Goal: Task Accomplishment & Management: Use online tool/utility

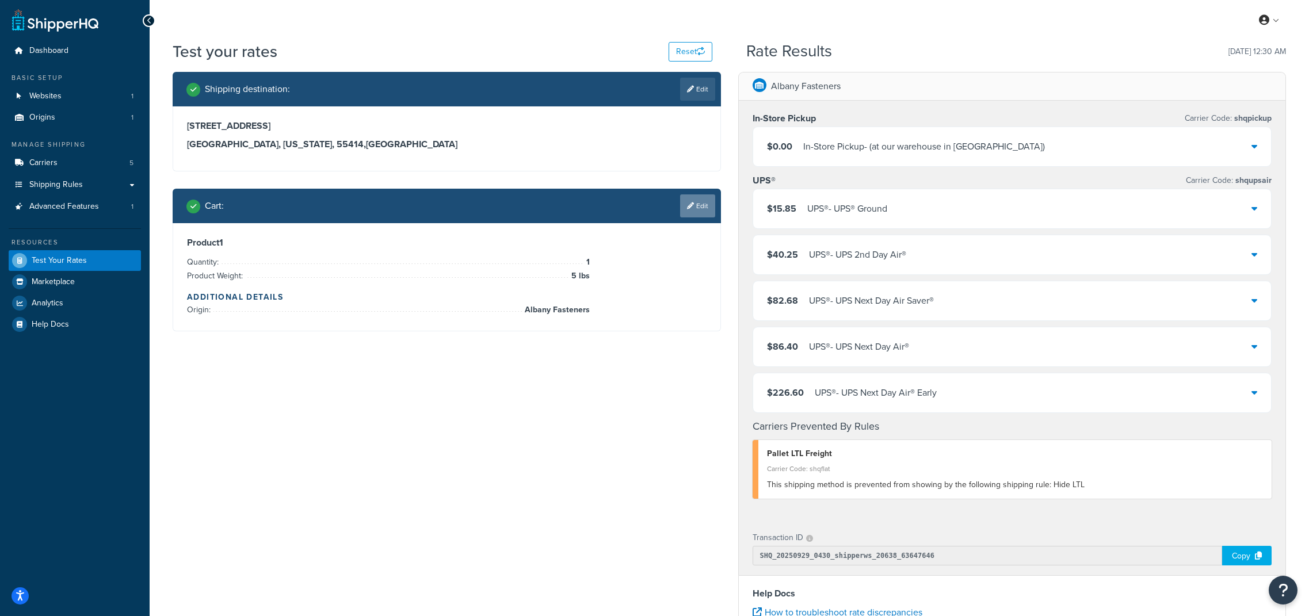
click at [698, 202] on link "Edit" at bounding box center [697, 205] width 35 height 23
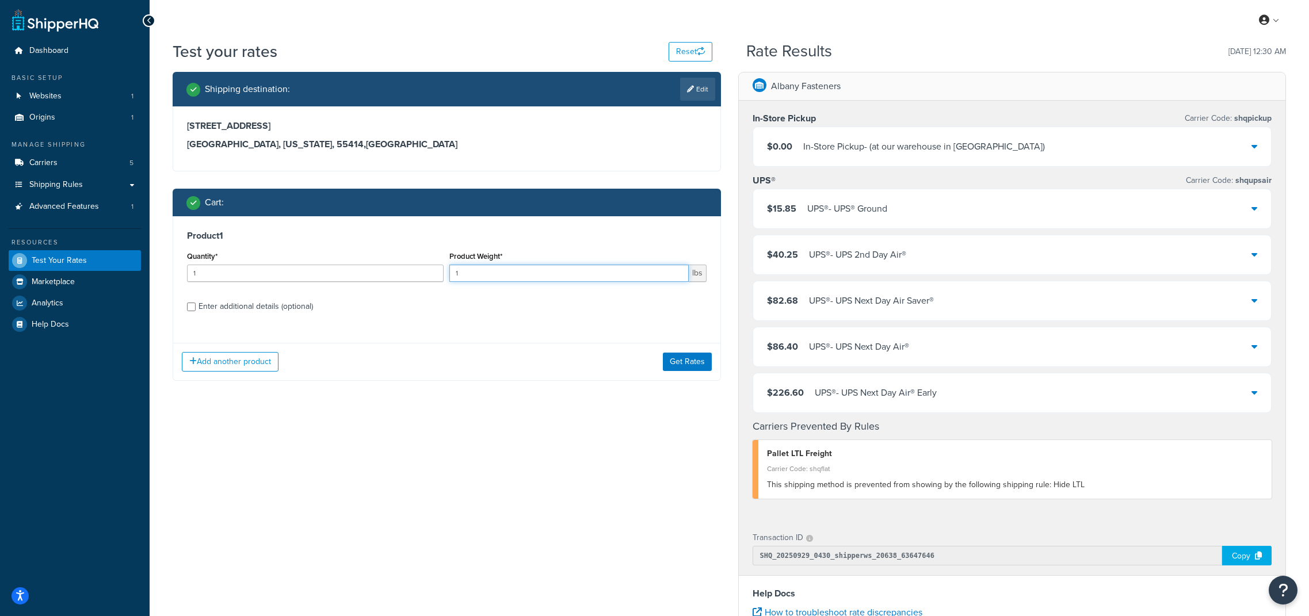
drag, startPoint x: 541, startPoint y: 275, endPoint x: 441, endPoint y: 275, distance: 100.7
click at [441, 275] on div "Quantity* 1 Product Weight* 1 lbs" at bounding box center [446, 270] width 525 height 42
type input "6.871"
drag, startPoint x: 700, startPoint y: 370, endPoint x: 243, endPoint y: 331, distance: 458.5
click at [531, 369] on div "Add another product Get Rates" at bounding box center [446, 361] width 547 height 37
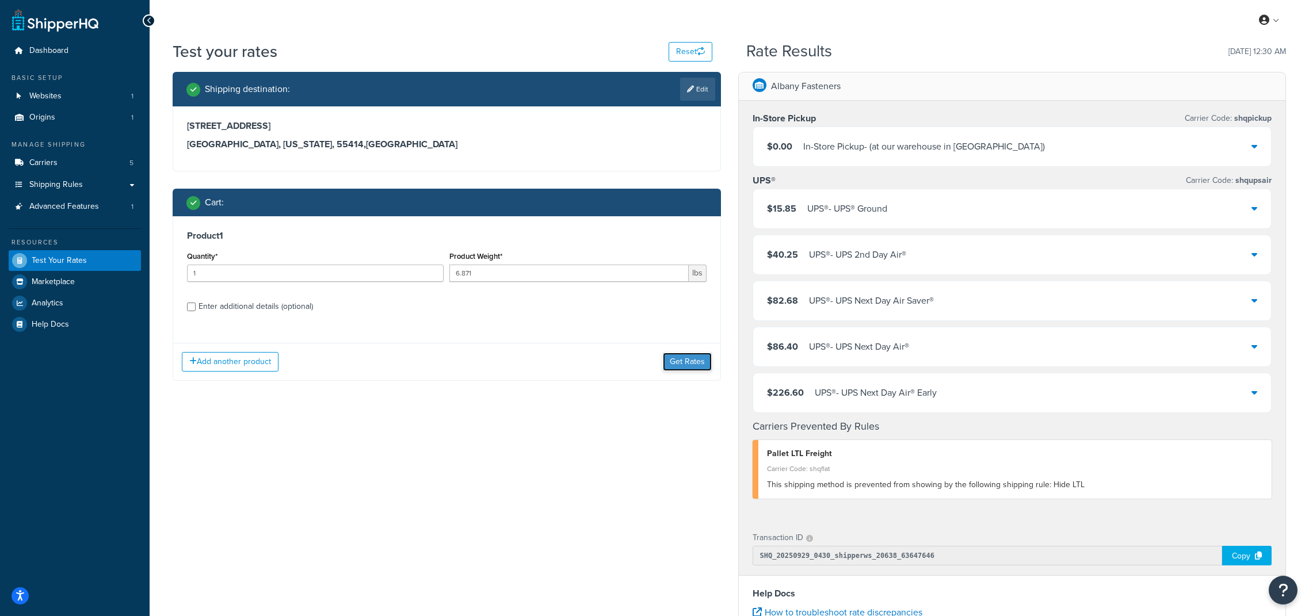
click at [698, 363] on button "Get Rates" at bounding box center [687, 362] width 49 height 18
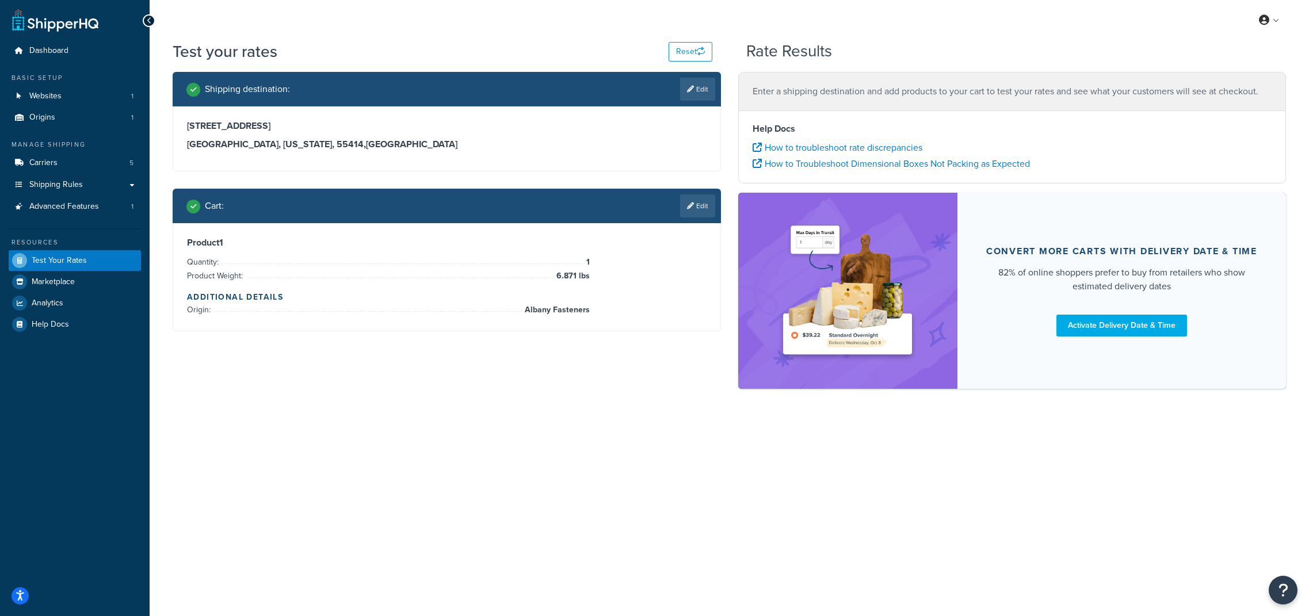
click at [673, 322] on div "Product 1 Quantity: 1 Product Weight: 6.871 lbs Additional Details Origin: Alba…" at bounding box center [446, 277] width 547 height 108
click at [686, 52] on button "Reset" at bounding box center [691, 52] width 44 height 20
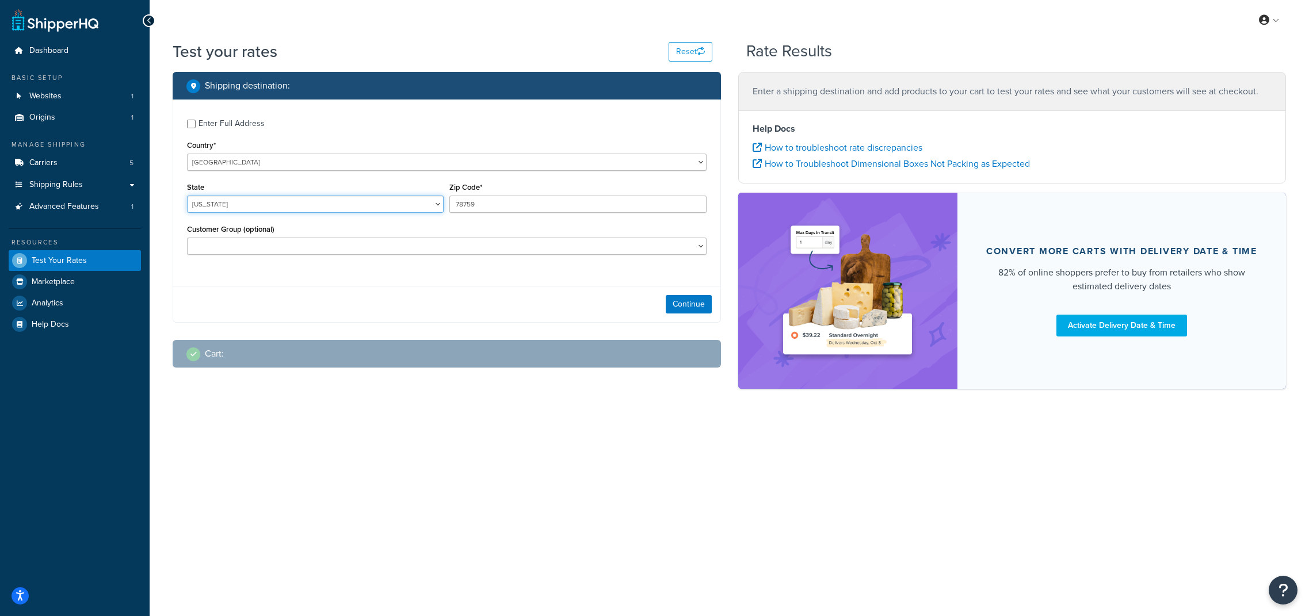
click at [250, 209] on select "Alabama Alaska American Samoa Arizona Arkansas Armed Forces Americas Armed Forc…" at bounding box center [315, 204] width 257 height 17
select select "MN"
click at [187, 196] on select "Alabama Alaska American Samoa Arizona Arkansas Armed Forces Americas Armed Forc…" at bounding box center [315, 204] width 257 height 17
click at [466, 206] on input "78759" at bounding box center [577, 204] width 257 height 17
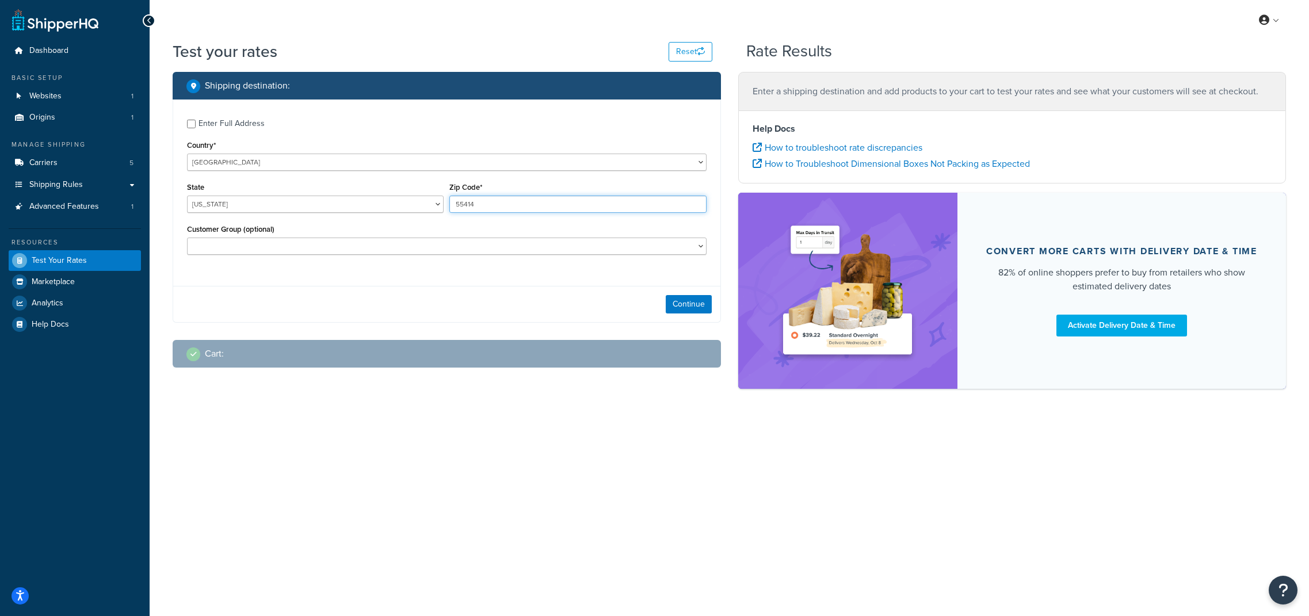
type input "55414"
click at [191, 121] on input "Enter Full Address" at bounding box center [191, 124] width 9 height 9
checkbox input "true"
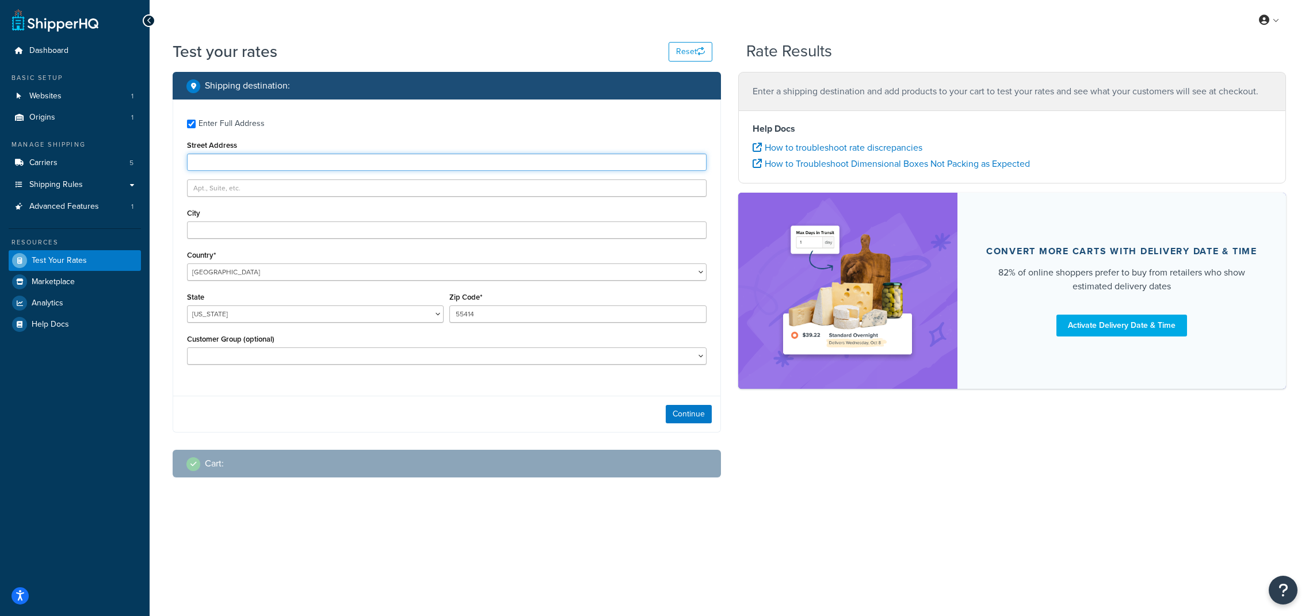
click at [210, 161] on input "Street Address" at bounding box center [447, 162] width 520 height 17
type input "303 E Hennepin Ave"
type input "Minneapolis"
click at [706, 411] on button "Continue" at bounding box center [689, 414] width 46 height 18
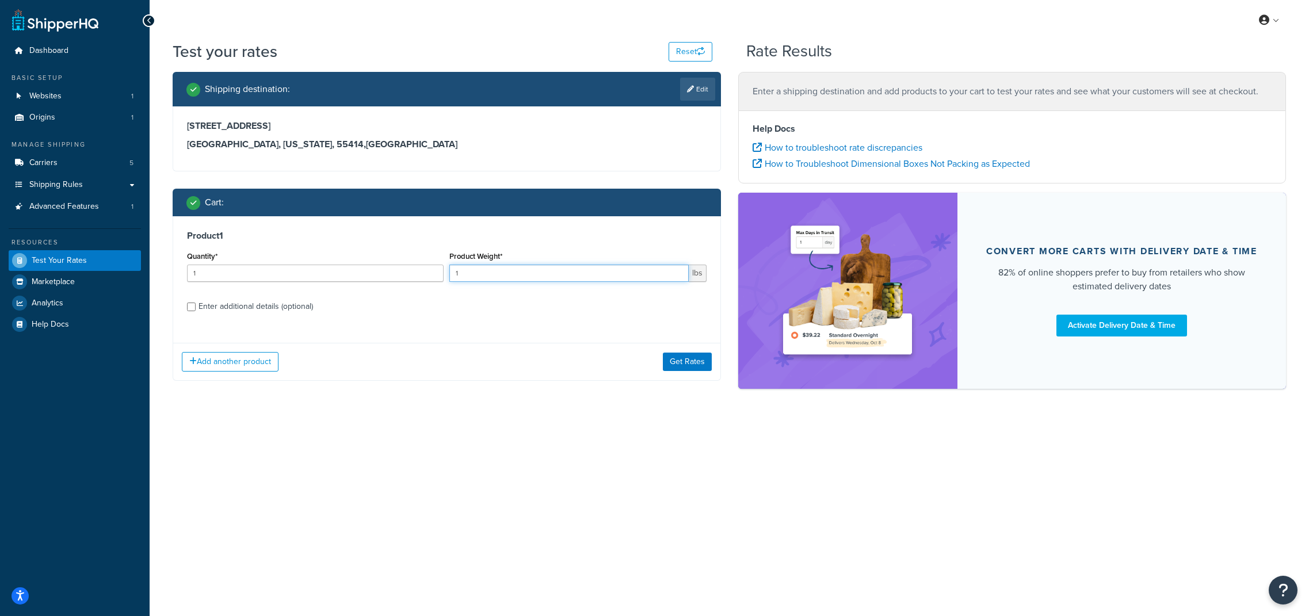
drag, startPoint x: 488, startPoint y: 277, endPoint x: 426, endPoint y: 273, distance: 62.2
click at [426, 273] on div "Quantity* 1 Product Weight* 1 lbs" at bounding box center [446, 270] width 525 height 42
type input "6.871"
click at [445, 316] on div "Product 1 Quantity* 1 Product Weight* 6.871 lbs Enter additional details (optio…" at bounding box center [446, 275] width 547 height 118
click at [684, 366] on button "Get Rates" at bounding box center [687, 362] width 49 height 18
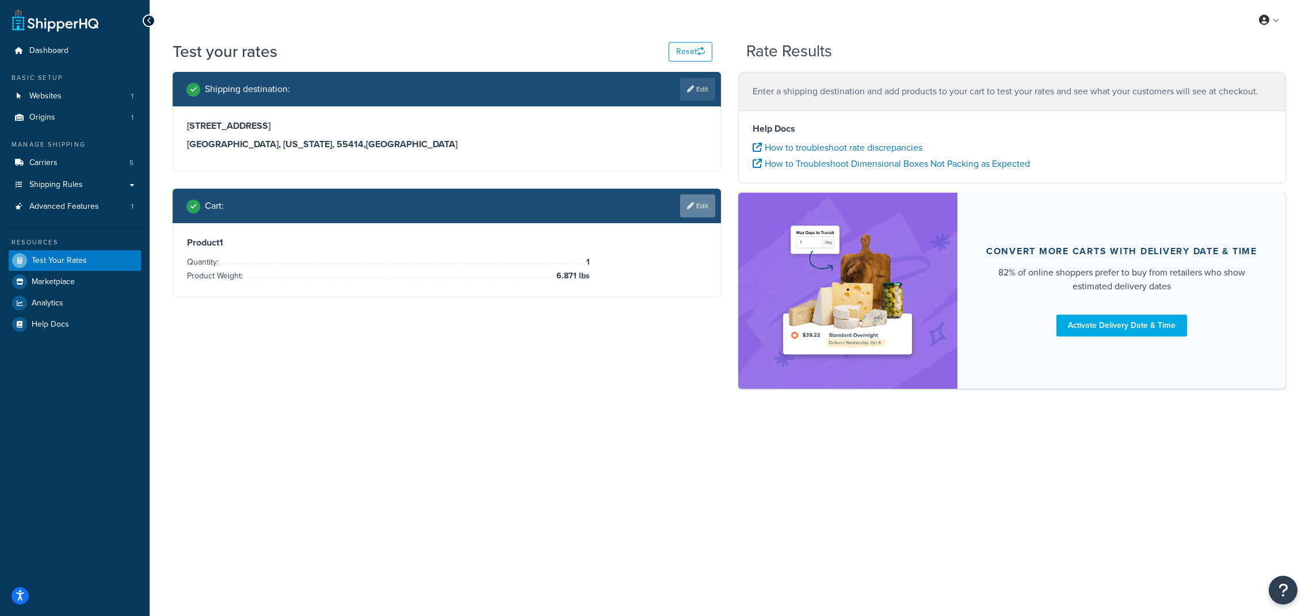
click at [700, 202] on link "Edit" at bounding box center [697, 205] width 35 height 23
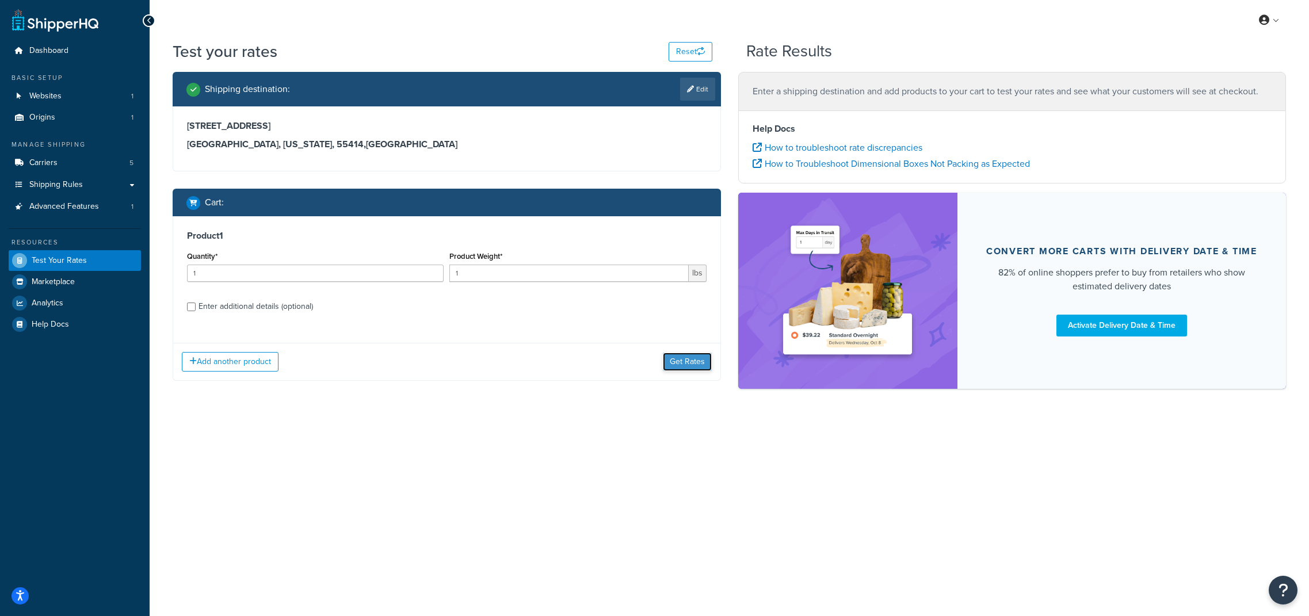
click at [687, 364] on button "Get Rates" at bounding box center [687, 362] width 49 height 18
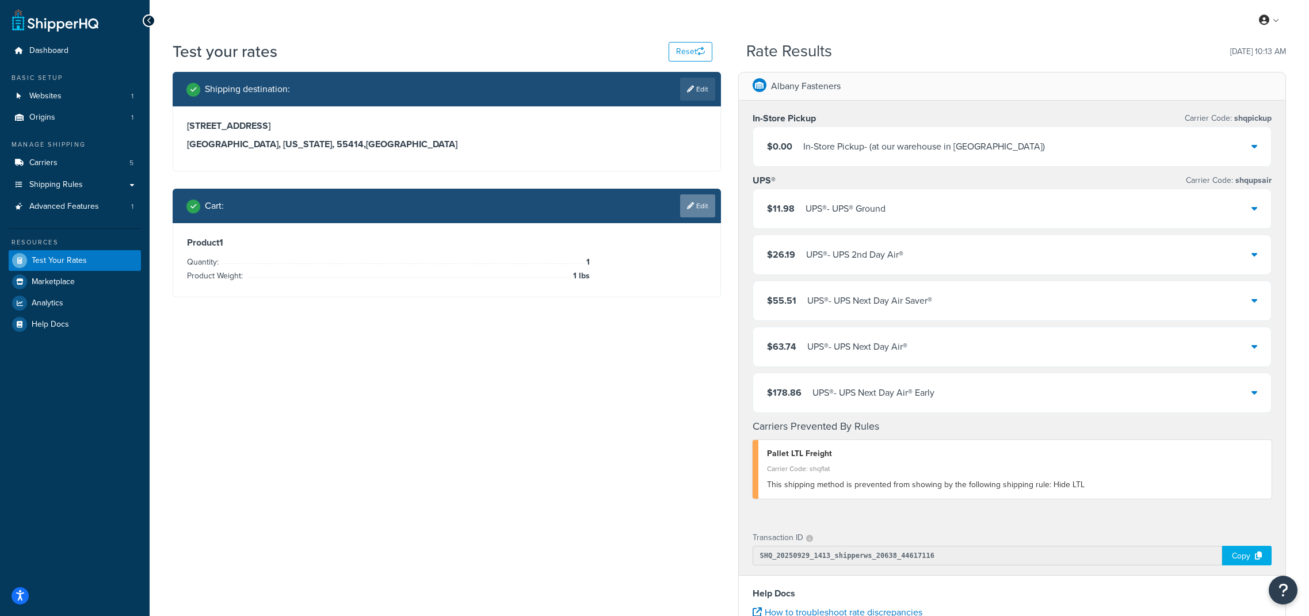
click at [711, 207] on link "Edit" at bounding box center [697, 205] width 35 height 23
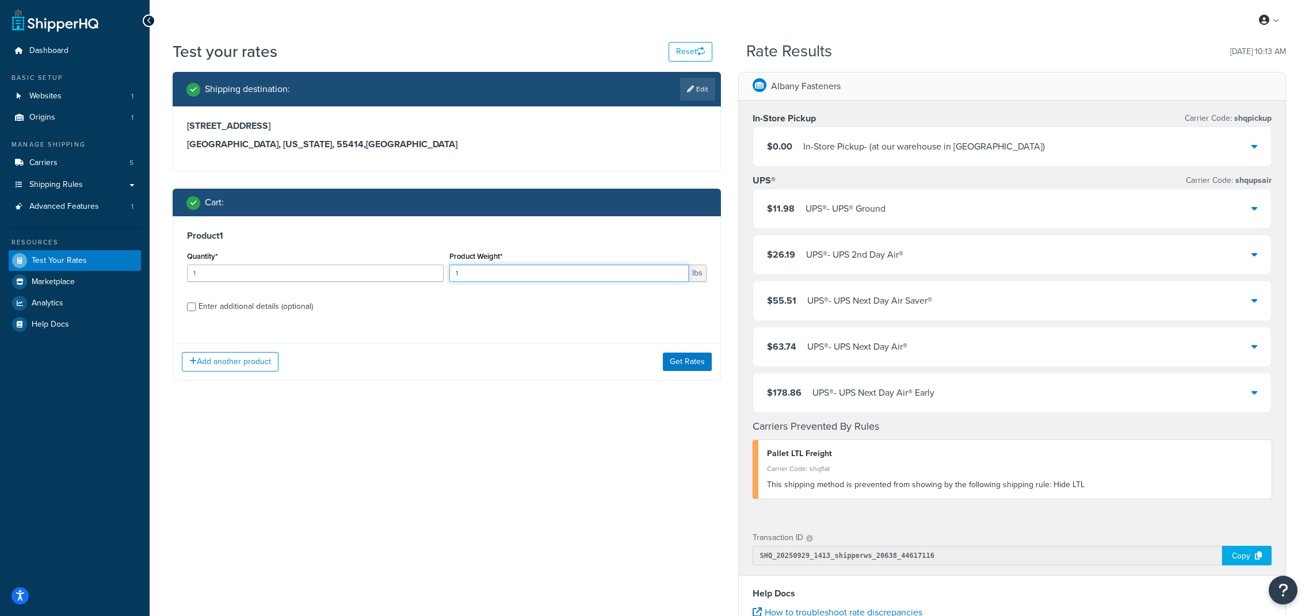
drag, startPoint x: 536, startPoint y: 269, endPoint x: 263, endPoint y: 276, distance: 273.3
click at [263, 276] on div "Quantity* 1 Product Weight* 1 lbs" at bounding box center [446, 270] width 525 height 42
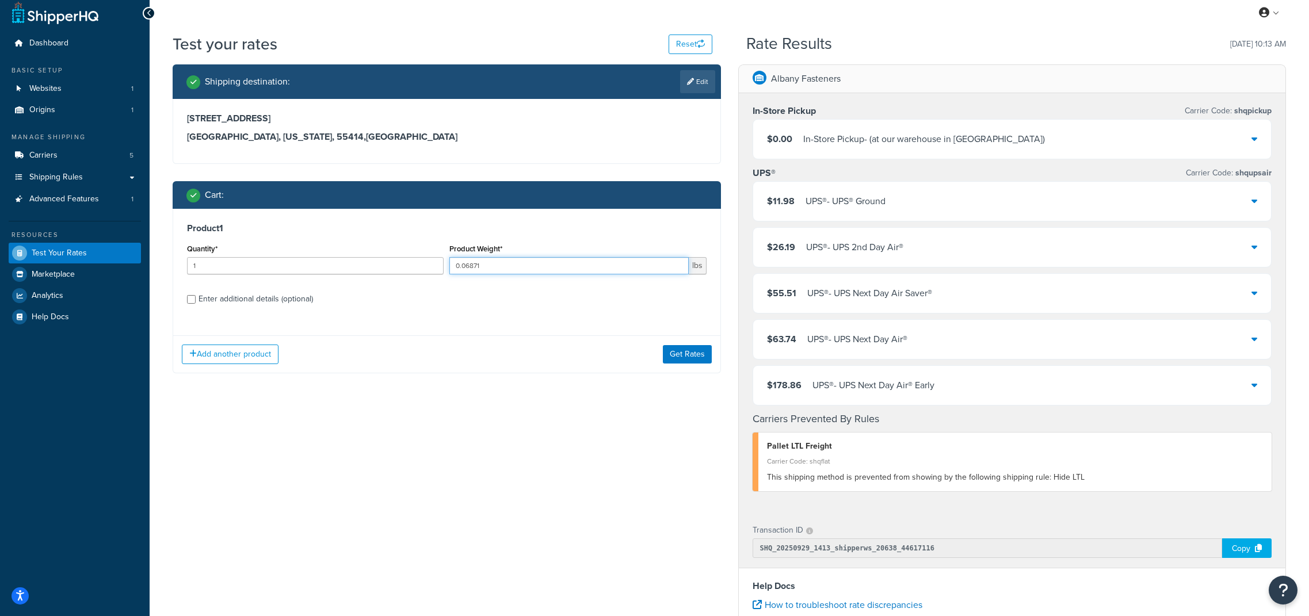
type input "0.06871"
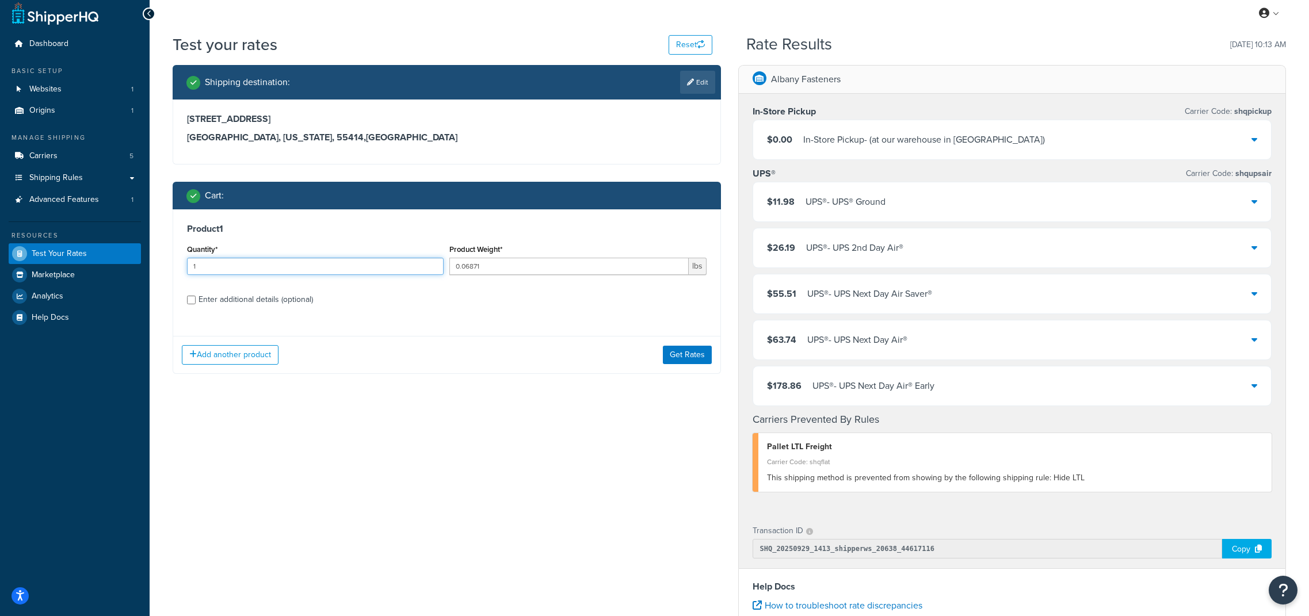
type input "0"
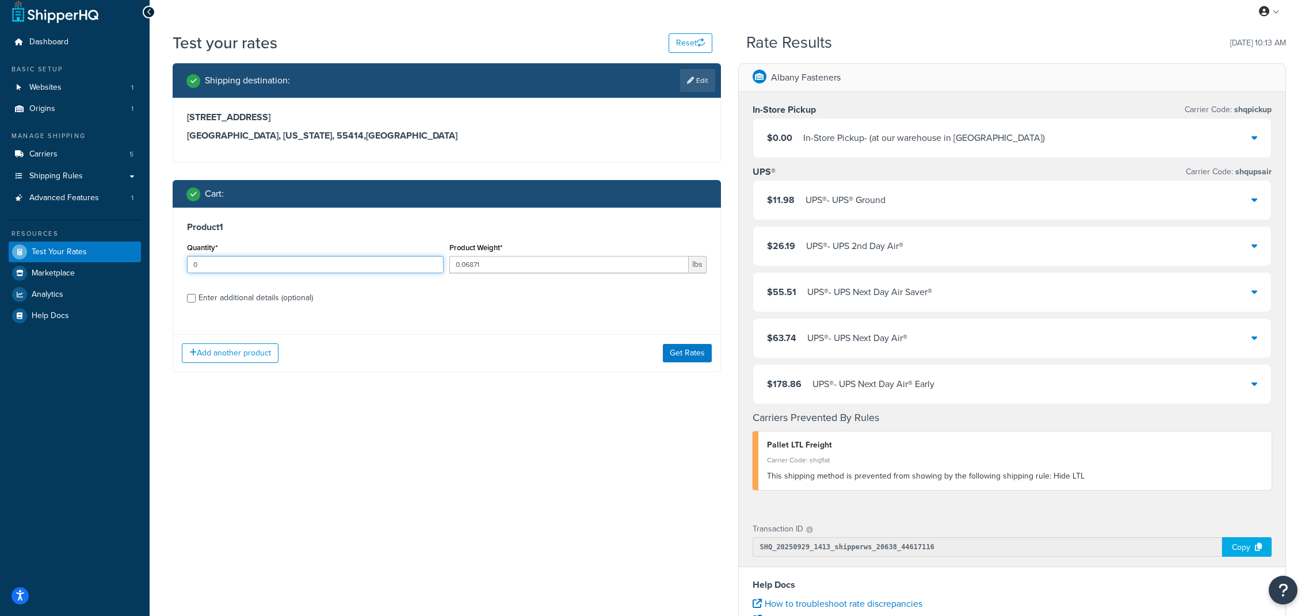
drag, startPoint x: 220, startPoint y: 264, endPoint x: 207, endPoint y: 266, distance: 12.8
click at [207, 266] on input "0" at bounding box center [315, 264] width 257 height 17
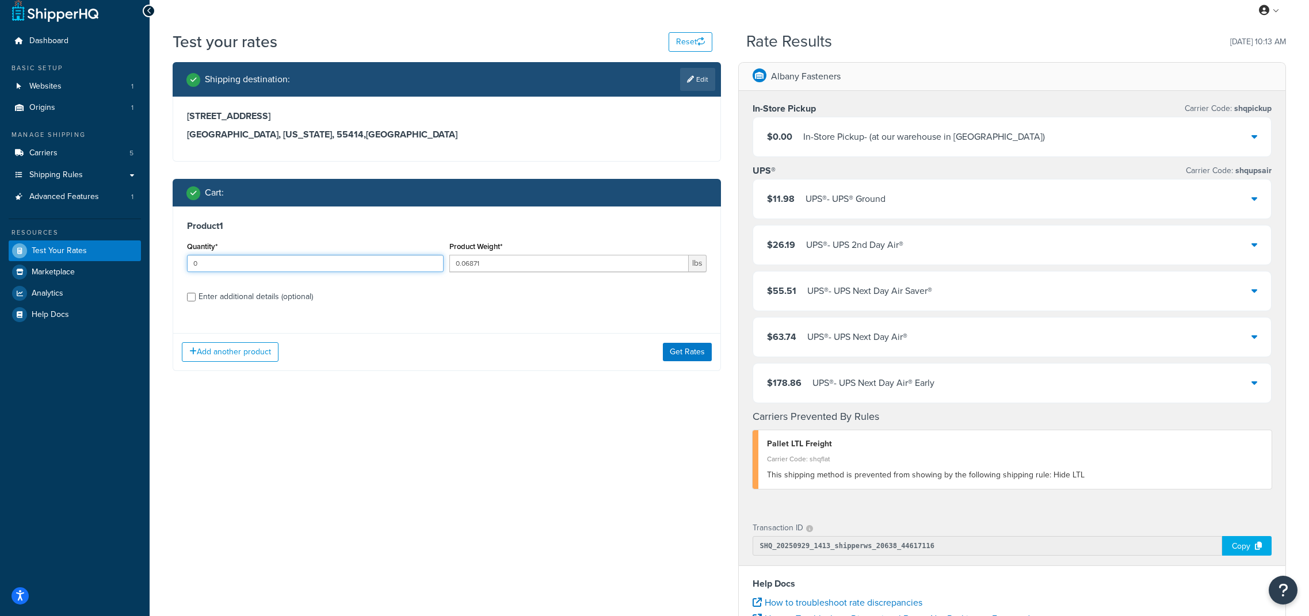
scroll to position [10, 0]
type input "100"
click at [670, 347] on button "Get Rates" at bounding box center [687, 351] width 49 height 18
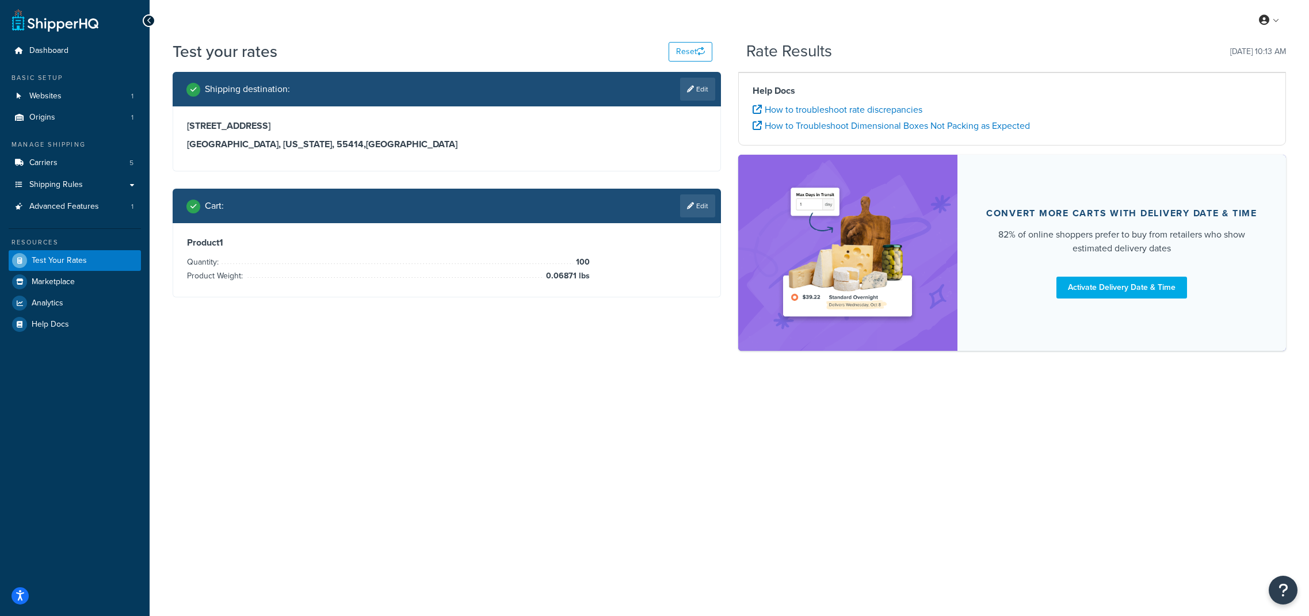
scroll to position [0, 0]
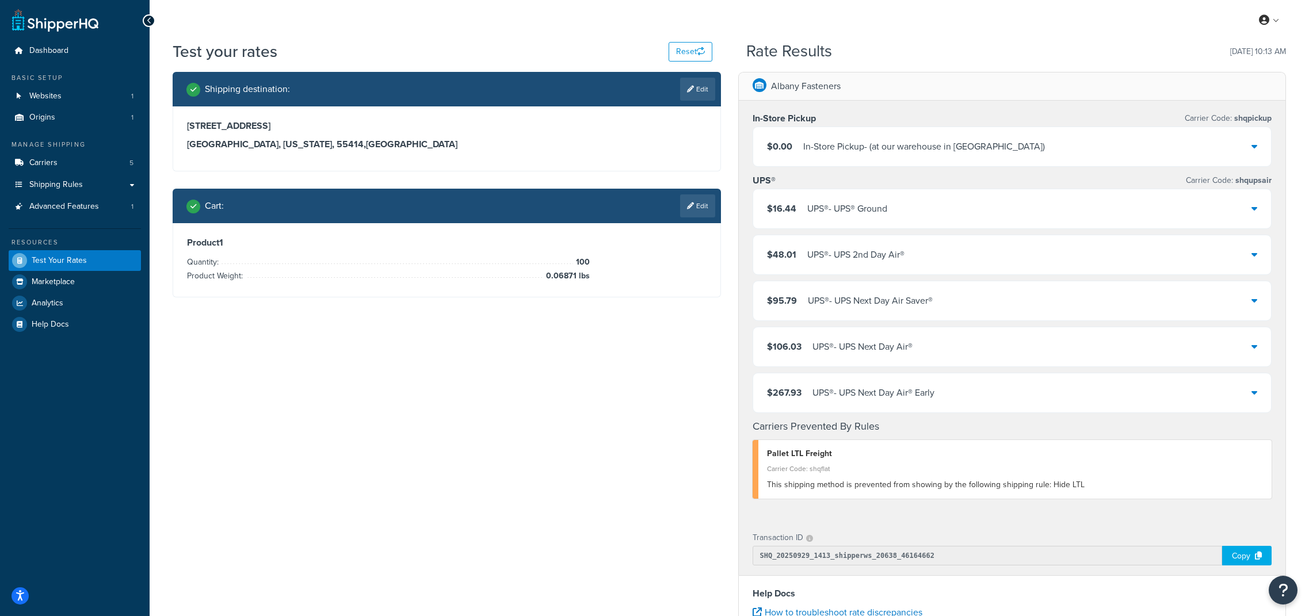
click at [986, 206] on div "$16.44 UPS® - UPS® Ground" at bounding box center [1012, 208] width 518 height 39
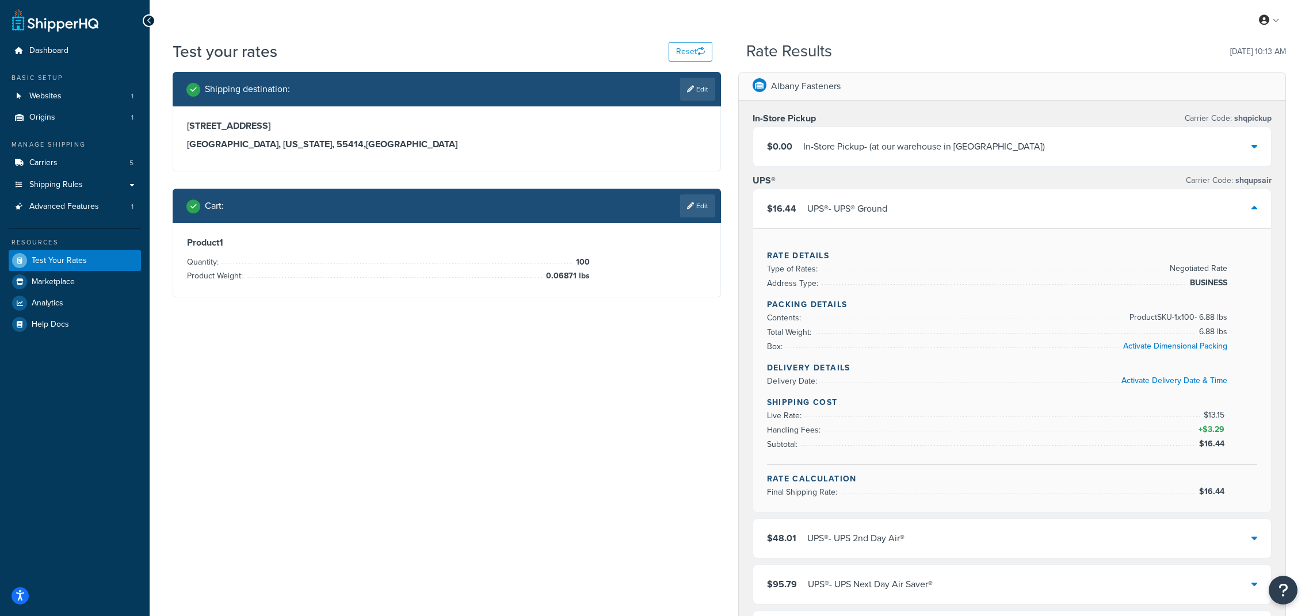
click at [986, 206] on div "$16.44 UPS® - UPS® Ground" at bounding box center [1012, 208] width 518 height 39
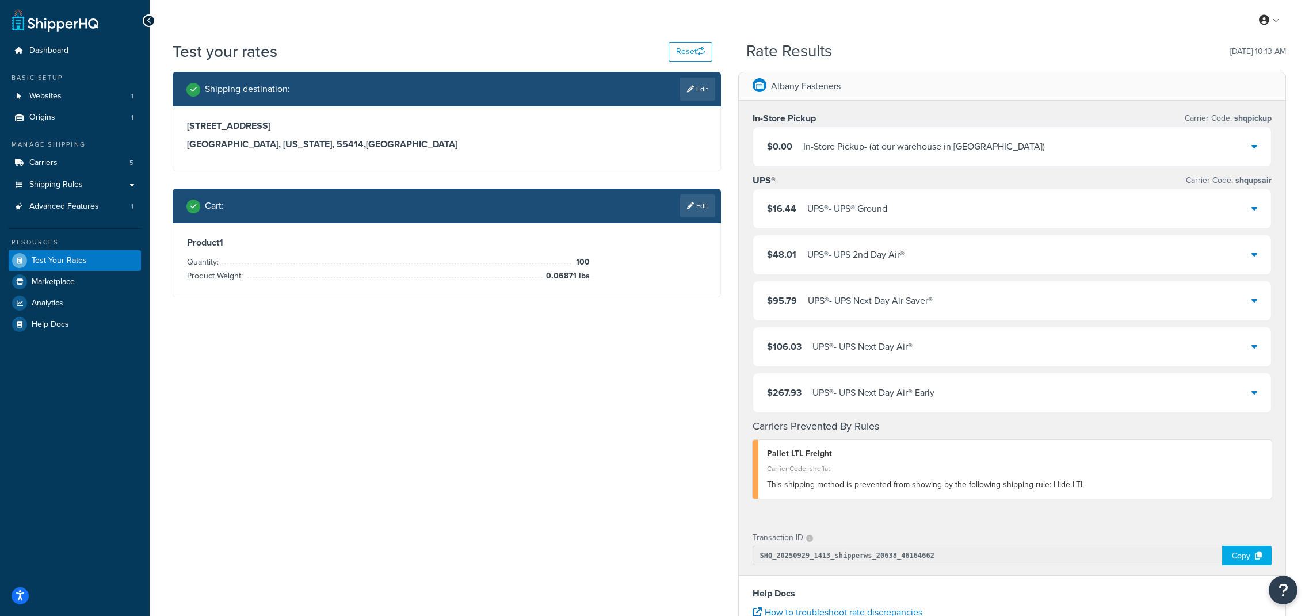
click at [960, 390] on div "$267.93 UPS® - UPS Next Day Air® Early" at bounding box center [1012, 392] width 518 height 39
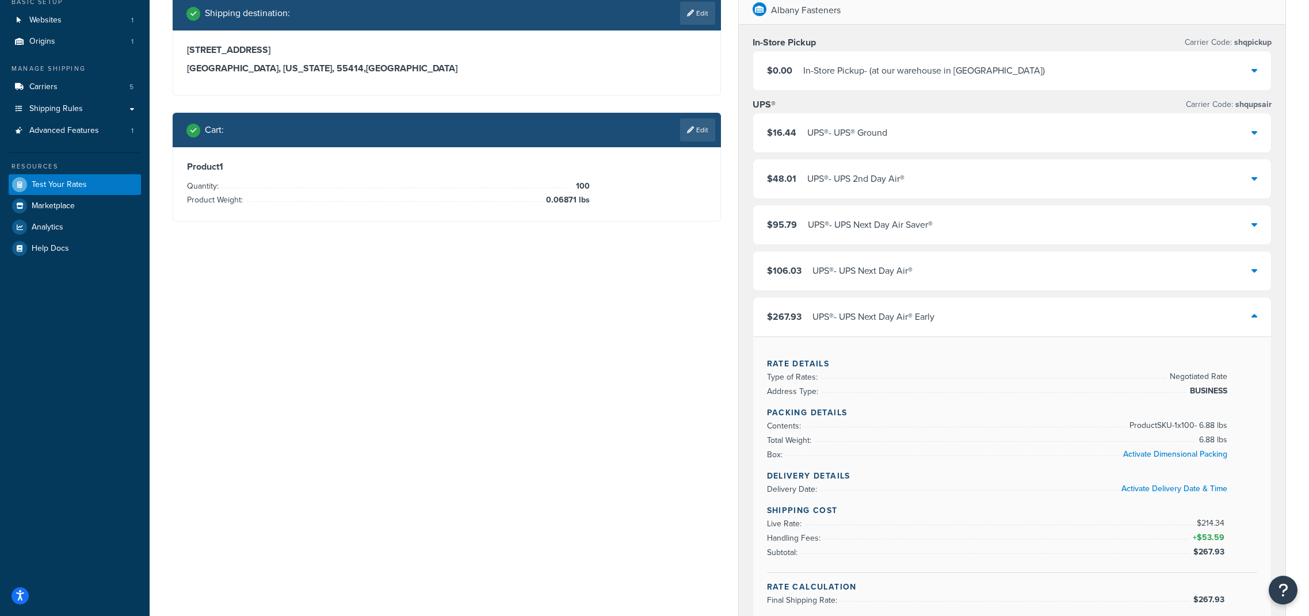
scroll to position [79, 0]
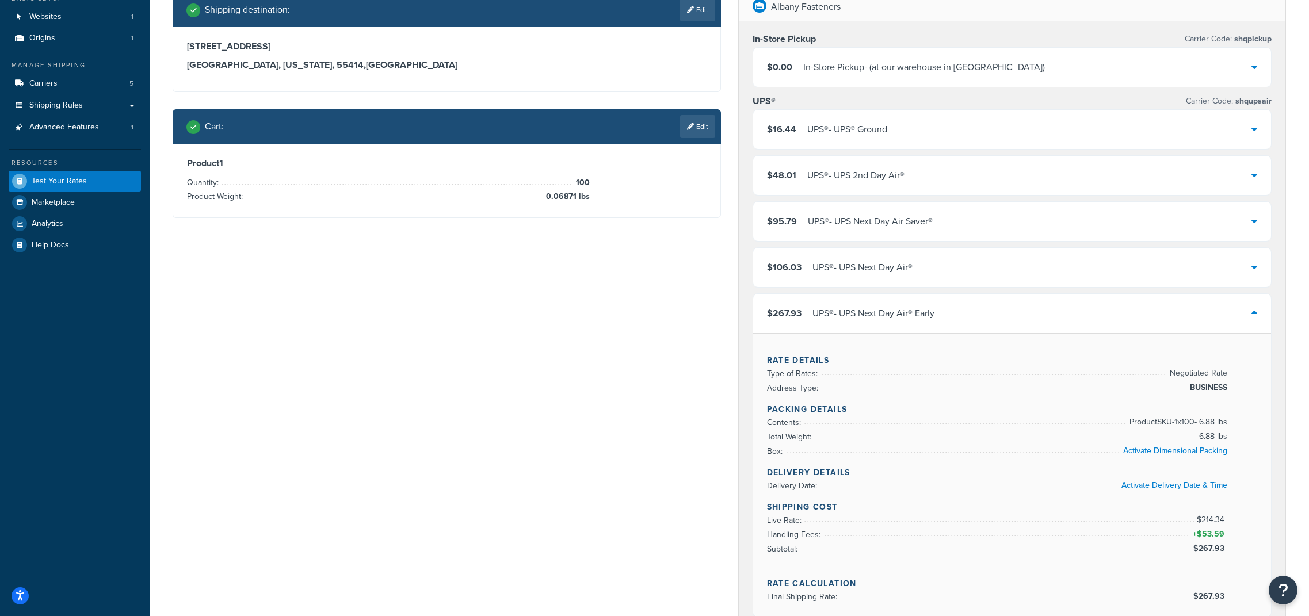
click at [950, 323] on div "$267.93 UPS® - UPS Next Day Air® Early" at bounding box center [1012, 313] width 518 height 39
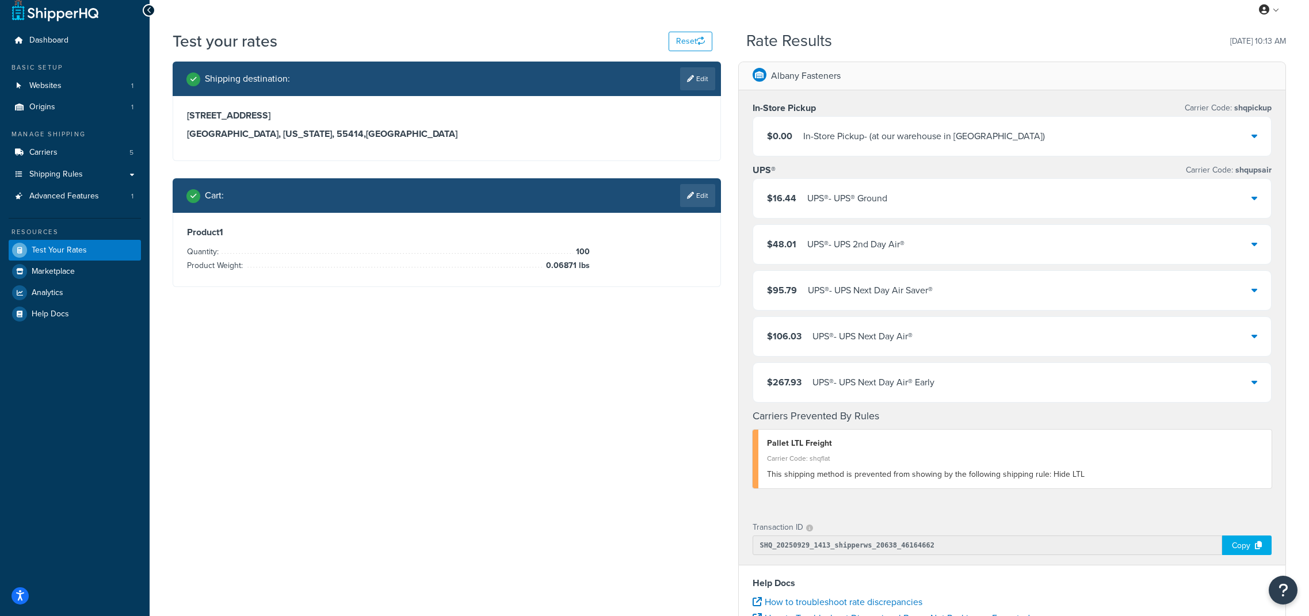
scroll to position [5, 0]
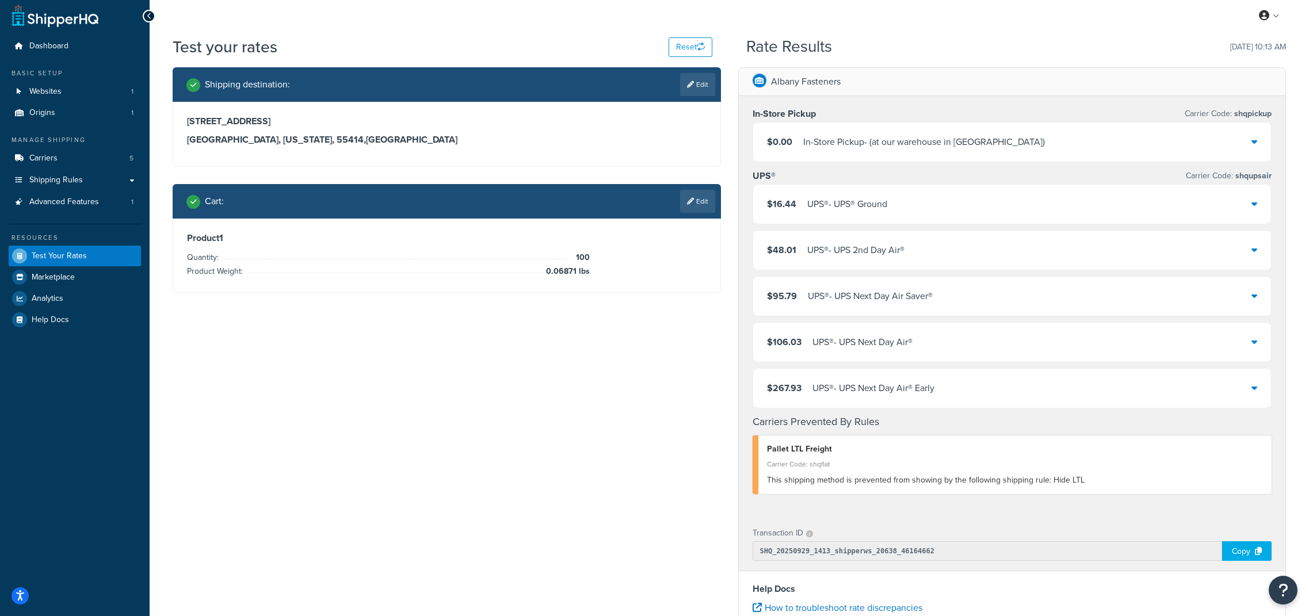
click at [1044, 213] on div "$16.44 UPS® - UPS® Ground" at bounding box center [1012, 204] width 518 height 39
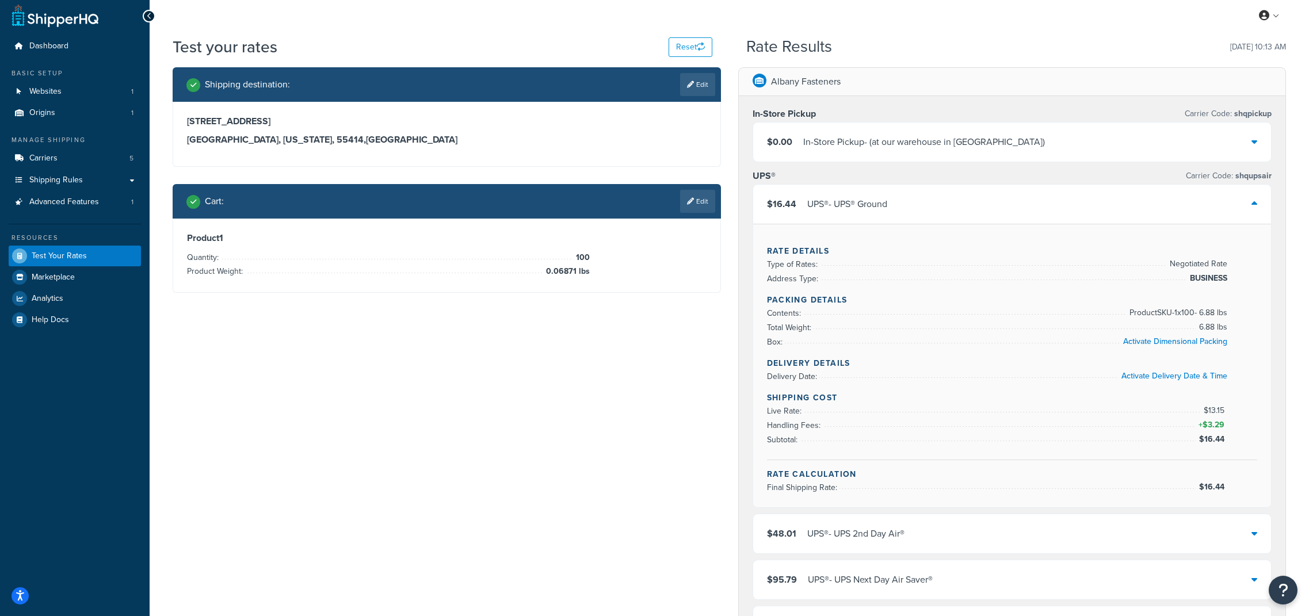
click at [1044, 213] on div "$16.44 UPS® - UPS® Ground" at bounding box center [1012, 204] width 518 height 39
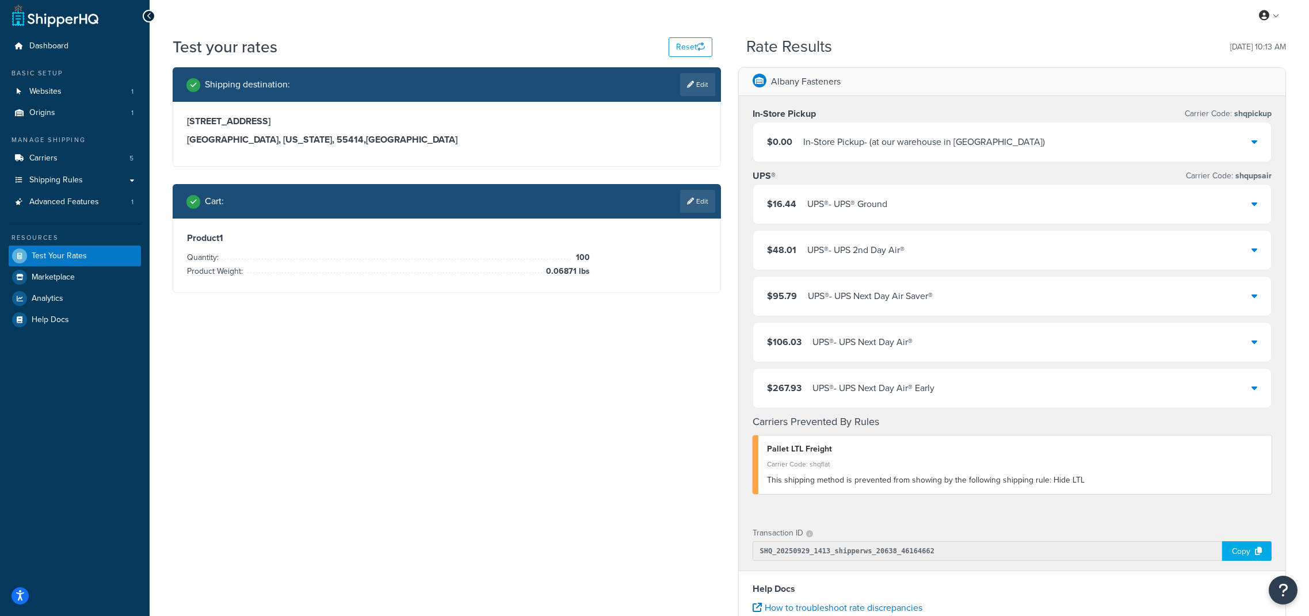
click at [814, 205] on div "UPS® - UPS® Ground" at bounding box center [847, 204] width 80 height 16
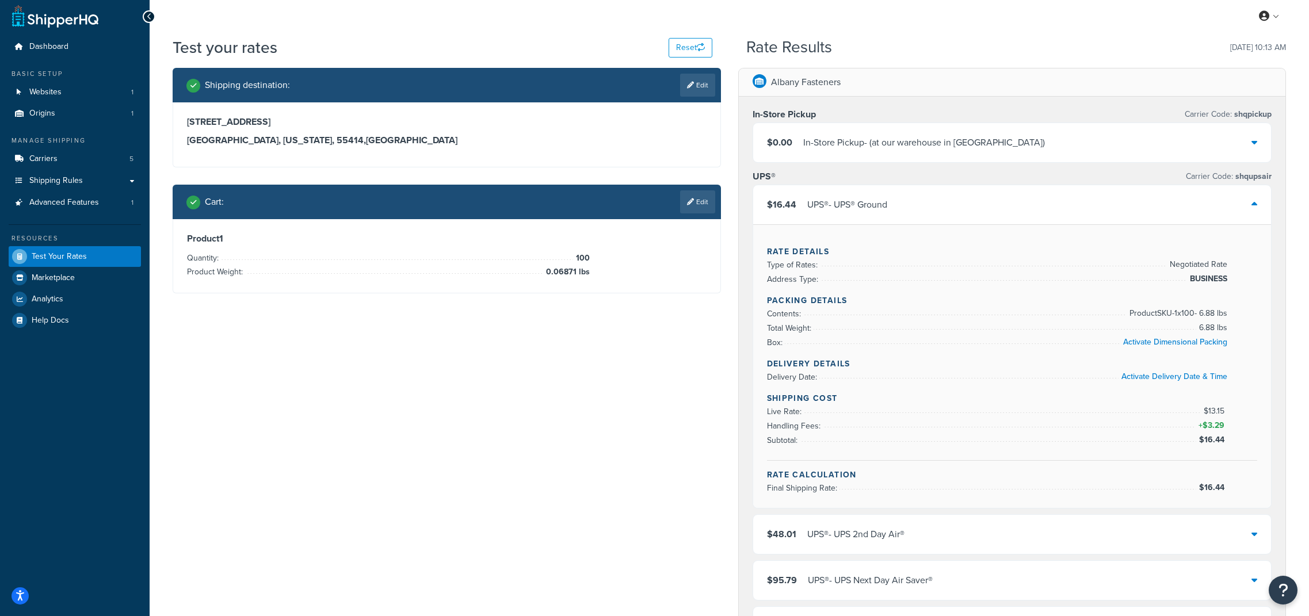
click at [913, 546] on div "$48.01 UPS® - UPS 2nd Day Air®" at bounding box center [1012, 534] width 518 height 39
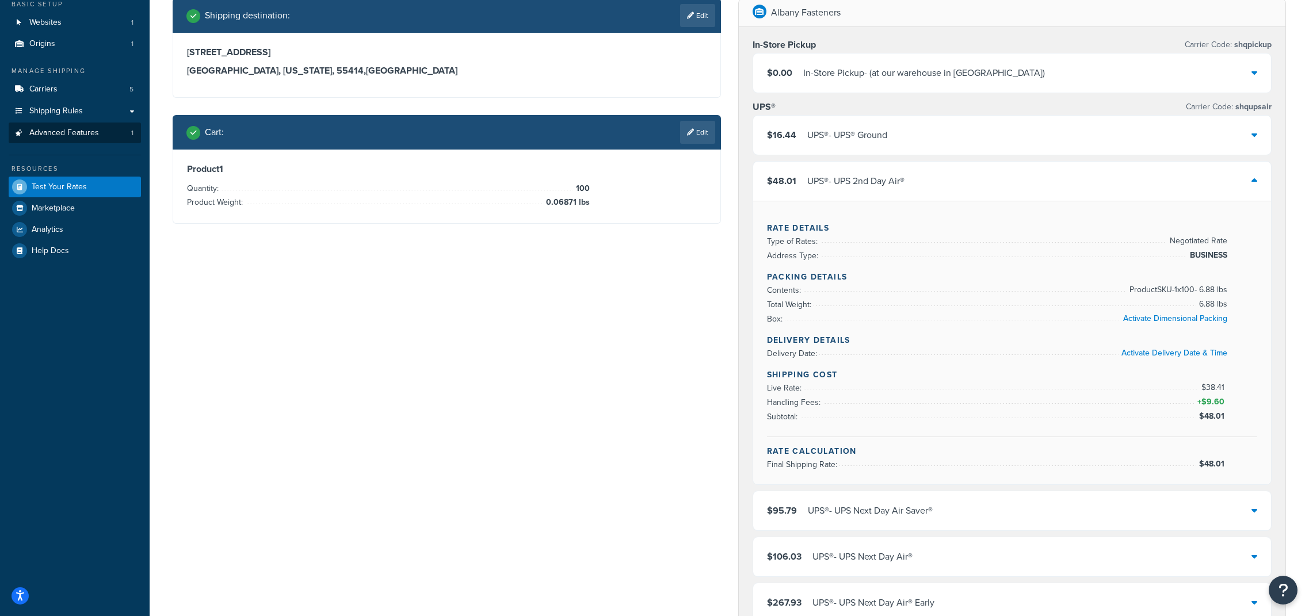
scroll to position [120, 0]
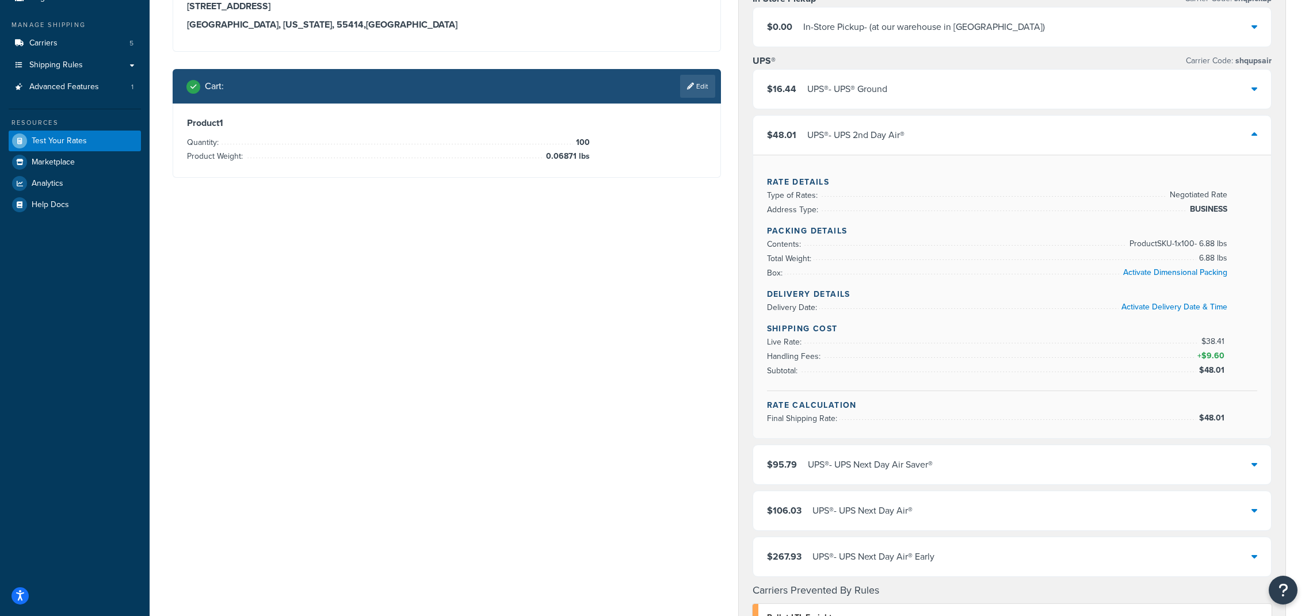
click at [930, 476] on div "$95.79 UPS® - UPS Next Day Air Saver®" at bounding box center [1012, 464] width 518 height 39
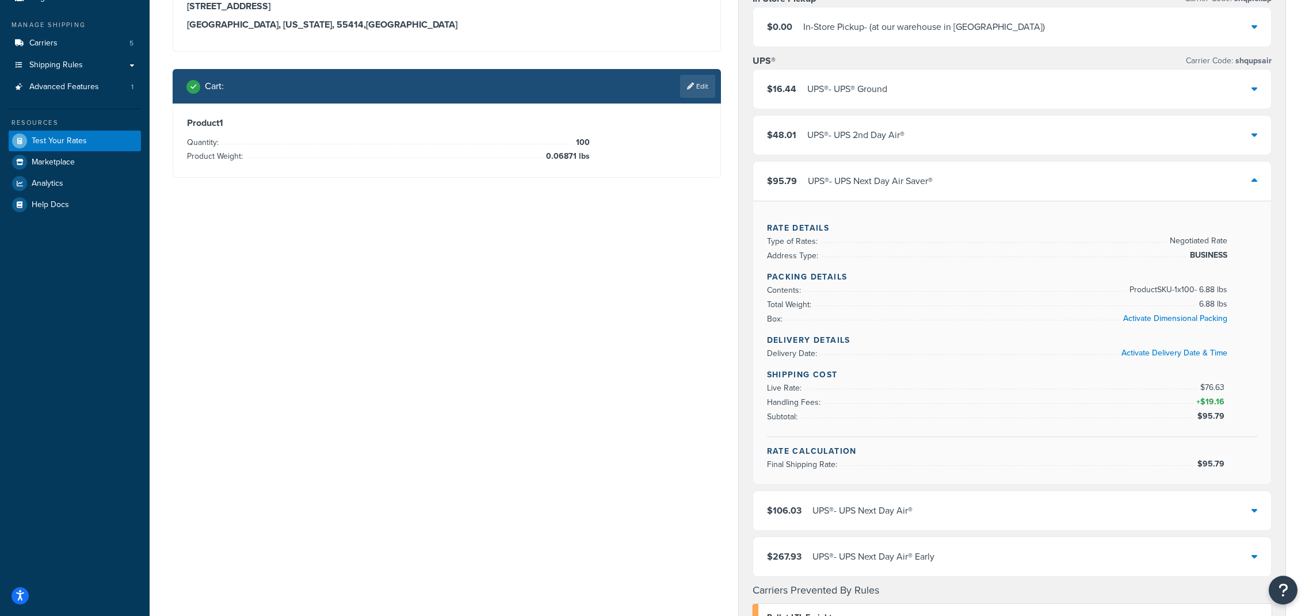
click at [1091, 513] on div "$106.03 UPS® - UPS Next Day Air®" at bounding box center [1012, 510] width 518 height 39
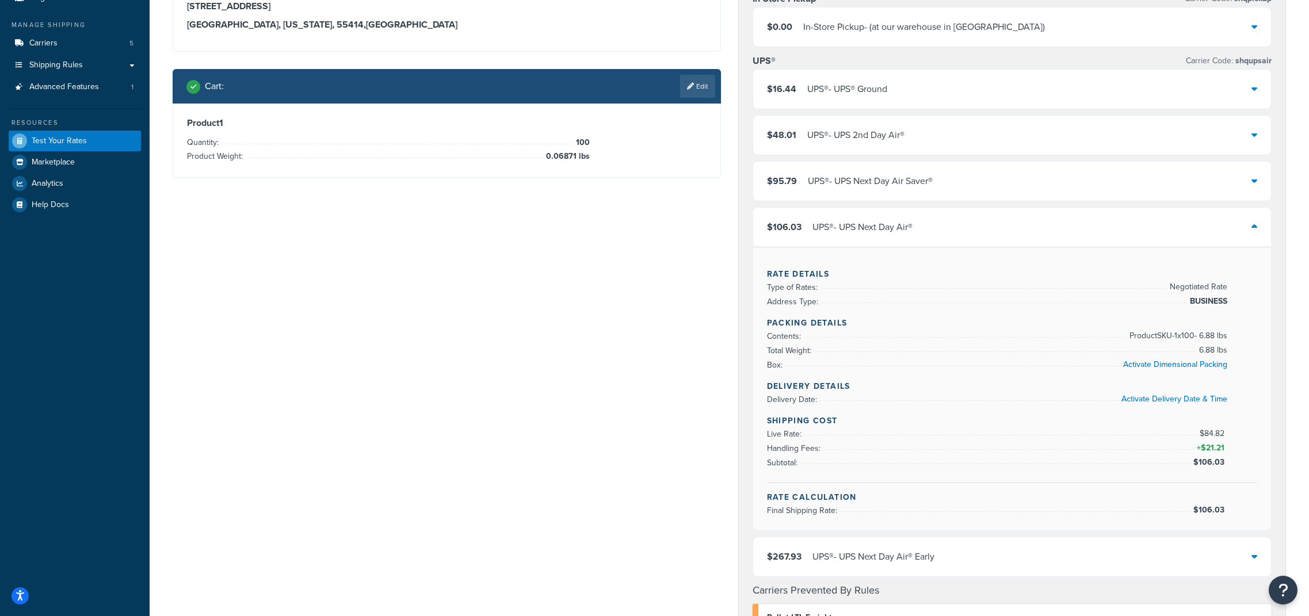
click at [850, 564] on div "UPS® - UPS Next Day Air® Early" at bounding box center [873, 557] width 122 height 16
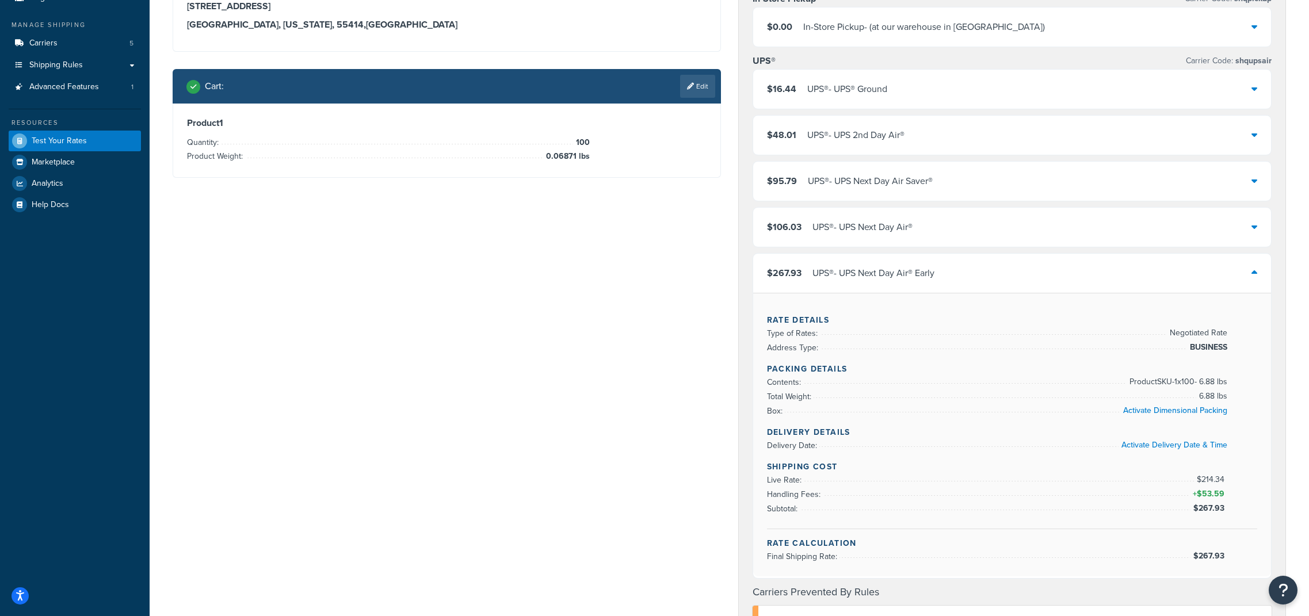
scroll to position [118, 0]
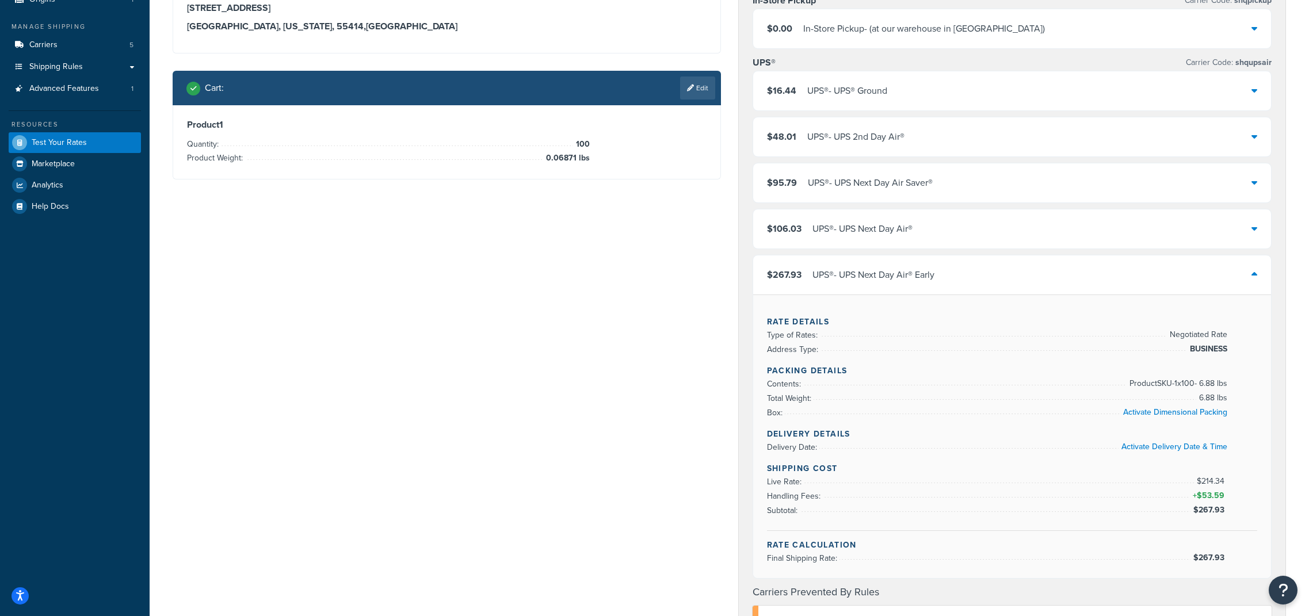
click at [861, 91] on div "UPS® - UPS® Ground" at bounding box center [847, 91] width 80 height 16
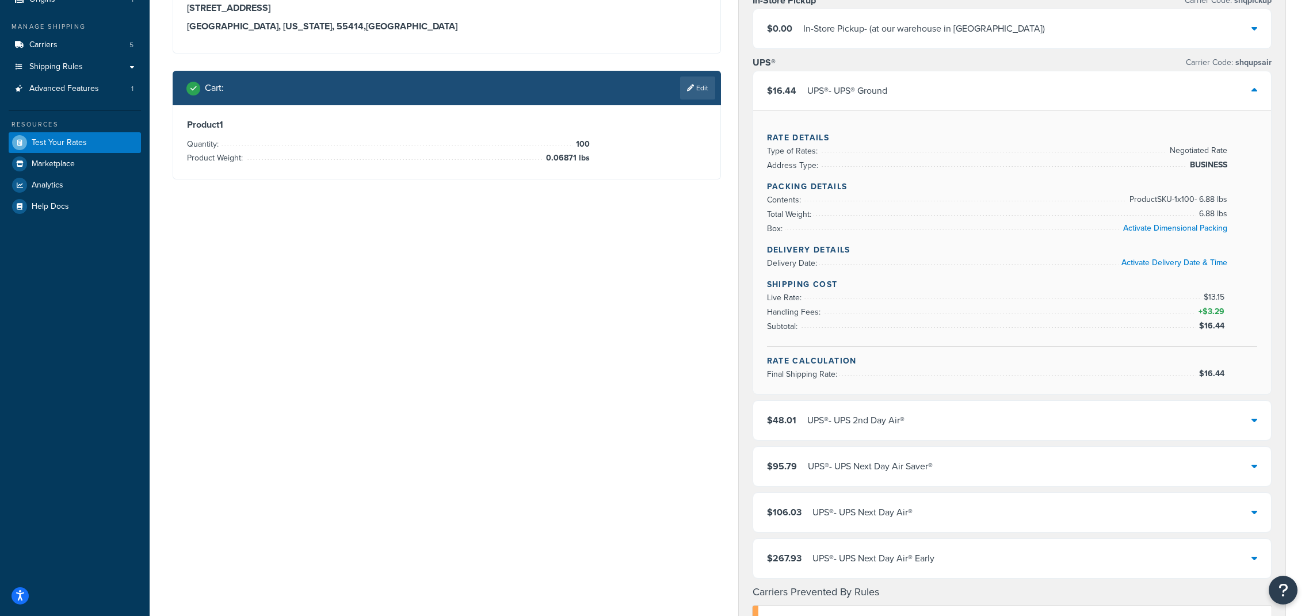
click at [861, 91] on div "UPS® - UPS® Ground" at bounding box center [847, 91] width 80 height 16
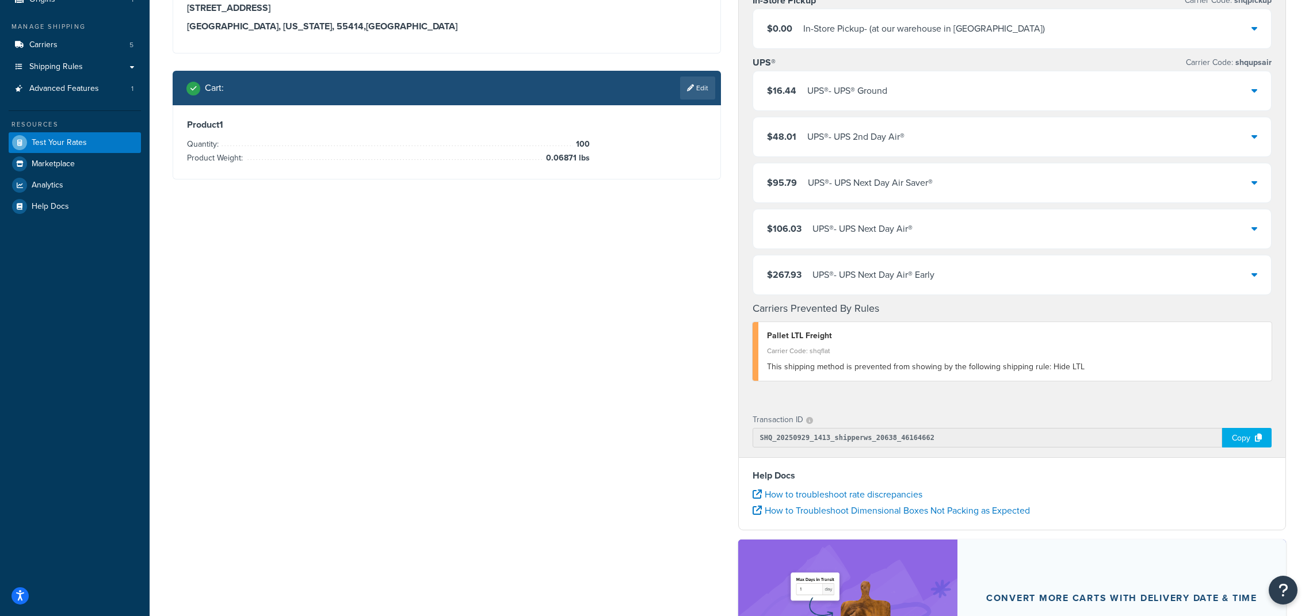
drag, startPoint x: 905, startPoint y: 258, endPoint x: 902, endPoint y: 265, distance: 7.7
click at [905, 258] on div "$267.93 UPS® - UPS Next Day Air® Early" at bounding box center [1012, 274] width 518 height 39
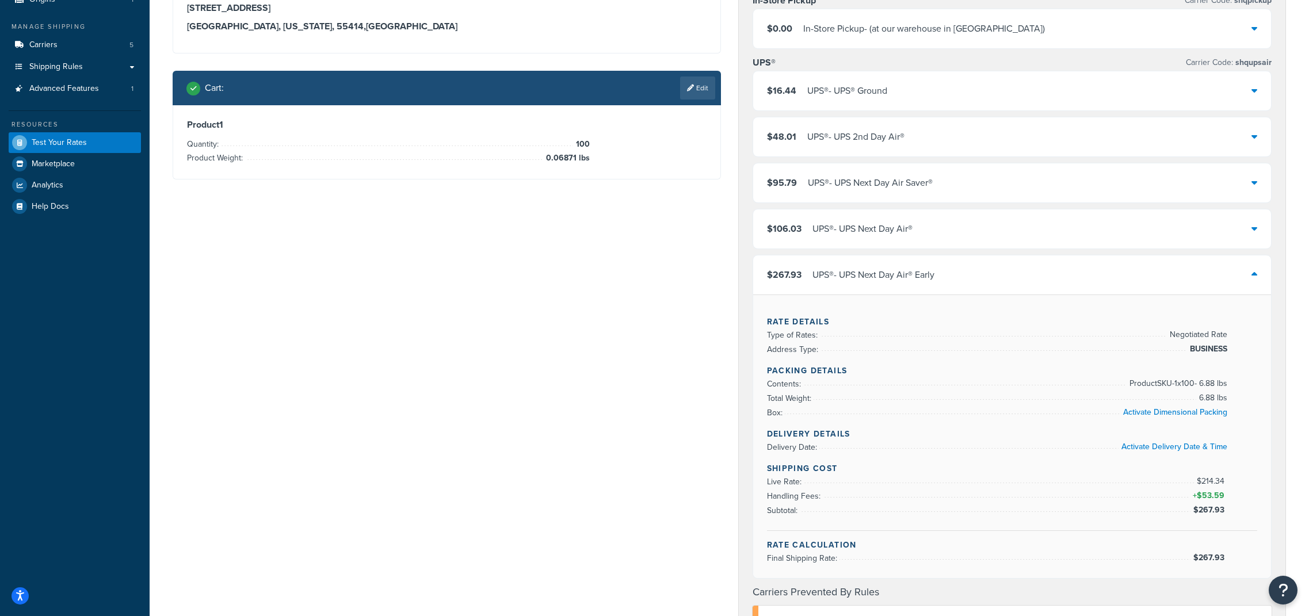
click at [814, 239] on div "$106.03 UPS® - UPS Next Day Air®" at bounding box center [1012, 228] width 518 height 39
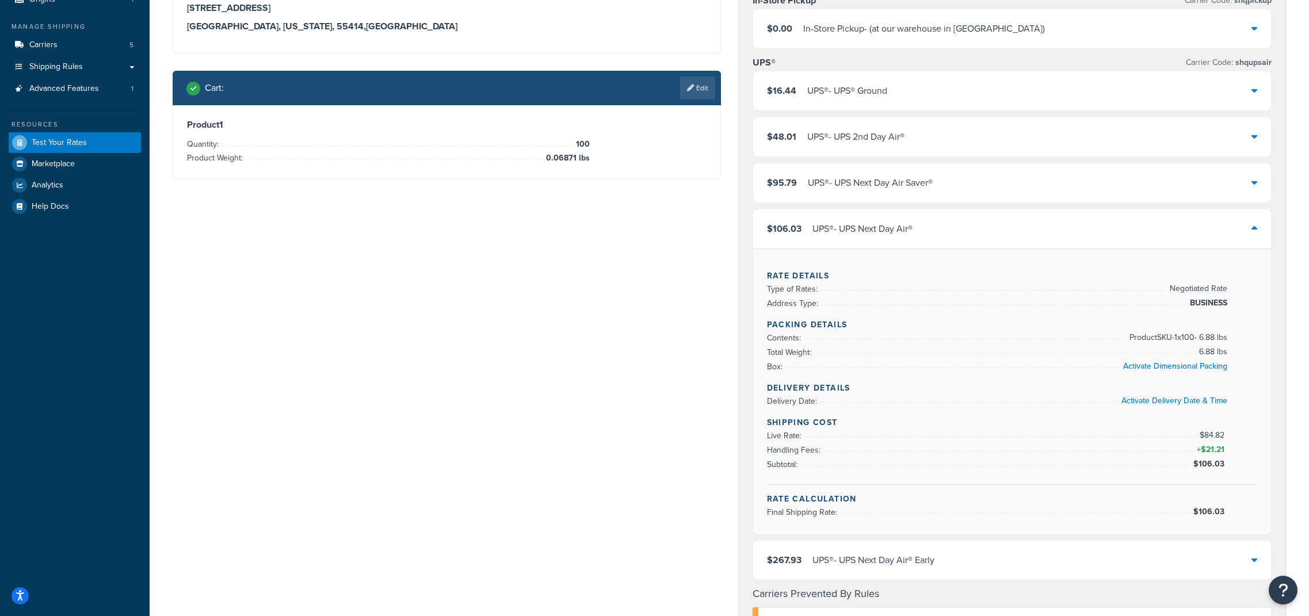
click at [814, 239] on div "$106.03 UPS® - UPS Next Day Air®" at bounding box center [1012, 228] width 518 height 39
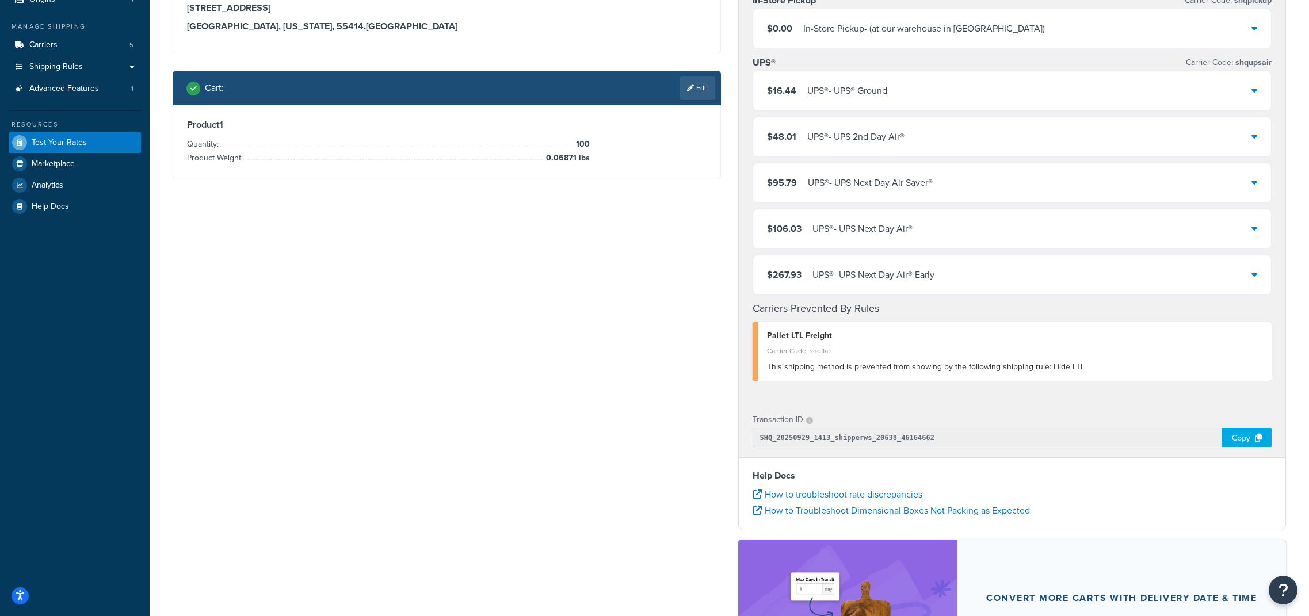
click at [954, 231] on div "$106.03 UPS® - UPS Next Day Air®" at bounding box center [1012, 228] width 518 height 39
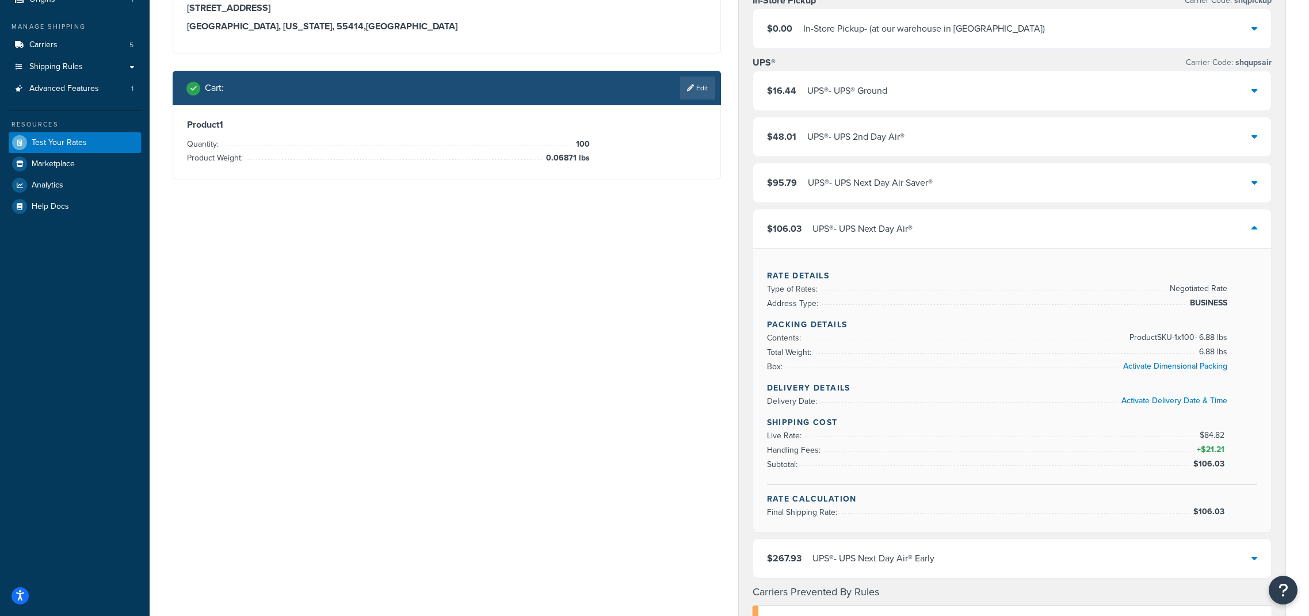
click at [679, 345] on div "Shipping destination : Edit 303 E Hennepin Ave Minneapolis, Minnesota, 55414 , …" at bounding box center [729, 492] width 1130 height 1077
click at [1086, 193] on div "$95.79 UPS® - UPS Next Day Air Saver®" at bounding box center [1012, 182] width 518 height 39
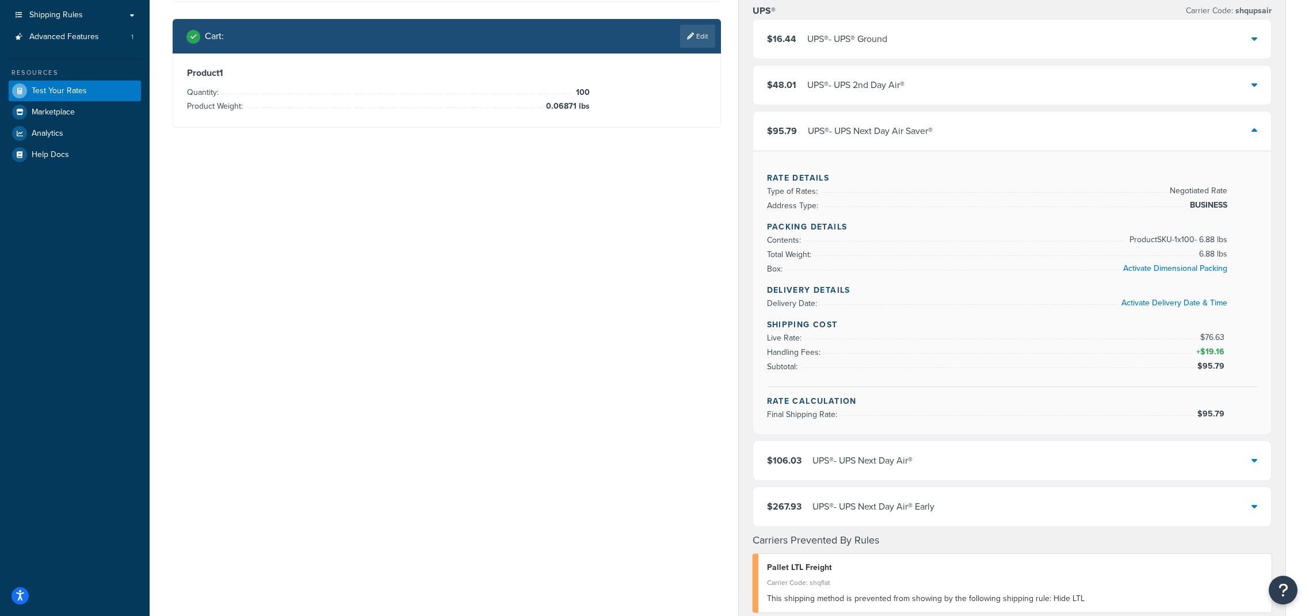
scroll to position [216, 0]
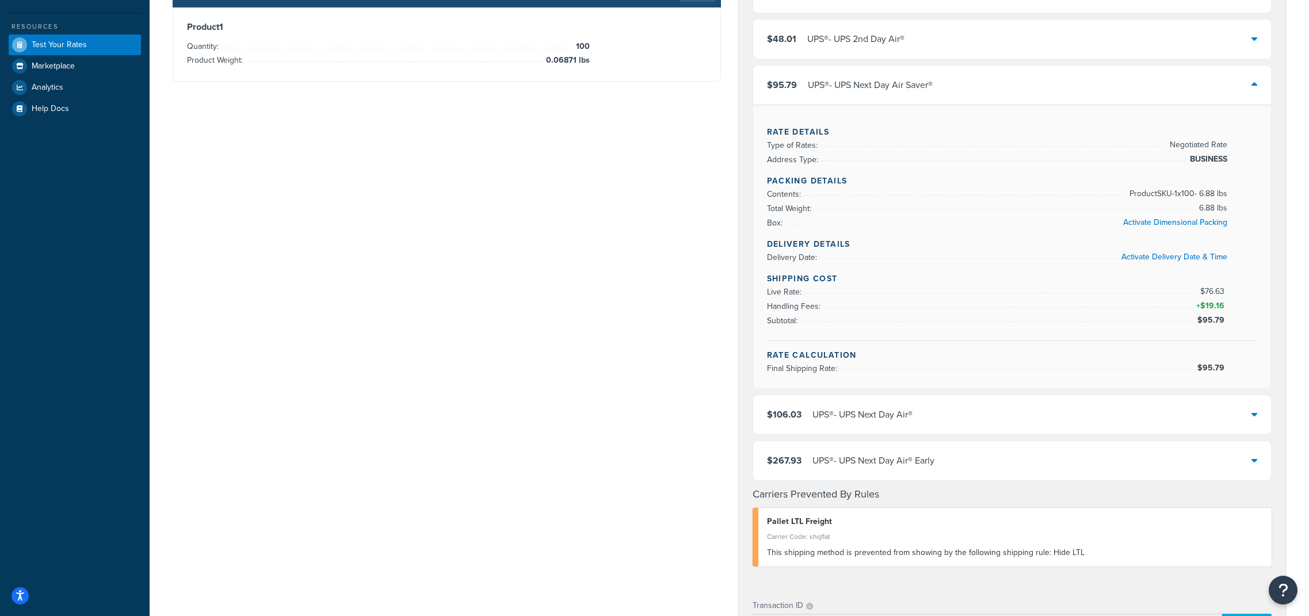
click at [1024, 475] on div "$267.93 UPS® - UPS Next Day Air® Early" at bounding box center [1012, 460] width 518 height 39
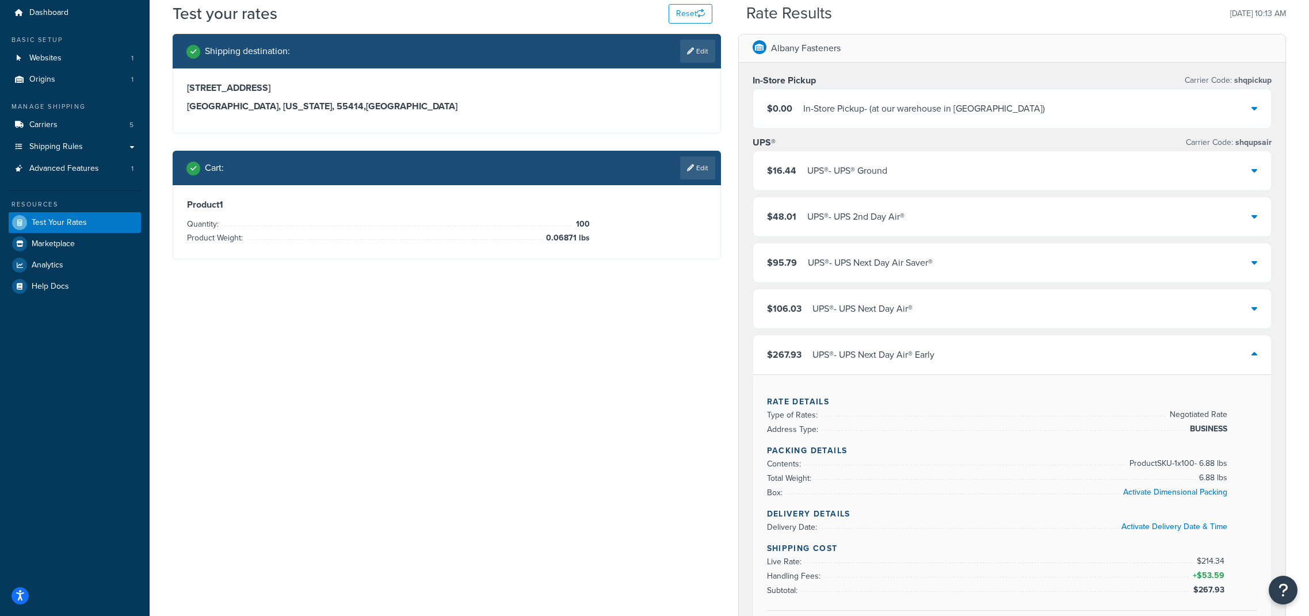
scroll to position [37, 0]
click at [1011, 311] on div "$106.03 UPS® - UPS Next Day Air®" at bounding box center [1012, 309] width 518 height 39
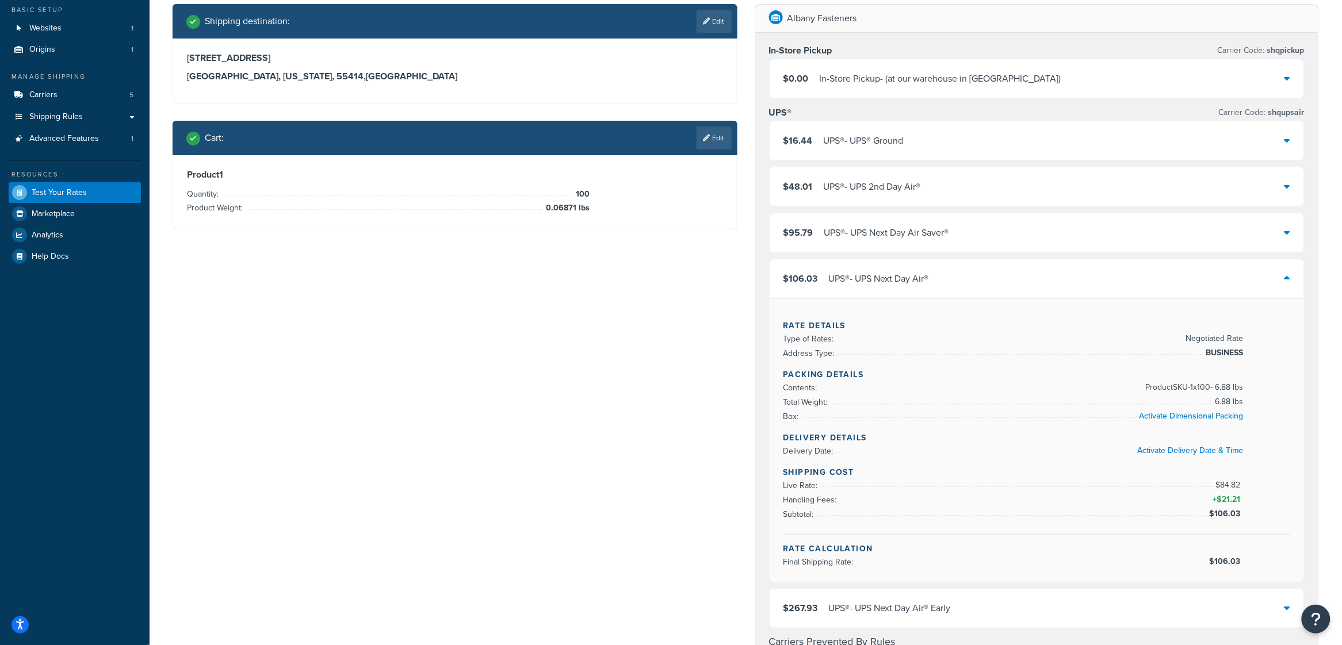
scroll to position [66, 0]
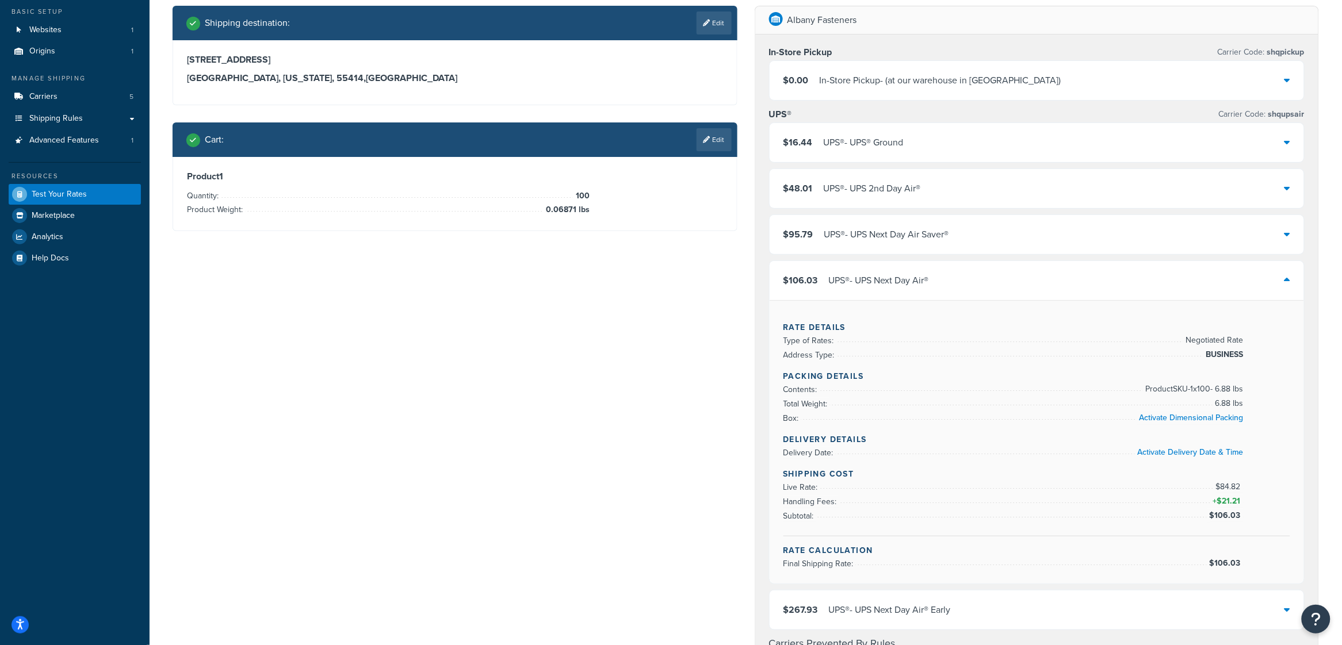
click at [862, 147] on div "UPS® - UPS® Ground" at bounding box center [864, 143] width 80 height 16
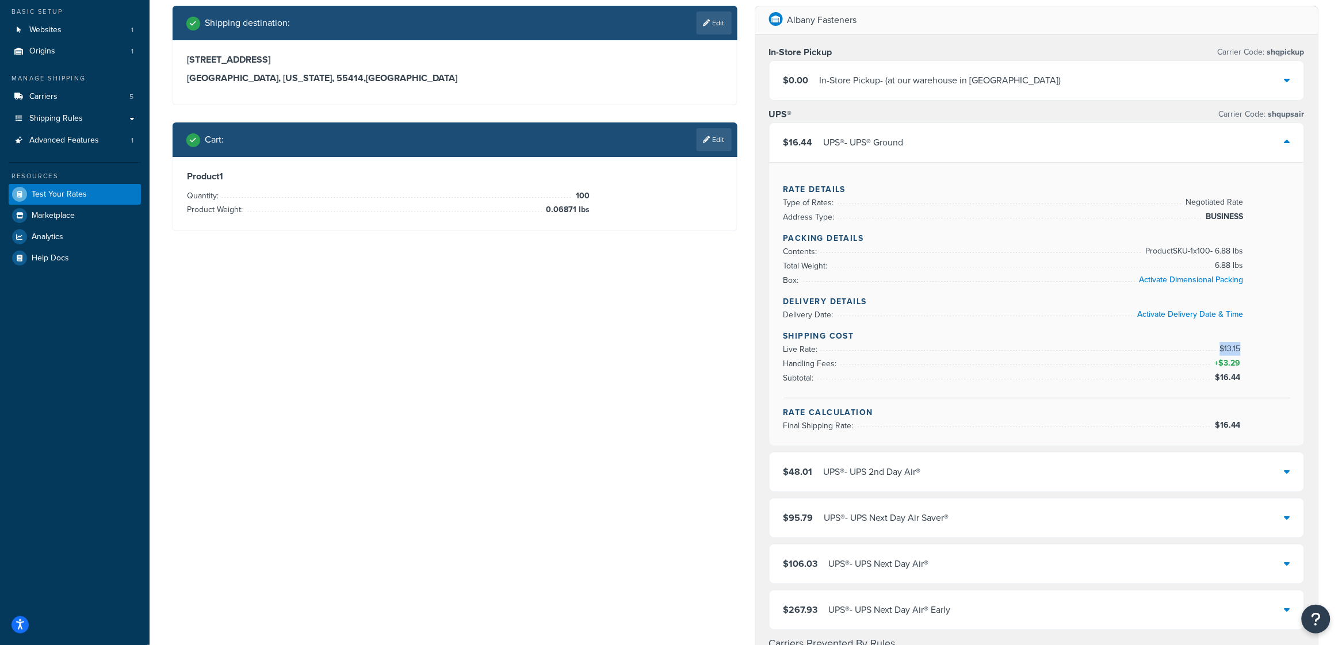
drag, startPoint x: 1252, startPoint y: 352, endPoint x: 975, endPoint y: 362, distance: 277.5
click at [975, 362] on div "Shipping Cost Live Rate: $13.15 Handling Fees: + $3.29 Subtotal: $16.44" at bounding box center [1037, 364] width 507 height 68
drag, startPoint x: 1251, startPoint y: 204, endPoint x: 1258, endPoint y: 203, distance: 7.1
click at [1258, 203] on div "Rate Details Type of Rates: Negotiated Rate Address Type: BUSINESS" at bounding box center [1037, 204] width 507 height 41
drag, startPoint x: 1242, startPoint y: 352, endPoint x: 1216, endPoint y: 350, distance: 25.4
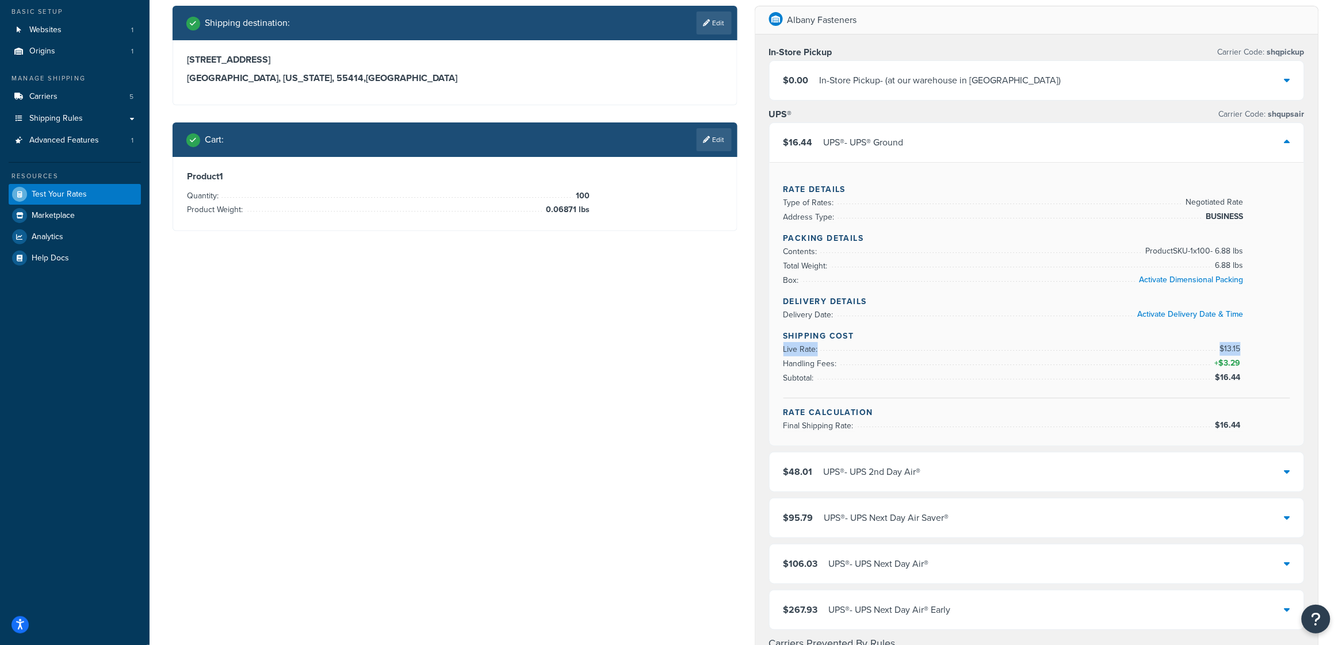
click at [1216, 350] on li "Live Rate: $13.15" at bounding box center [1014, 349] width 460 height 14
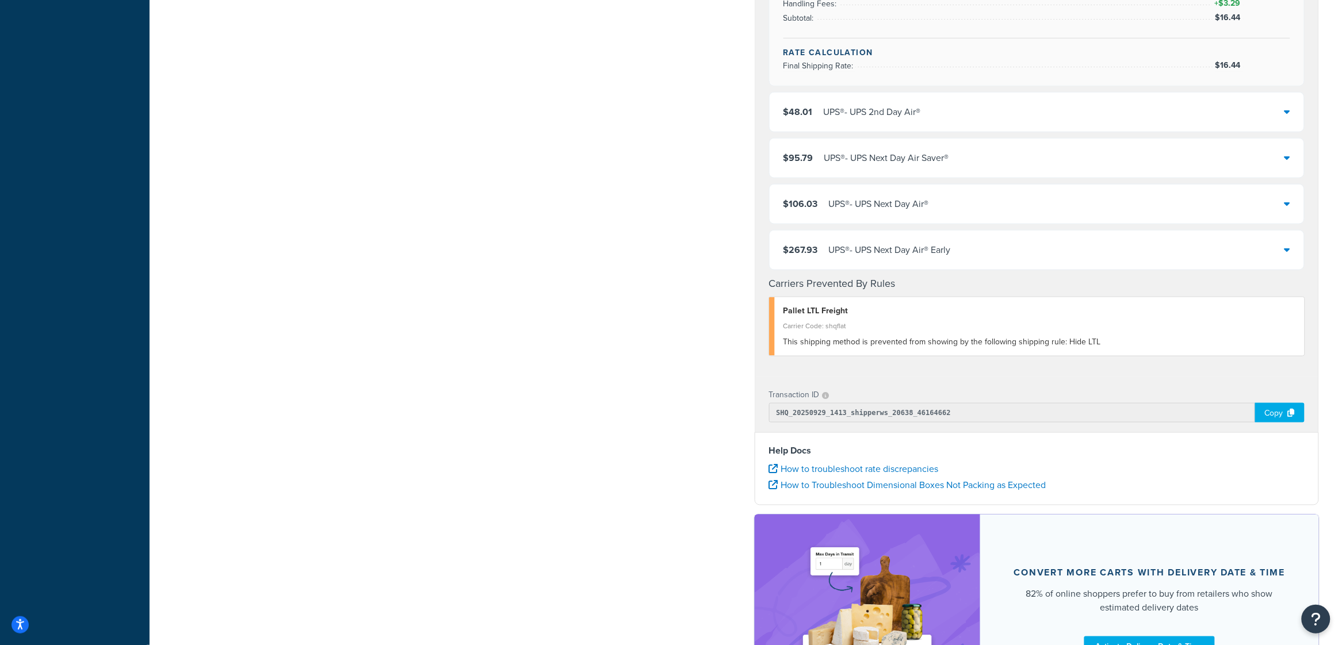
scroll to position [0, 0]
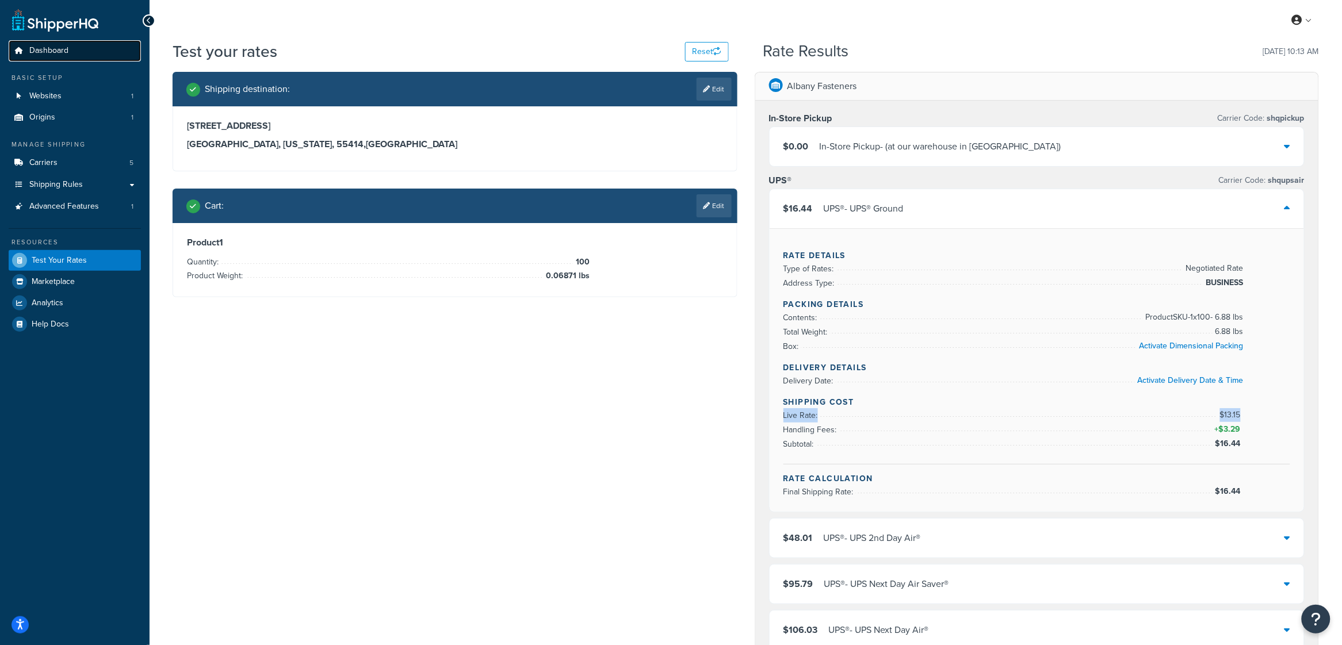
click at [96, 47] on link "Dashboard" at bounding box center [75, 50] width 132 height 21
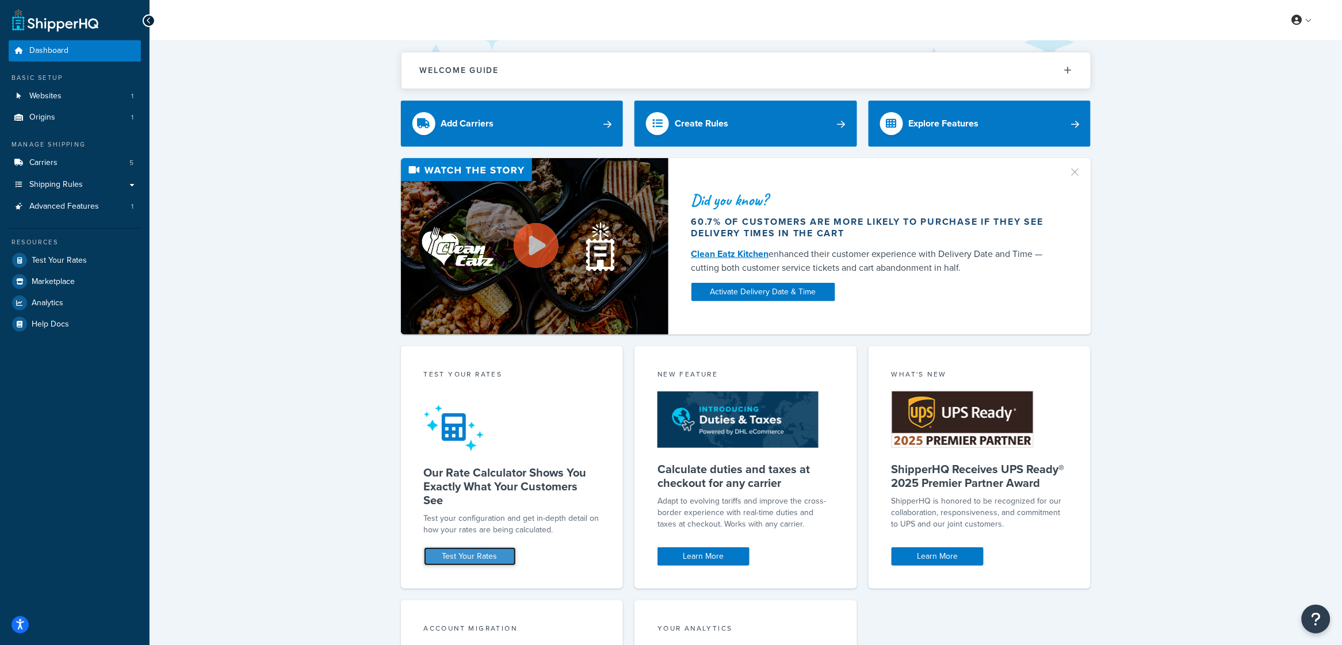
click at [480, 551] on link "Test Your Rates" at bounding box center [470, 557] width 92 height 18
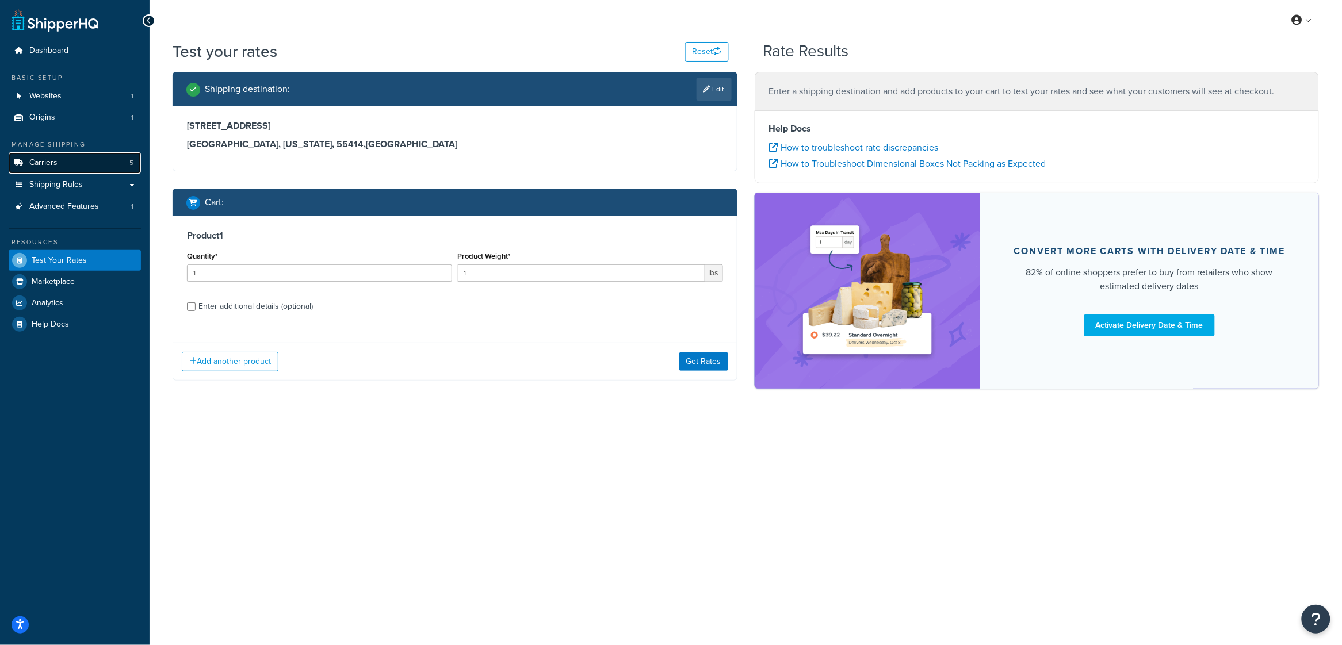
click at [54, 159] on span "Carriers" at bounding box center [43, 163] width 28 height 10
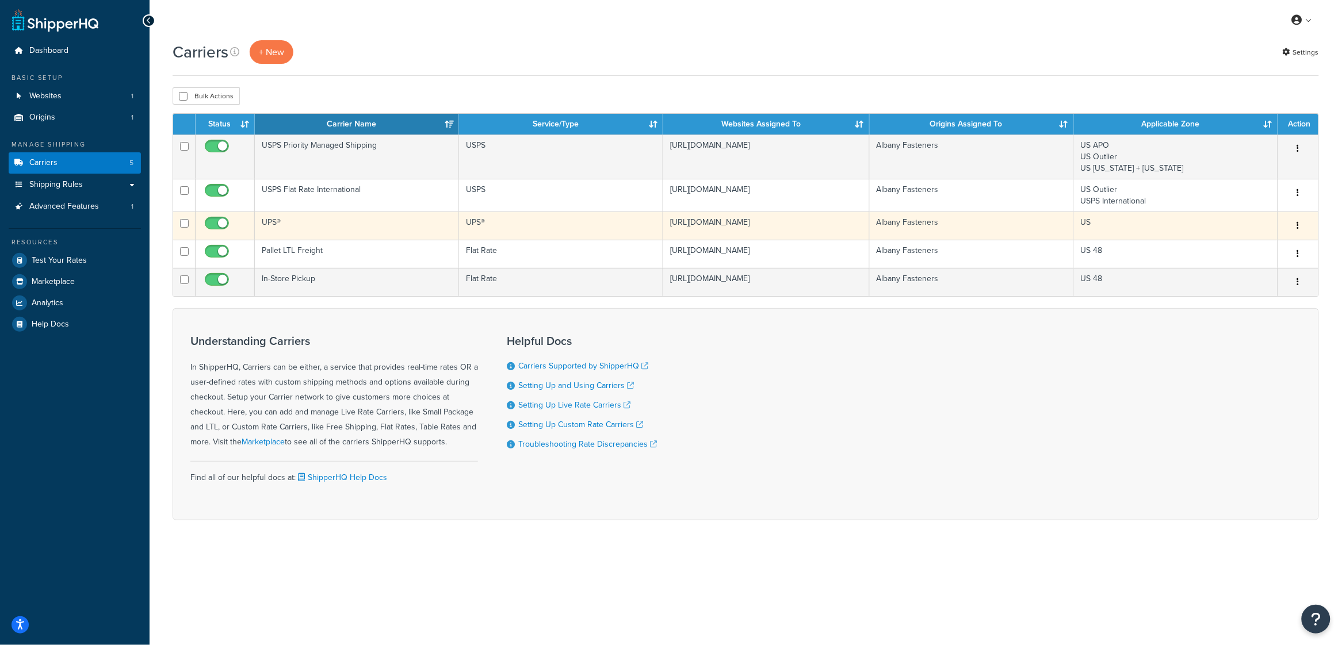
click at [1300, 231] on button "button" at bounding box center [1298, 226] width 16 height 18
click at [1252, 246] on link "Edit" at bounding box center [1252, 251] width 91 height 24
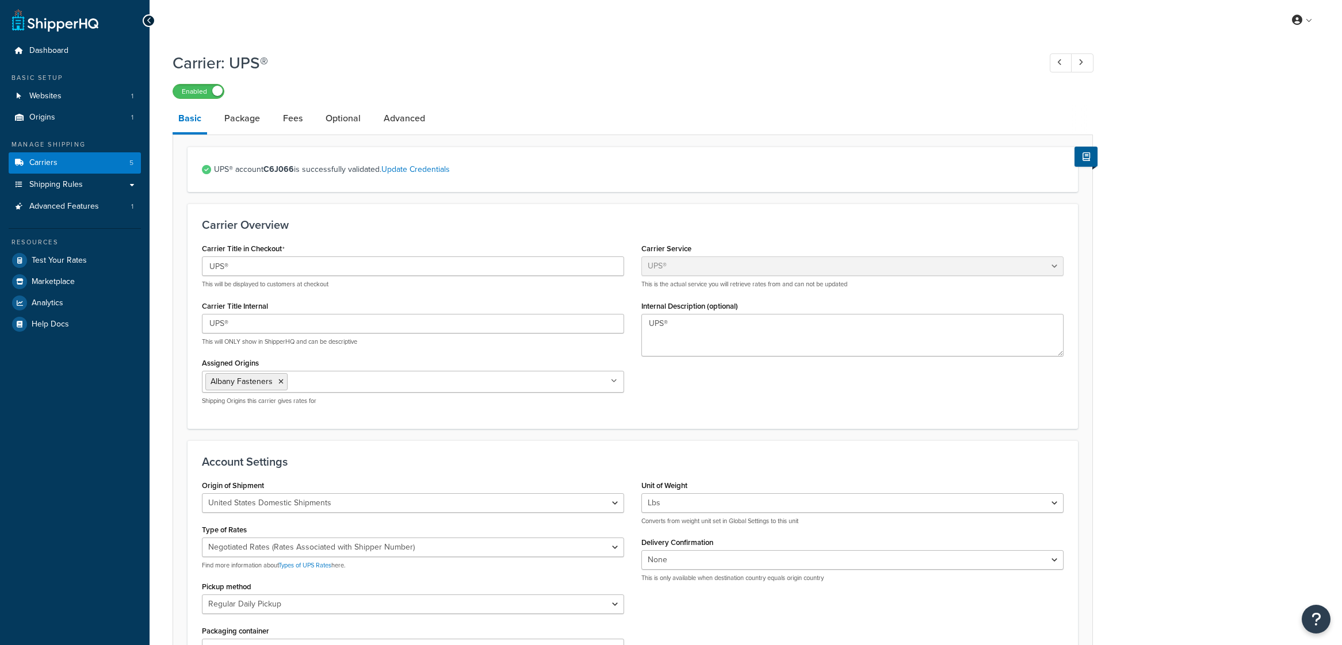
select select "ups"
click at [289, 121] on link "Fees" at bounding box center [292, 119] width 31 height 28
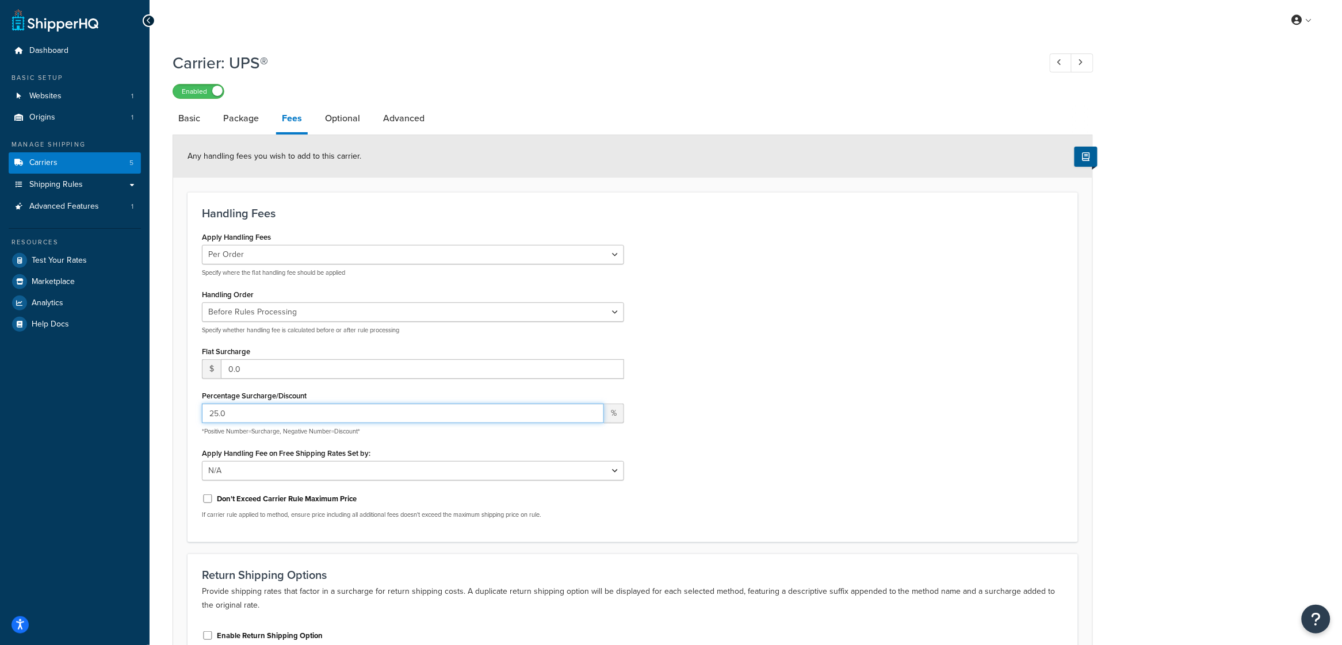
drag, startPoint x: 236, startPoint y: 417, endPoint x: 201, endPoint y: 414, distance: 35.8
click at [201, 414] on div "Apply Handling Fees Per Order Per Item Per Package Specify where the flat handl…" at bounding box center [413, 378] width 440 height 299
click at [717, 342] on div "Apply Handling Fees Per Order Per Item Per Package Specify where the flat handl…" at bounding box center [632, 378] width 879 height 299
click at [590, 315] on select "Before Rules Processing After Rules Processing" at bounding box center [413, 313] width 422 height 20
select select "AFTER"
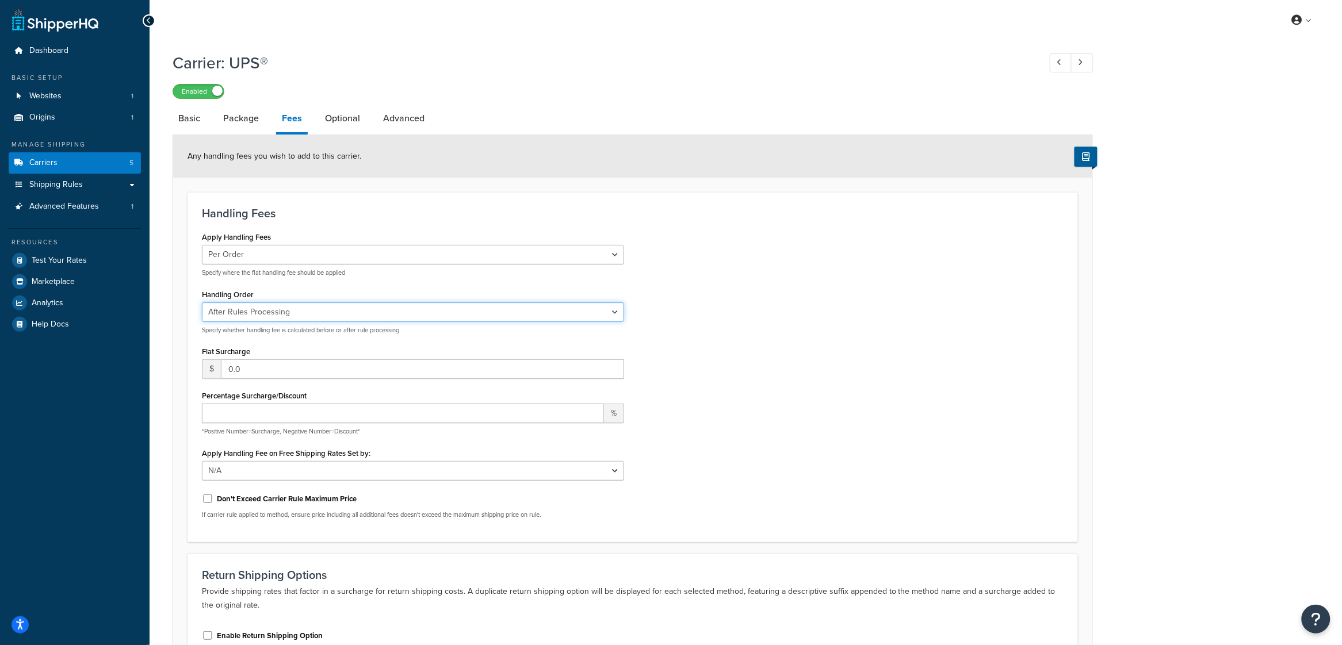
click at [202, 304] on select "Before Rules Processing After Rules Processing" at bounding box center [413, 313] width 422 height 20
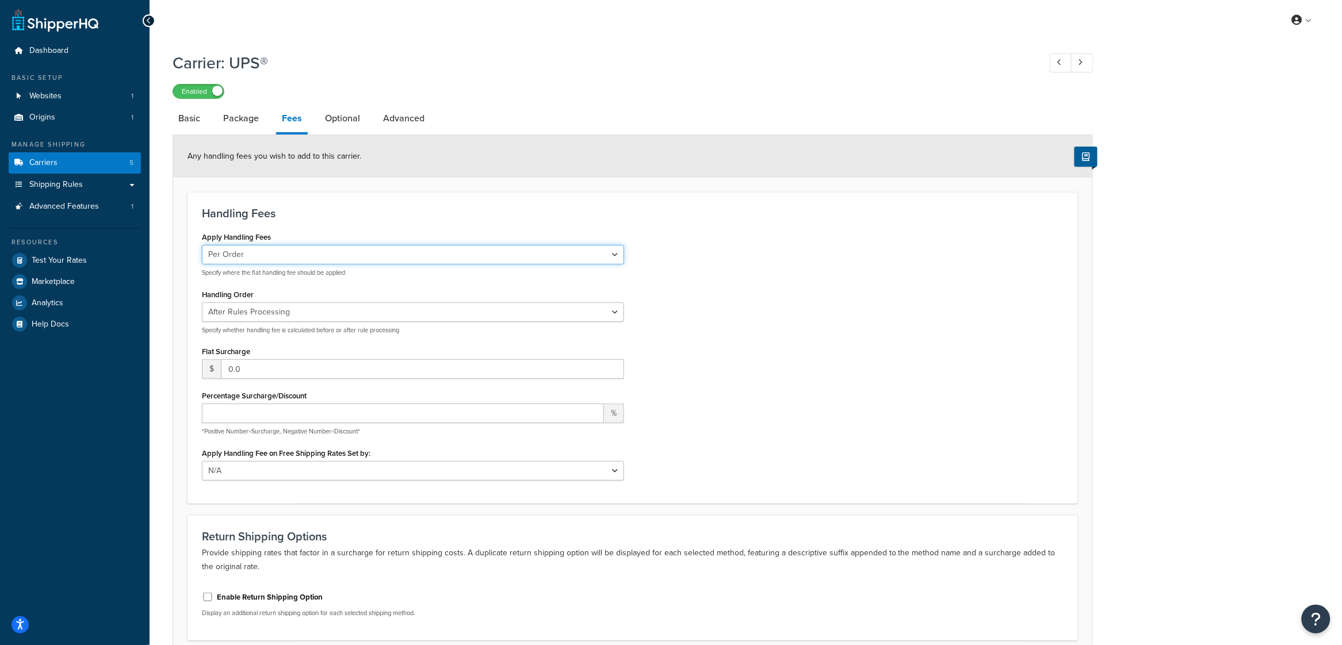
click at [564, 255] on select "Per Order Per Item Per Package" at bounding box center [413, 255] width 422 height 20
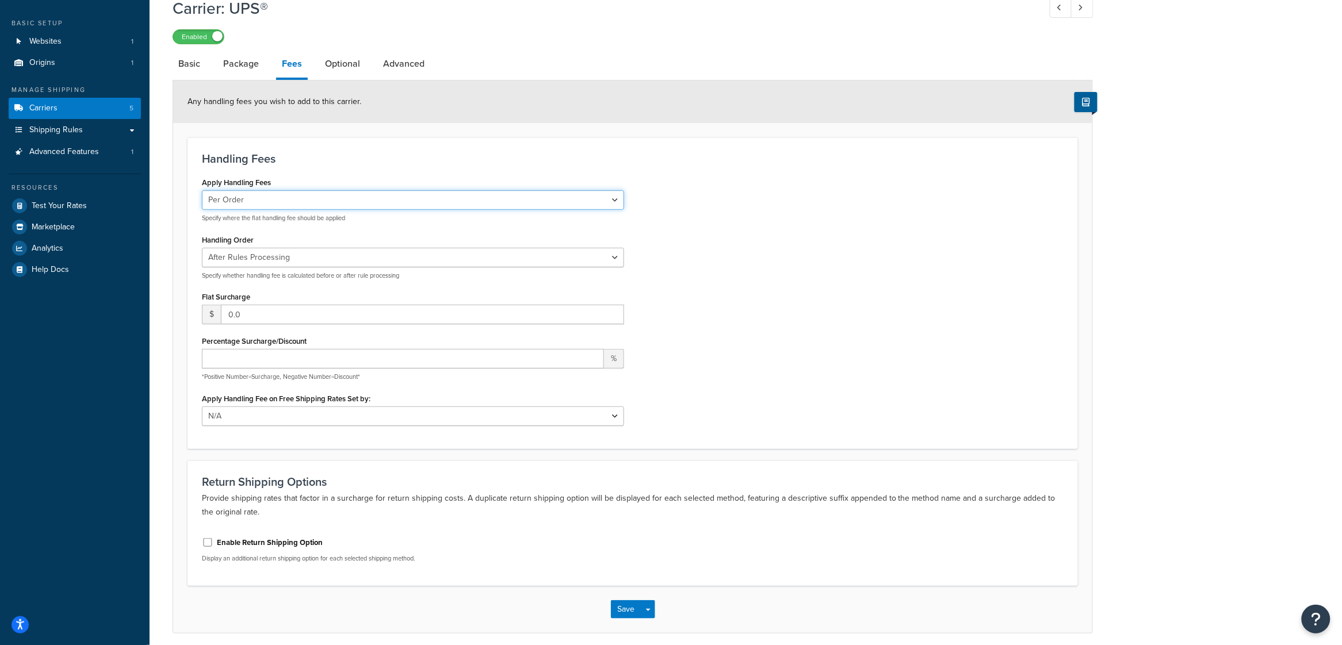
scroll to position [102, 0]
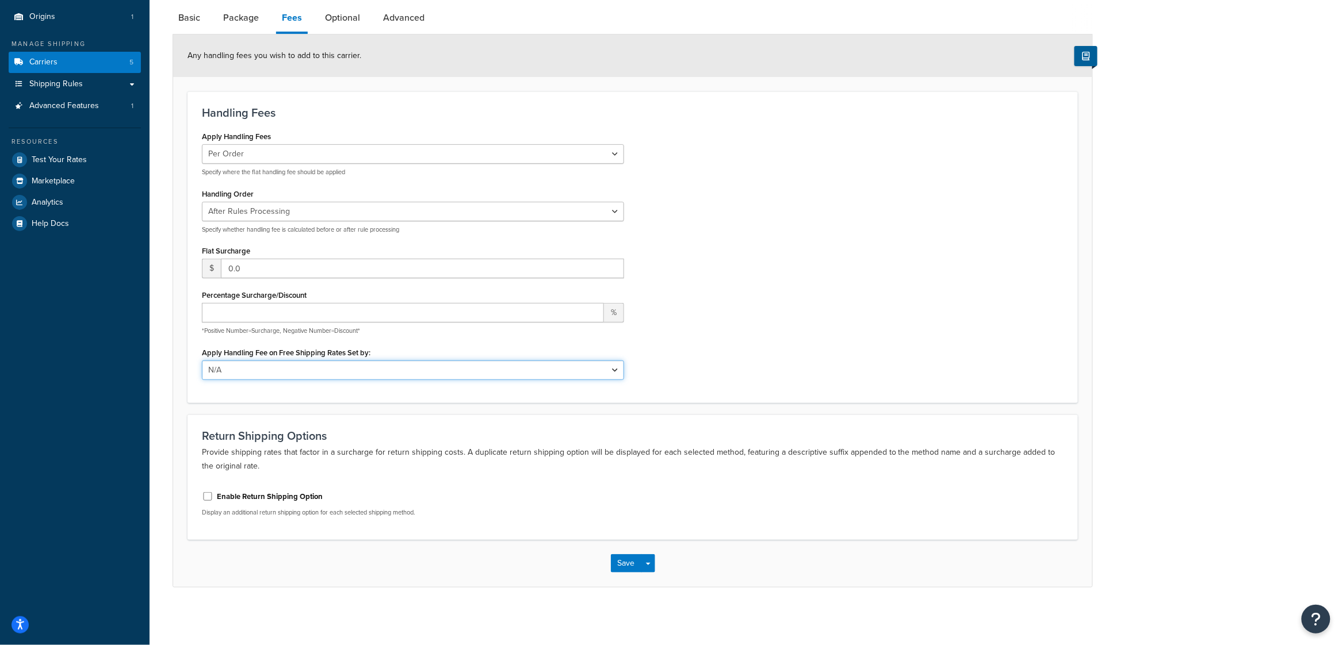
click at [400, 369] on select "N/A Fixed/Free Shipping Methods Free Promotion Rules All Free Shipping" at bounding box center [413, 371] width 422 height 20
click at [624, 568] on button "Save" at bounding box center [626, 564] width 31 height 18
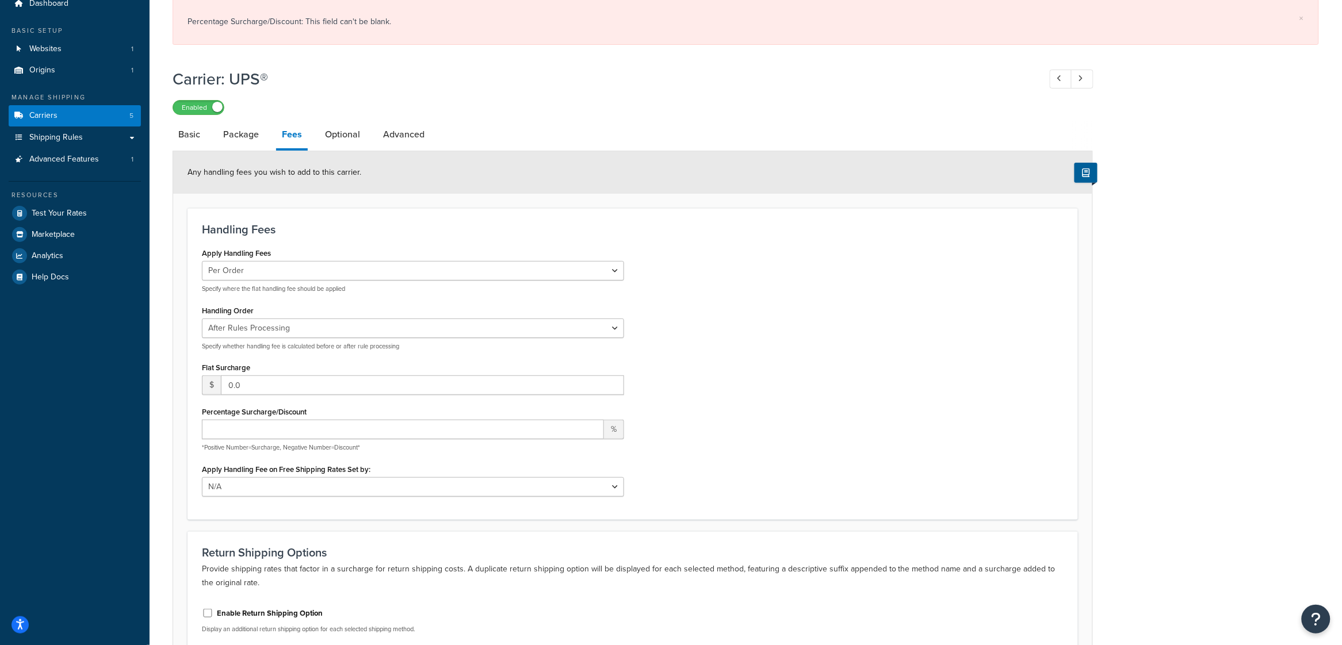
scroll to position [47, 0]
click at [345, 439] on input "Percentage Surcharge/Discount" at bounding box center [403, 431] width 402 height 20
type input "0"
click at [896, 405] on div "Apply Handling Fees Per Order Per Item Per Package Specify where the flat handl…" at bounding box center [632, 376] width 879 height 260
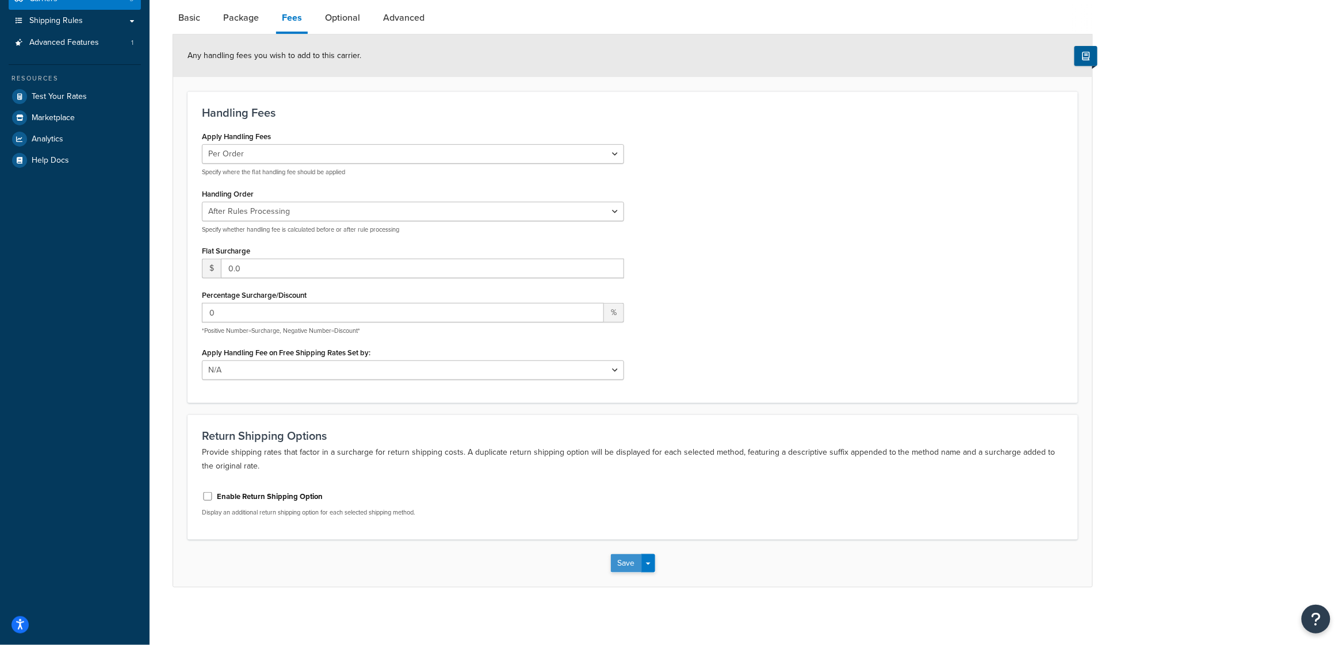
click at [627, 566] on button "Save" at bounding box center [626, 564] width 31 height 18
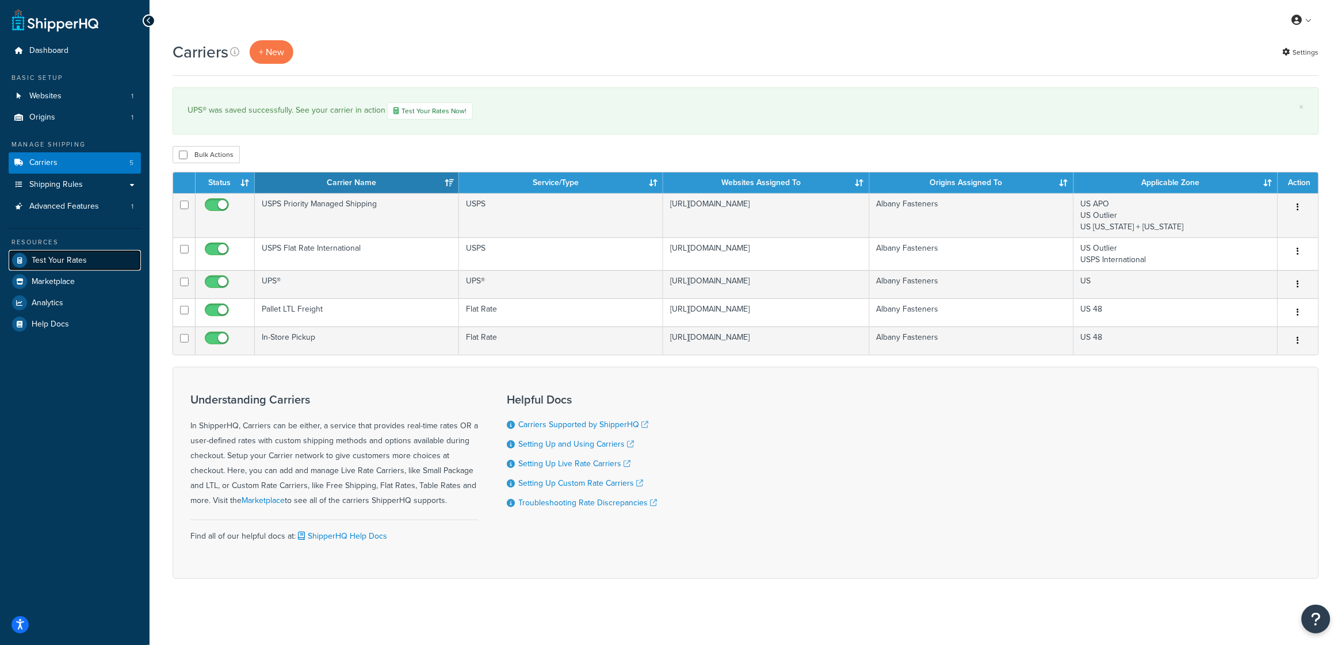
click at [69, 263] on span "Test Your Rates" at bounding box center [59, 261] width 55 height 10
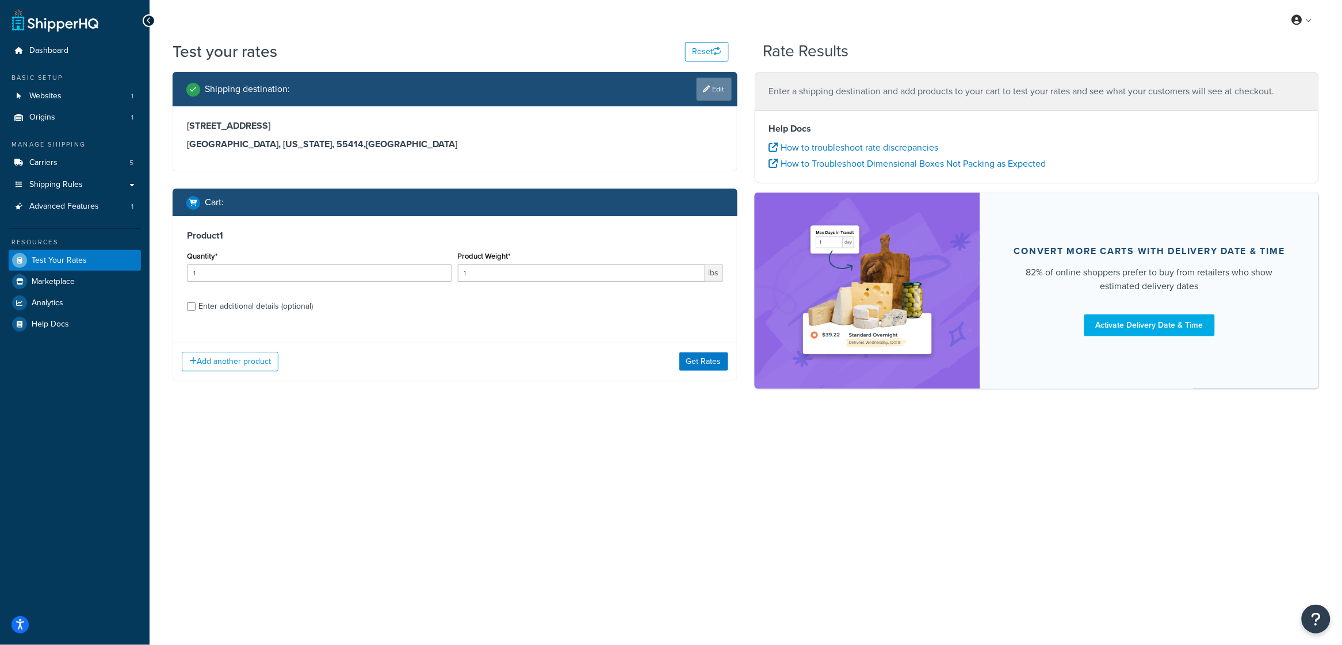
click at [697, 93] on link "Edit" at bounding box center [714, 89] width 35 height 23
select select "MN"
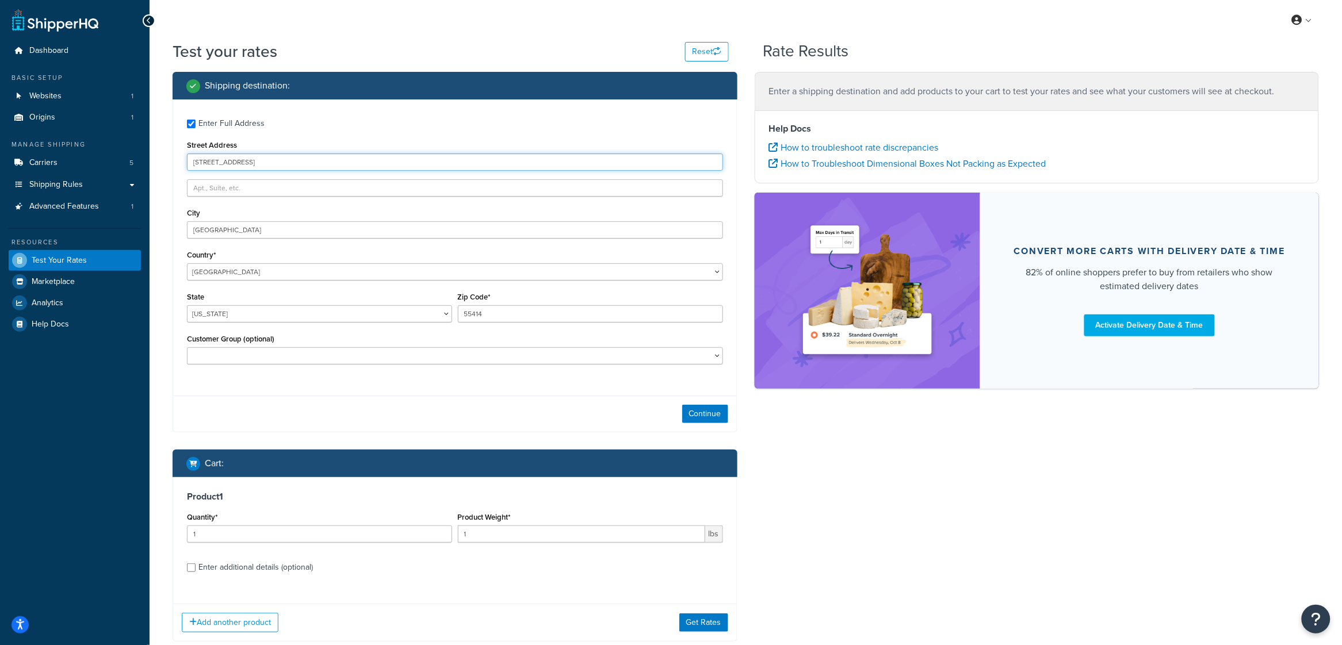
drag, startPoint x: 266, startPoint y: 163, endPoint x: 175, endPoint y: 162, distance: 91.5
click at [175, 162] on div "Enter Full Address Street Address 303 E Hennepin Ave City Minneapolis Country* …" at bounding box center [455, 244] width 564 height 288
click at [323, 159] on input "303 E Hennepin Ave" at bounding box center [455, 162] width 536 height 17
drag, startPoint x: 266, startPoint y: 159, endPoint x: 174, endPoint y: 159, distance: 91.5
click at [174, 159] on div "Enter Full Address Street Address 303 E Hennepin Ave City Minneapolis Country* …" at bounding box center [455, 244] width 564 height 288
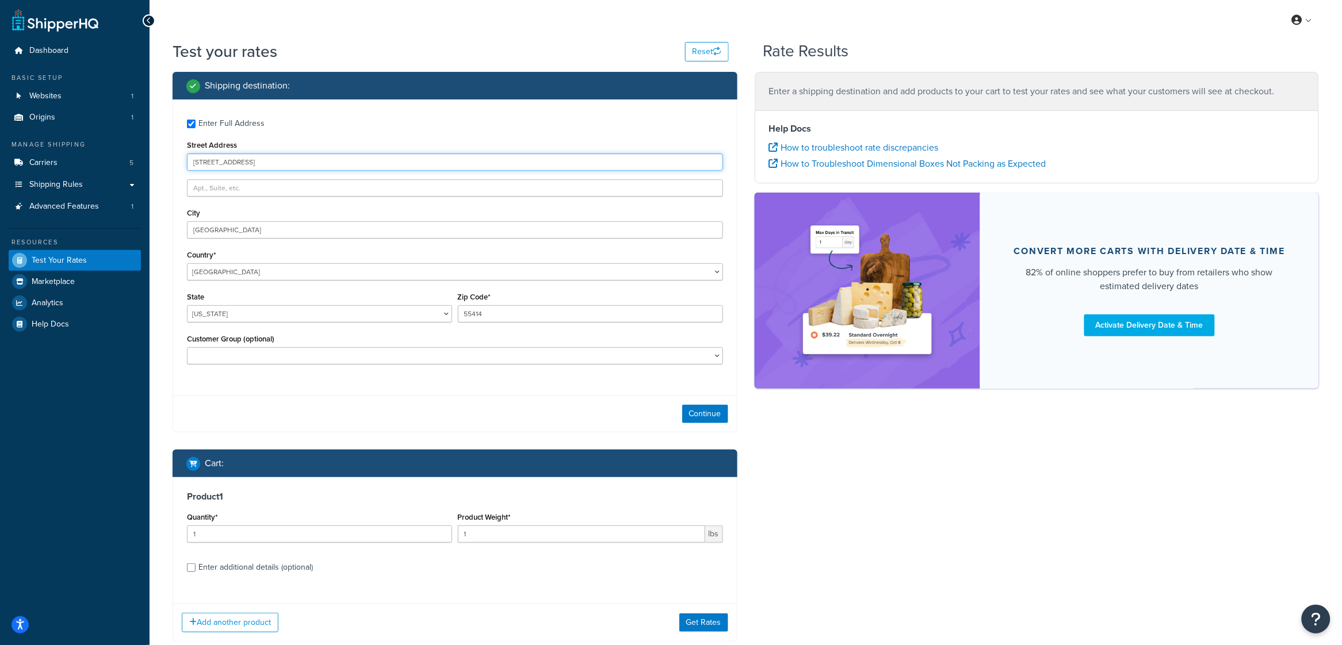
type input "[STREET_ADDRESS]"
type input "Suite D"
type input "Edison"
click at [250, 319] on select "[US_STATE] [US_STATE] [US_STATE] [US_STATE] [US_STATE] Armed Forces Americas Ar…" at bounding box center [319, 313] width 265 height 17
select select "NJ"
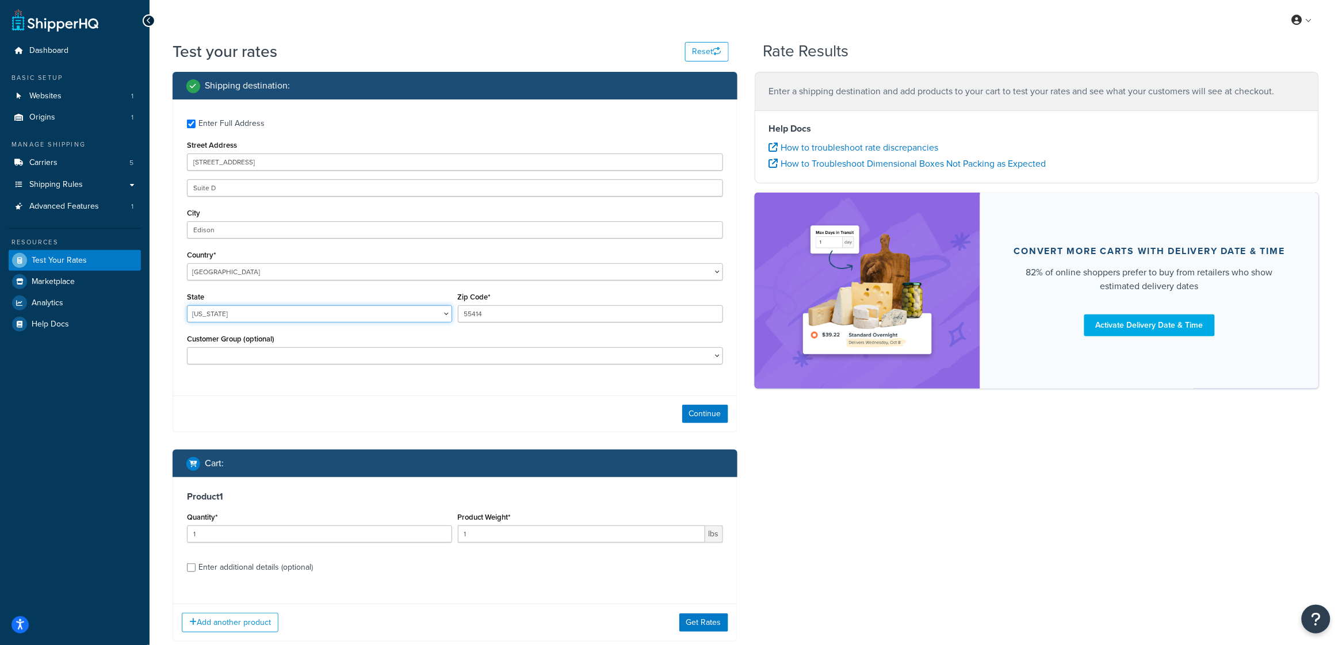
click at [187, 305] on select "[US_STATE] [US_STATE] [US_STATE] [US_STATE] [US_STATE] Armed Forces Americas Ar…" at bounding box center [319, 313] width 265 height 17
click at [475, 313] on input "55414" at bounding box center [590, 313] width 265 height 17
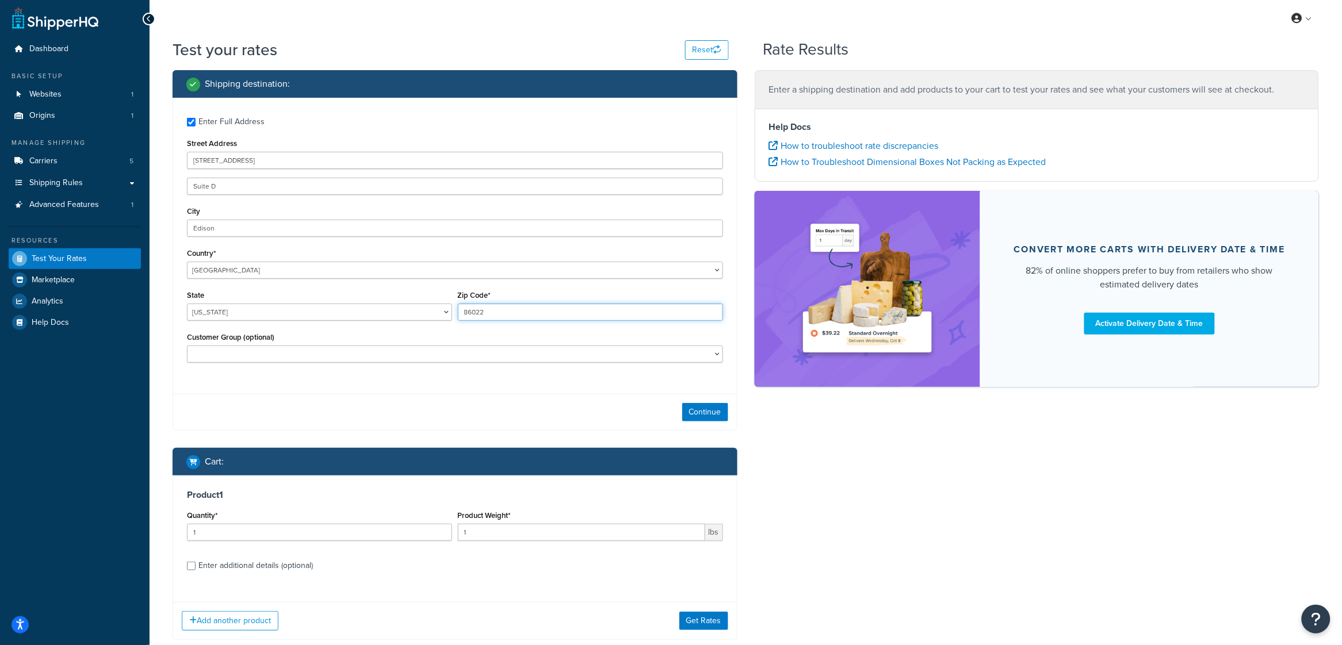
type input "86022"
click at [536, 406] on div "Continue" at bounding box center [455, 412] width 564 height 36
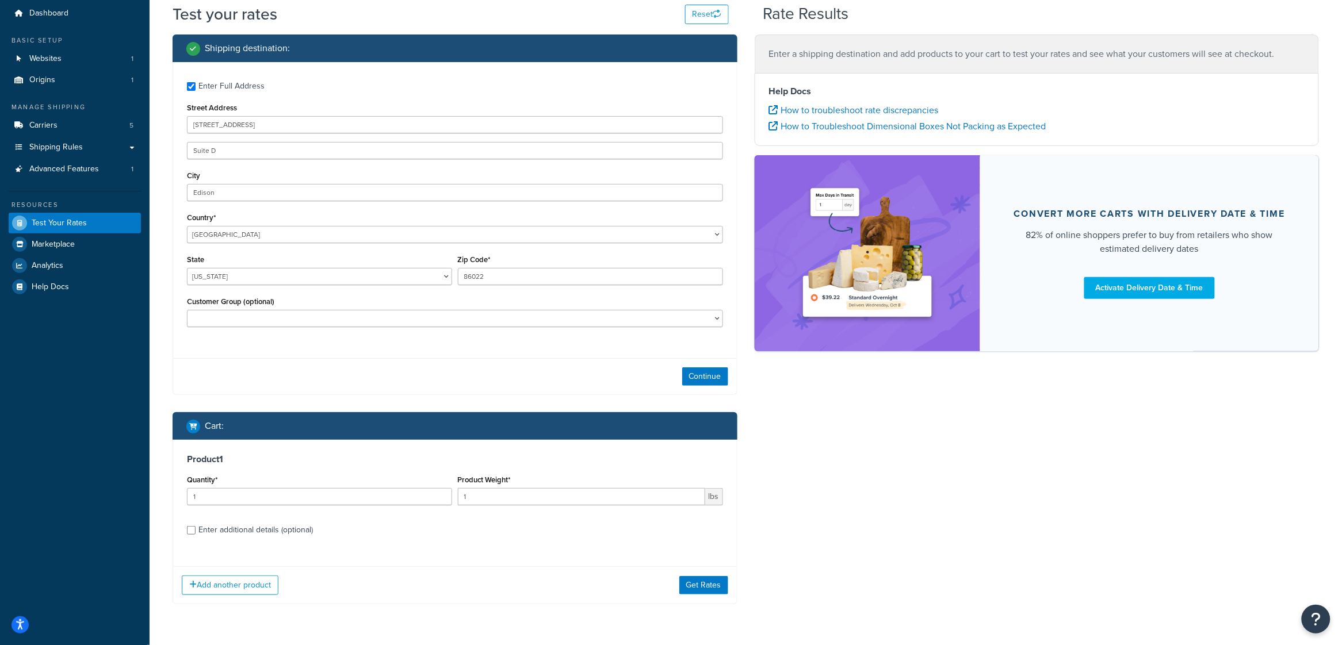
scroll to position [72, 0]
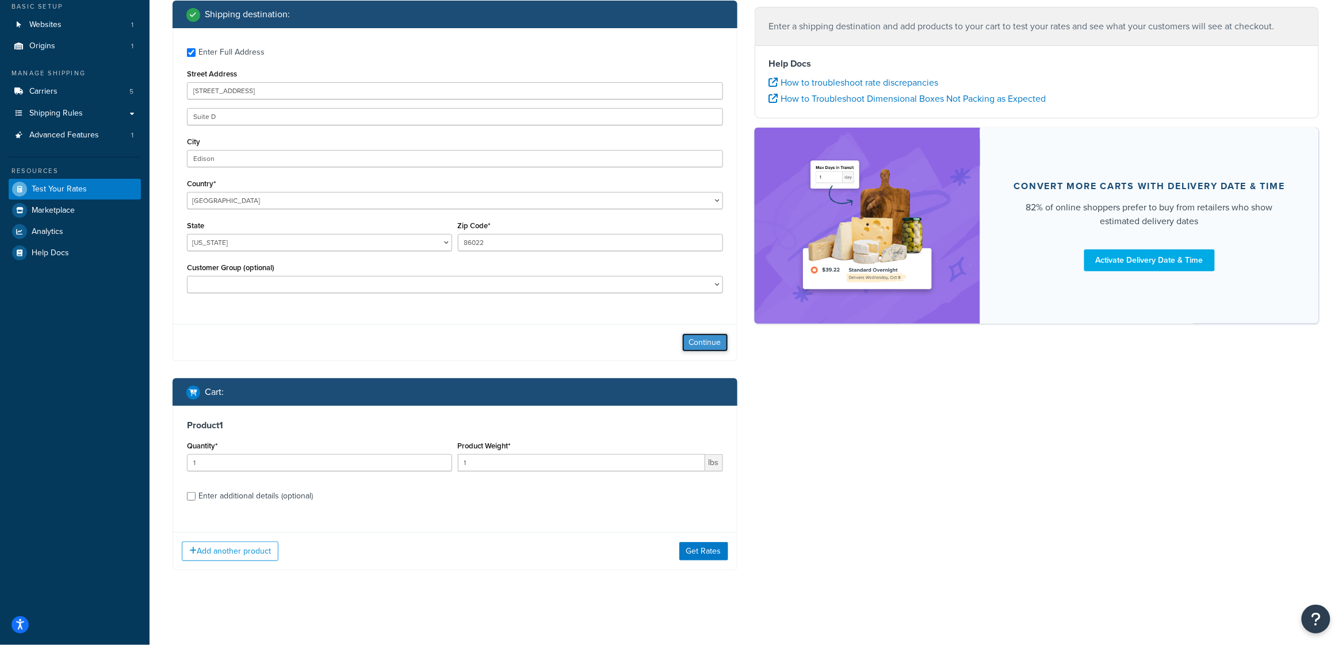
click at [716, 337] on button "Continue" at bounding box center [705, 343] width 46 height 18
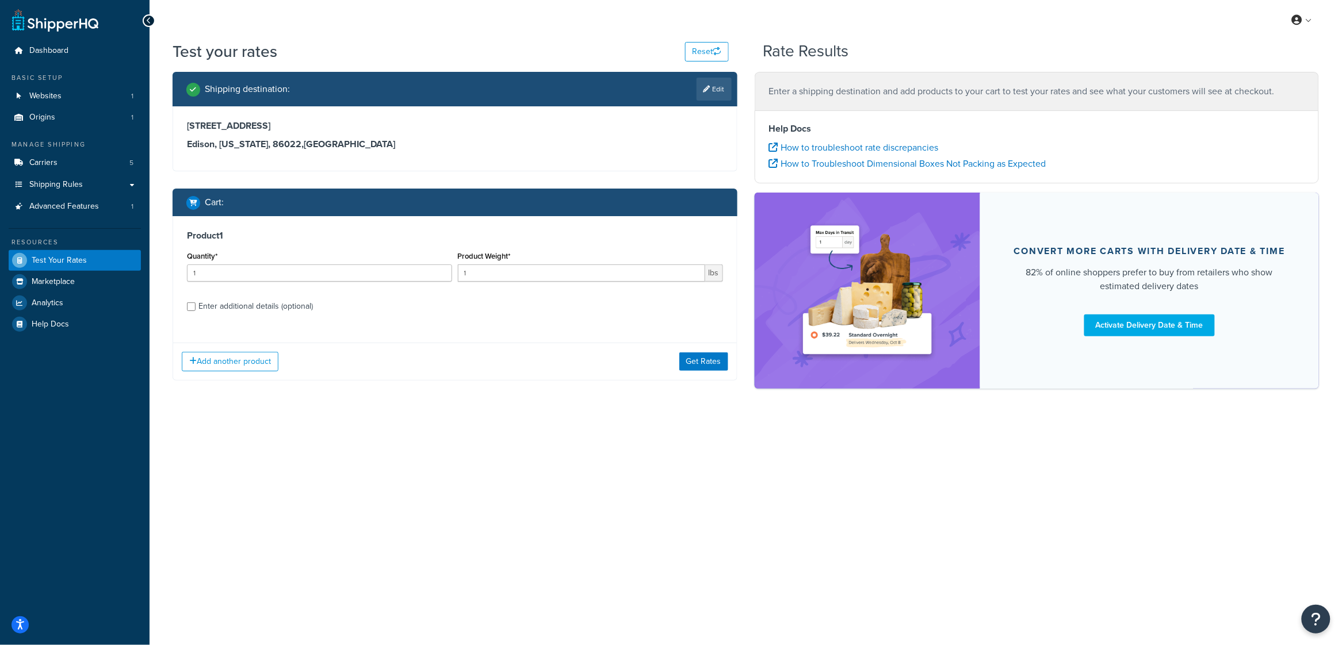
scroll to position [0, 0]
click at [707, 365] on button "Get Rates" at bounding box center [703, 362] width 49 height 18
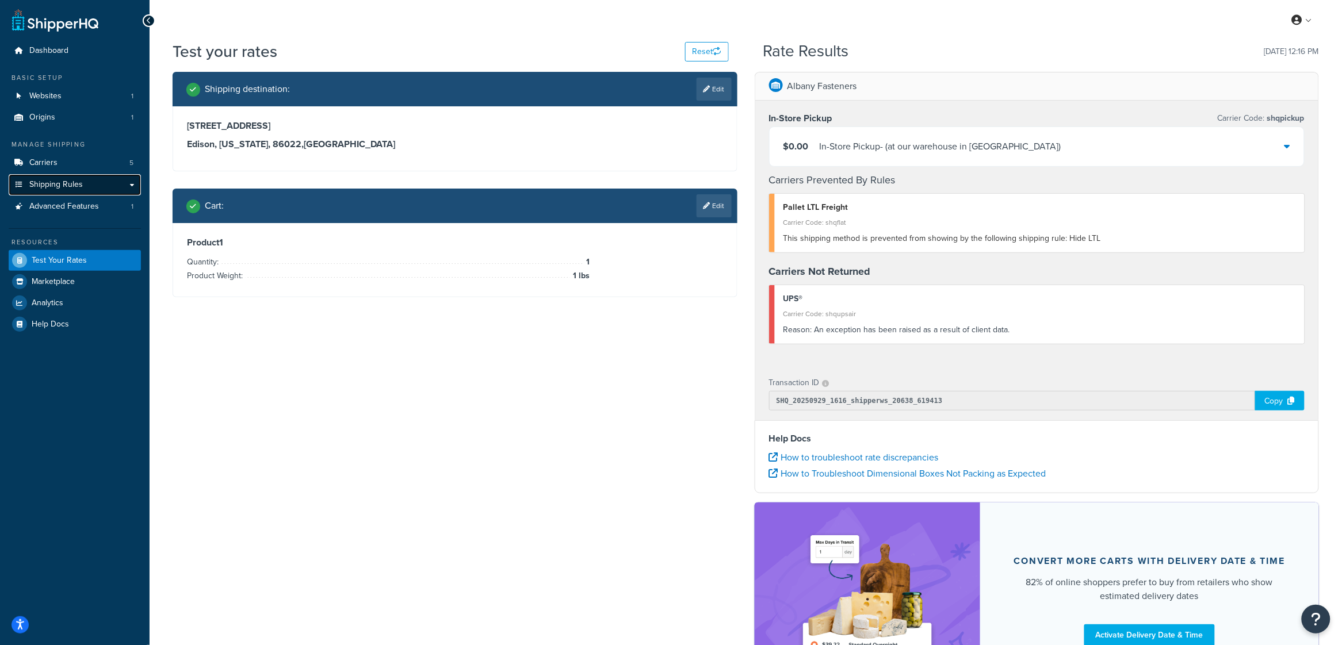
click at [64, 174] on link "Shipping Rules" at bounding box center [75, 184] width 132 height 21
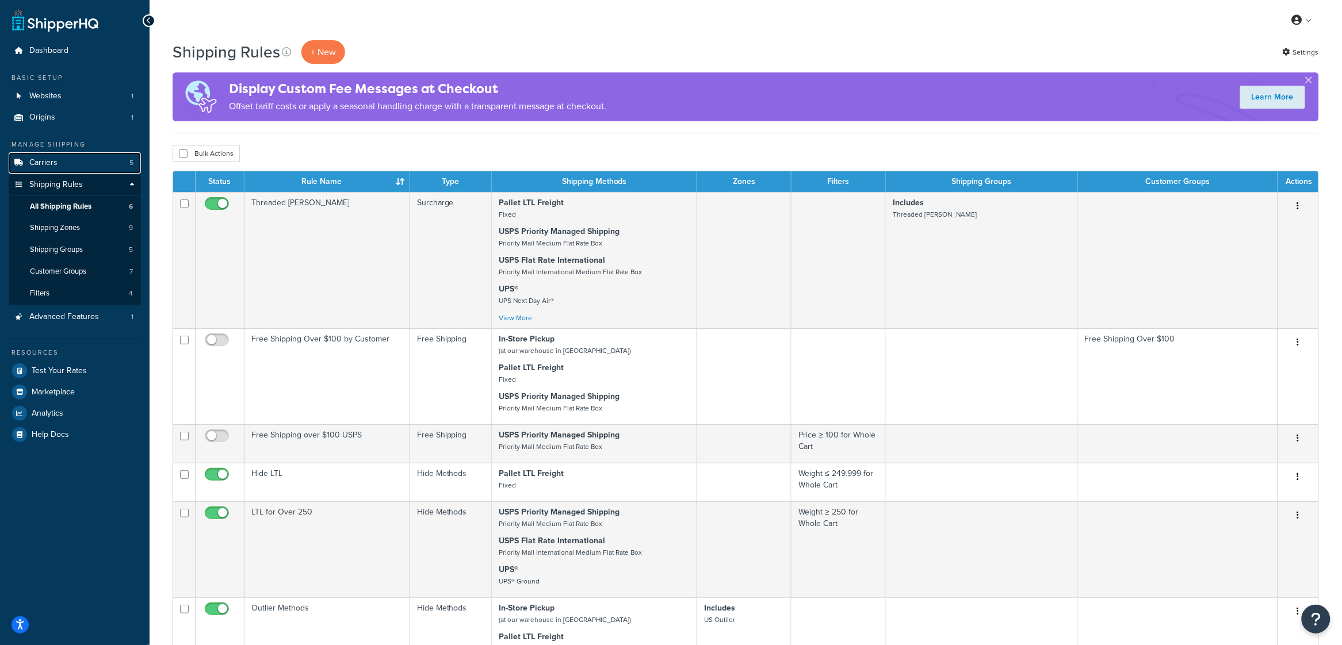
click at [69, 166] on link "Carriers 5" at bounding box center [75, 162] width 132 height 21
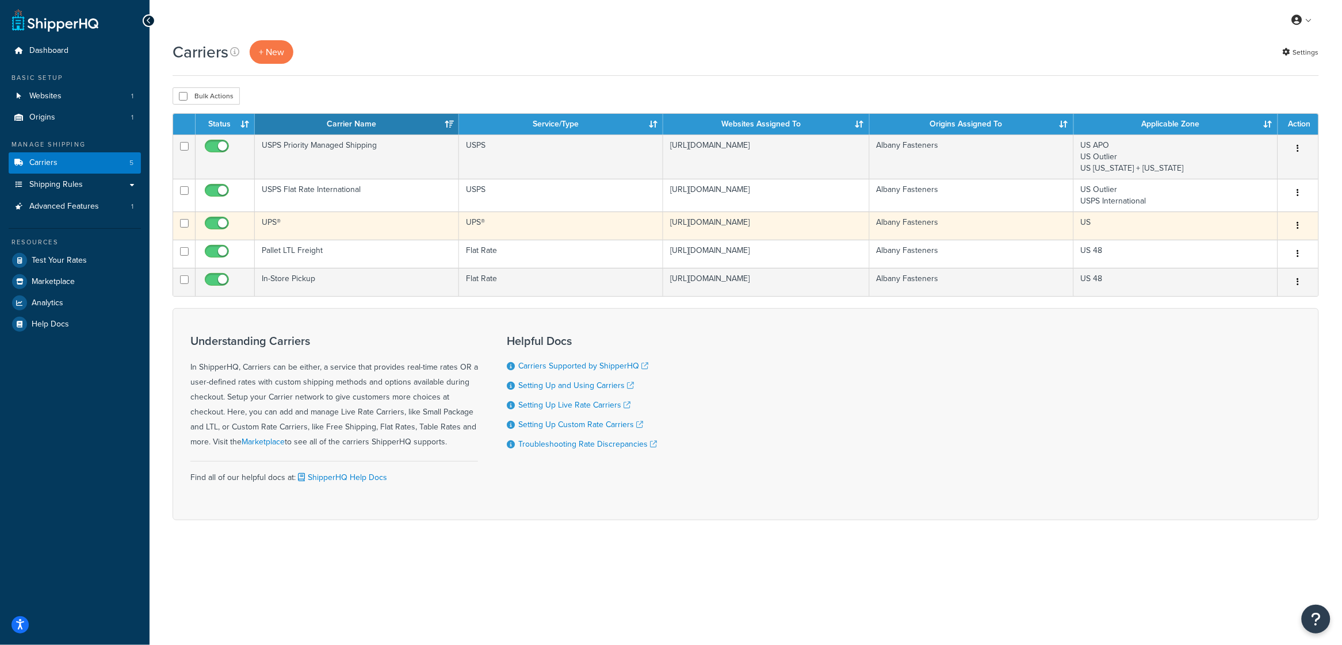
click at [1301, 228] on button "button" at bounding box center [1298, 226] width 16 height 18
click at [1252, 245] on link "Edit" at bounding box center [1252, 251] width 91 height 24
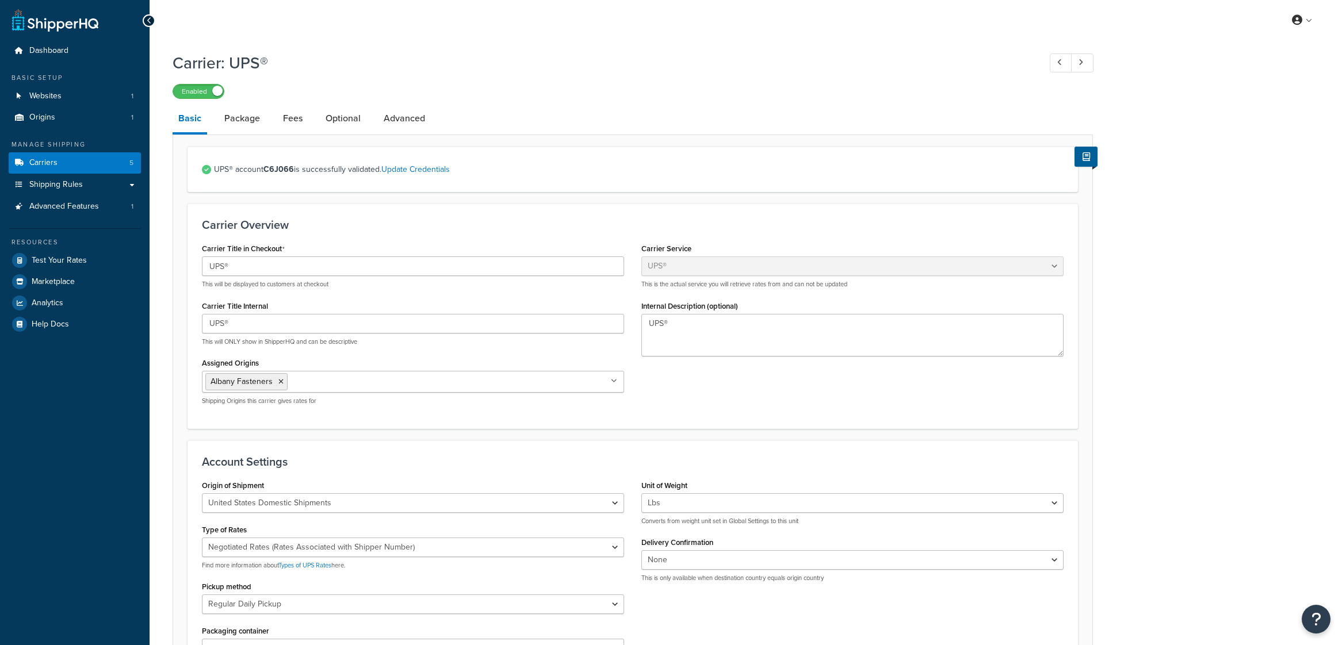
select select "ups"
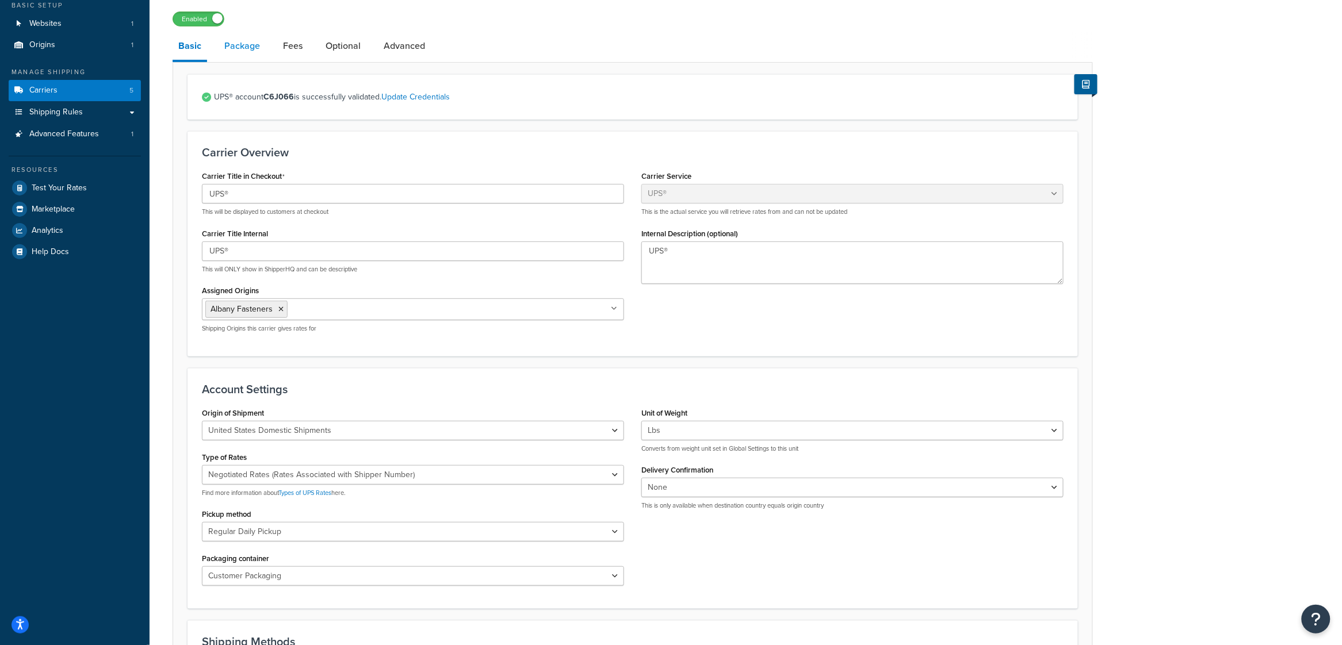
scroll to position [75, 0]
click at [1087, 86] on icon at bounding box center [1086, 82] width 7 height 9
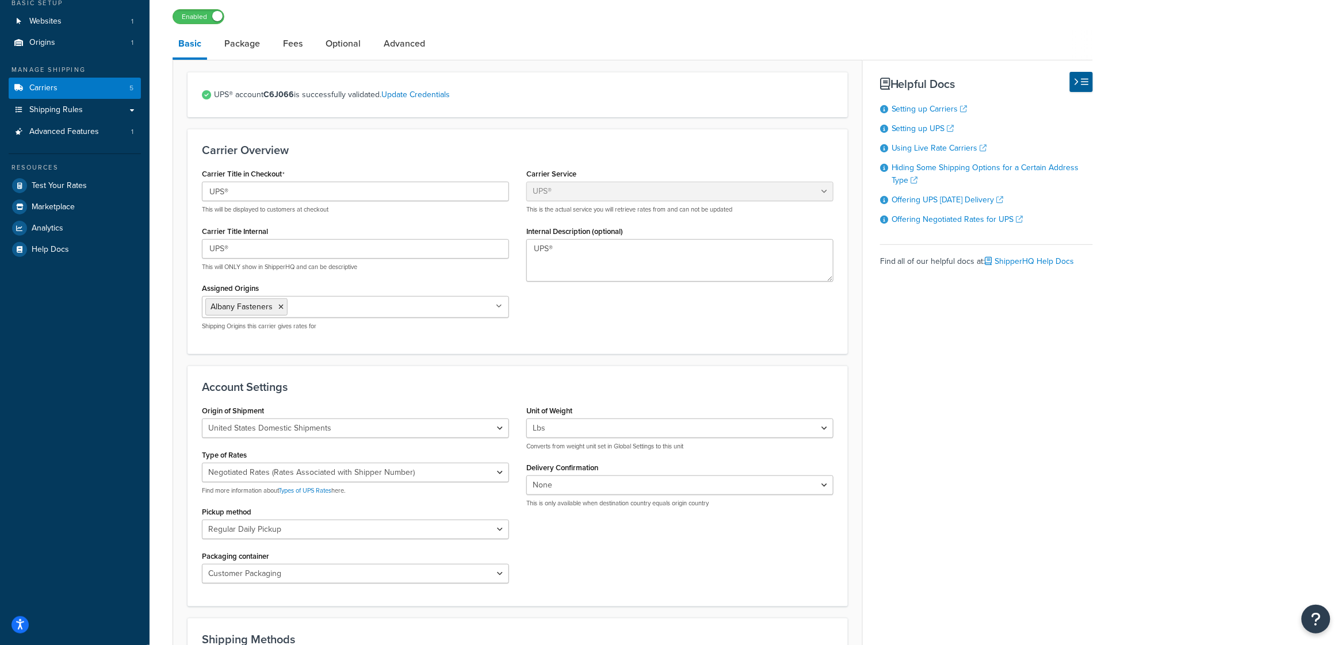
drag, startPoint x: 1087, startPoint y: 86, endPoint x: 1124, endPoint y: 87, distance: 36.8
click at [1124, 87] on div "Carrier: UPS® Enabled Basic Package Fees Optional Advanced UPS® account C6J066 …" at bounding box center [746, 534] width 1193 height 1127
click at [981, 223] on link "Offering Negotiated Rates for UPS" at bounding box center [958, 219] width 132 height 12
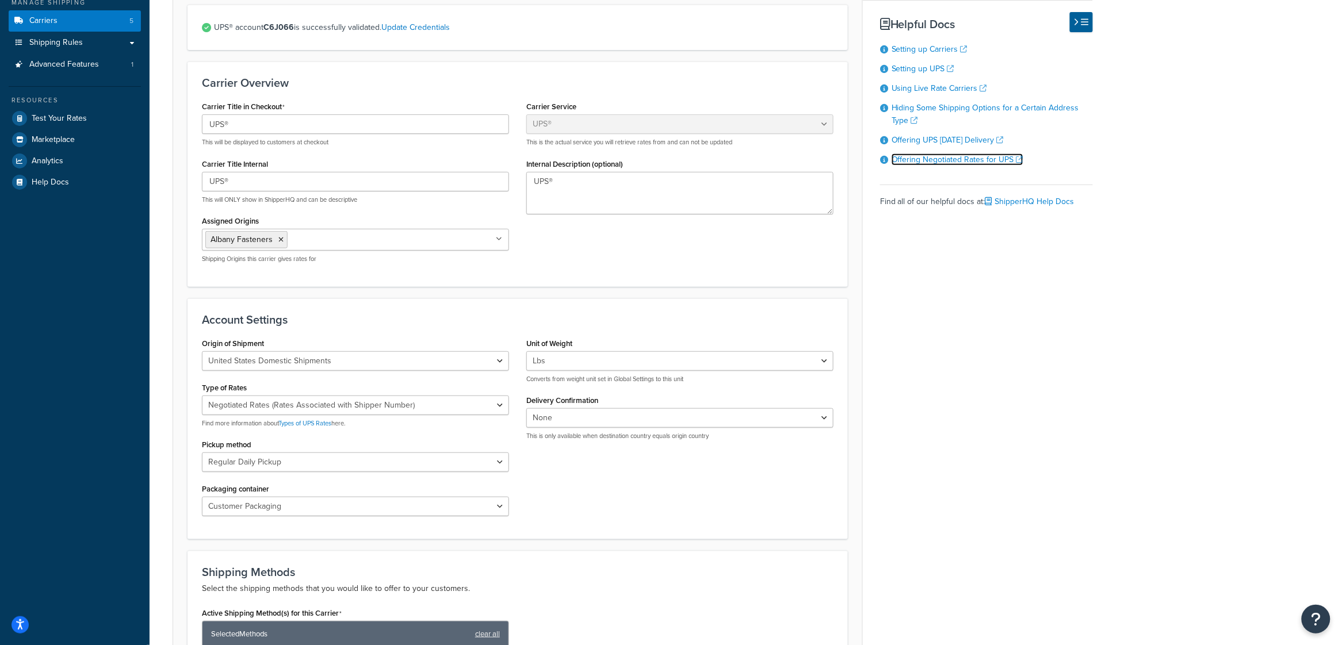
scroll to position [0, 0]
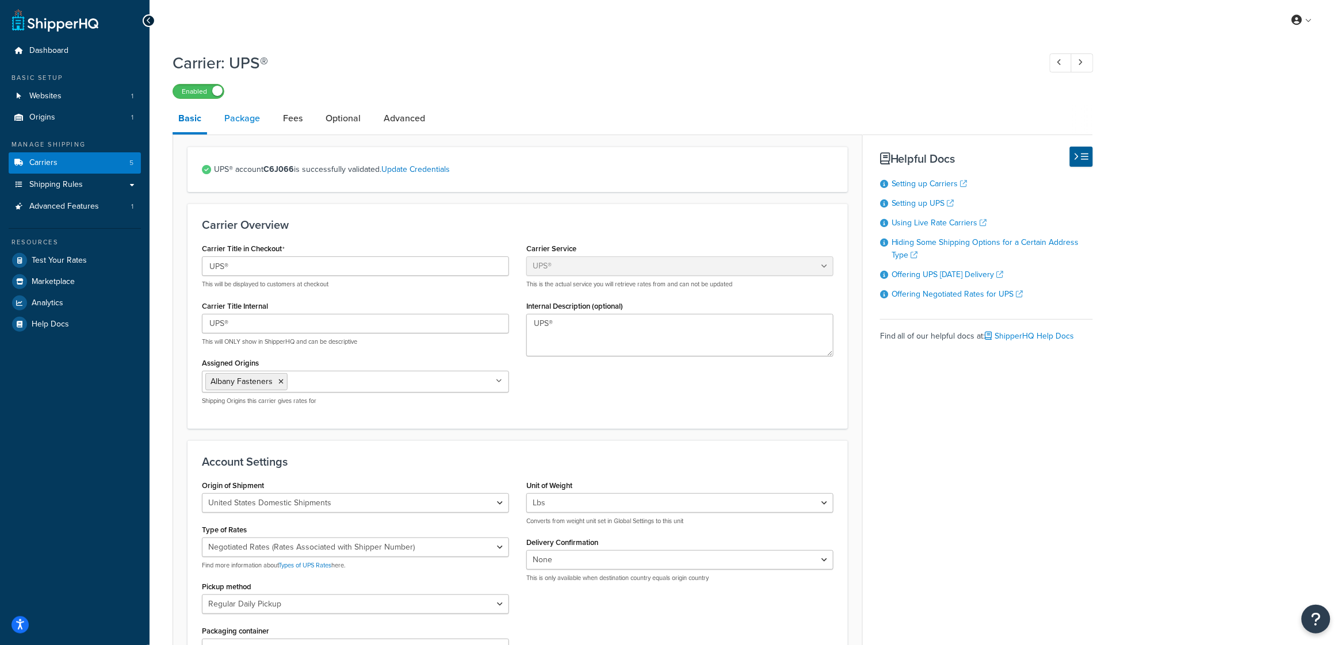
click at [240, 121] on link "Package" at bounding box center [242, 119] width 47 height 28
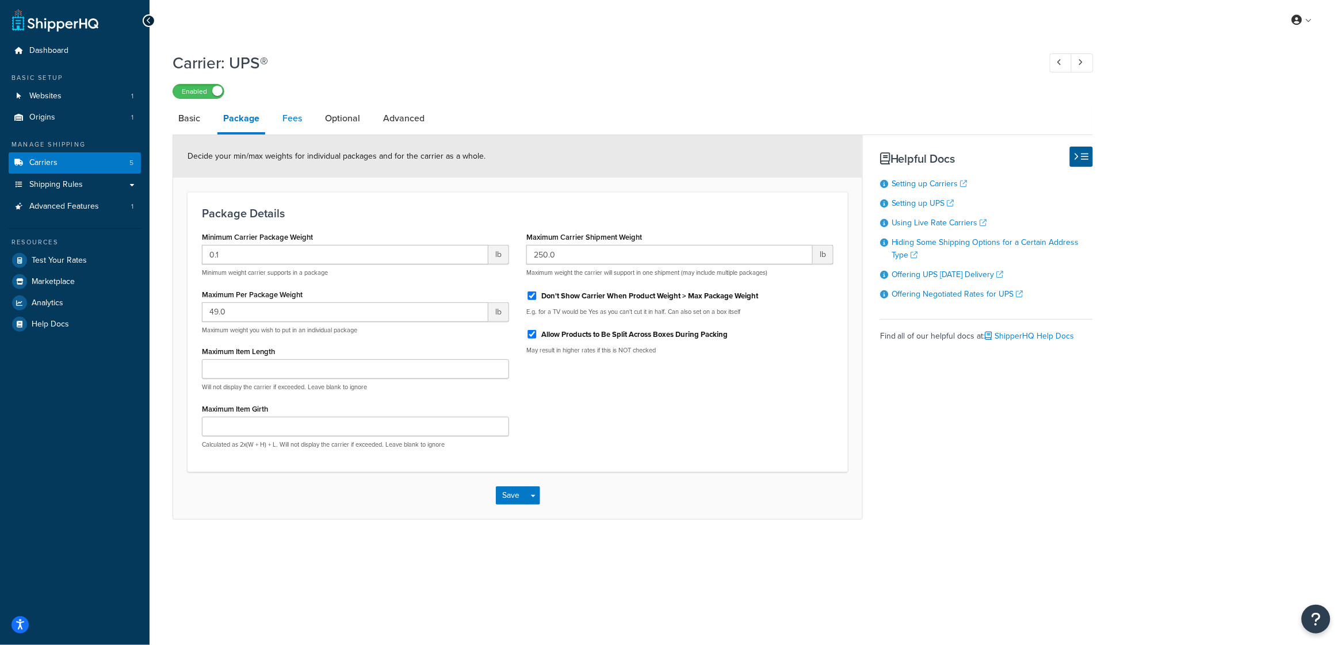
click at [293, 123] on link "Fees" at bounding box center [292, 119] width 31 height 28
select select "AFTER"
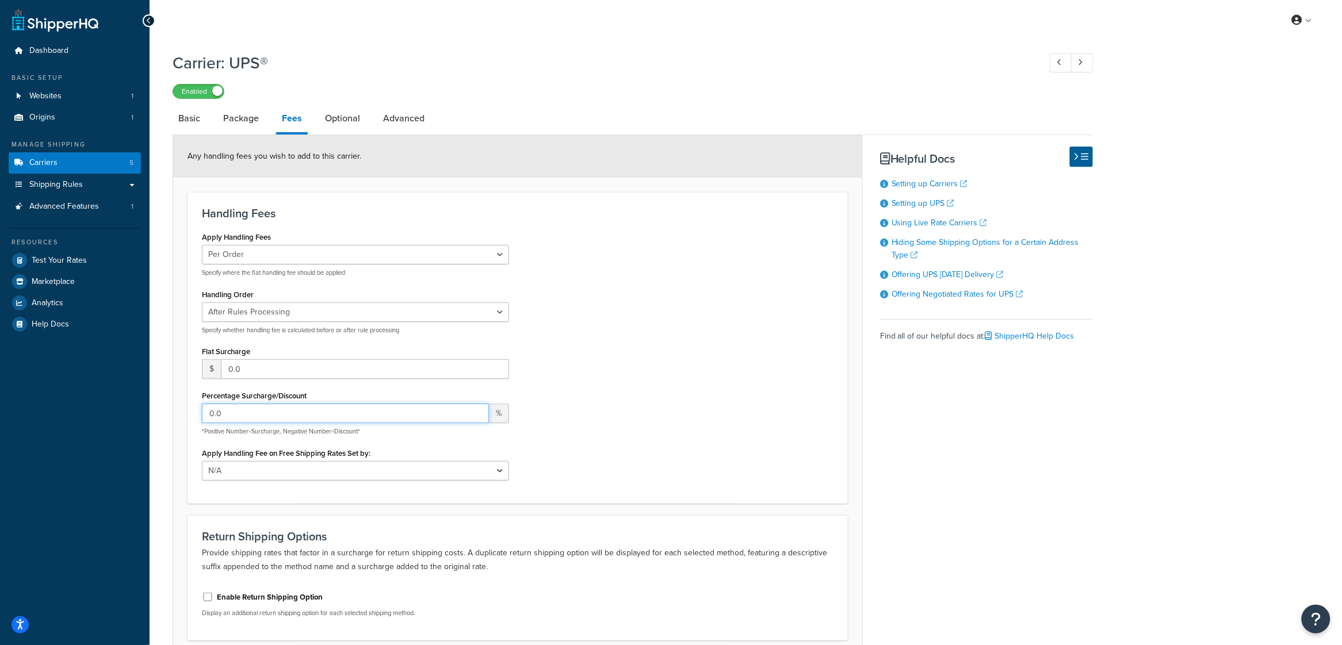
click at [252, 412] on input "0.0" at bounding box center [345, 414] width 287 height 20
type input "0.01"
click at [620, 392] on div "Apply Handling Fees Per Order Per Item Per Package Specify where the flat handl…" at bounding box center [517, 359] width 649 height 260
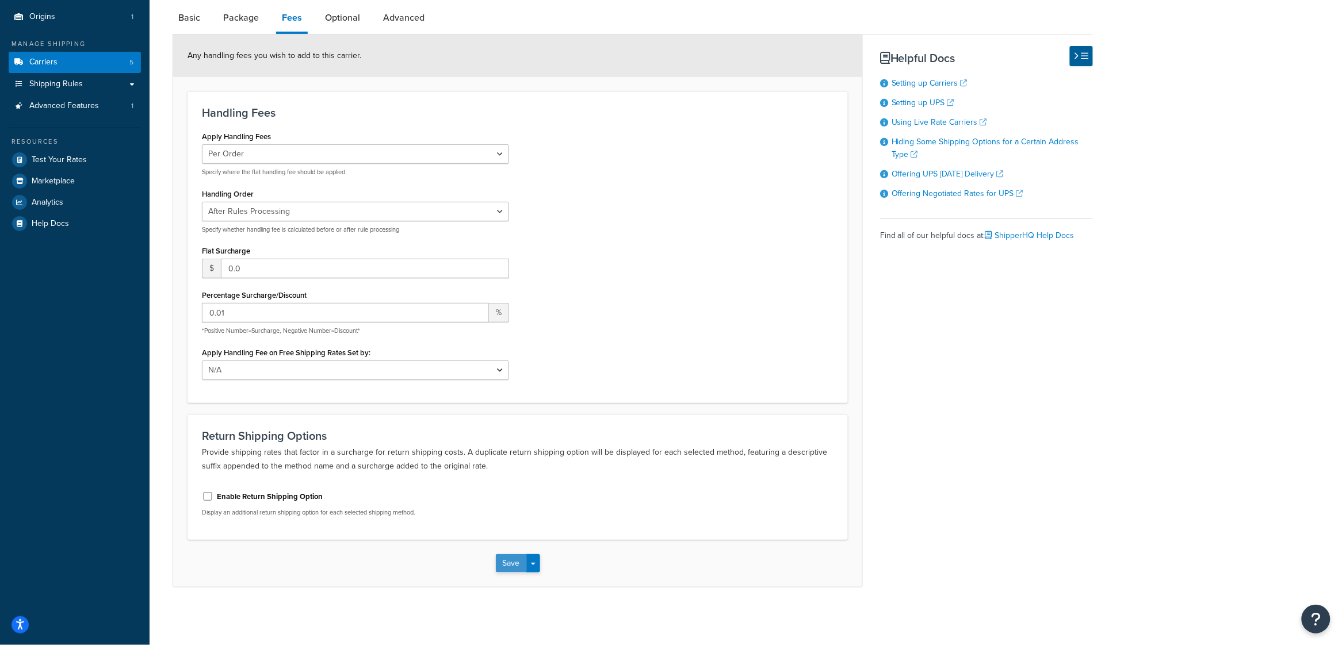
click at [513, 562] on button "Save" at bounding box center [511, 564] width 31 height 18
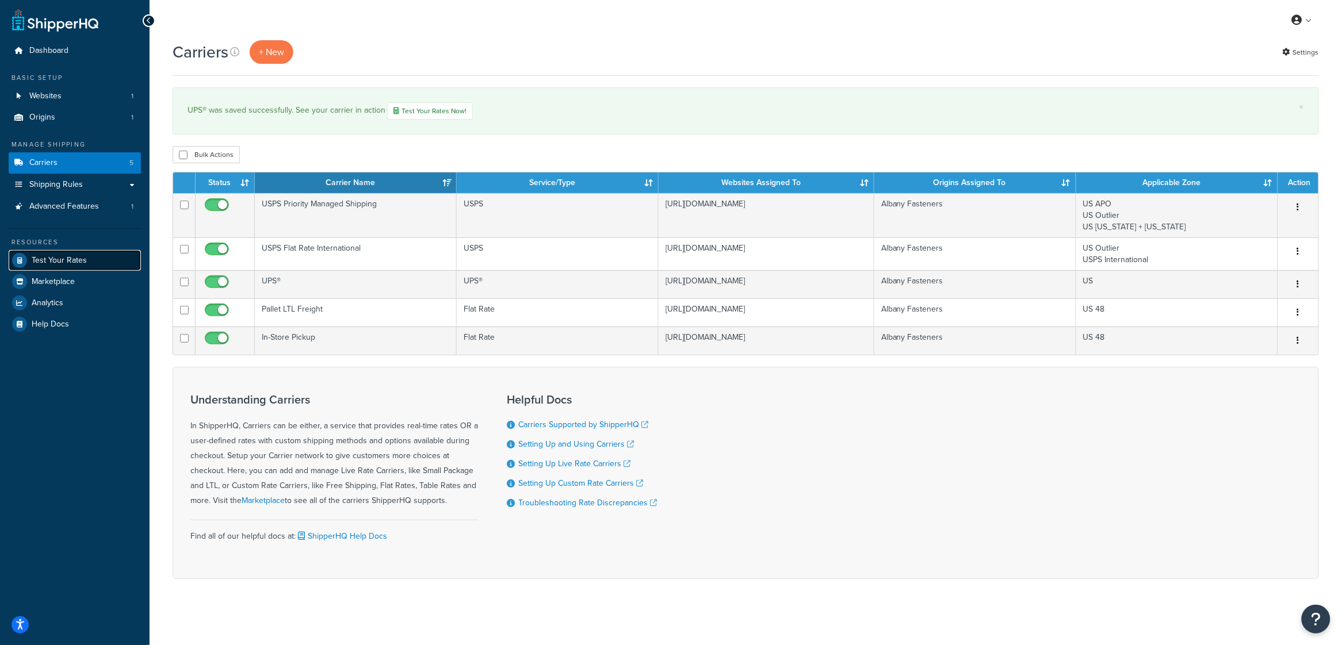
click at [32, 257] on span "Test Your Rates" at bounding box center [59, 261] width 55 height 10
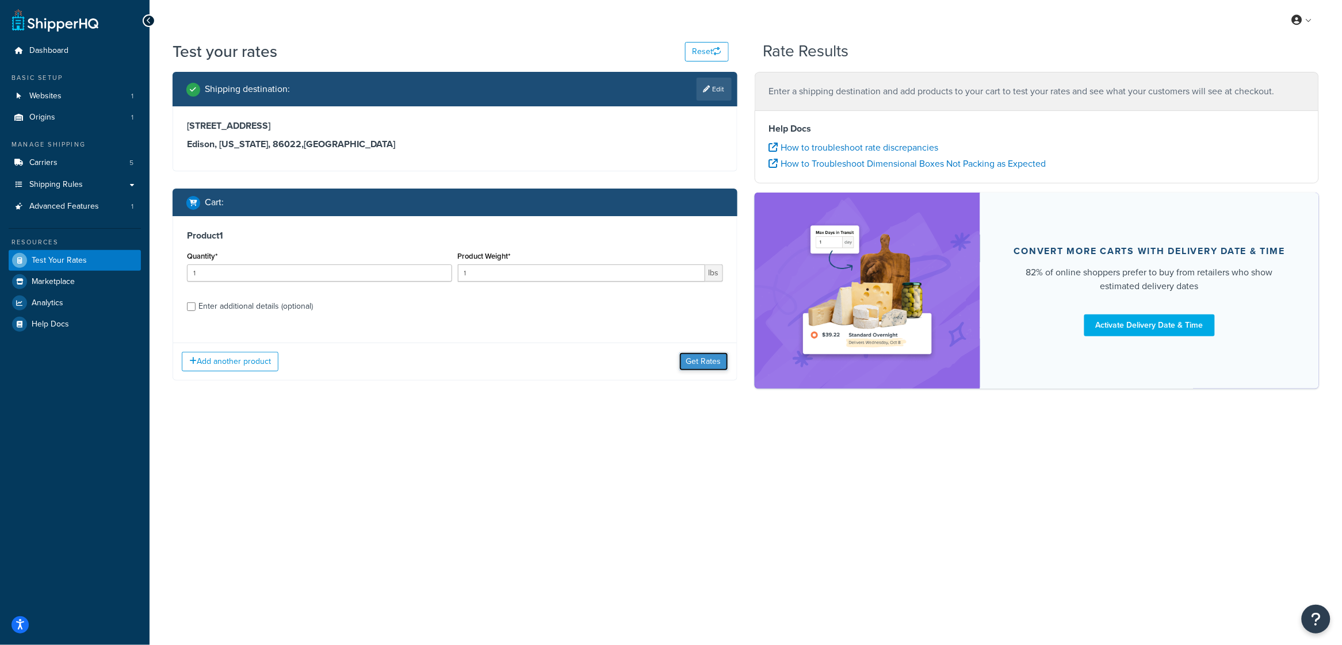
click at [726, 362] on button "Get Rates" at bounding box center [703, 362] width 49 height 18
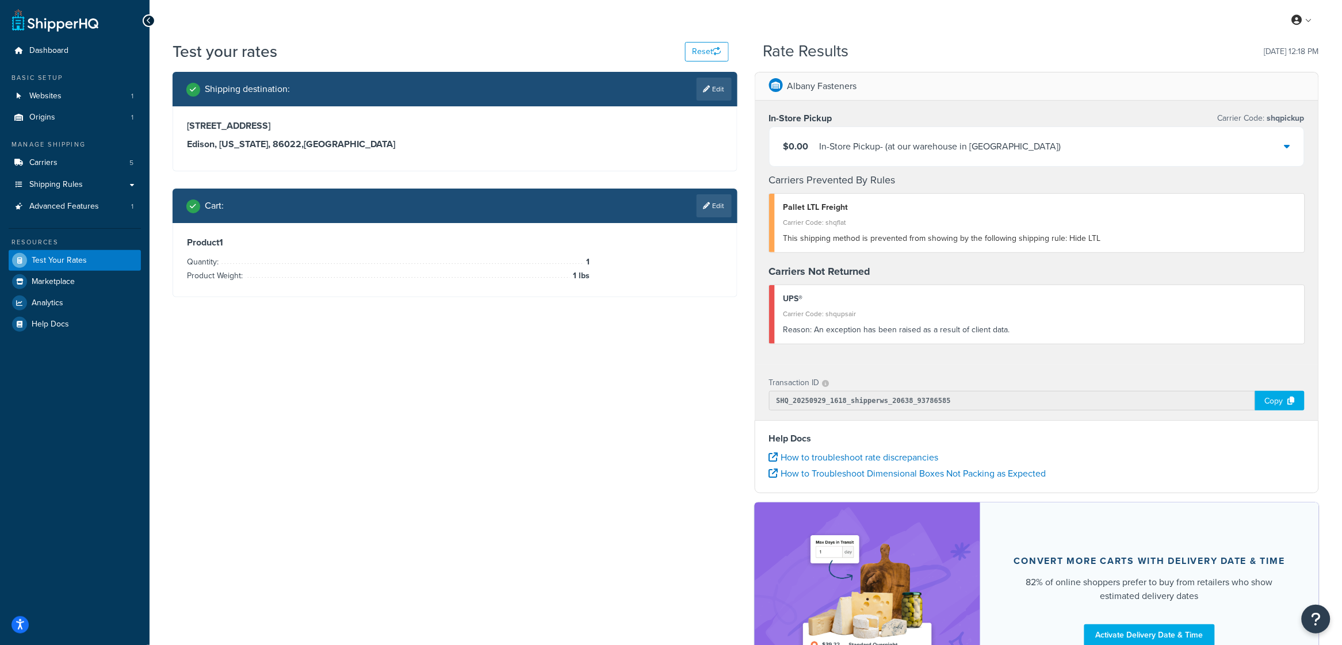
click at [861, 329] on div "Reason: An exception has been raised as a result of client data." at bounding box center [1040, 330] width 513 height 16
click at [712, 86] on link "Edit" at bounding box center [714, 89] width 35 height 23
select select "NJ"
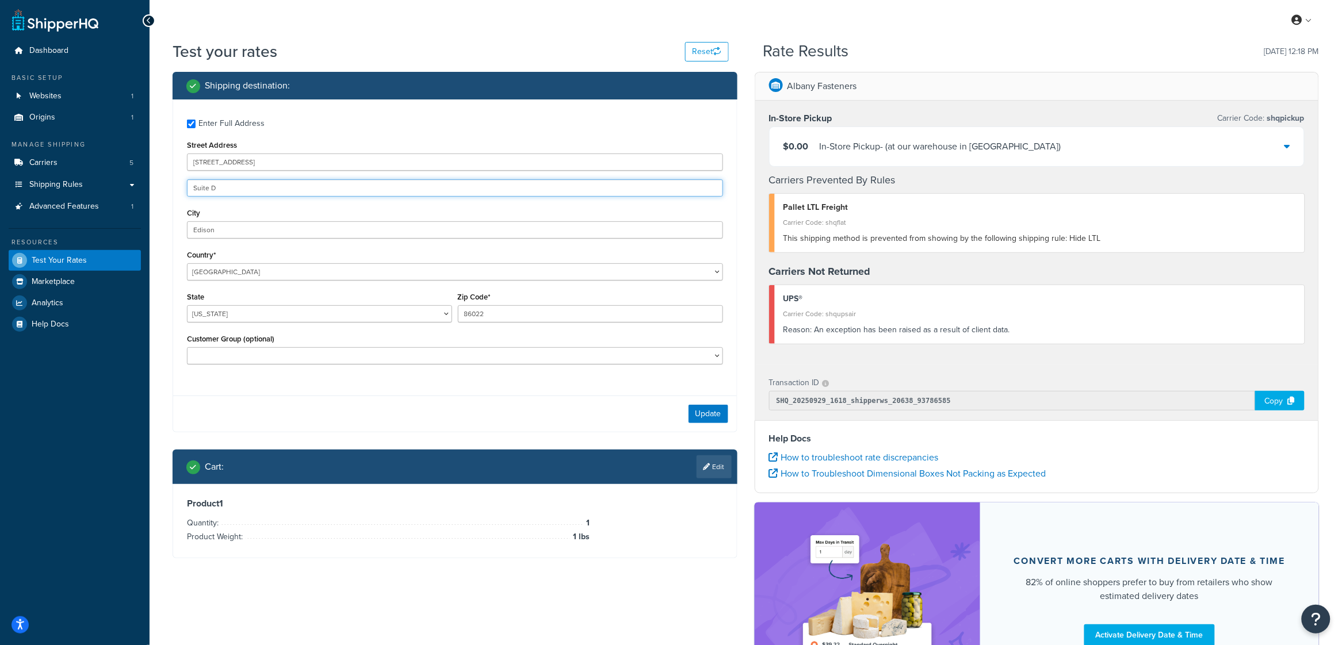
drag, startPoint x: 217, startPoint y: 186, endPoint x: 152, endPoint y: 184, distance: 64.5
click at [152, 184] on div "Test your rates Reset Rate Results [DATE] 12:18 PM Shipping destination : Enter…" at bounding box center [746, 389] width 1193 height 699
click at [387, 420] on div "Update" at bounding box center [455, 414] width 564 height 36
click at [694, 418] on button "Update" at bounding box center [709, 414] width 40 height 18
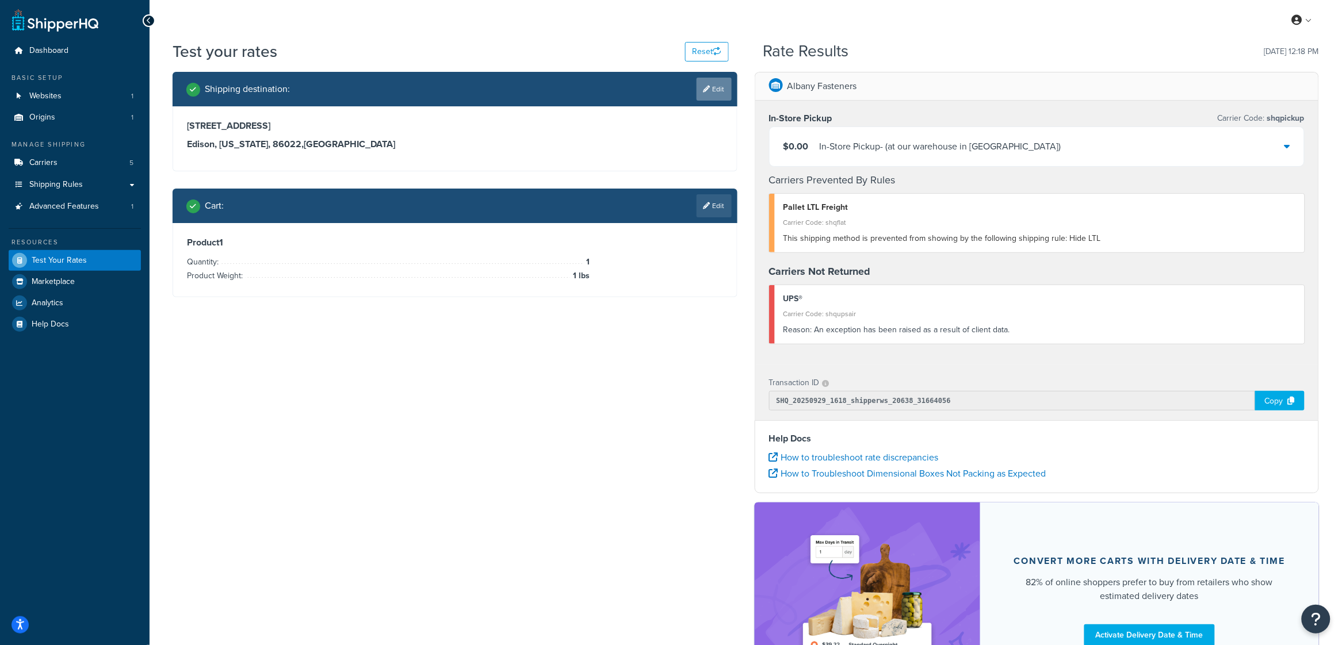
click at [708, 96] on link "Edit" at bounding box center [714, 89] width 35 height 23
select select "NJ"
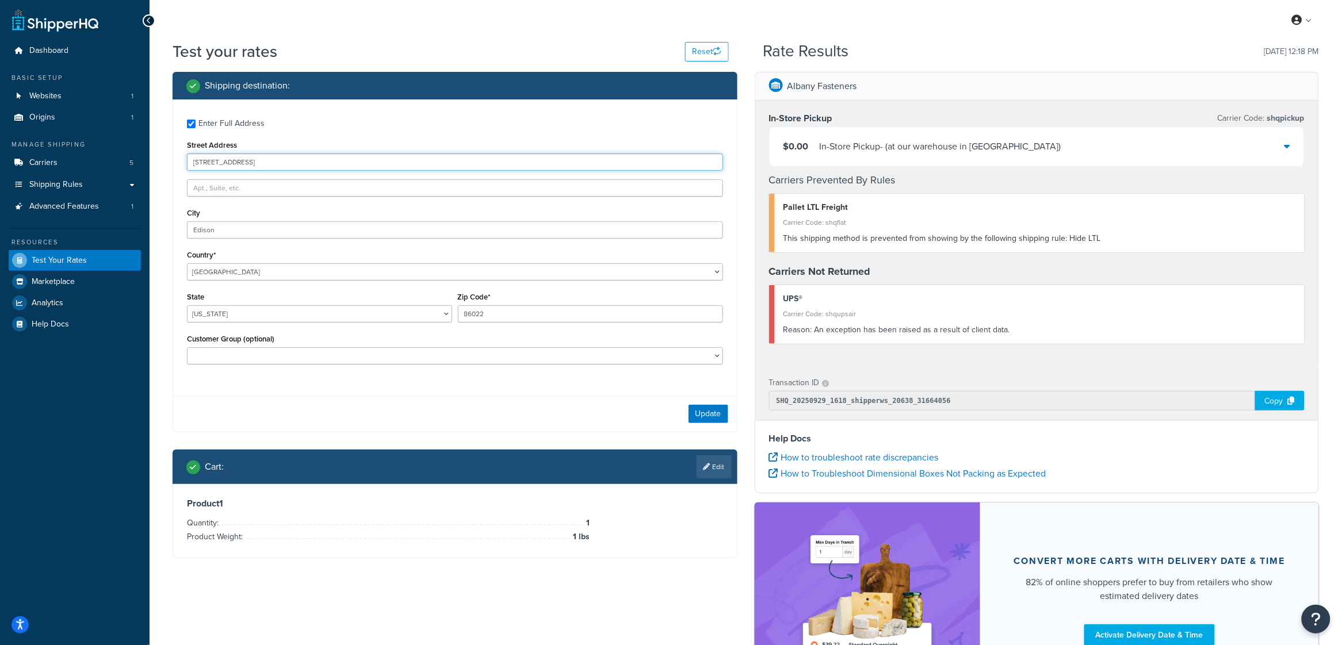
drag, startPoint x: 274, startPoint y: 162, endPoint x: 177, endPoint y: 161, distance: 96.7
click at [177, 161] on div "Enter Full Address Street Address [STREET_ADDRESS] [GEOGRAPHIC_DATA] [GEOGRAPHI…" at bounding box center [455, 244] width 564 height 288
click at [195, 166] on input "[STREET_ADDRESS]" at bounding box center [455, 162] width 536 height 17
click at [204, 163] on input "[STREET_ADDRESS]" at bounding box center [455, 162] width 536 height 17
type input "[STREET_ADDRESS]"
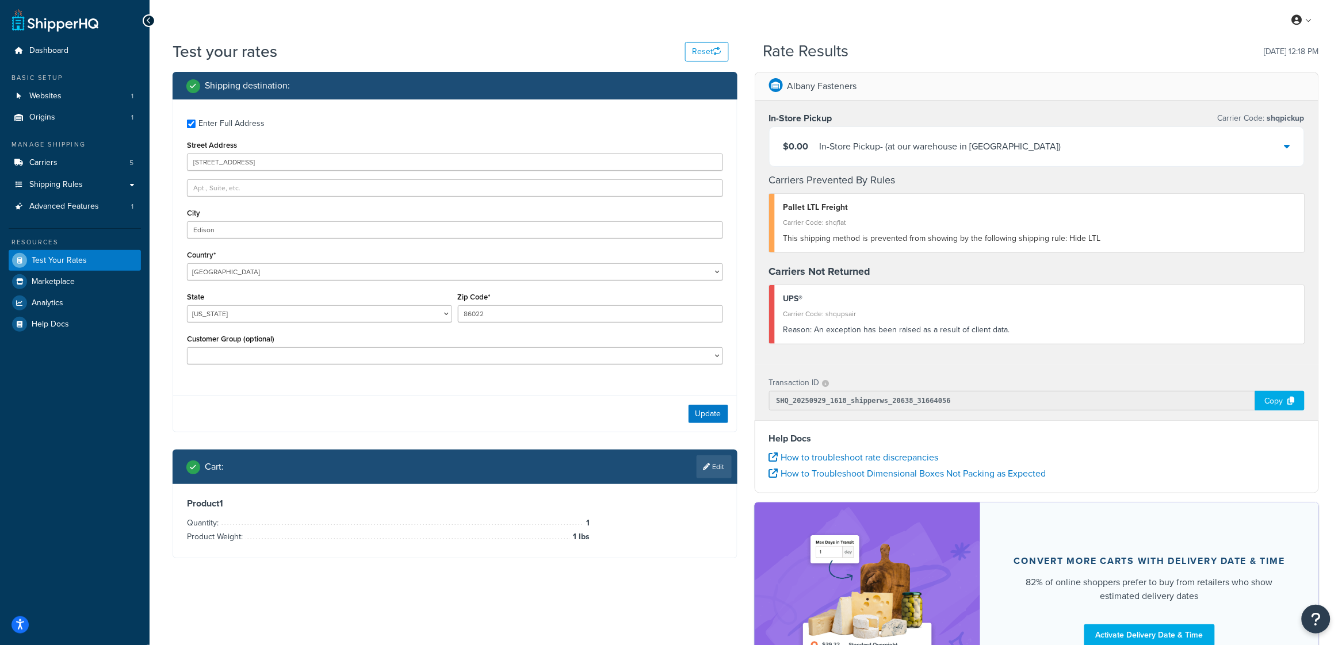
click at [393, 414] on div "Update" at bounding box center [455, 414] width 564 height 36
click at [719, 407] on button "Update" at bounding box center [709, 414] width 40 height 18
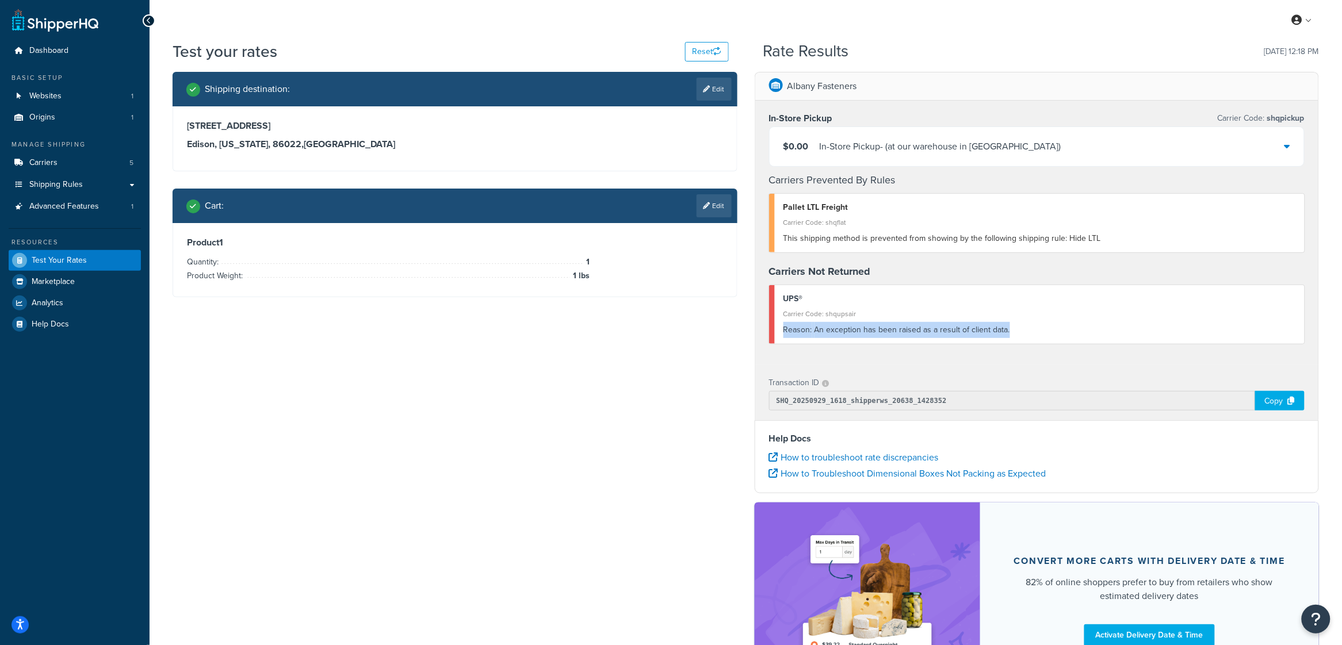
drag, startPoint x: 1015, startPoint y: 325, endPoint x: 770, endPoint y: 335, distance: 244.7
click at [770, 335] on div "UPS® Carrier Code: shqupsair Reason: An exception has been raised as a result o…" at bounding box center [1037, 314] width 536 height 59
copy div "Reason: An exception has been raised as a result of client data."
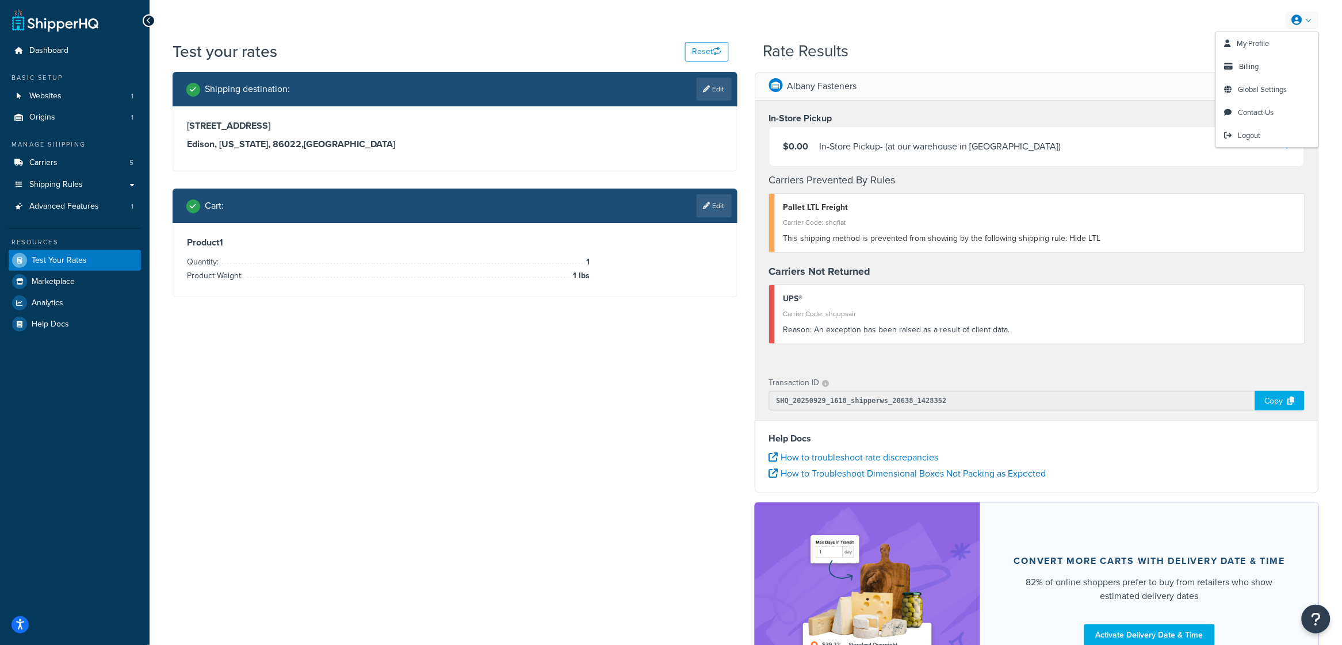
click at [1060, 38] on div "My Profile Billing Global Settings Contact Us Logout" at bounding box center [746, 20] width 1193 height 40
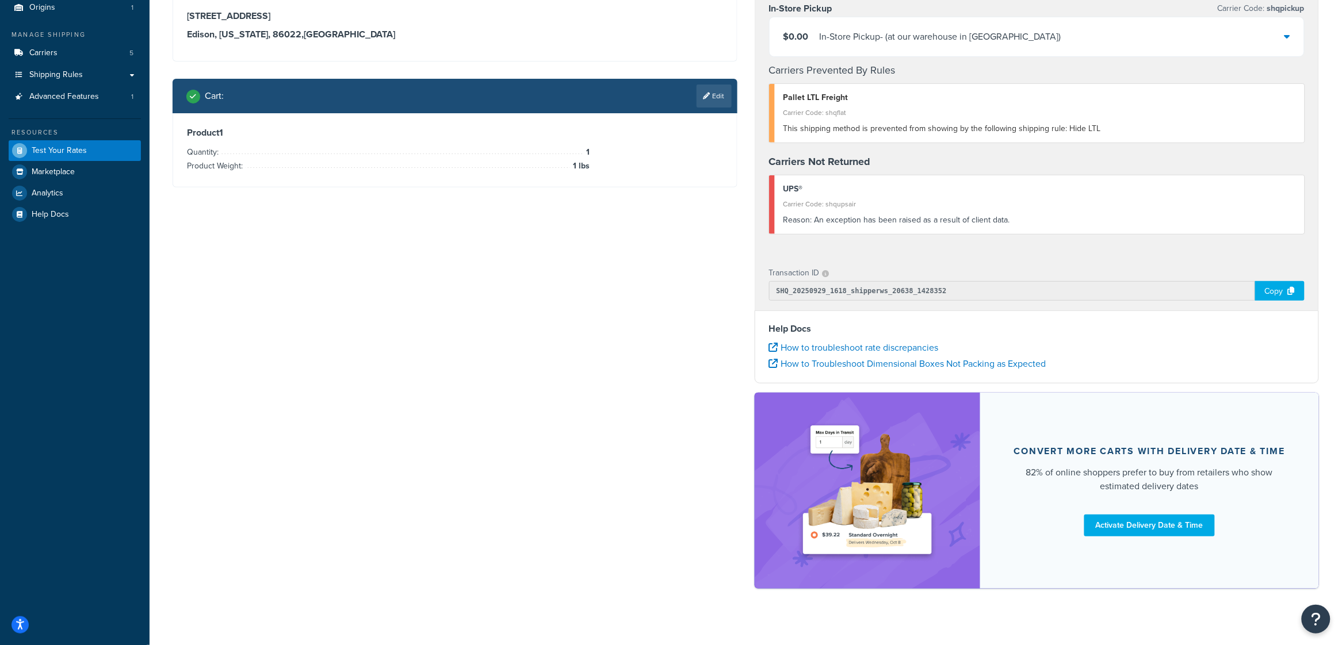
scroll to position [123, 0]
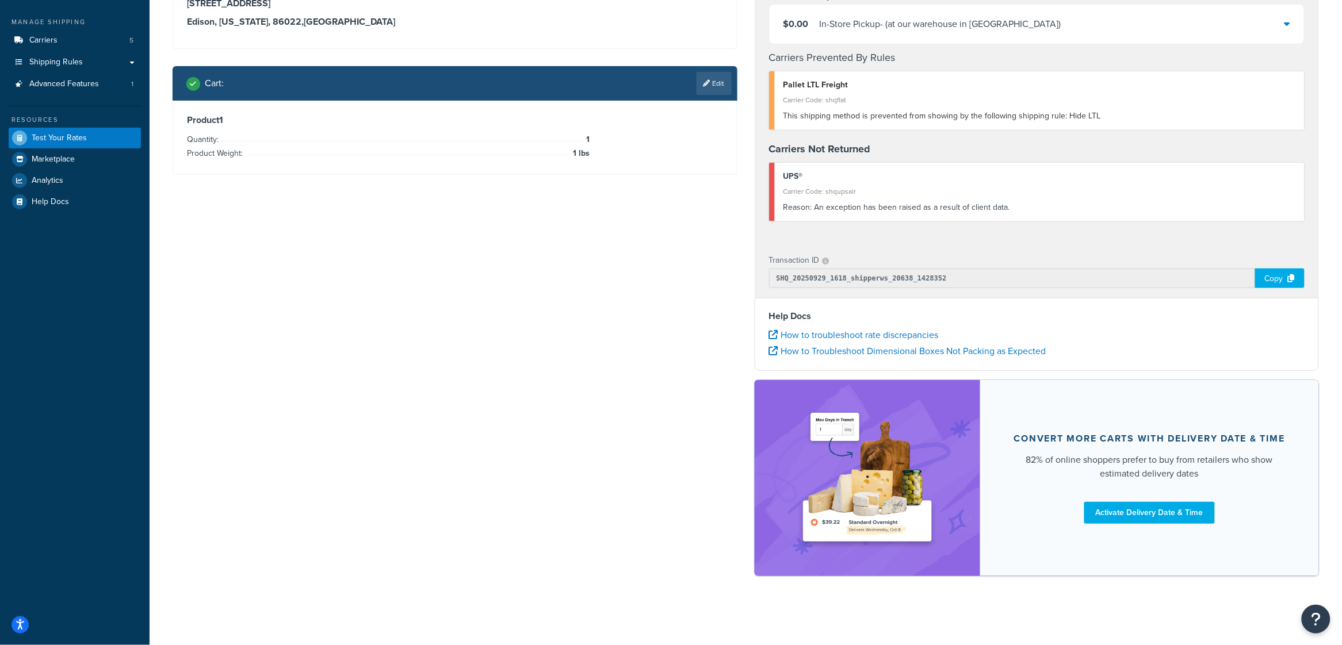
click at [1279, 277] on div "Copy" at bounding box center [1279, 279] width 49 height 20
click at [530, 249] on div "Shipping destination : Edit [STREET_ADDRESS][US_STATE] Cart : Edit Product 1 Qu…" at bounding box center [746, 268] width 1164 height 639
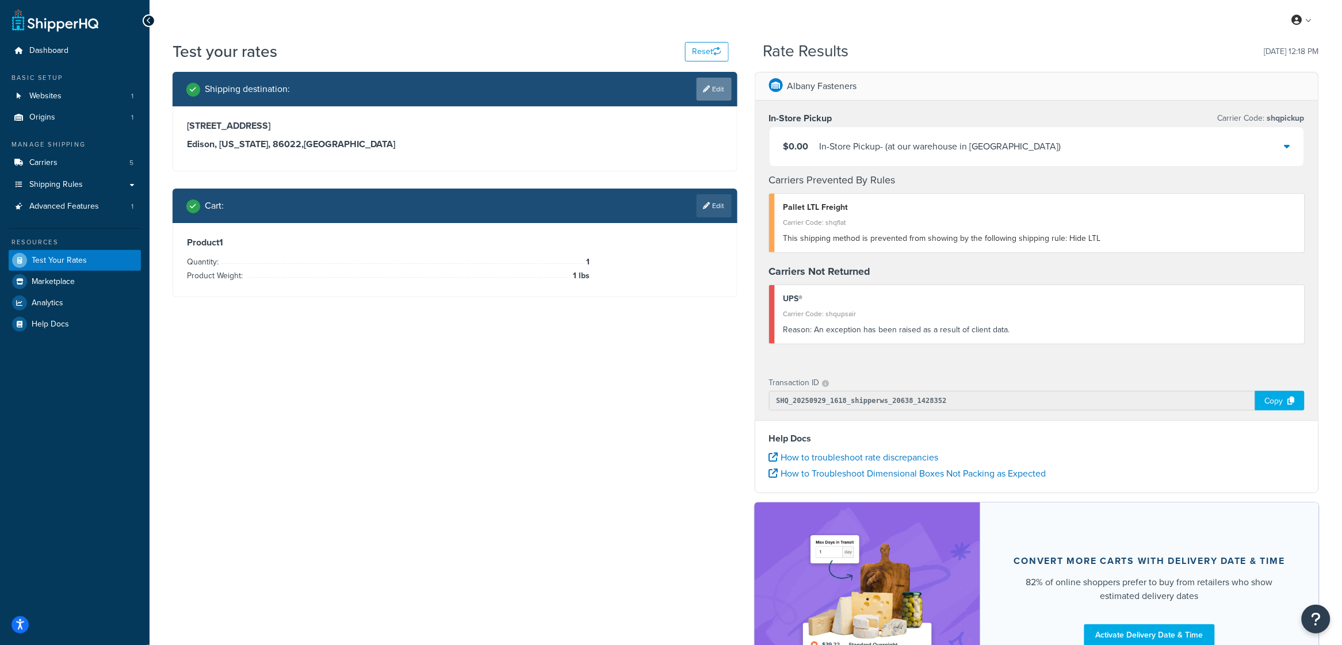
click at [707, 88] on icon at bounding box center [707, 89] width 7 height 7
select select "NJ"
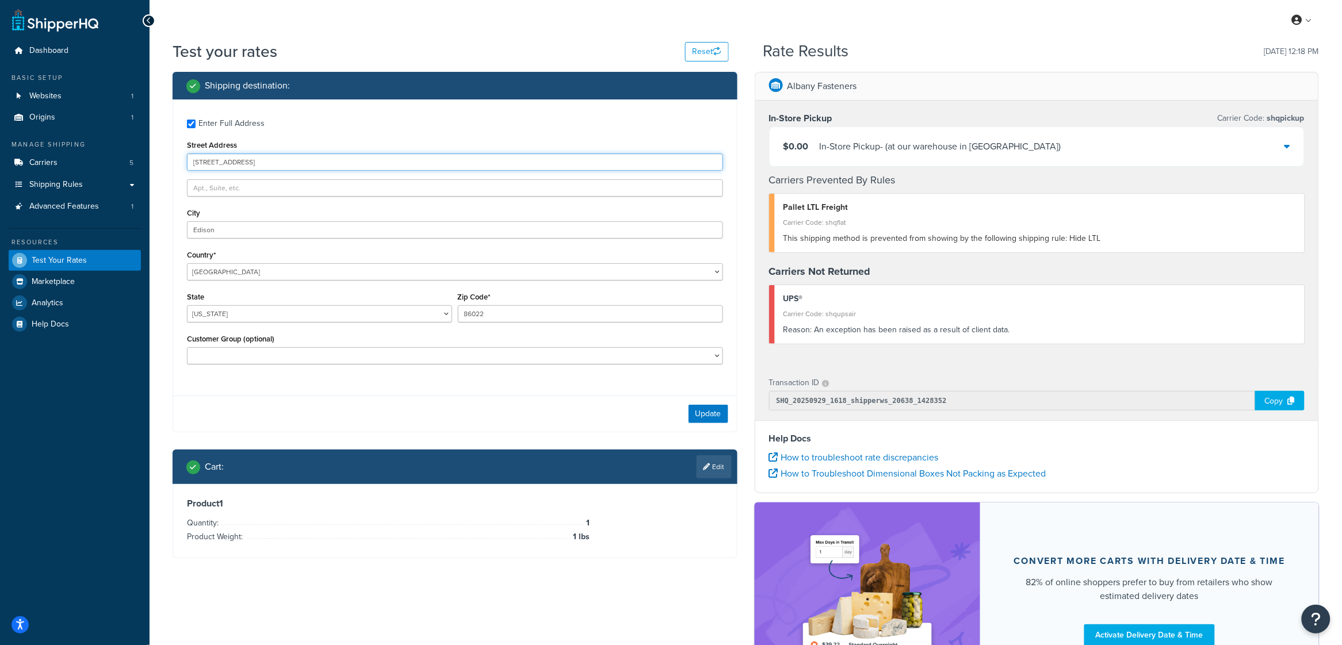
drag, startPoint x: 268, startPoint y: 170, endPoint x: 158, endPoint y: 159, distance: 110.5
click at [158, 159] on div "Test your rates Reset Rate Results [DATE] 12:18 PM Shipping destination : Enter…" at bounding box center [746, 389] width 1193 height 699
type input "[STREET_ADDRESS]"
type input "[GEOGRAPHIC_DATA]"
select select "MN"
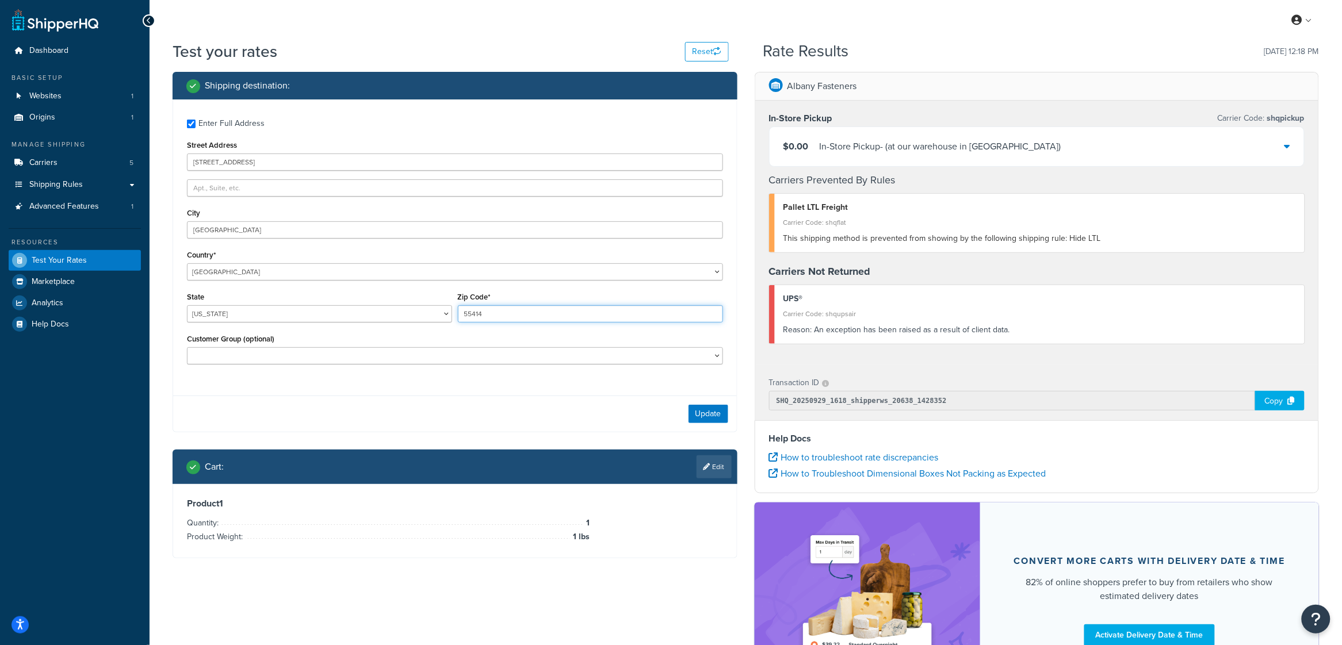
type input "55414"
click at [686, 420] on div "Update" at bounding box center [455, 414] width 564 height 36
click at [726, 417] on button "Update" at bounding box center [709, 414] width 40 height 18
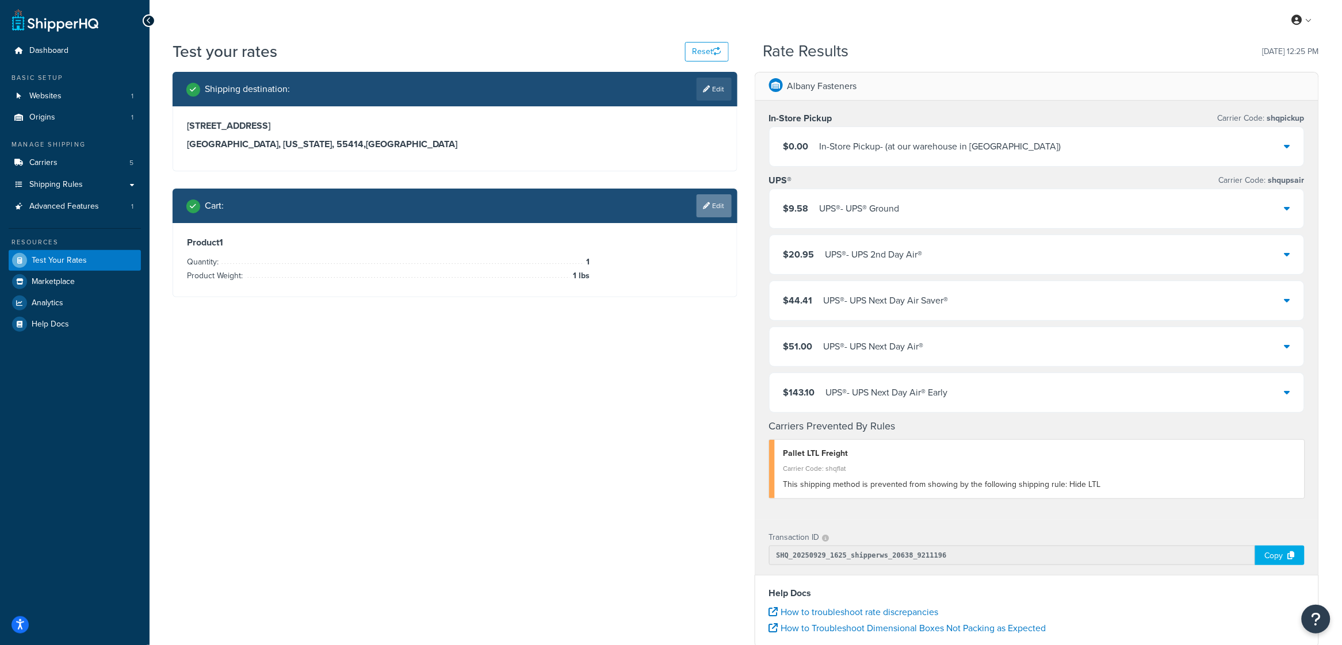
click at [719, 206] on link "Edit" at bounding box center [714, 205] width 35 height 23
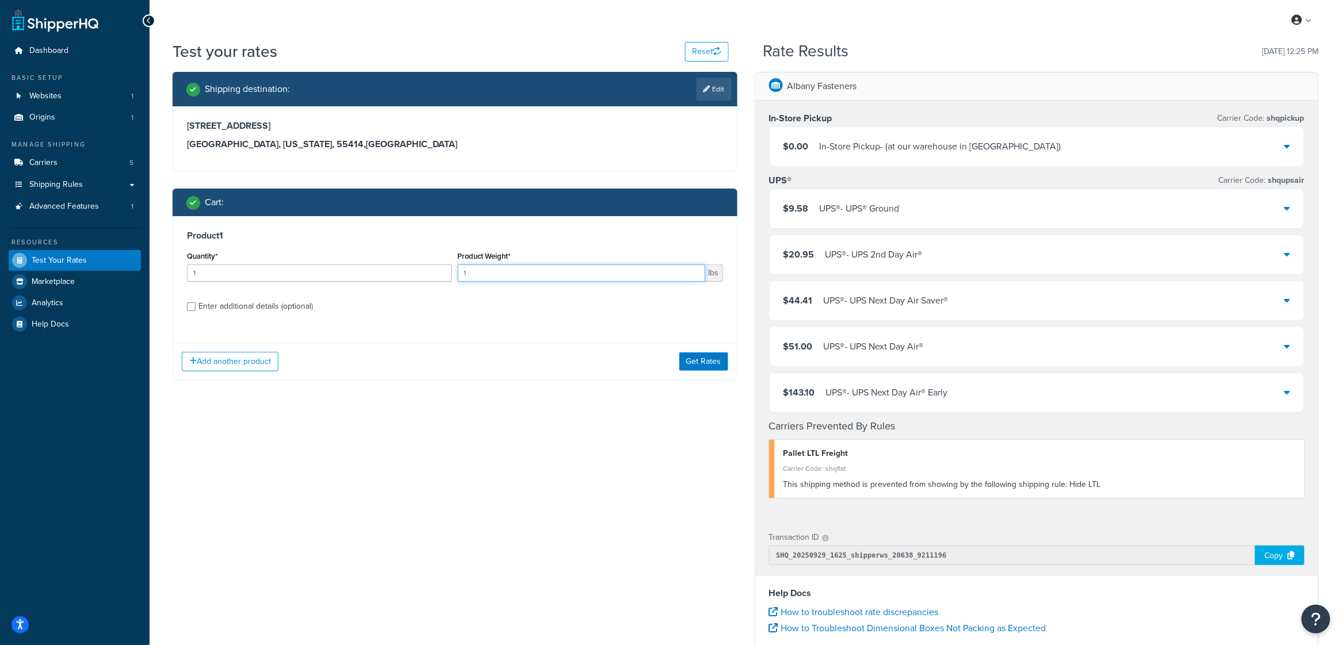
drag, startPoint x: 506, startPoint y: 276, endPoint x: 425, endPoint y: 273, distance: 81.2
click at [425, 273] on div "Quantity* 1 Product Weight* 1 lbs" at bounding box center [455, 270] width 542 height 42
type input "5"
click at [711, 366] on button "Get Rates" at bounding box center [703, 362] width 49 height 18
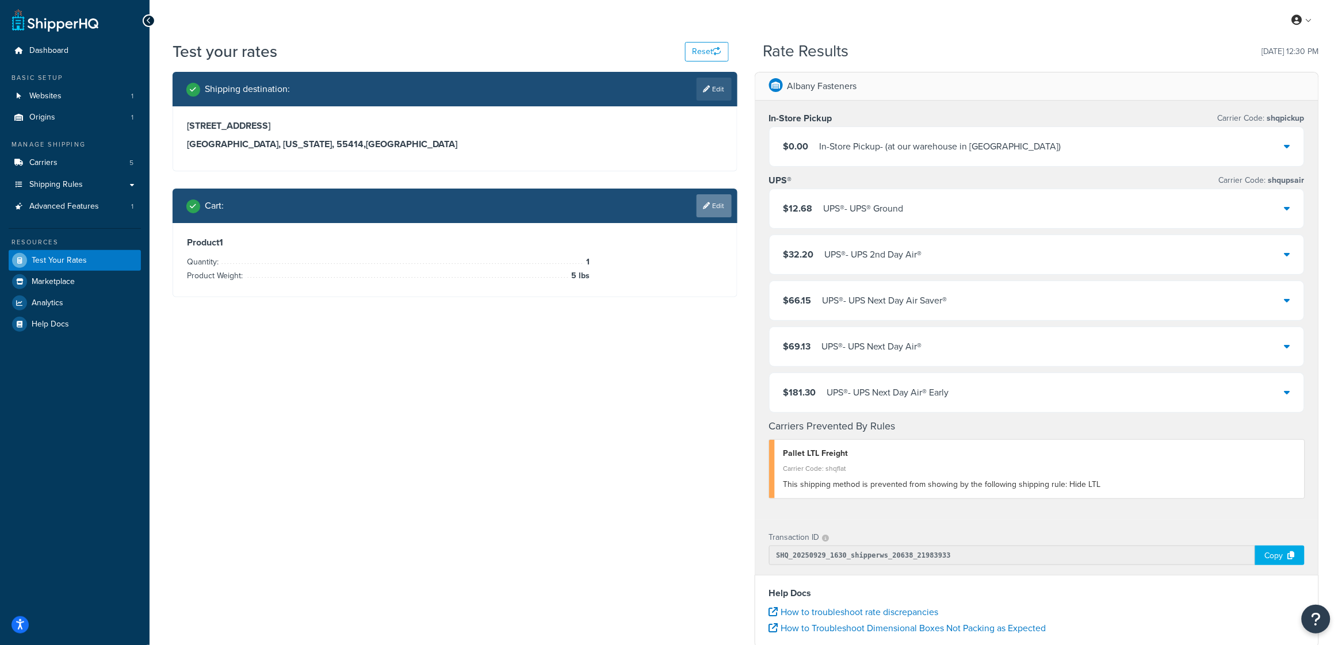
click at [724, 211] on link "Edit" at bounding box center [714, 205] width 35 height 23
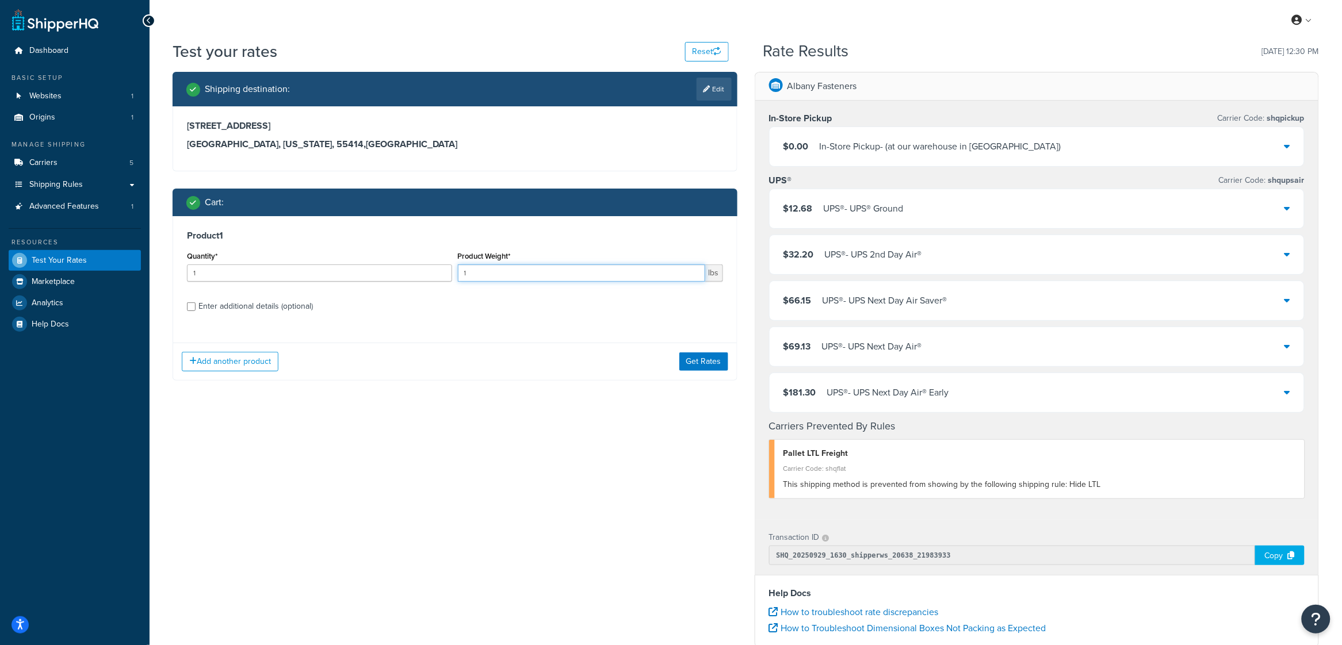
click at [486, 272] on input "1" at bounding box center [581, 273] width 247 height 17
click at [391, 274] on input "1" at bounding box center [319, 273] width 265 height 17
type input "100"
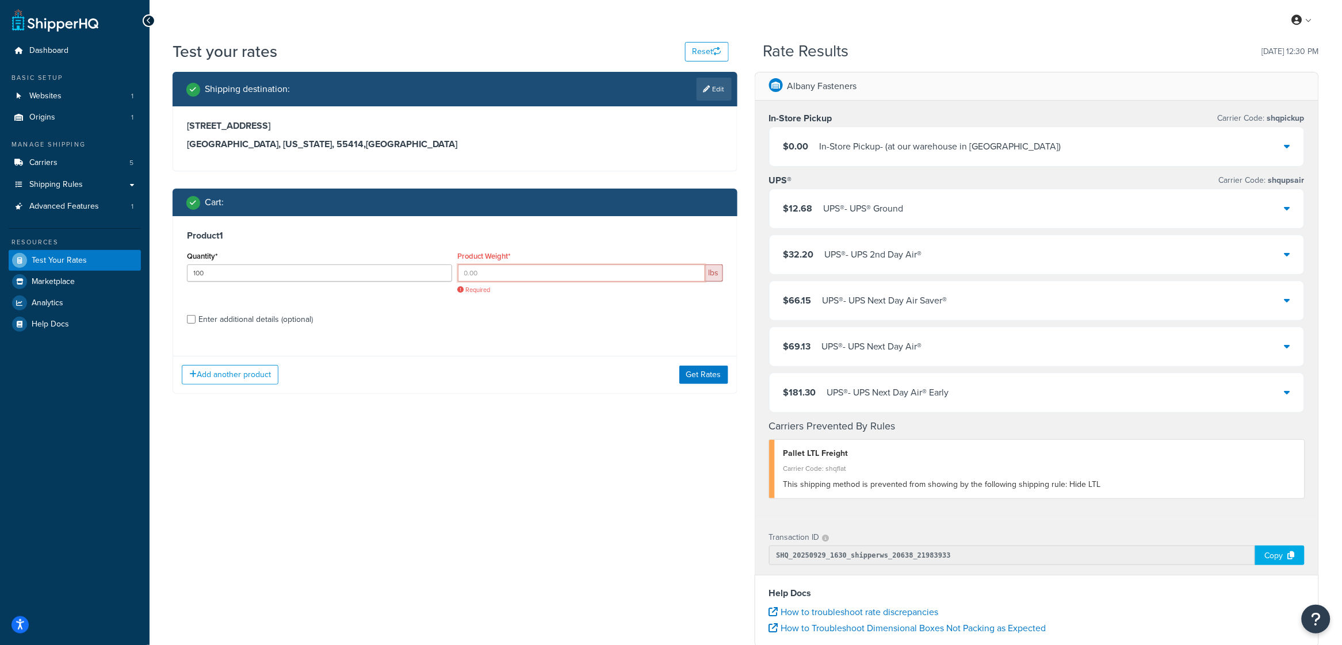
paste input "0.00692728"
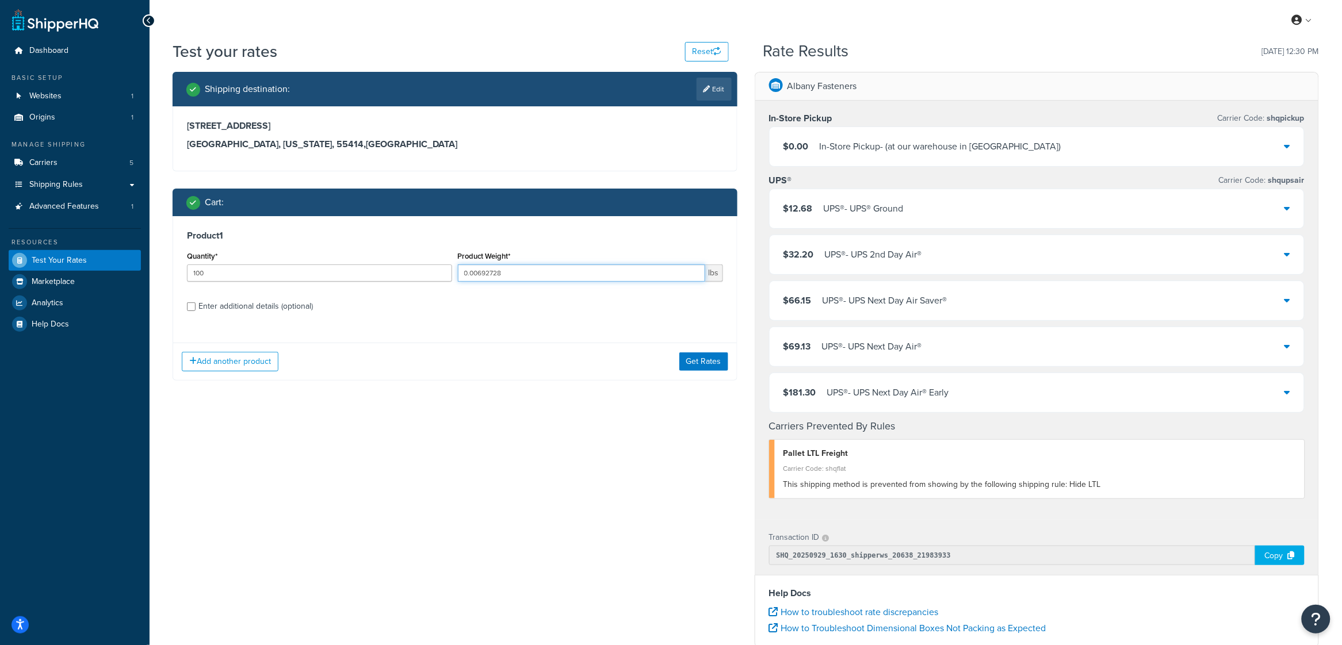
type input "0.00692728"
click at [511, 312] on label "Enter additional details (optional)" at bounding box center [460, 305] width 525 height 18
click at [196, 311] on input "Enter additional details (optional)" at bounding box center [191, 307] width 9 height 9
checkbox input "true"
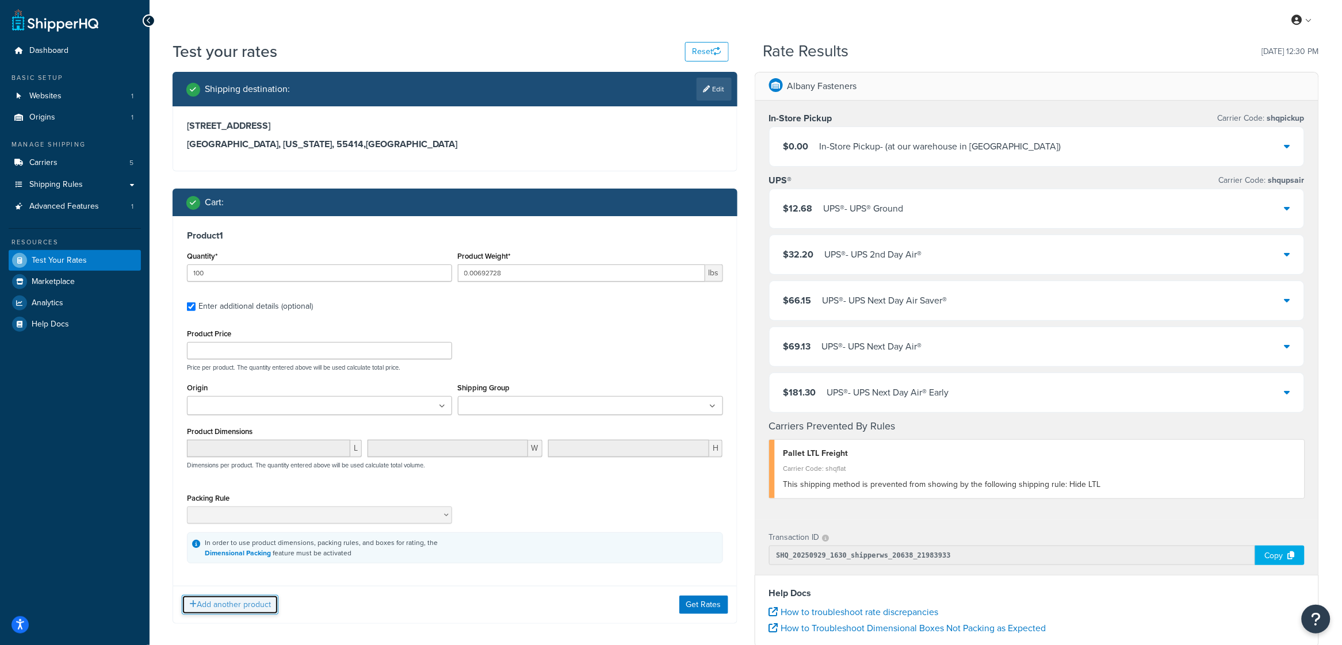
click at [254, 613] on button "Add another product" at bounding box center [230, 605] width 97 height 20
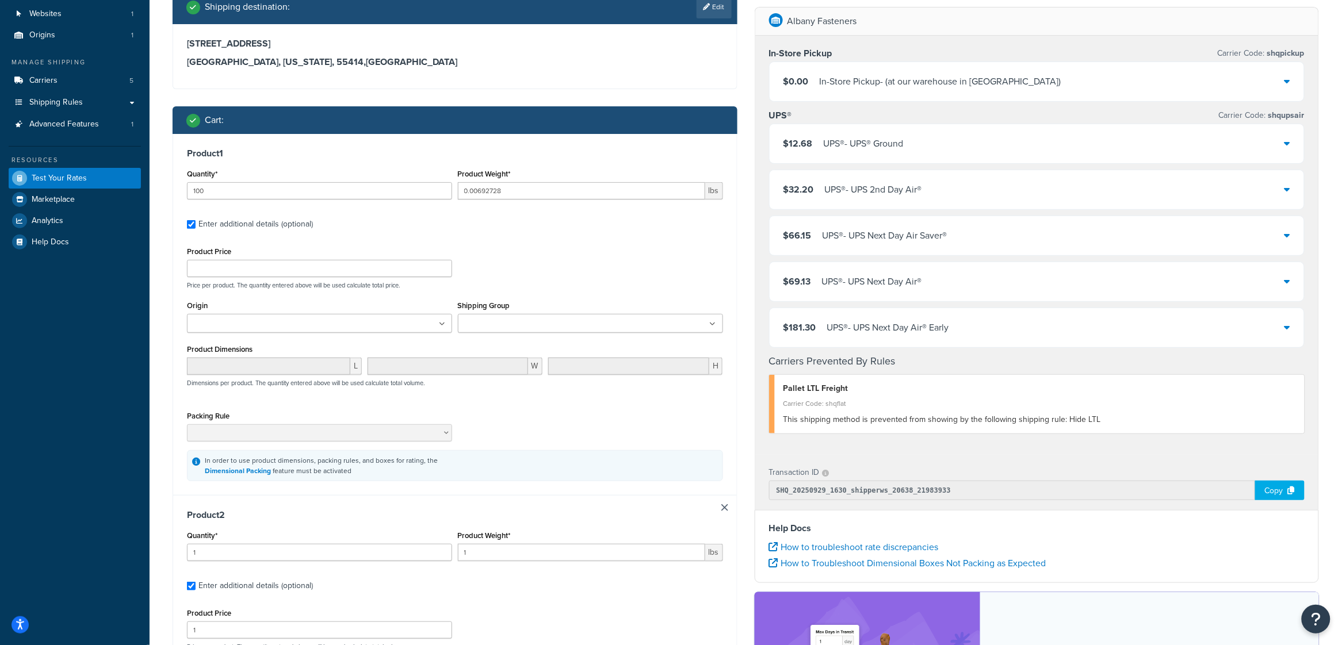
scroll to position [81, 0]
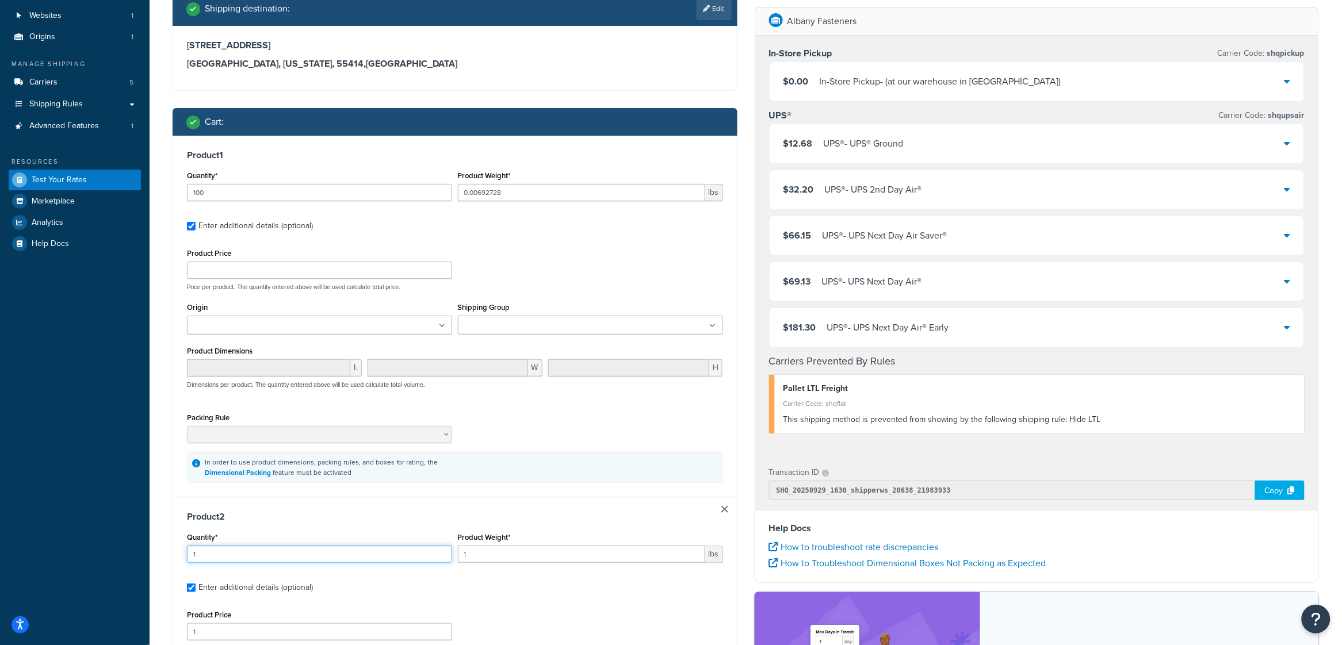
click at [265, 560] on input "1" at bounding box center [319, 554] width 265 height 17
type input "100"
paste input "0.00687"
type input "0.006871"
click at [505, 593] on label "Enter additional details (optional)" at bounding box center [460, 587] width 525 height 18
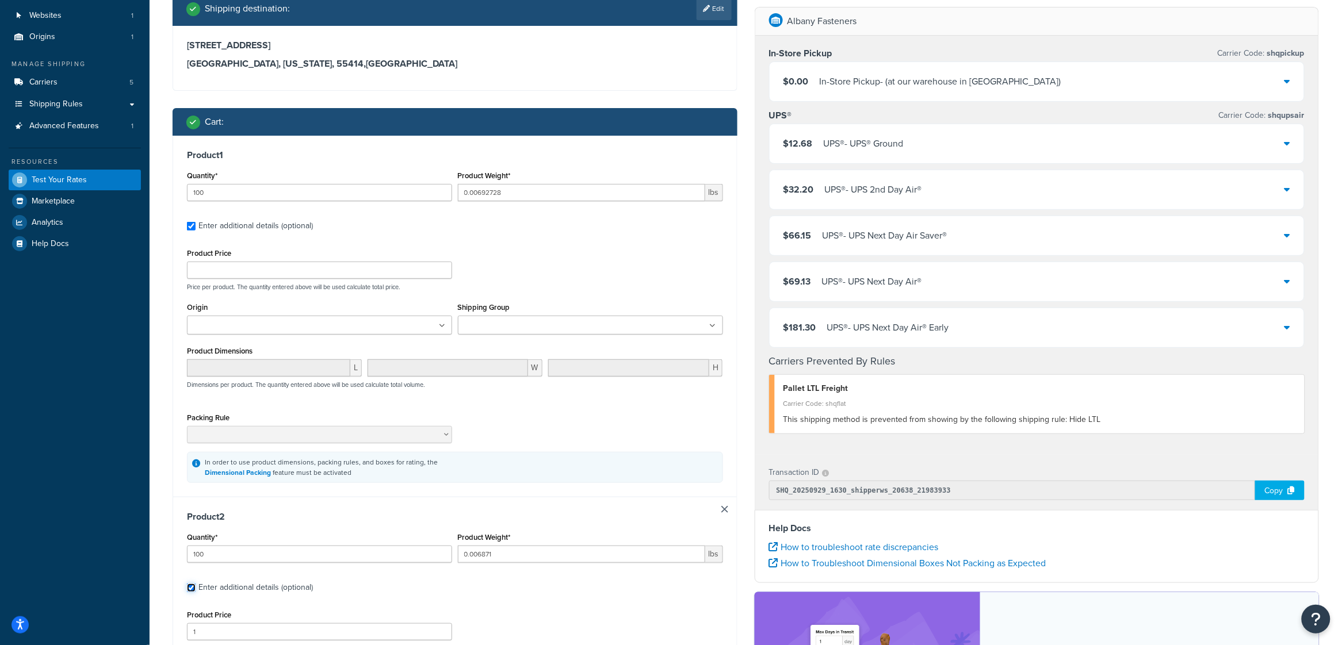
click at [196, 593] on input "Enter additional details (optional)" at bounding box center [191, 588] width 9 height 9
checkbox input "false"
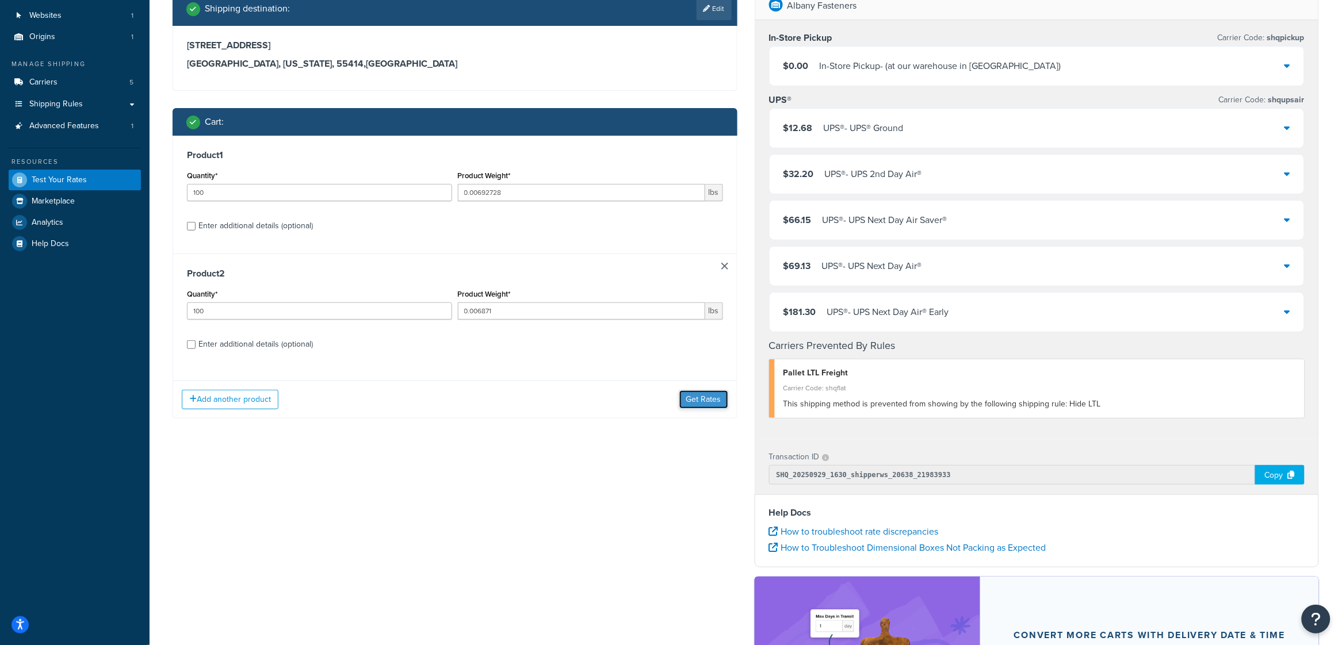
click at [680, 402] on button "Get Rates" at bounding box center [703, 400] width 49 height 18
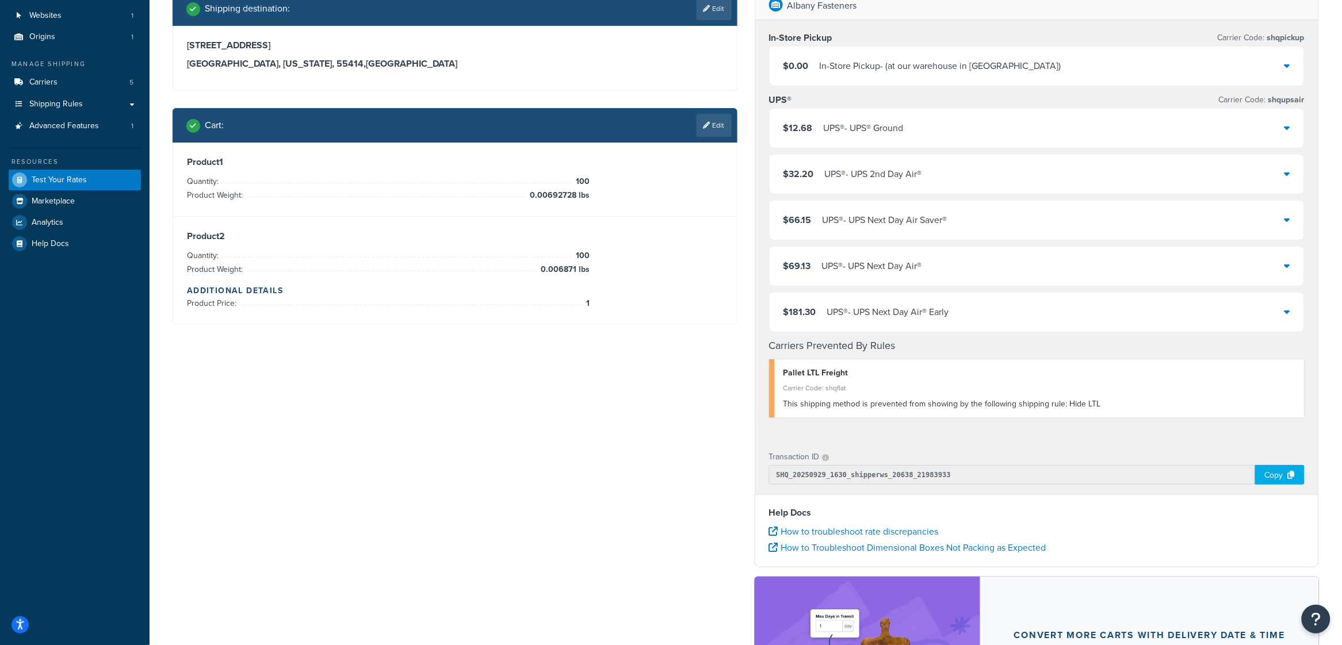
scroll to position [0, 0]
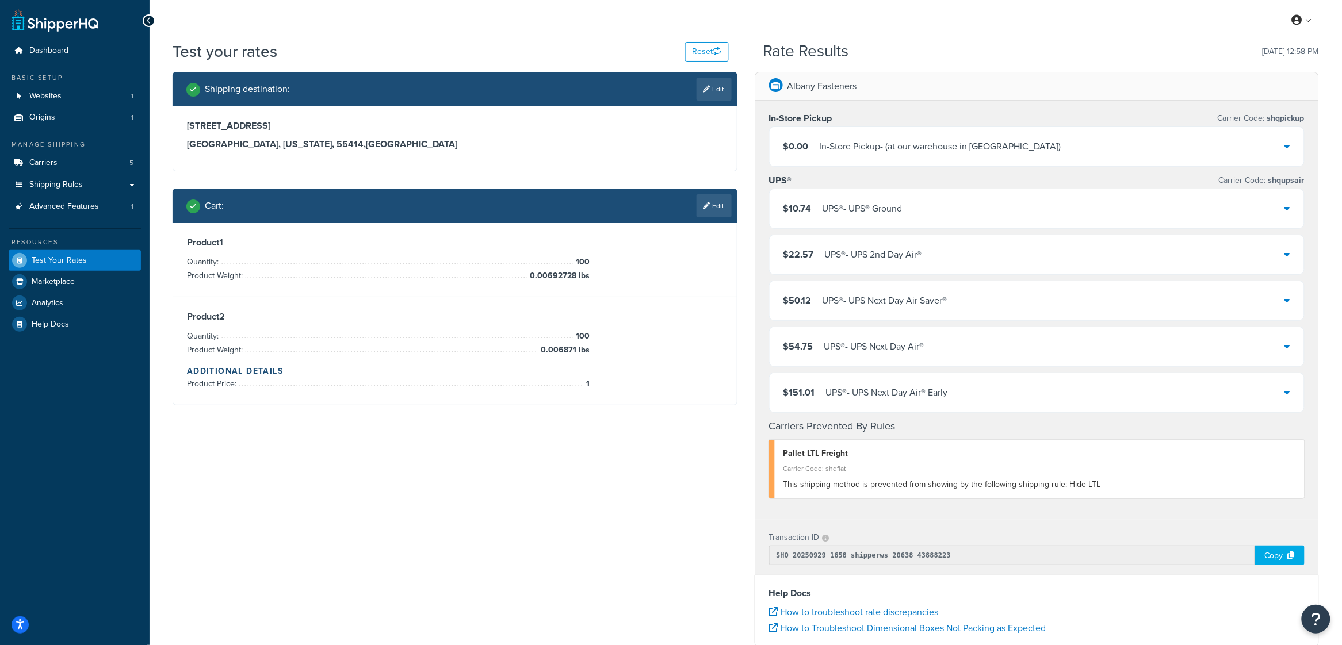
click at [931, 209] on div "$10.74 UPS® - UPS® Ground" at bounding box center [1037, 208] width 535 height 39
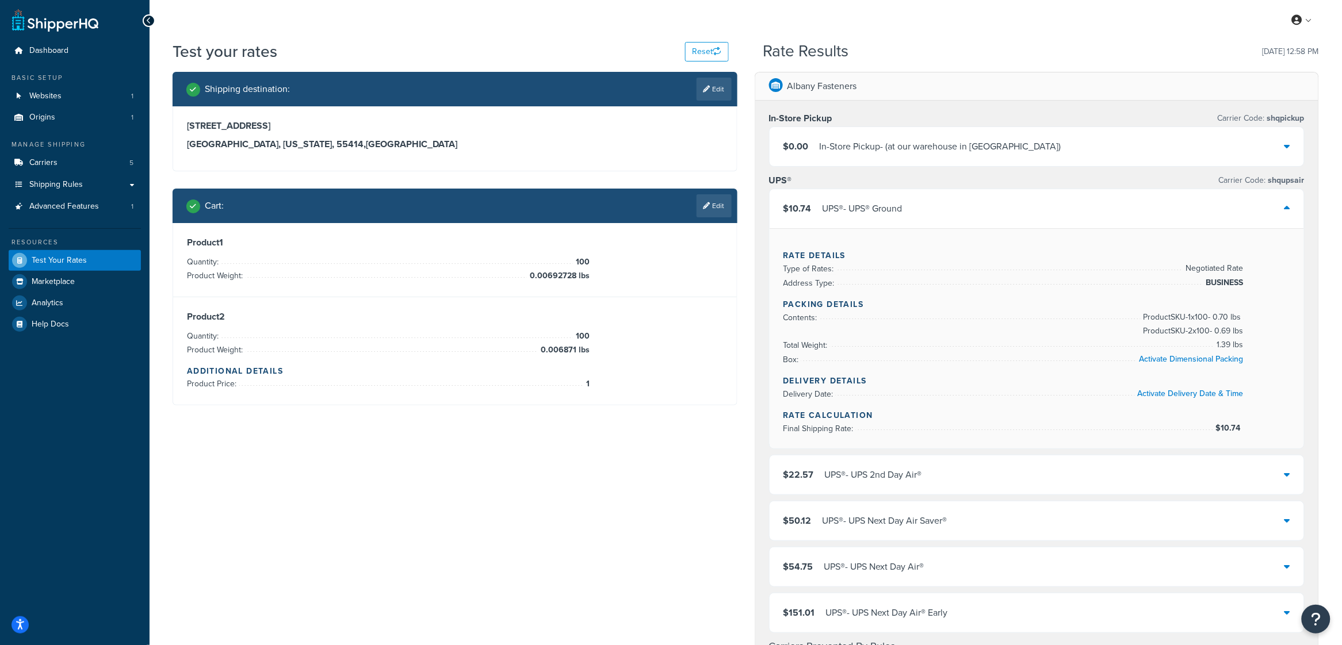
click at [1273, 483] on div "$22.57 UPS® - UPS 2nd Day Air®" at bounding box center [1037, 475] width 535 height 39
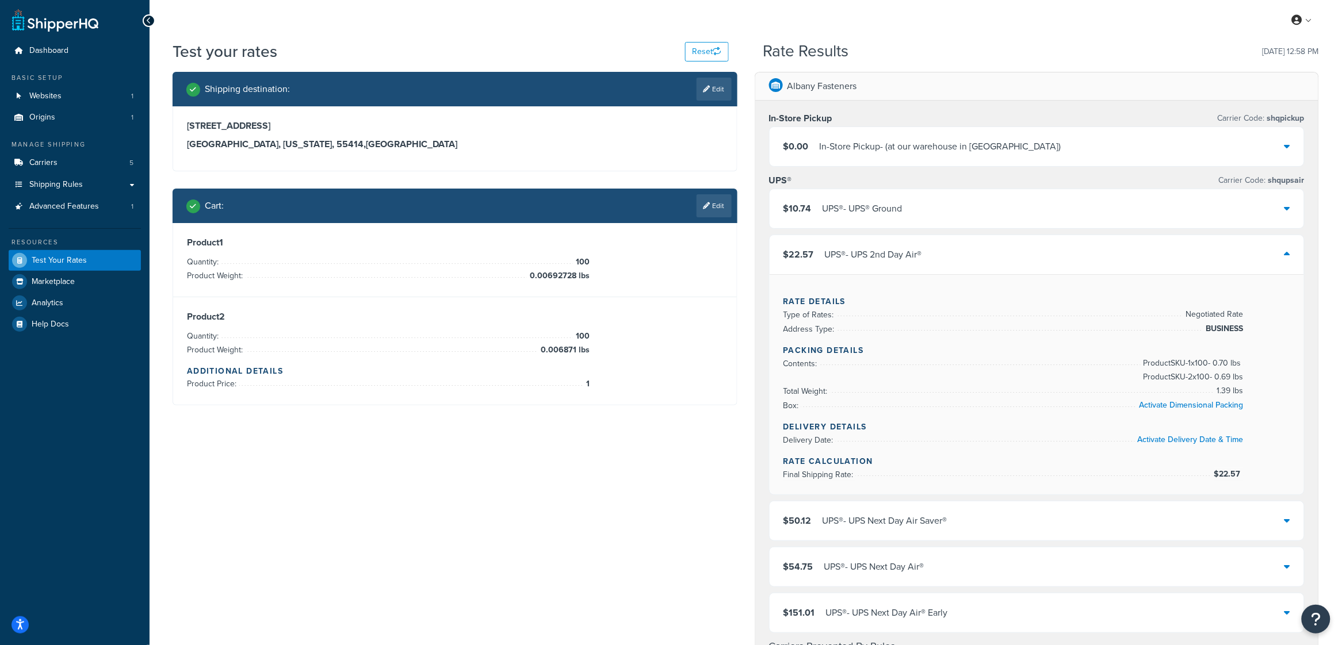
click at [1287, 210] on icon at bounding box center [1288, 208] width 6 height 9
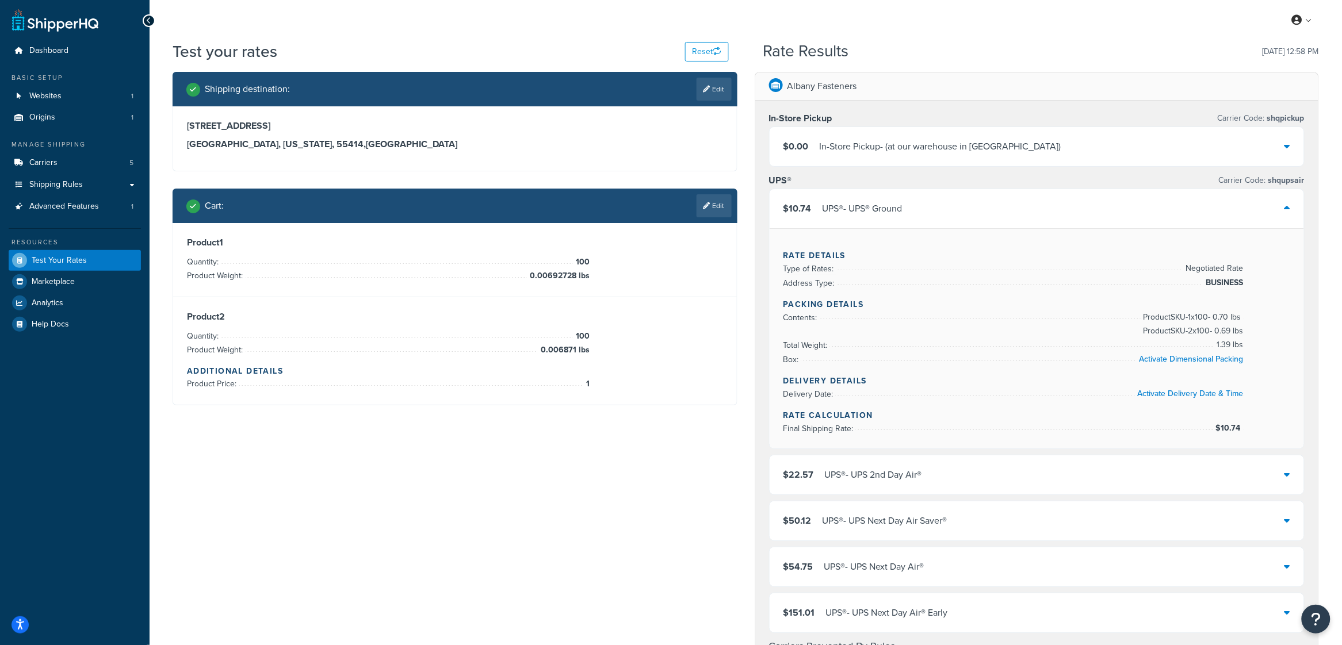
click at [1275, 486] on div "$22.57 UPS® - UPS 2nd Day Air®" at bounding box center [1037, 475] width 535 height 39
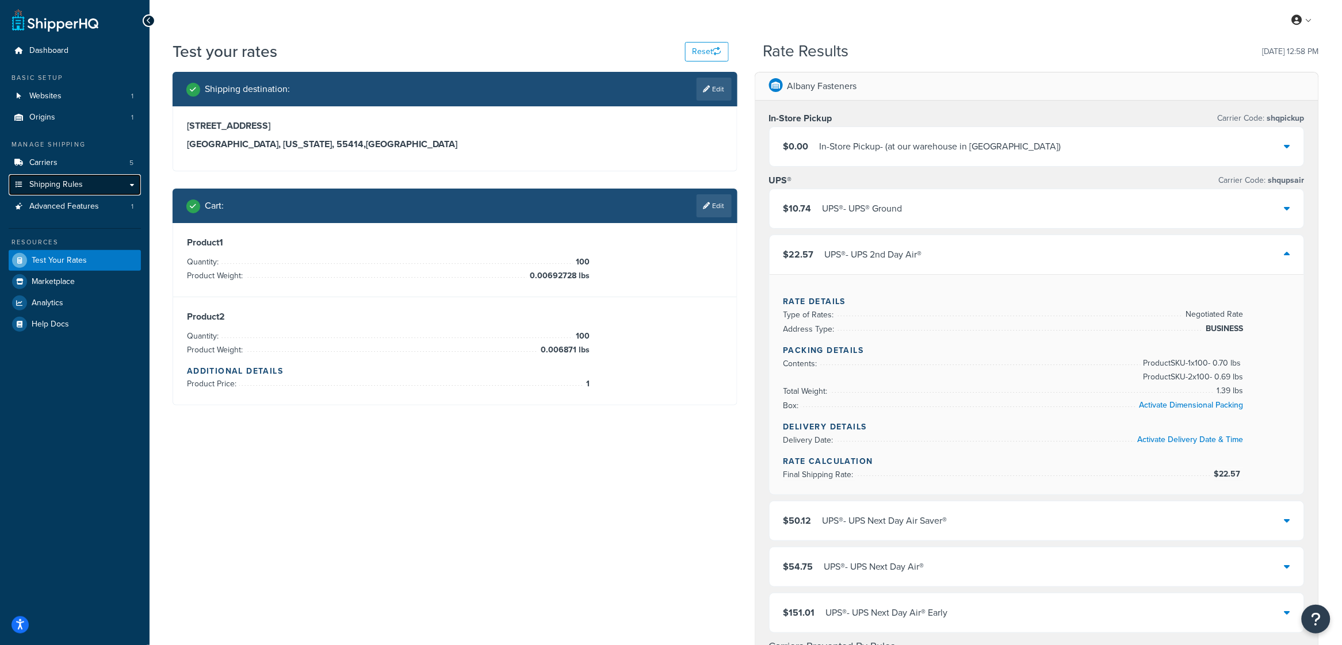
click at [42, 185] on span "Shipping Rules" at bounding box center [56, 185] width 54 height 10
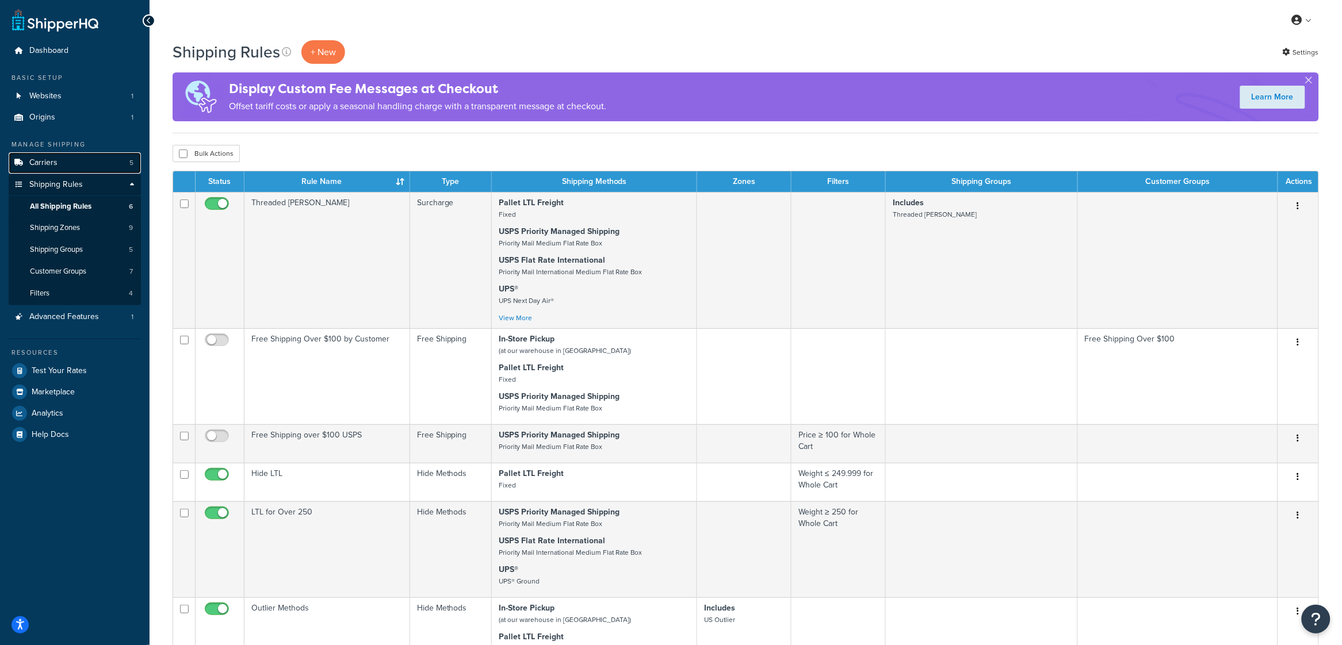
click at [44, 163] on span "Carriers" at bounding box center [43, 163] width 28 height 10
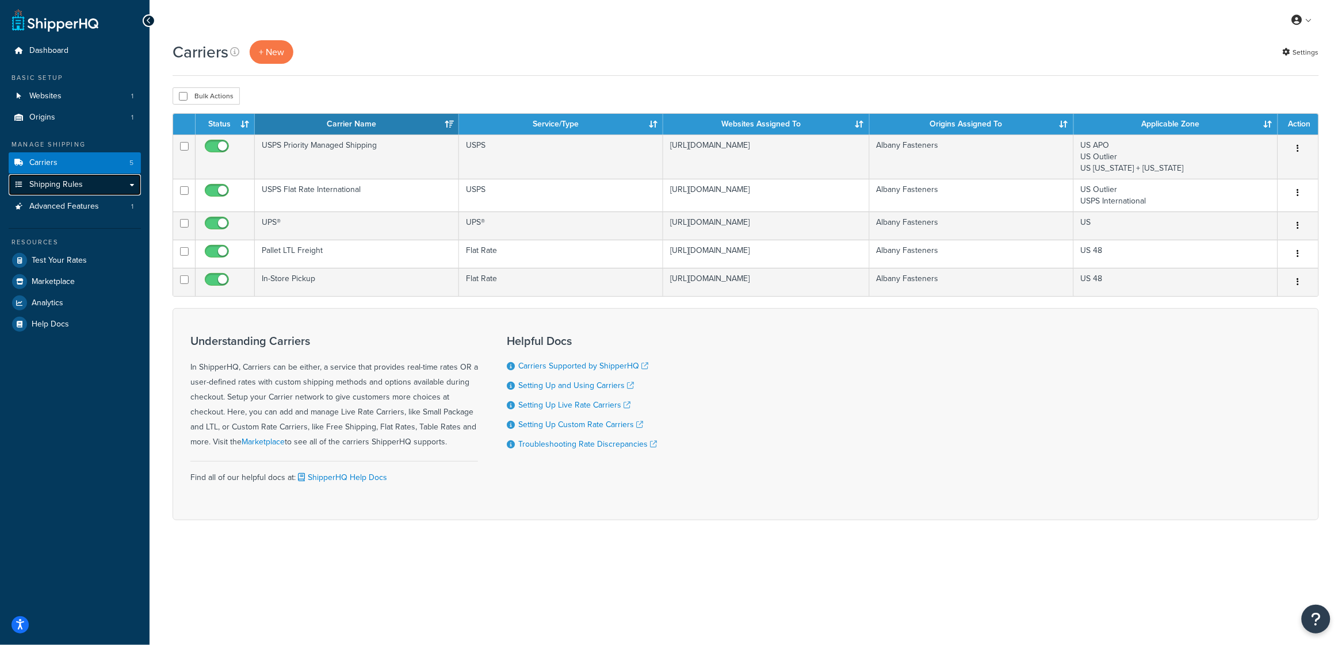
click at [66, 185] on span "Shipping Rules" at bounding box center [56, 185] width 54 height 10
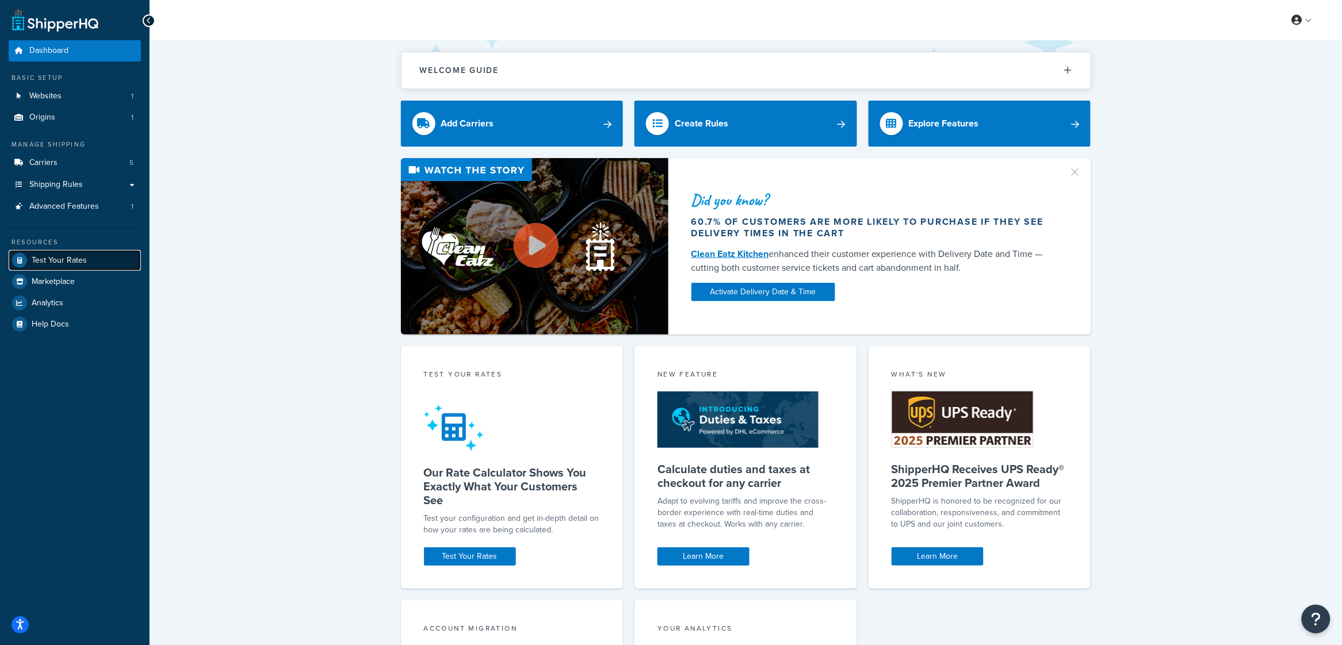
click at [75, 259] on span "Test Your Rates" at bounding box center [59, 261] width 55 height 10
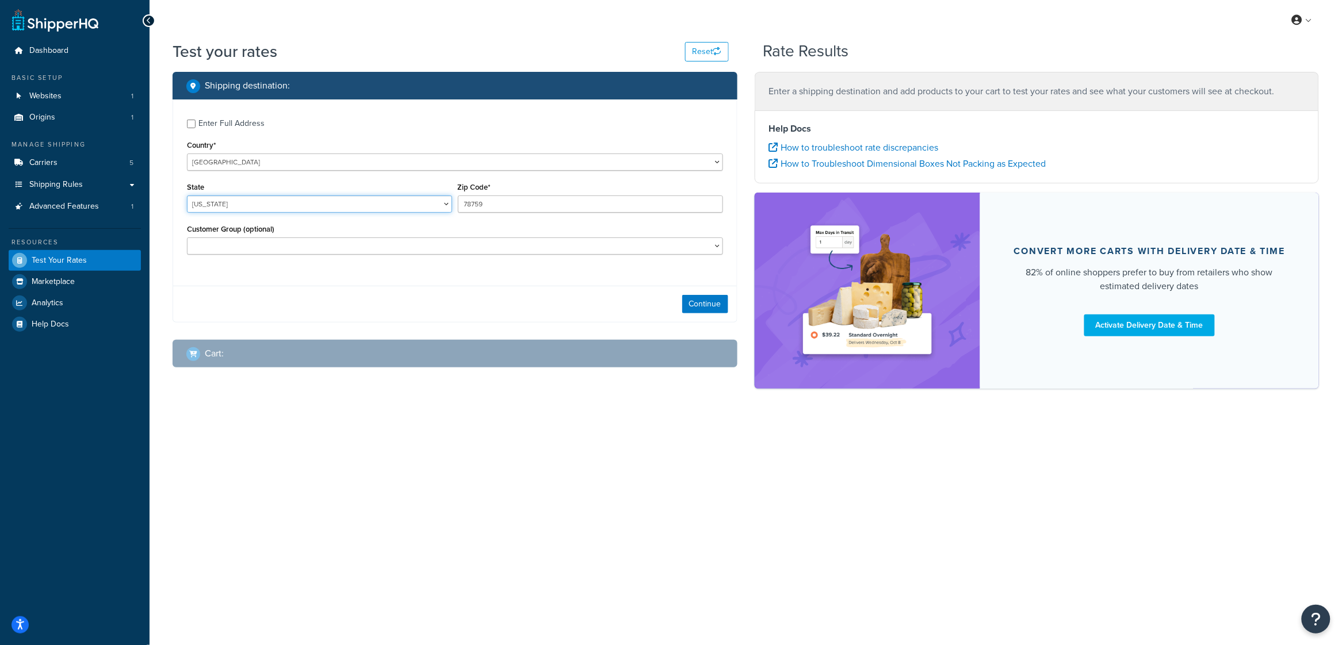
click at [198, 203] on select "Alabama Alaska American Samoa Arizona Arkansas Armed Forces Americas Armed Forc…" at bounding box center [319, 204] width 265 height 17
click at [187, 196] on select "Alabama Alaska American Samoa Arizona Arkansas Armed Forces Americas Armed Forc…" at bounding box center [319, 204] width 265 height 17
click at [337, 220] on div "State Alabama Alaska American Samoa Arizona Arkansas Armed Forces Americas Arme…" at bounding box center [319, 200] width 271 height 42
click at [255, 196] on div "Alabama Alaska American Samoa Arizona Arkansas Armed Forces Americas Armed Forc…" at bounding box center [319, 204] width 265 height 17
click at [209, 211] on select "Alabama Alaska American Samoa Arizona Arkansas Armed Forces Americas Armed Forc…" at bounding box center [319, 204] width 265 height 17
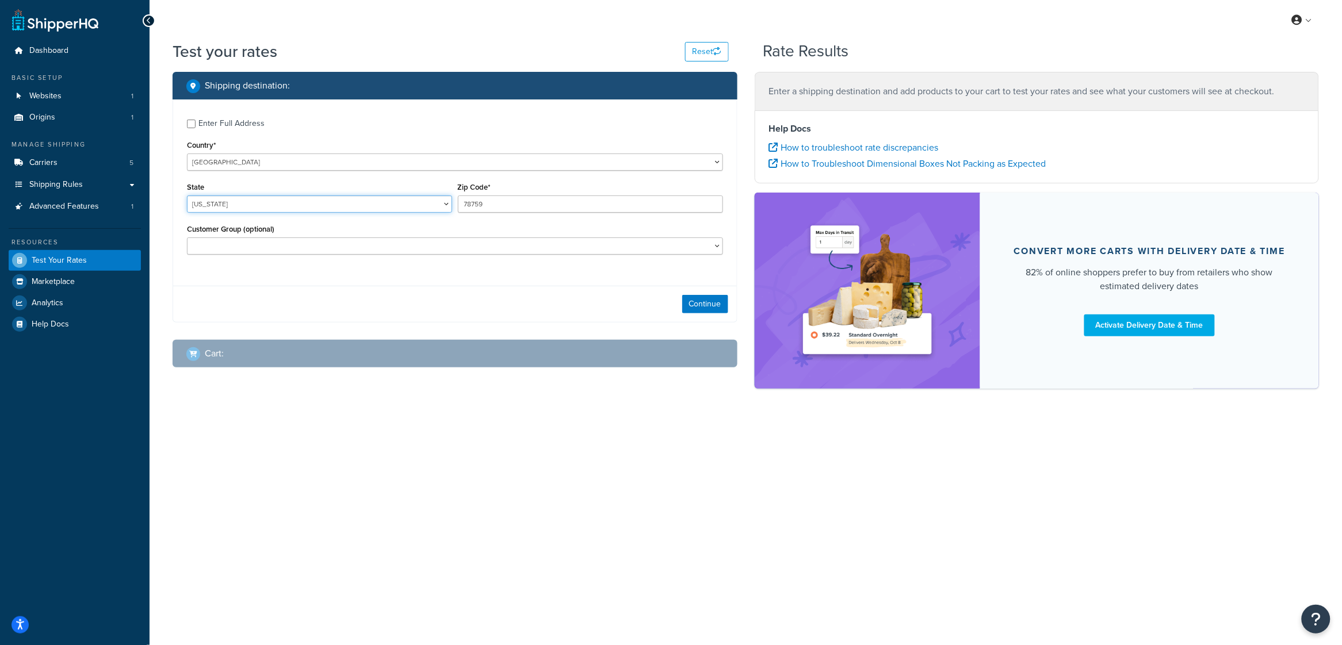
select select "NJ"
click at [187, 196] on select "Alabama Alaska American Samoa Arizona Arkansas Armed Forces Americas Armed Forc…" at bounding box center [319, 204] width 265 height 17
click at [480, 207] on input "78759" at bounding box center [590, 204] width 265 height 17
type input "08837"
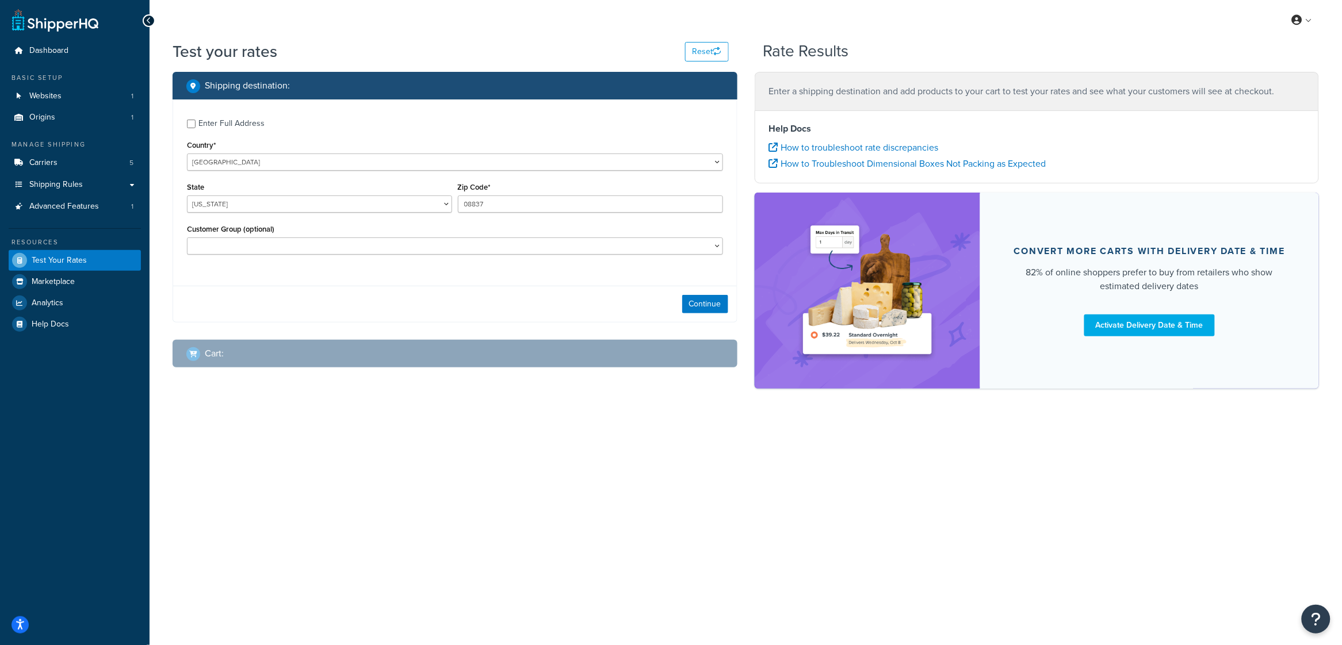
click at [495, 282] on div "Enter Full Address Country* United States United Kingdom Afghanistan Åland Isla…" at bounding box center [455, 211] width 565 height 223
click at [190, 121] on input "Enter Full Address" at bounding box center [191, 124] width 9 height 9
checkbox input "true"
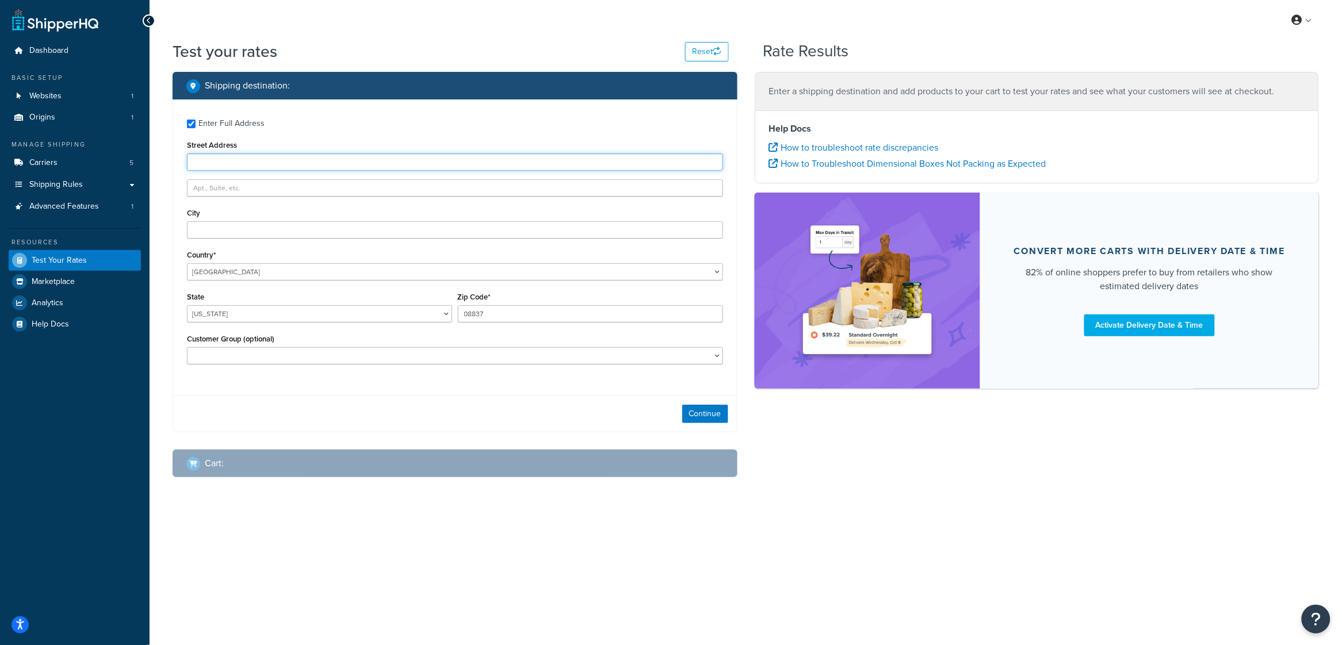
click at [196, 162] on input "Street Address" at bounding box center [455, 162] width 536 height 17
type input "75 Newfield Ave"
click at [284, 135] on div "Enter Full Address Street Address 75 Newfield Ave City Country* United States U…" at bounding box center [455, 244] width 564 height 288
click at [708, 417] on button "Continue" at bounding box center [705, 414] width 46 height 18
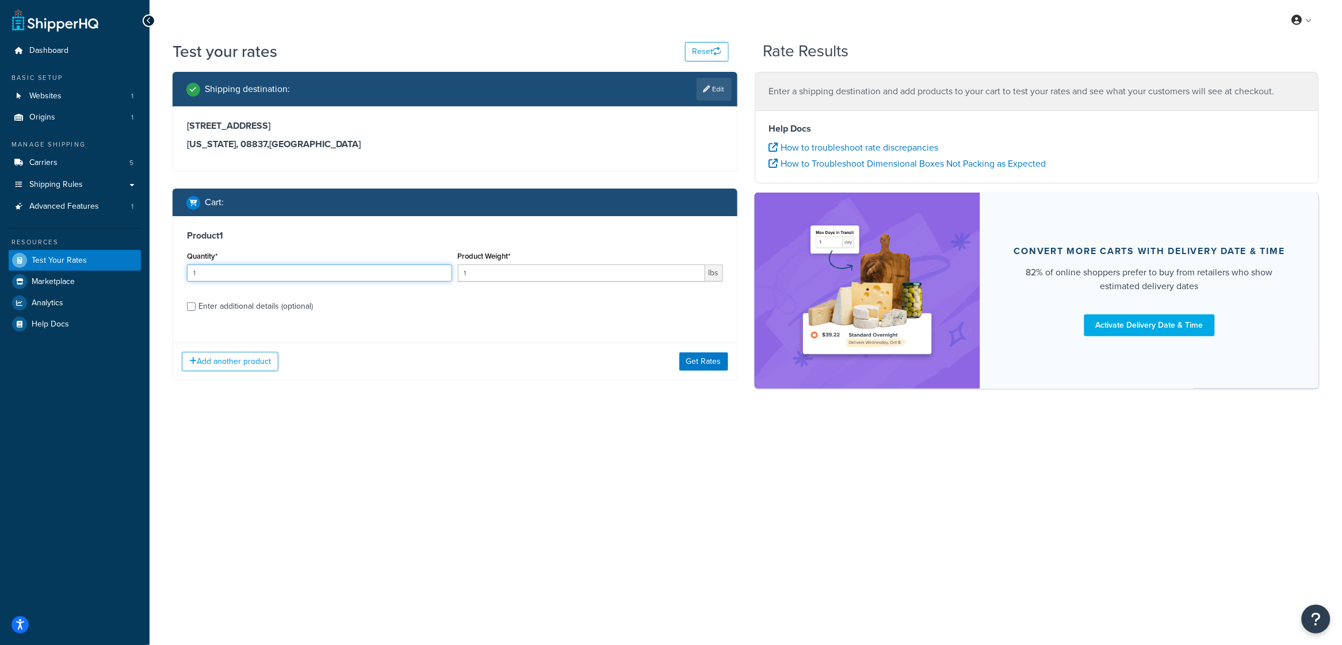
click at [224, 269] on input "1" at bounding box center [319, 273] width 265 height 17
type input "100"
drag, startPoint x: 482, startPoint y: 272, endPoint x: 459, endPoint y: 269, distance: 23.7
click at [459, 269] on input "1" at bounding box center [581, 273] width 247 height 17
paste input "0.00692728"
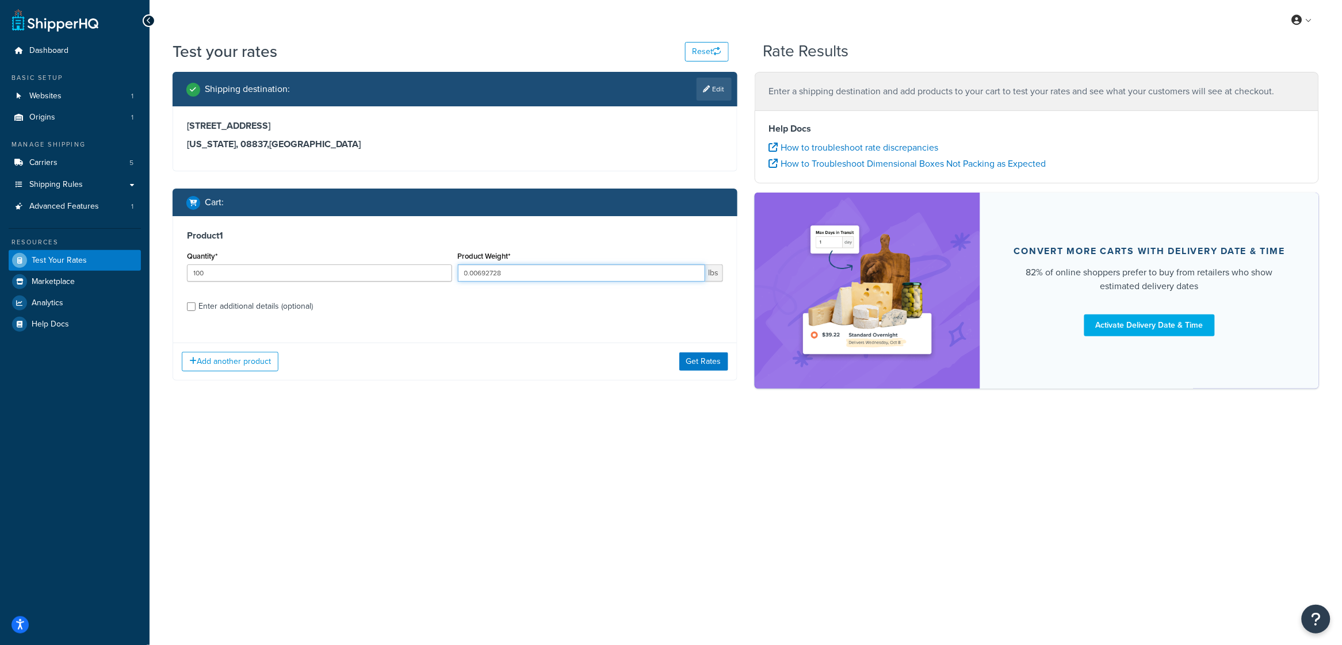
type input "0.00692728"
click at [549, 304] on label "Enter additional details (optional)" at bounding box center [460, 305] width 525 height 18
click at [196, 304] on input "Enter additional details (optional)" at bounding box center [191, 307] width 9 height 9
checkbox input "true"
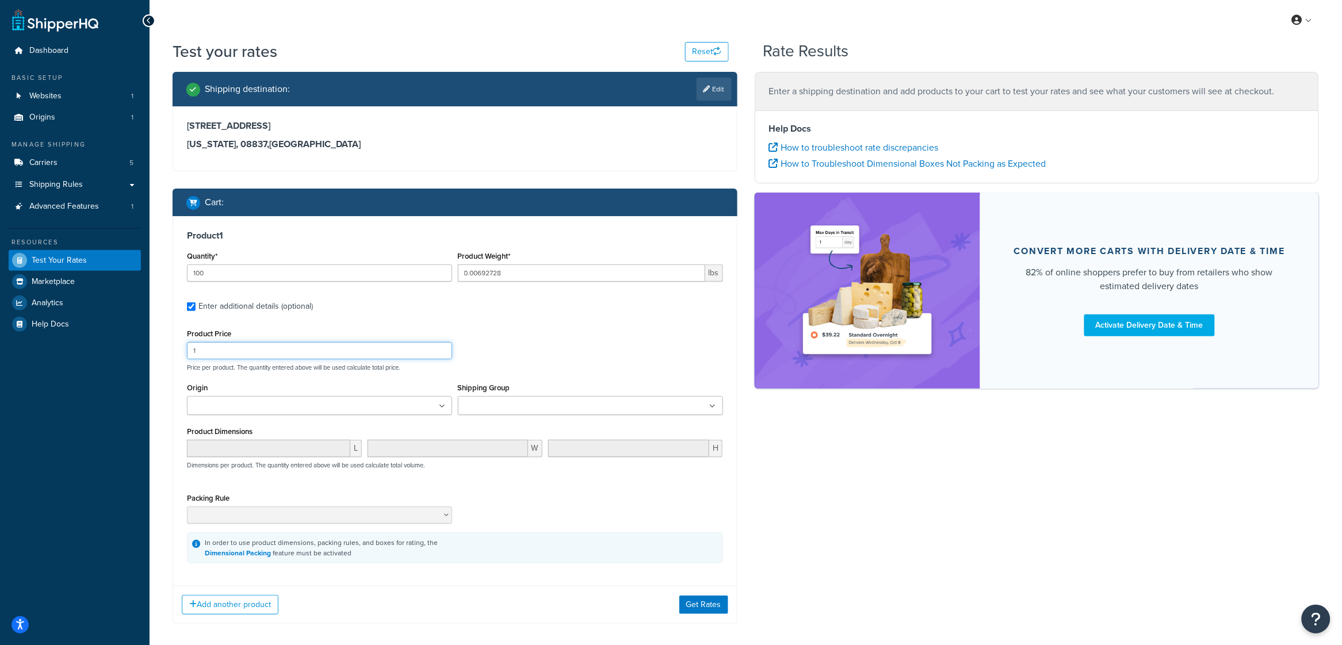
drag, startPoint x: 203, startPoint y: 353, endPoint x: 189, endPoint y: 351, distance: 14.5
click at [189, 351] on input "1" at bounding box center [319, 350] width 265 height 17
type input "0.06"
click at [641, 319] on div "Product 1 Quantity* 100 Product Weight* 0.00692728 lbs Enter additional details…" at bounding box center [455, 396] width 564 height 361
click at [228, 612] on button "Add another product" at bounding box center [230, 605] width 97 height 20
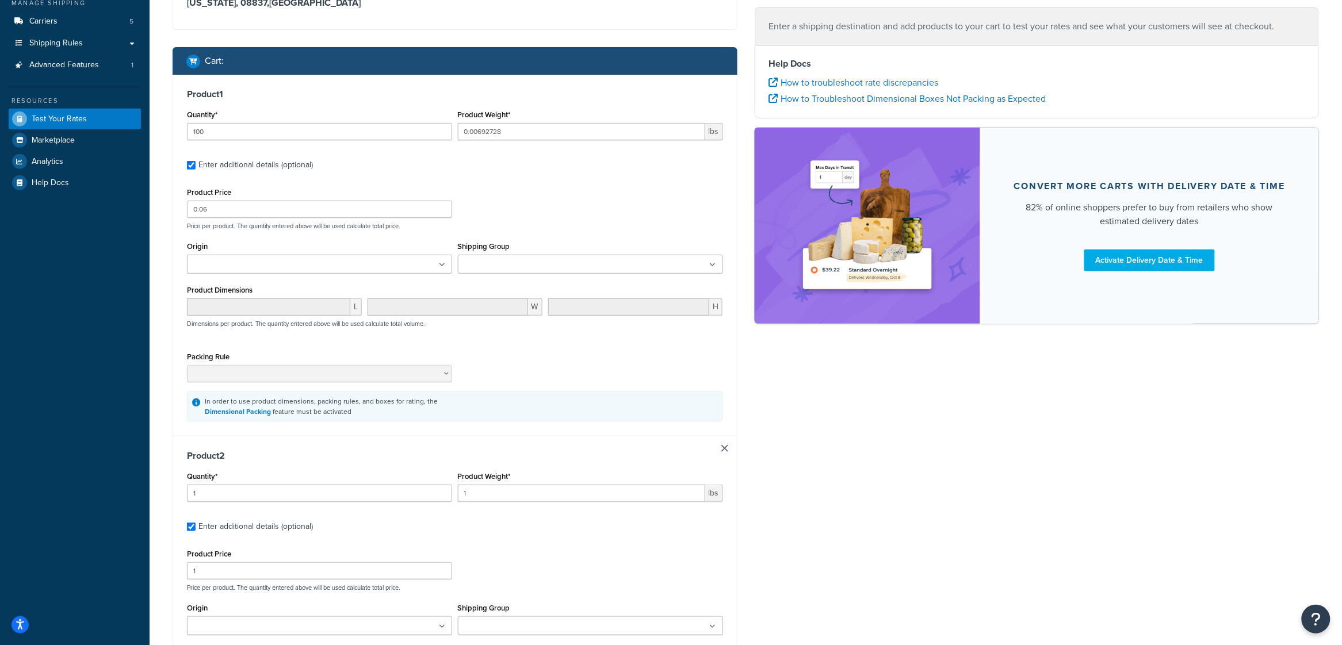
scroll to position [163, 0]
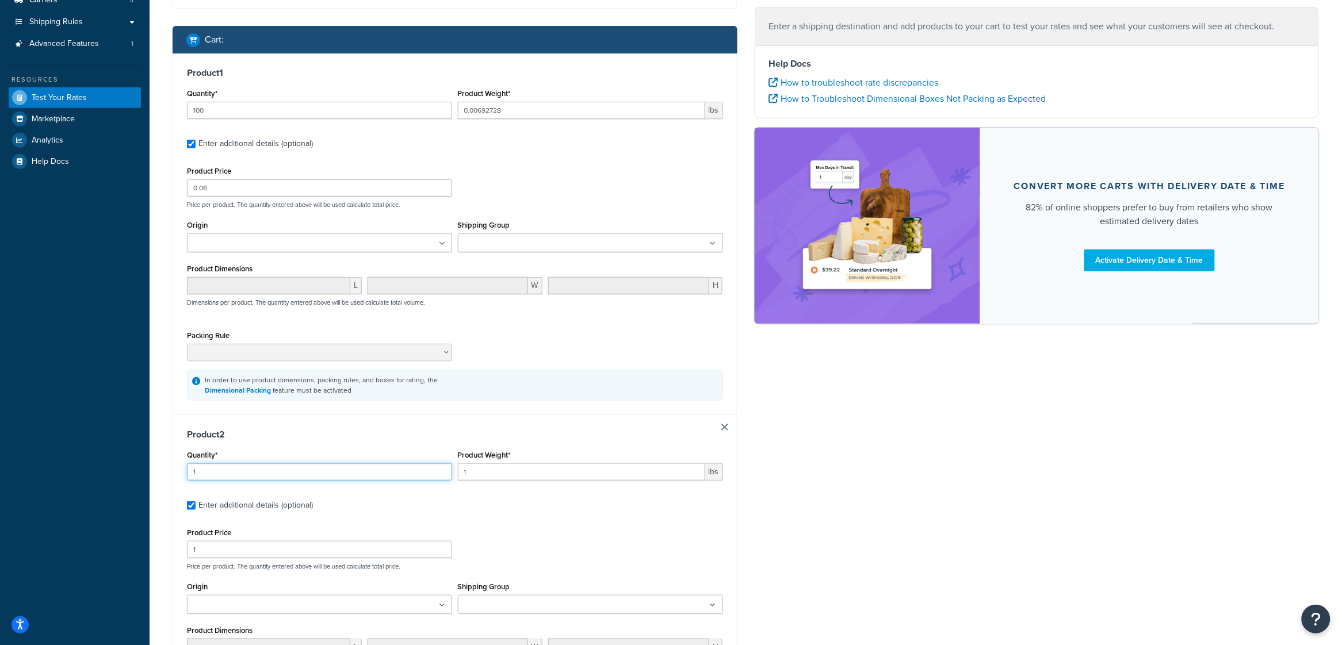
click at [221, 473] on input "1" at bounding box center [319, 472] width 265 height 17
type input "100"
drag, startPoint x: 471, startPoint y: 476, endPoint x: 450, endPoint y: 473, distance: 20.4
click at [450, 473] on div "Quantity* 100 Product Weight* 1 lbs" at bounding box center [455, 469] width 542 height 42
paste input "0.00687"
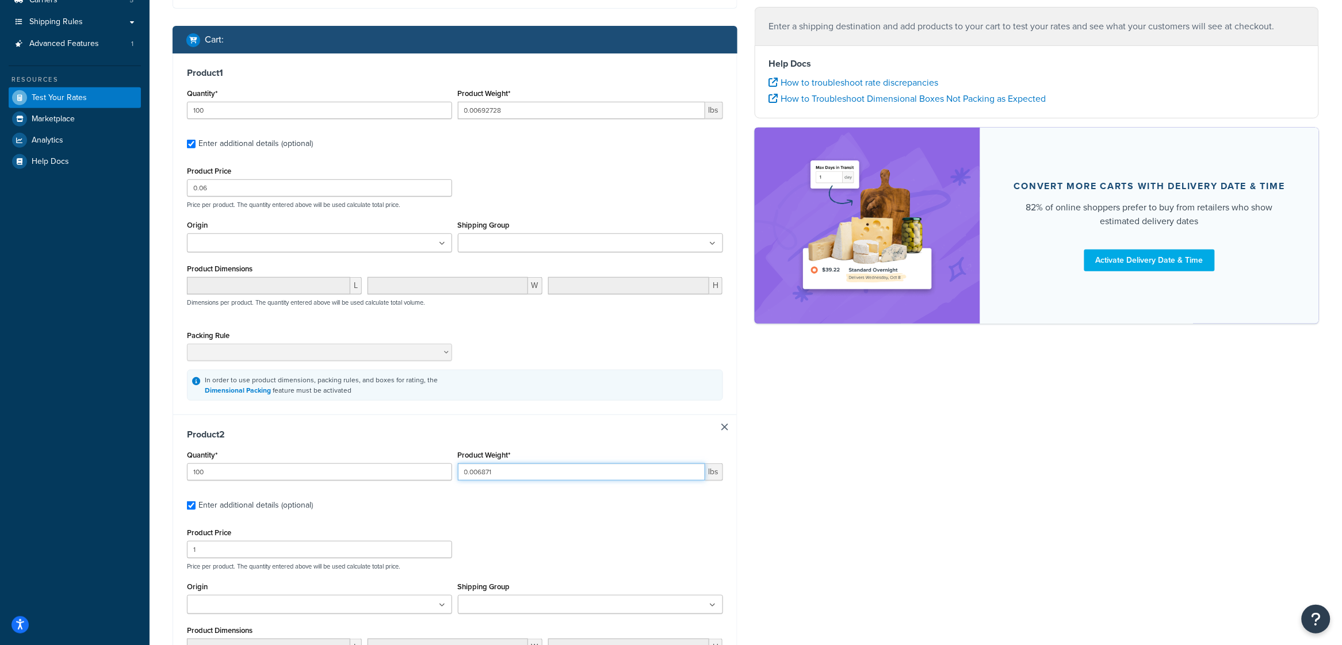
type input "0.006871"
click at [648, 554] on div "Product Price 1 Price per product. The quantity entered above will be used calc…" at bounding box center [455, 547] width 542 height 45
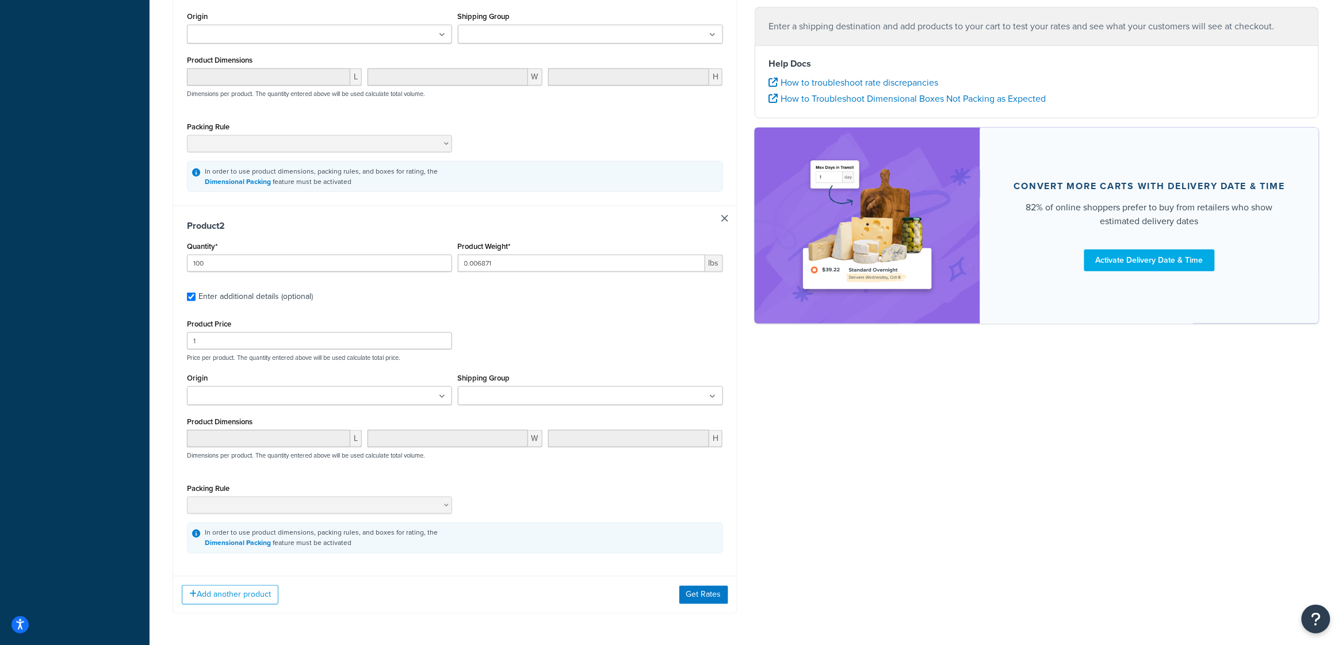
scroll to position [418, 0]
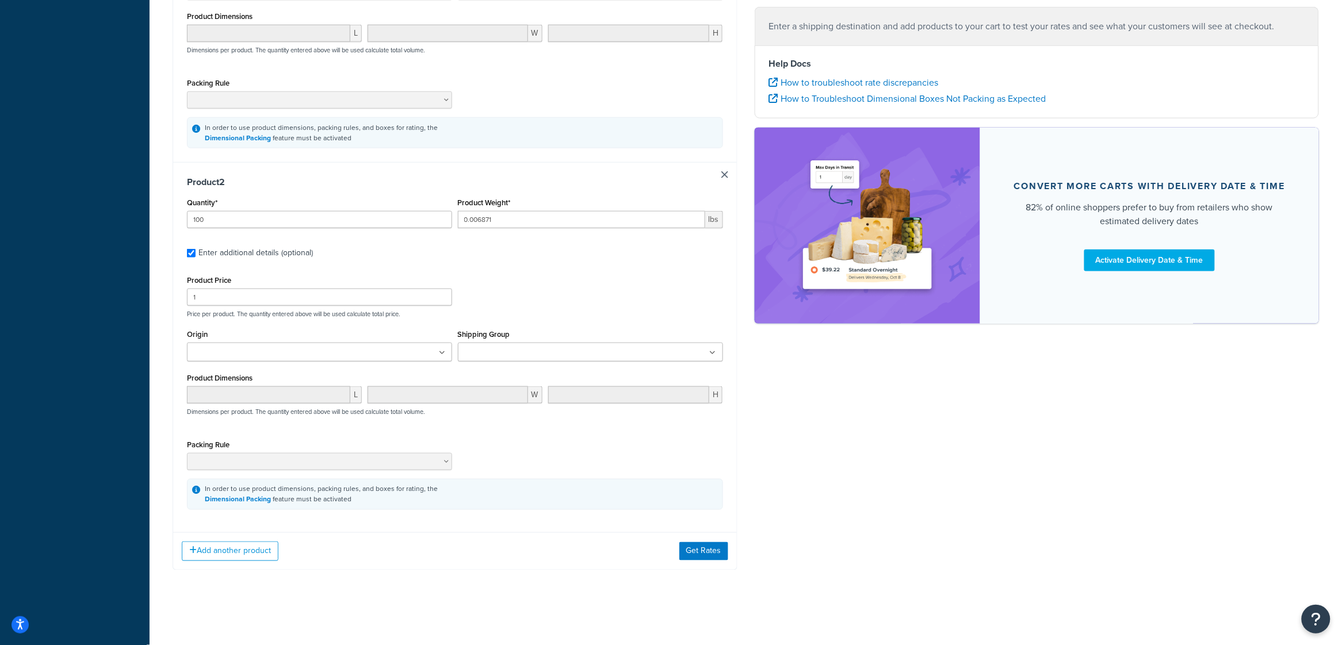
drag, startPoint x: 216, startPoint y: 285, endPoint x: 211, endPoint y: 290, distance: 7.3
click at [216, 285] on div "Product Price 1" at bounding box center [319, 289] width 265 height 33
drag, startPoint x: 211, startPoint y: 290, endPoint x: 241, endPoint y: 302, distance: 32.3
click at [241, 302] on input "1" at bounding box center [319, 297] width 265 height 17
type input "0.07"
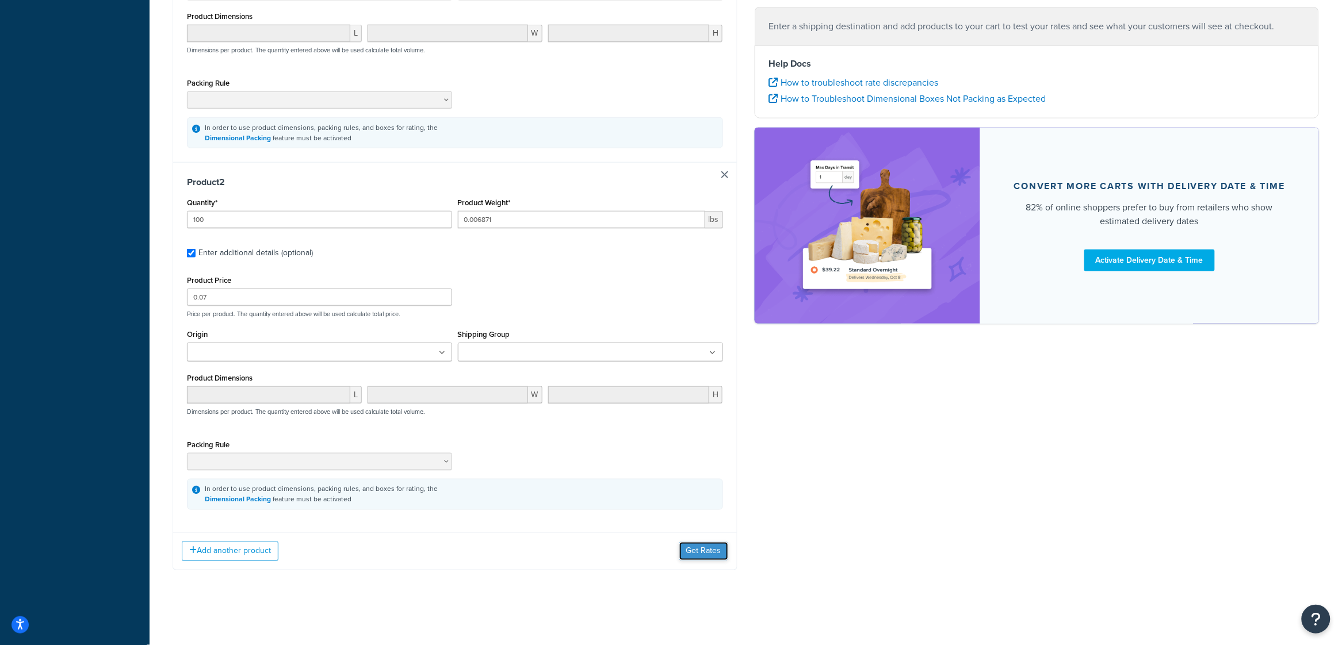
click at [704, 548] on button "Get Rates" at bounding box center [703, 552] width 49 height 18
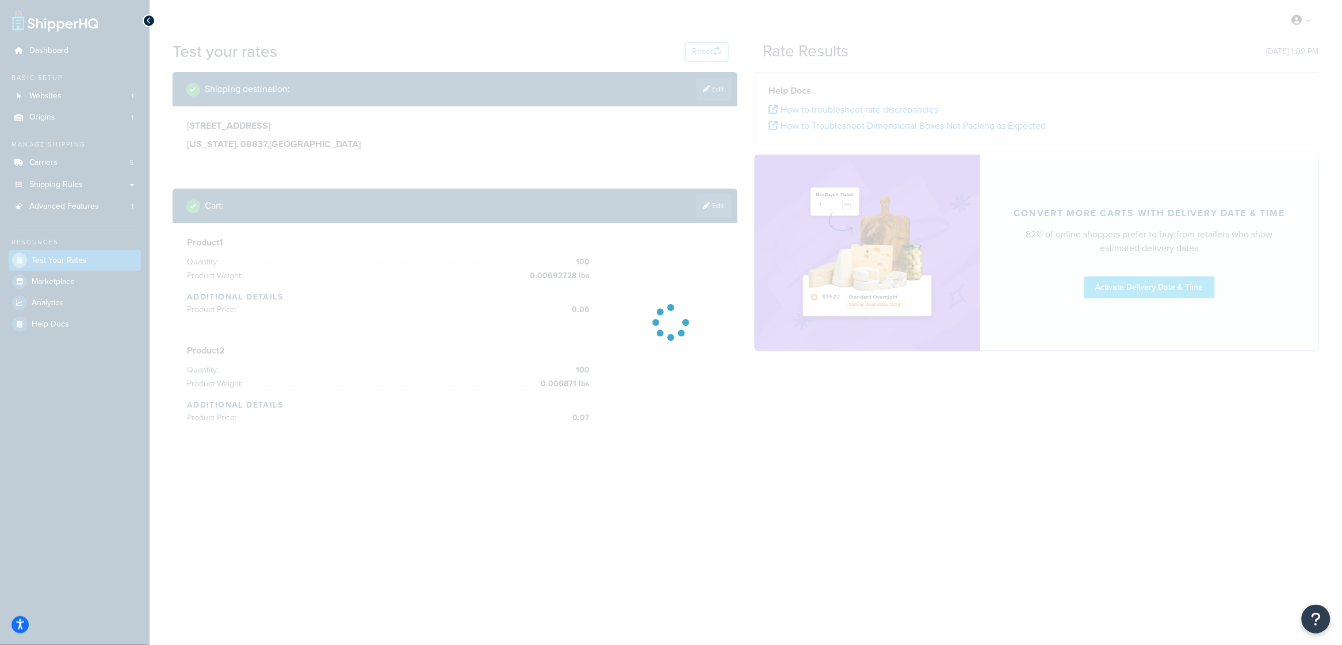
scroll to position [0, 0]
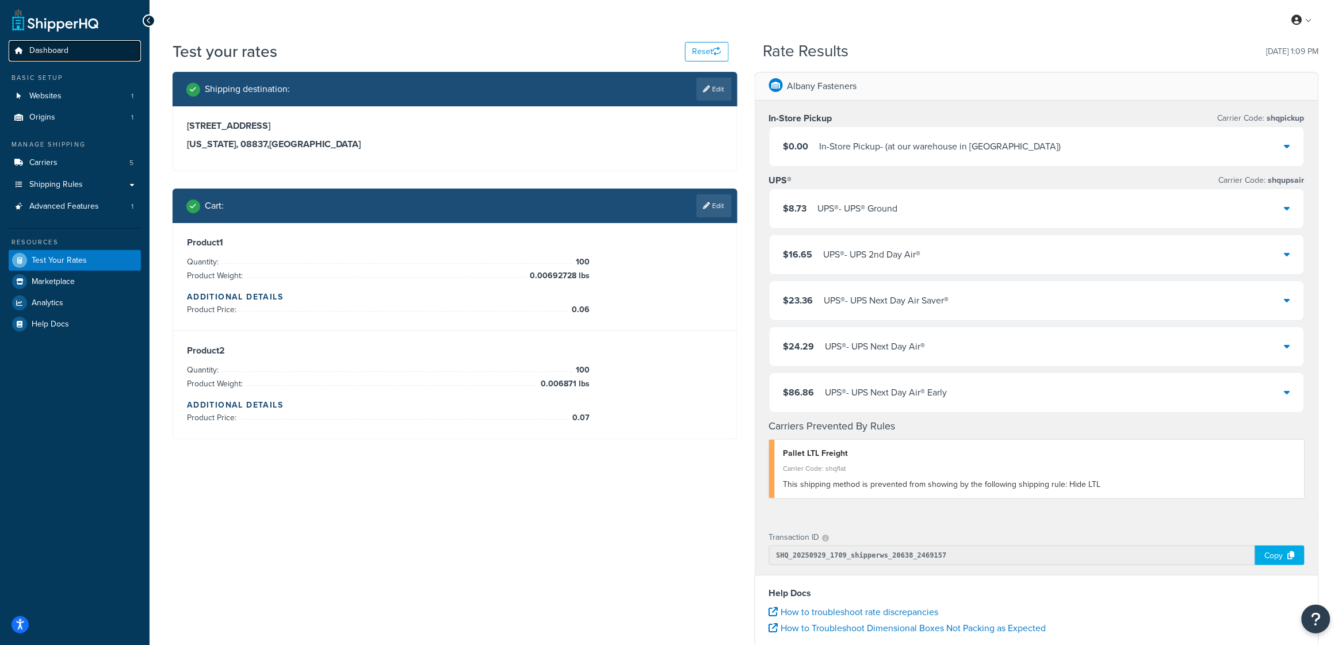
click at [68, 52] on link "Dashboard" at bounding box center [75, 50] width 132 height 21
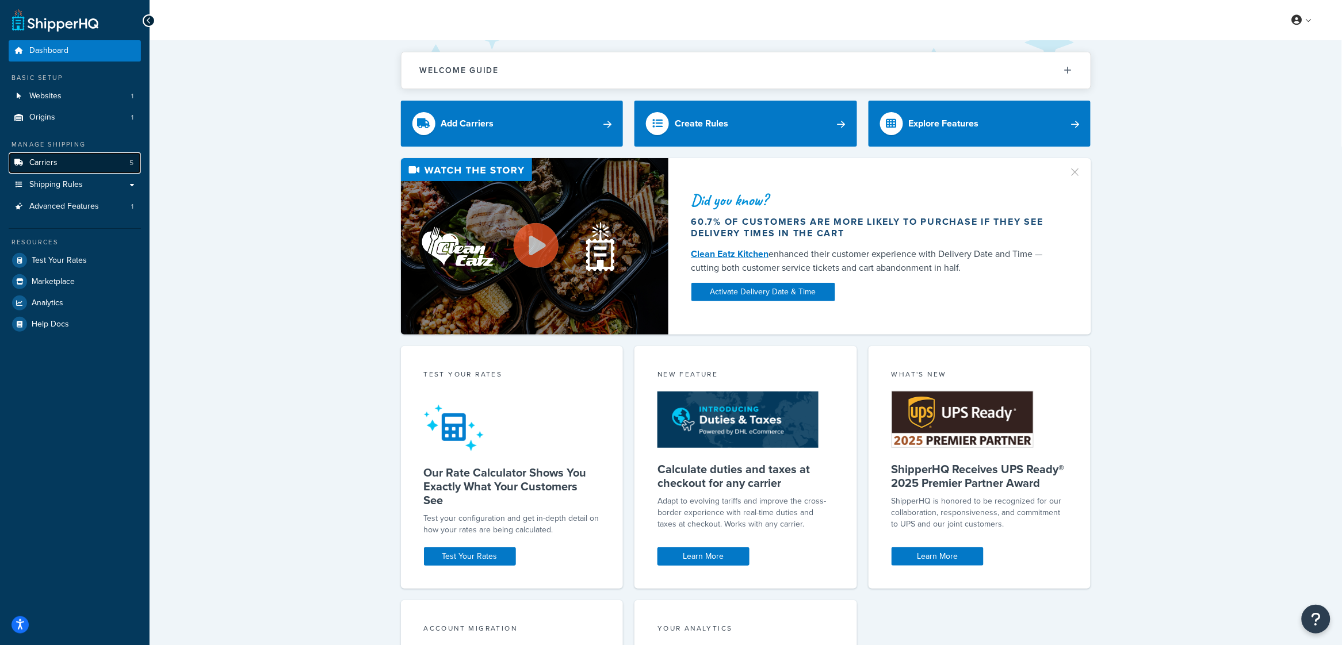
click at [61, 165] on link "Carriers 5" at bounding box center [75, 162] width 132 height 21
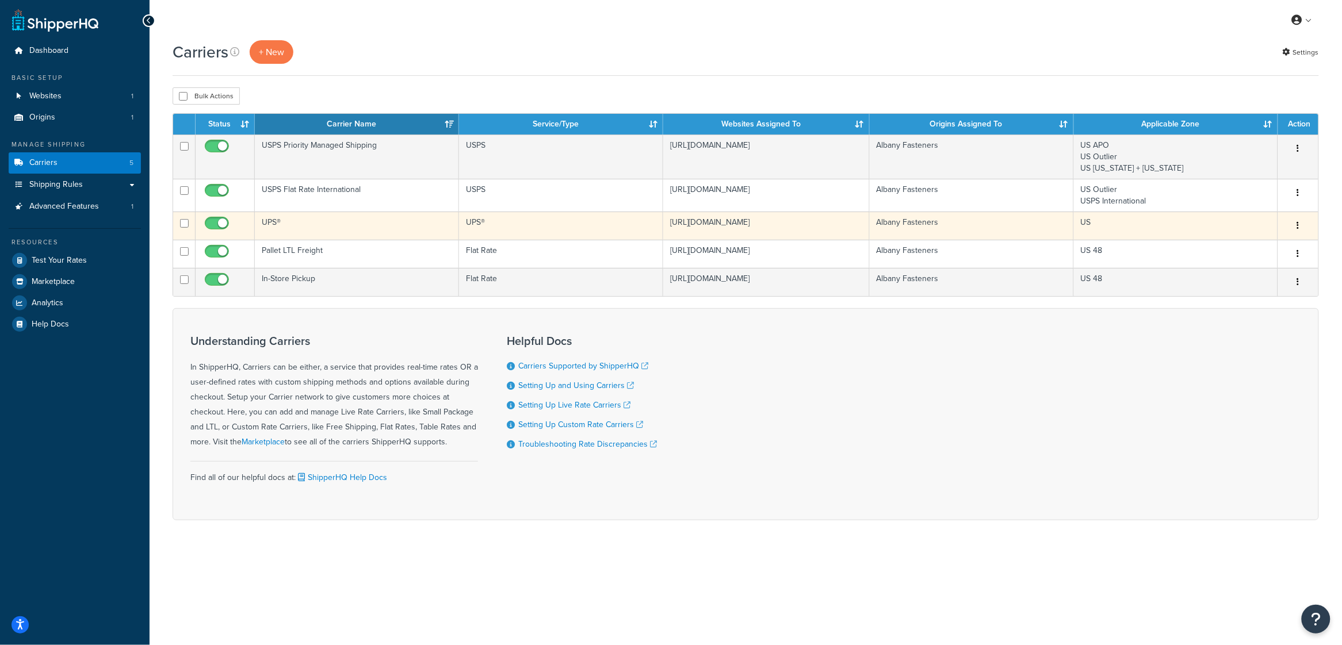
click at [275, 230] on td "UPS®" at bounding box center [357, 226] width 204 height 28
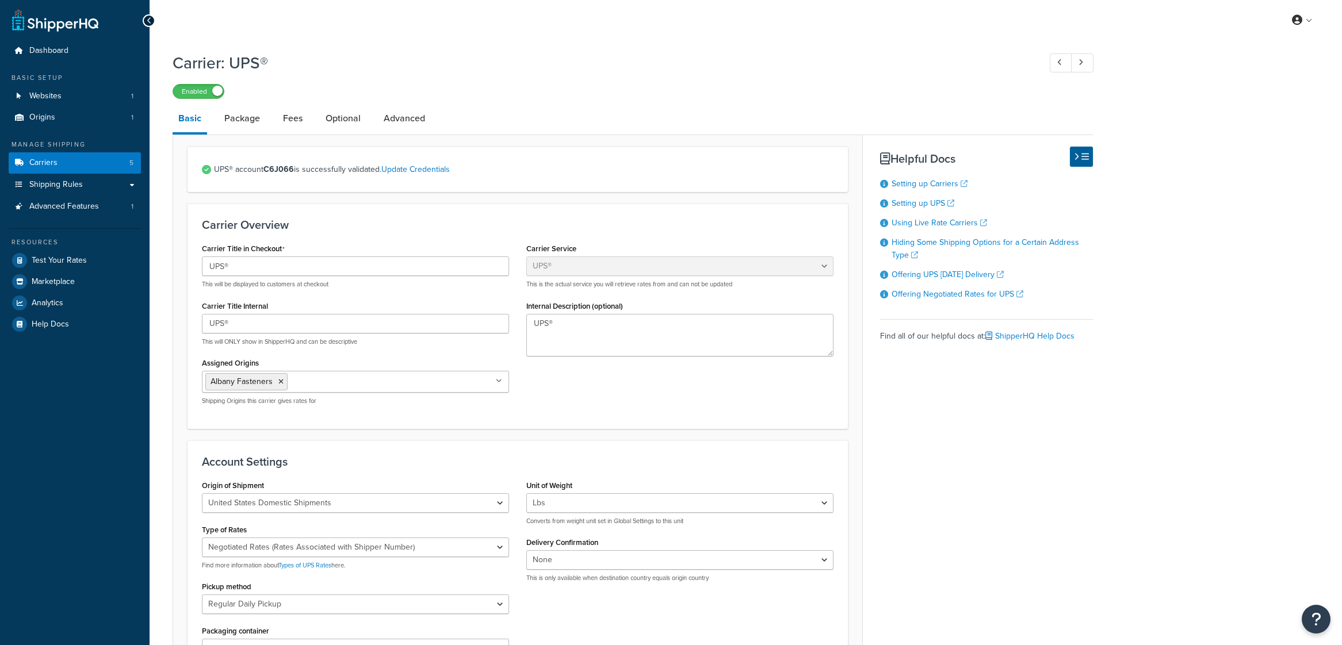
select select "ups"
click at [280, 167] on strong "C6J066" at bounding box center [278, 169] width 30 height 12
copy strong "C6J066"
click at [45, 180] on span "Shipping Rules" at bounding box center [56, 185] width 54 height 10
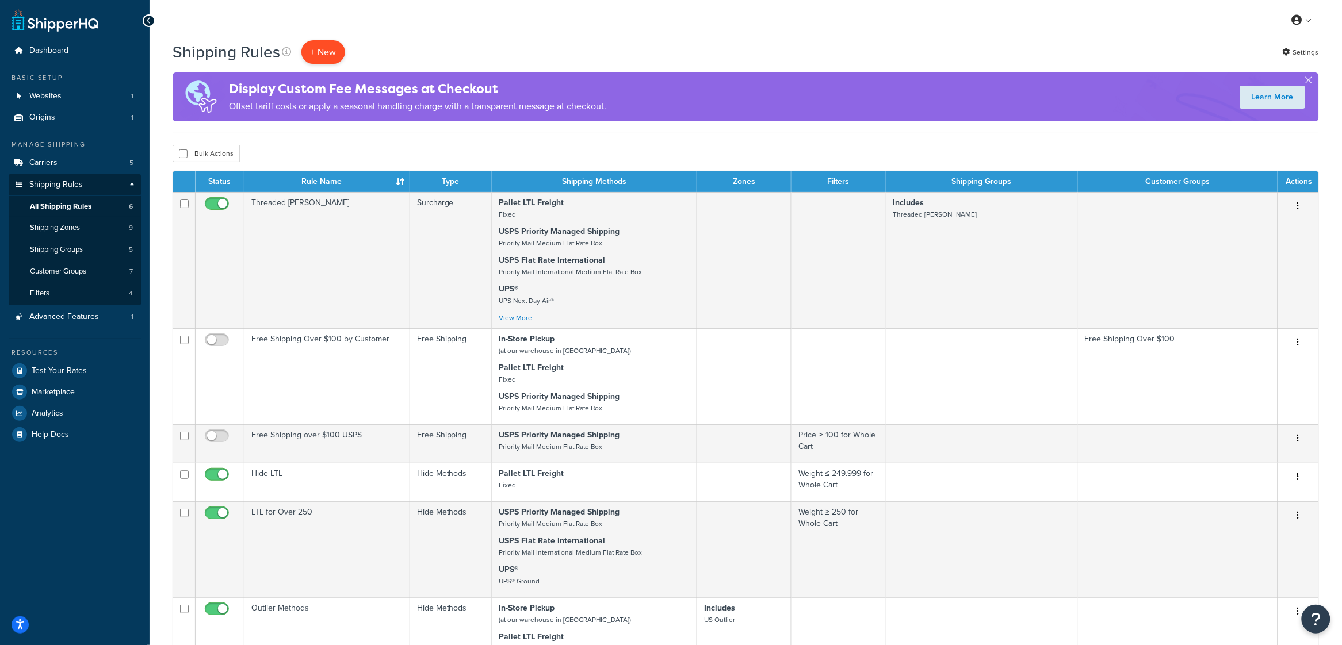
click at [320, 55] on p "+ New" at bounding box center [323, 52] width 44 height 24
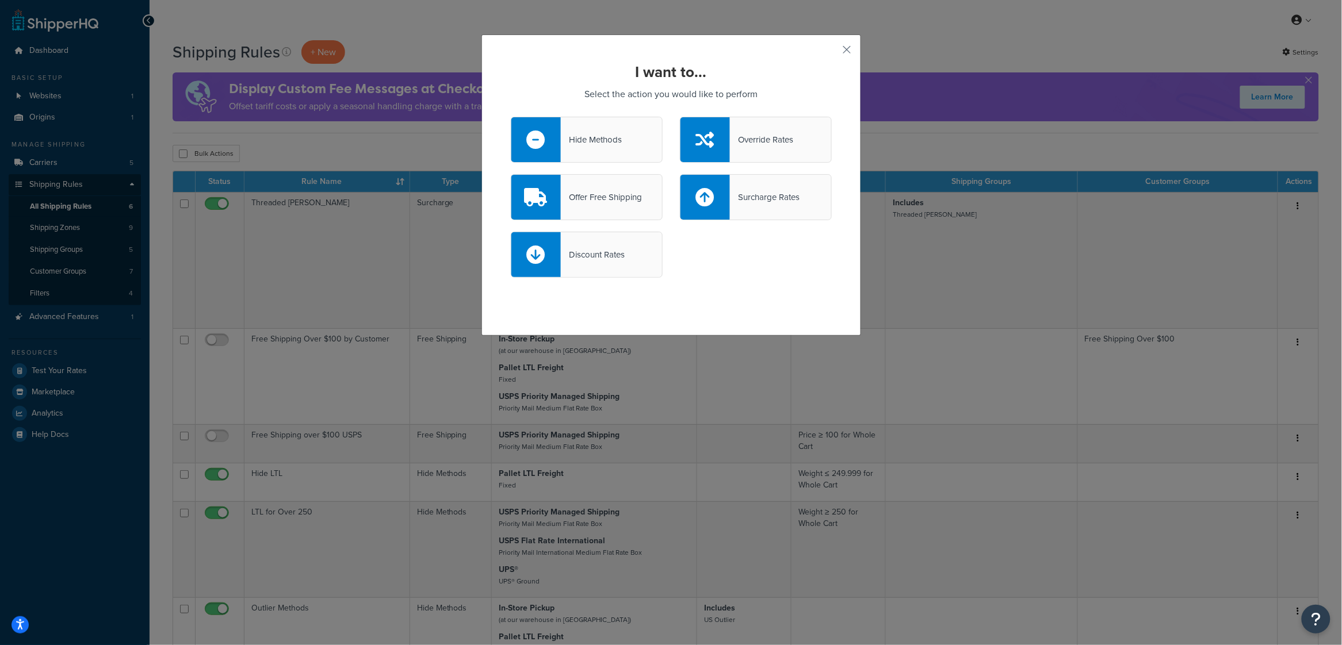
click at [761, 205] on div "Surcharge Rates" at bounding box center [756, 197] width 152 height 46
click at [0, 0] on input "Surcharge Rates" at bounding box center [0, 0] width 0 height 0
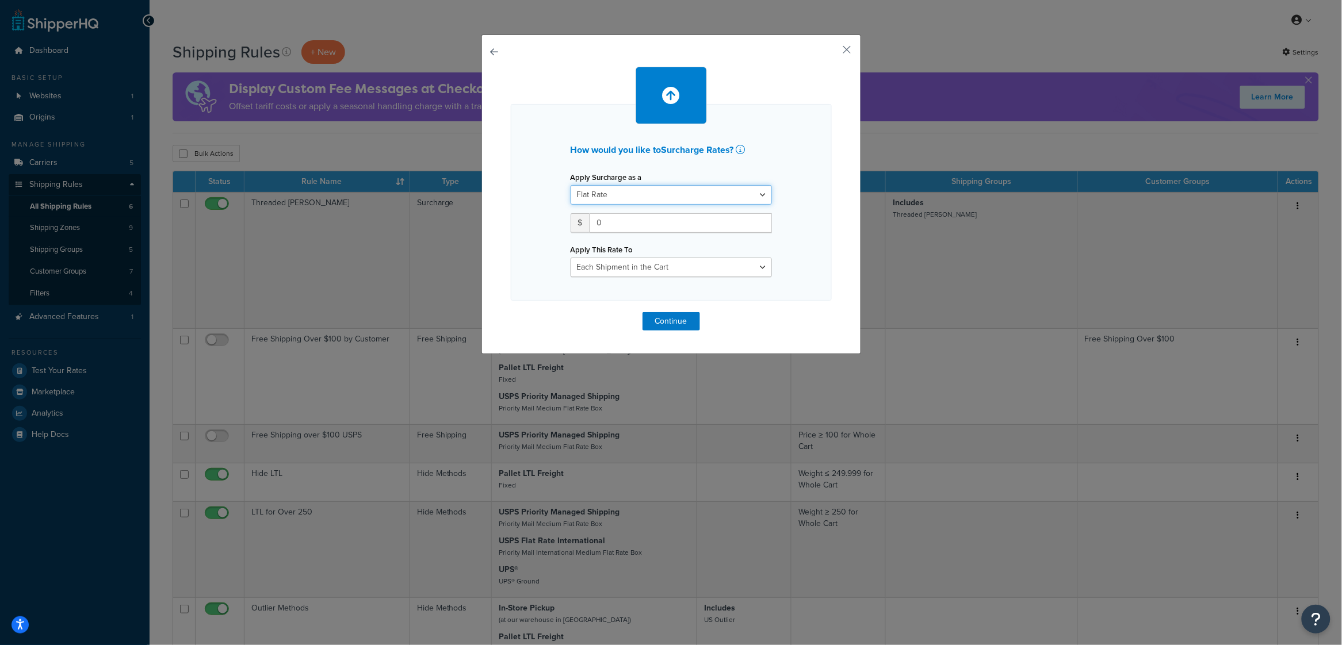
click at [675, 192] on select "Flat Rate Percentage Flat Rate & Percentage" at bounding box center [671, 195] width 201 height 20
select select "PERCENTAGE"
click at [571, 185] on select "Flat Rate Percentage Flat Rate & Percentage" at bounding box center [671, 195] width 201 height 20
click at [617, 221] on input "number" at bounding box center [607, 223] width 72 height 20
type input "25"
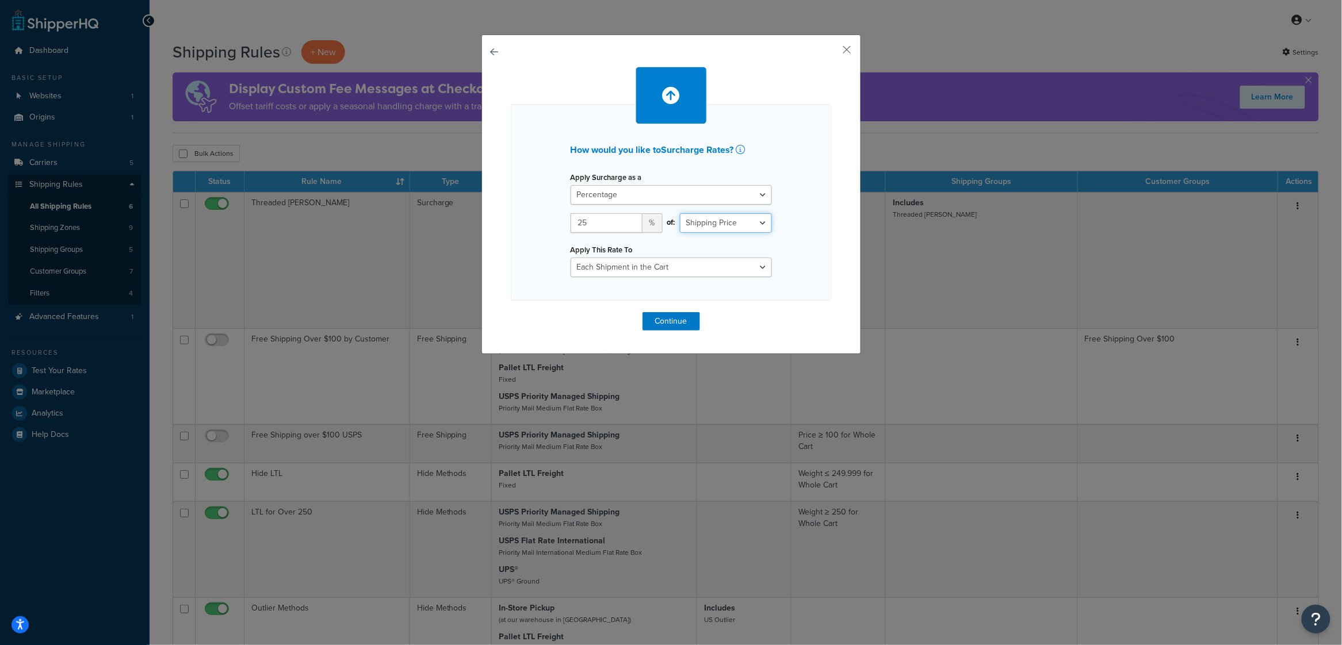
click at [732, 224] on select "Shipping Price Order Value" at bounding box center [726, 223] width 92 height 20
click at [683, 272] on select "Each Shipment in the Cart Each Shipping Group in the Cart Each Item within a Sh…" at bounding box center [671, 268] width 201 height 20
click at [673, 324] on button "Continue" at bounding box center [672, 321] width 58 height 18
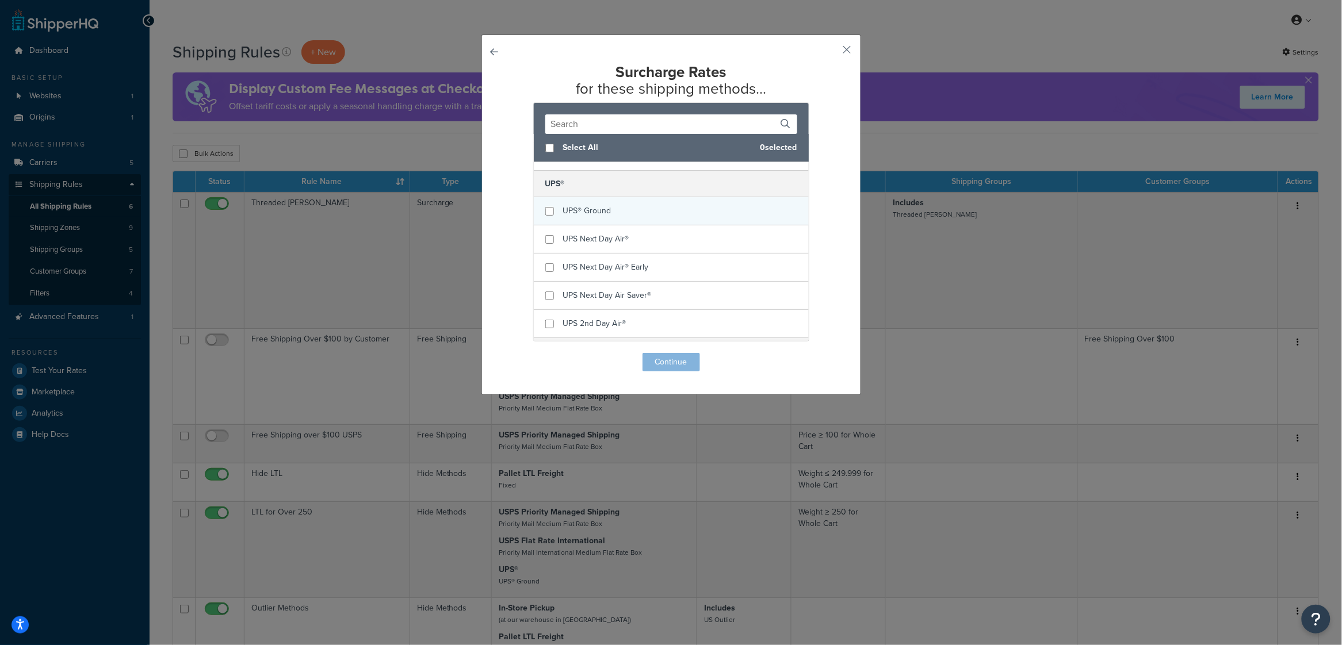
scroll to position [107, 0]
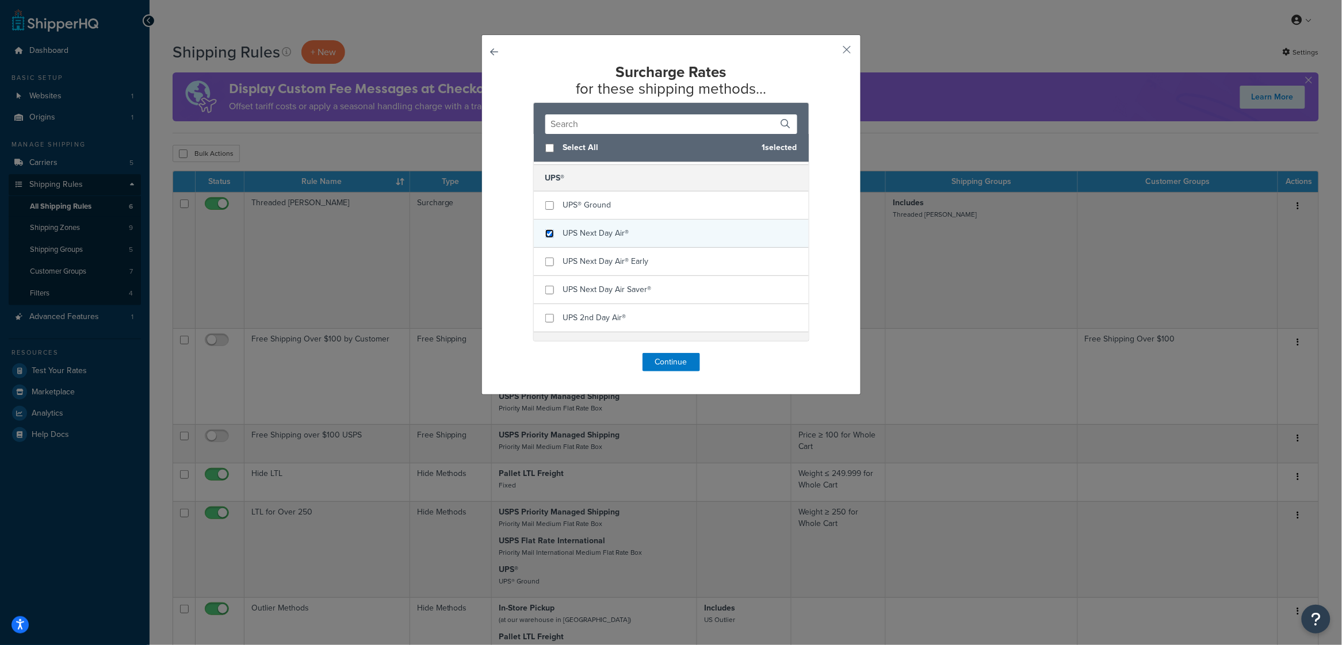
click at [548, 235] on input "checkbox" at bounding box center [549, 234] width 9 height 9
checkbox input "true"
click at [678, 368] on button "Continue" at bounding box center [672, 362] width 58 height 18
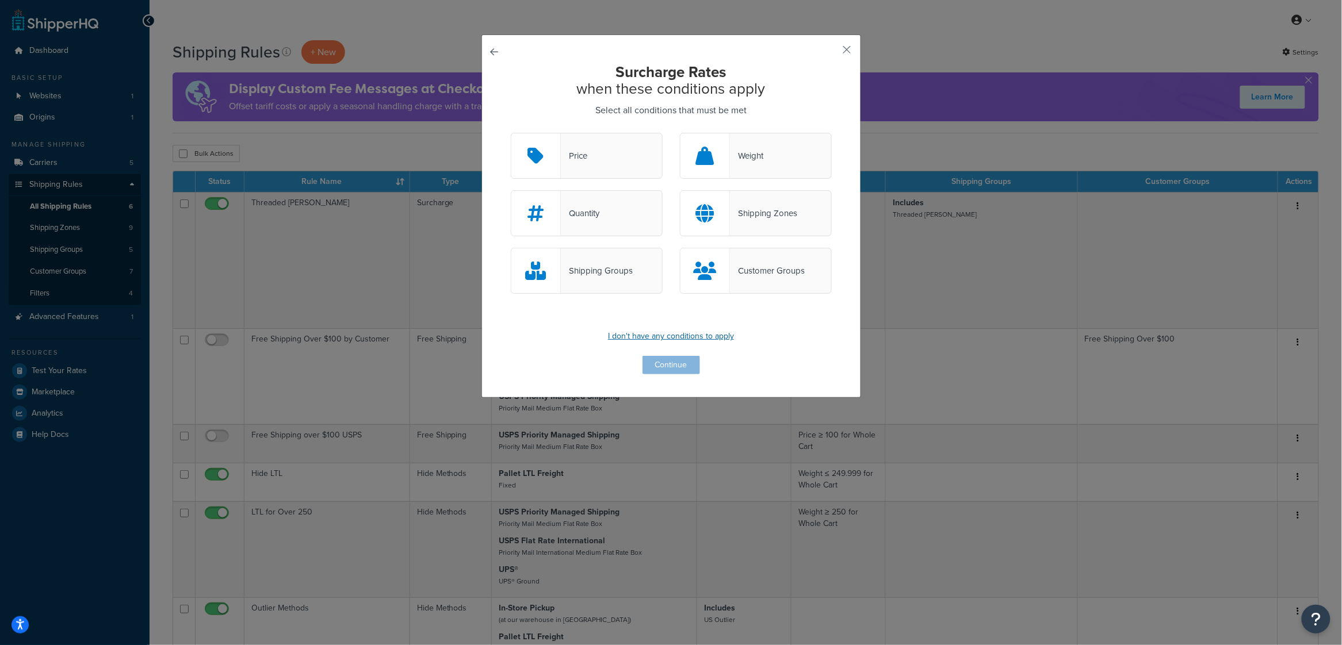
click at [675, 341] on p "I don't have any conditions to apply" at bounding box center [671, 337] width 321 height 16
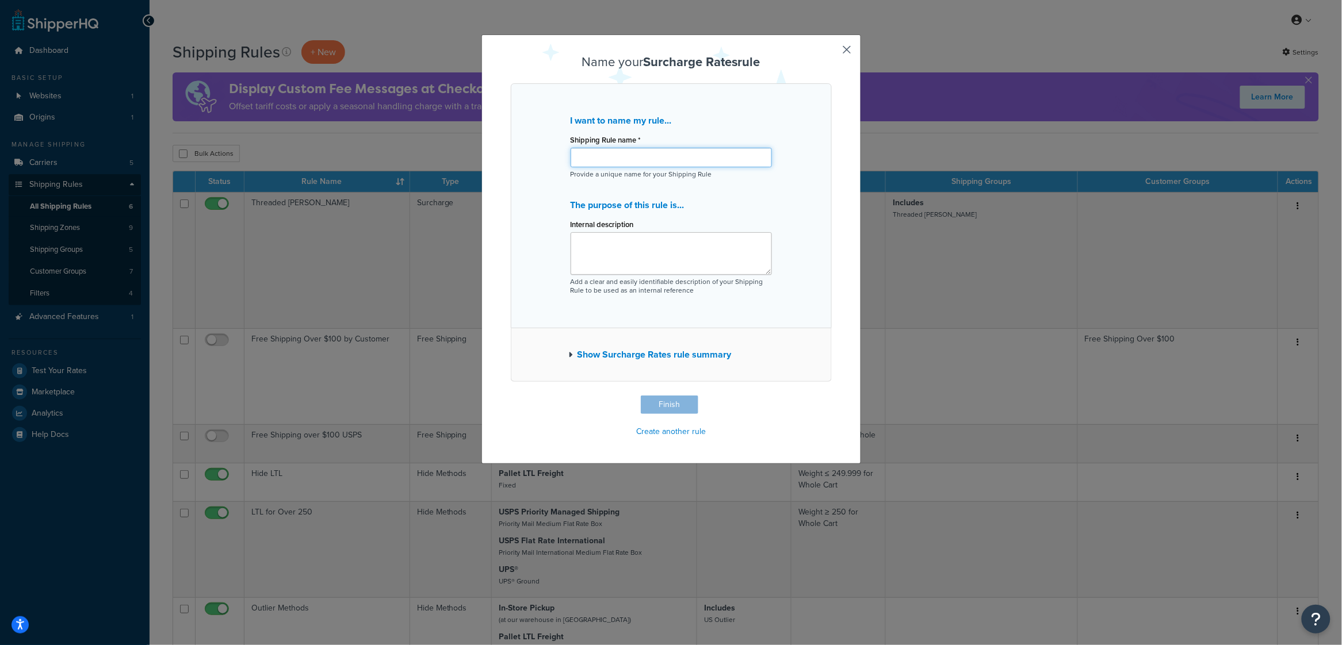
click at [589, 159] on input "Shipping Rule name *" at bounding box center [671, 158] width 201 height 20
click at [686, 410] on button "Finish" at bounding box center [670, 405] width 58 height 18
type input "Surcharge UPS Next Day"
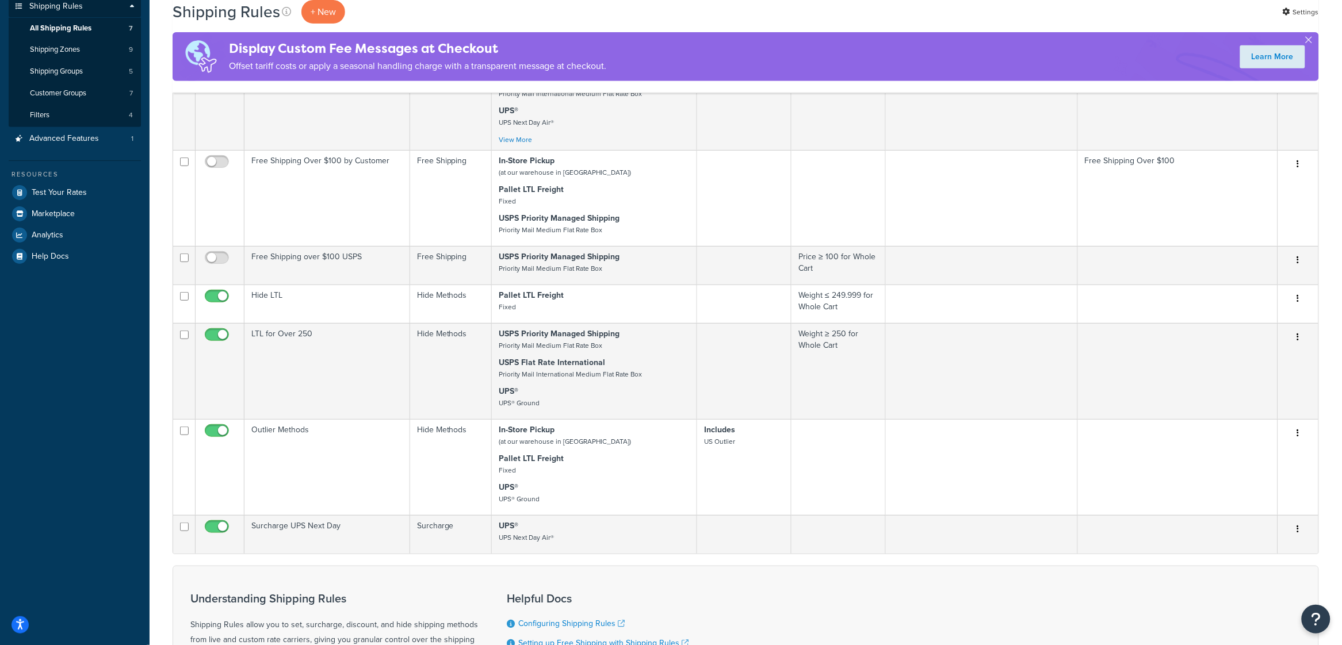
scroll to position [181, 0]
click at [54, 189] on span "Test Your Rates" at bounding box center [59, 190] width 55 height 10
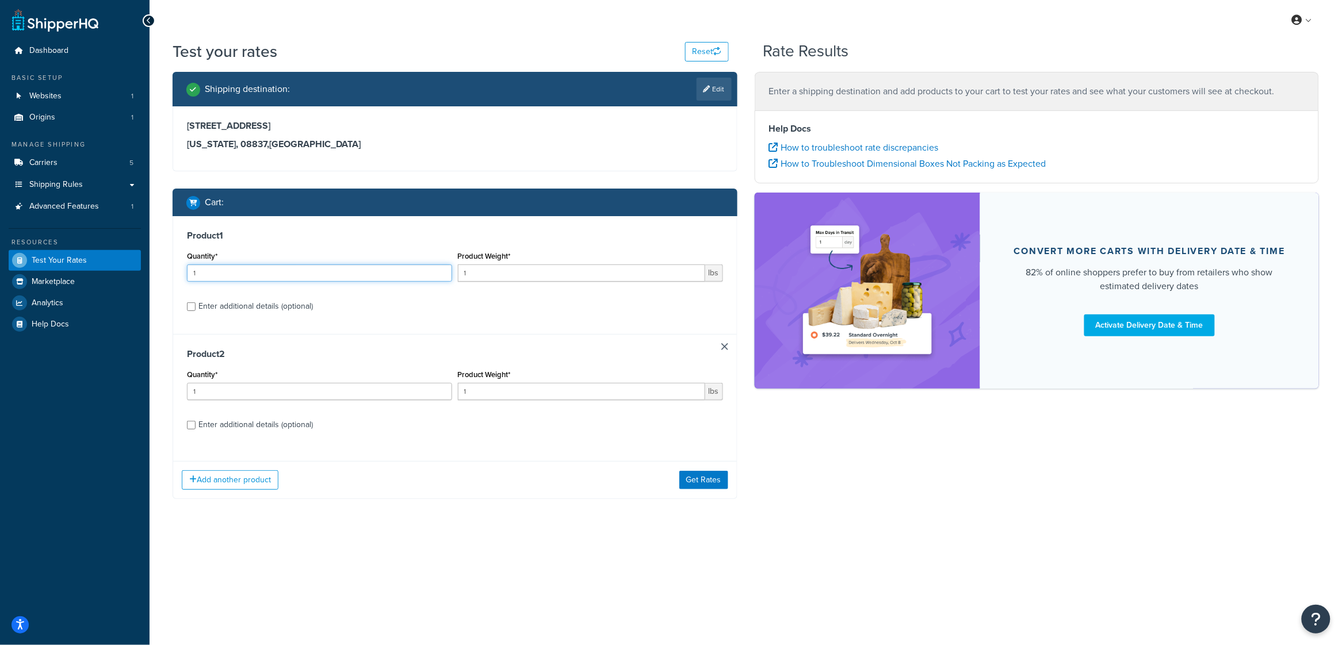
click at [232, 274] on input "1" at bounding box center [319, 273] width 265 height 17
type input "100"
click at [242, 390] on input "1" at bounding box center [319, 391] width 265 height 17
type input "100"
drag, startPoint x: 465, startPoint y: 274, endPoint x: 491, endPoint y: 275, distance: 25.9
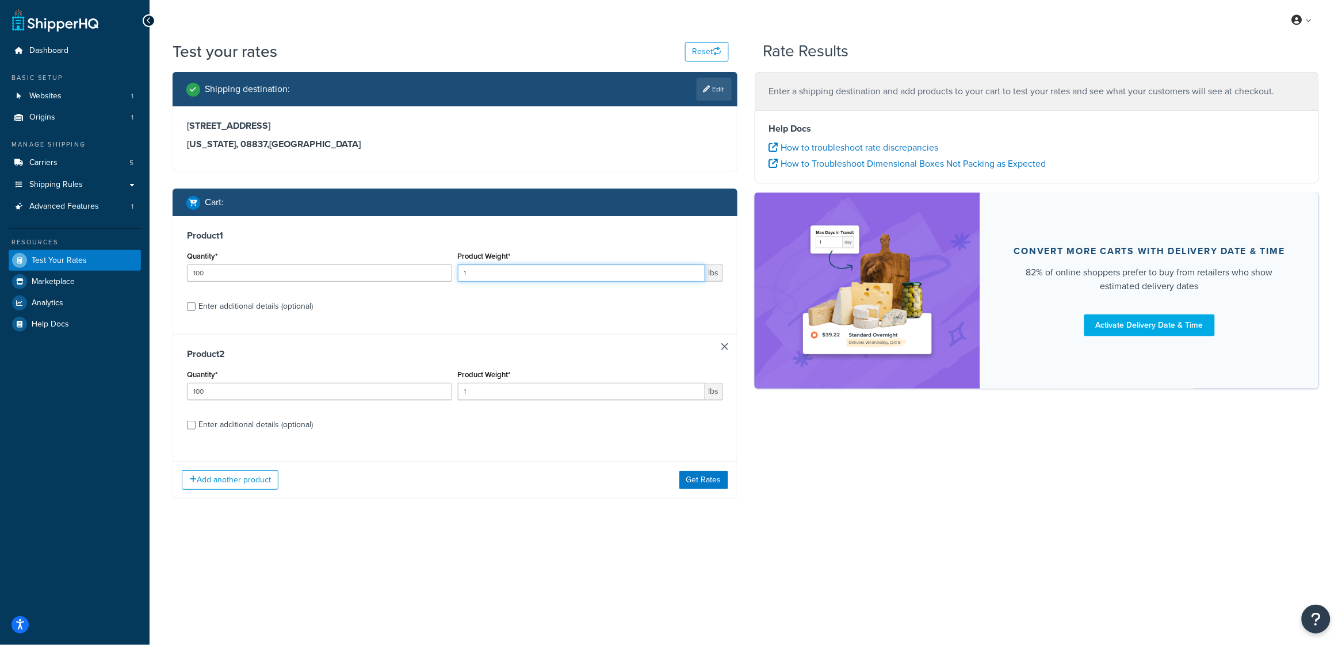
click at [491, 275] on input "1" at bounding box center [581, 273] width 247 height 17
paste input "0.00692728"
type input "0.00692728"
click at [467, 394] on input "1" at bounding box center [581, 391] width 247 height 17
drag, startPoint x: 490, startPoint y: 394, endPoint x: 423, endPoint y: 391, distance: 67.4
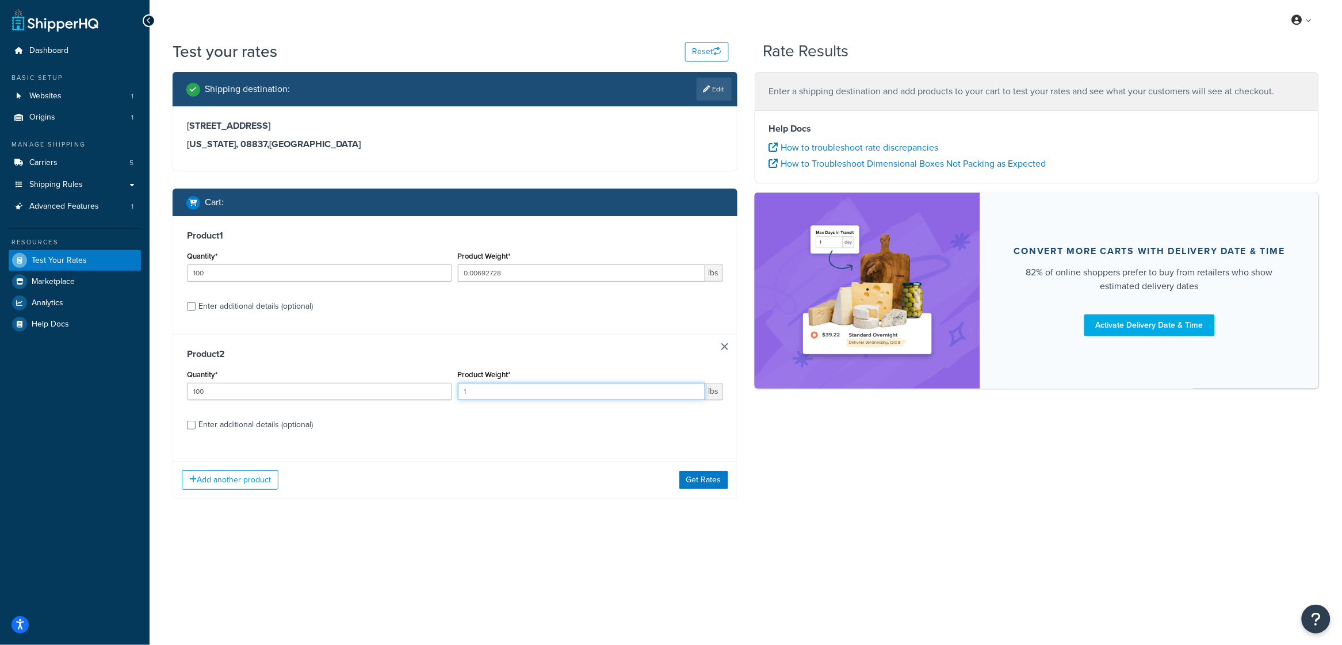
click at [423, 391] on div "Quantity* 100 Product Weight* 1 lbs" at bounding box center [455, 388] width 542 height 42
paste input "0.00687"
type input "0.006871"
click at [690, 482] on button "Get Rates" at bounding box center [703, 480] width 49 height 18
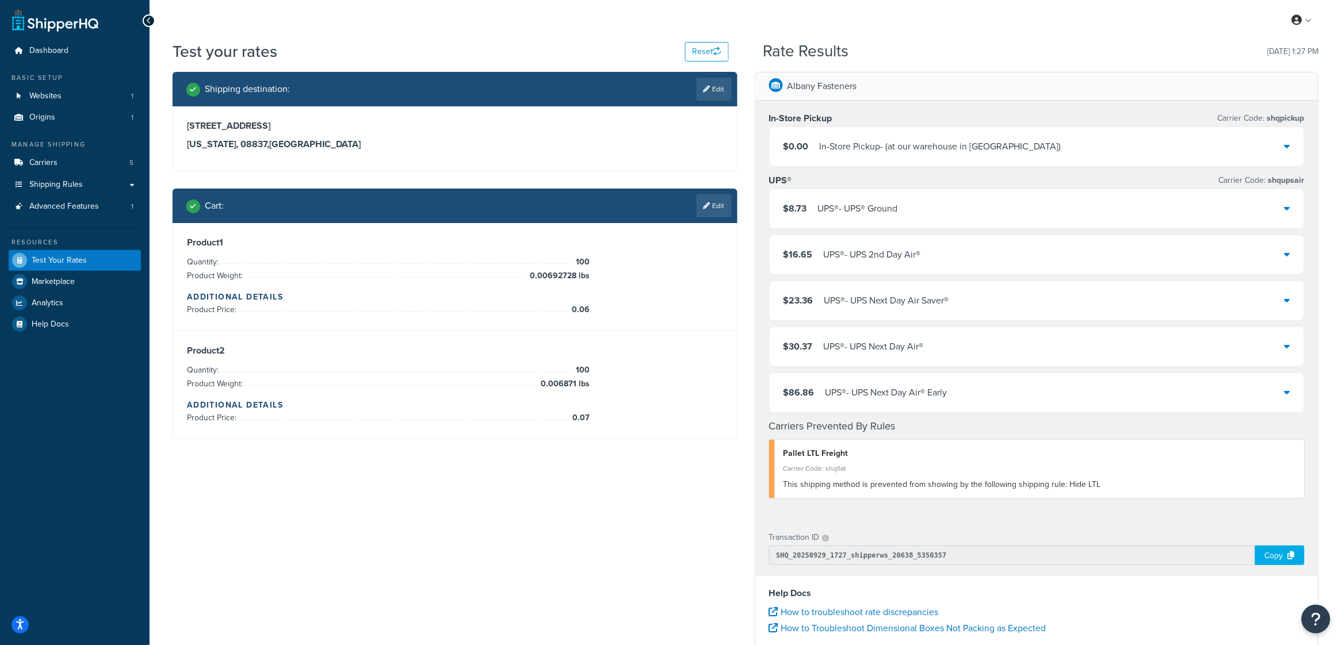
click at [853, 360] on div "$30.37 UPS® - UPS Next Day Air®" at bounding box center [1037, 346] width 535 height 39
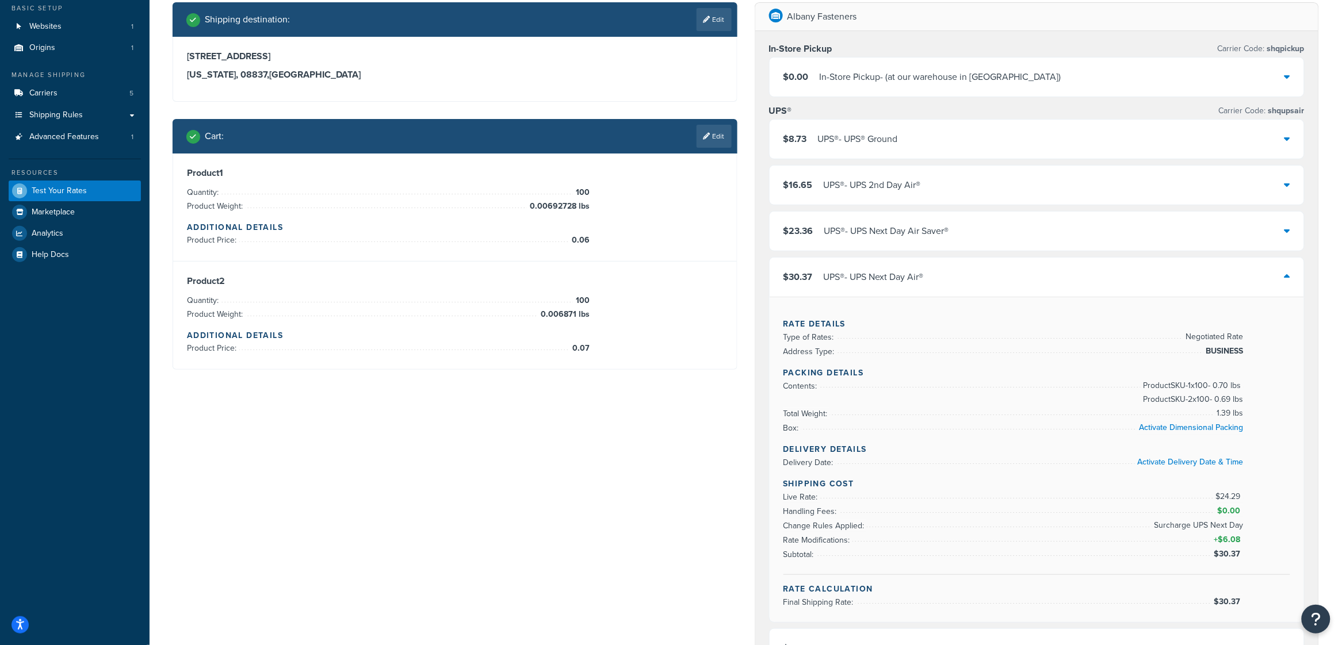
scroll to position [154, 0]
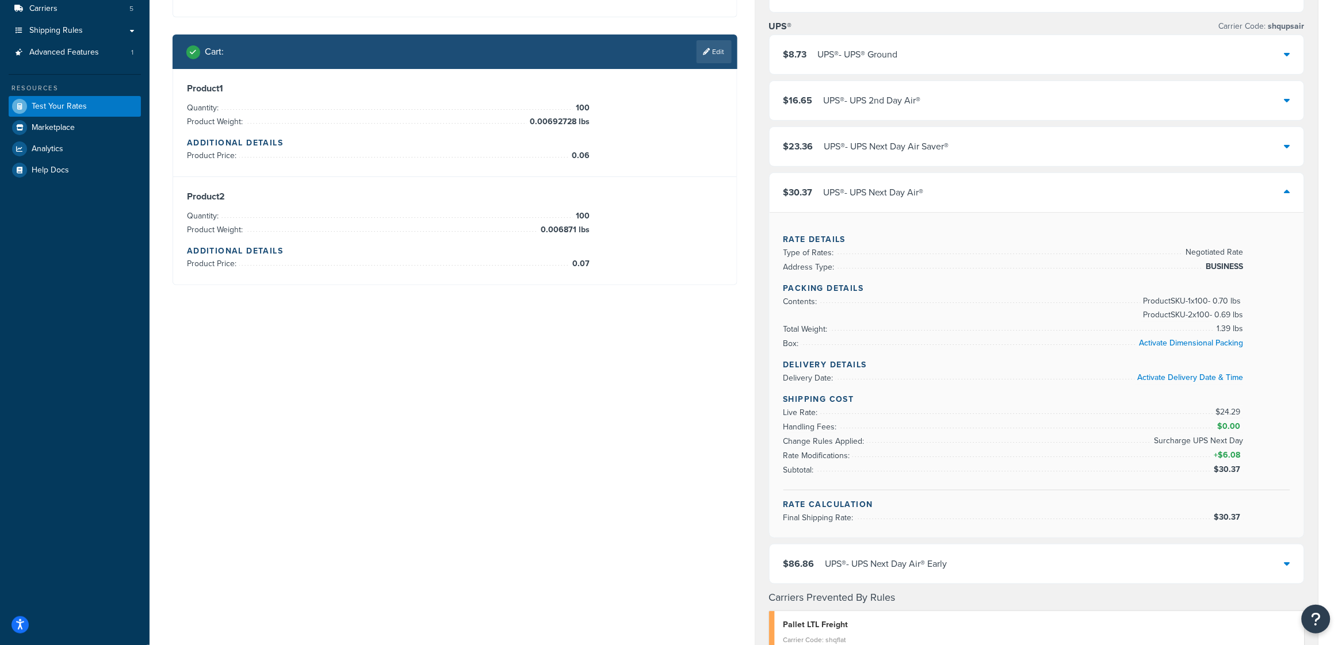
click at [362, 436] on div "Shipping destination : Edit [STREET_ADDRESS][US_STATE] Cart : Edit Product 1 Qu…" at bounding box center [746, 477] width 1164 height 1119
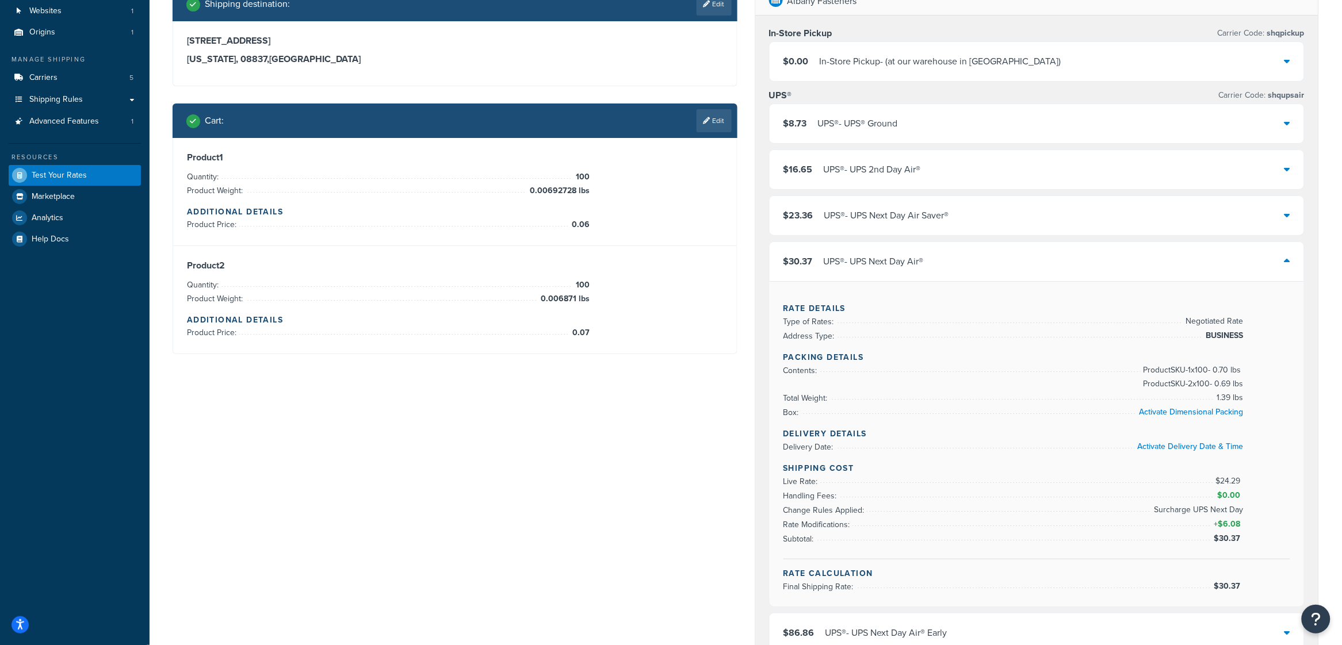
scroll to position [87, 0]
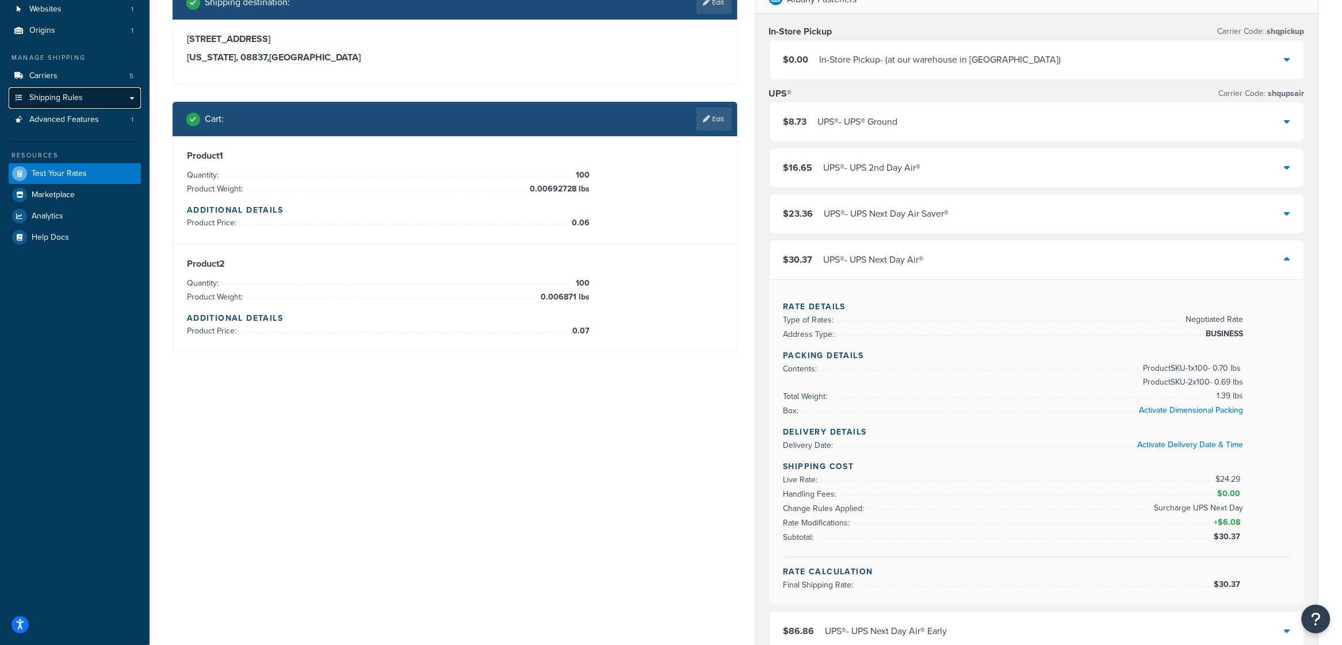
click at [51, 99] on span "Shipping Rules" at bounding box center [56, 98] width 54 height 10
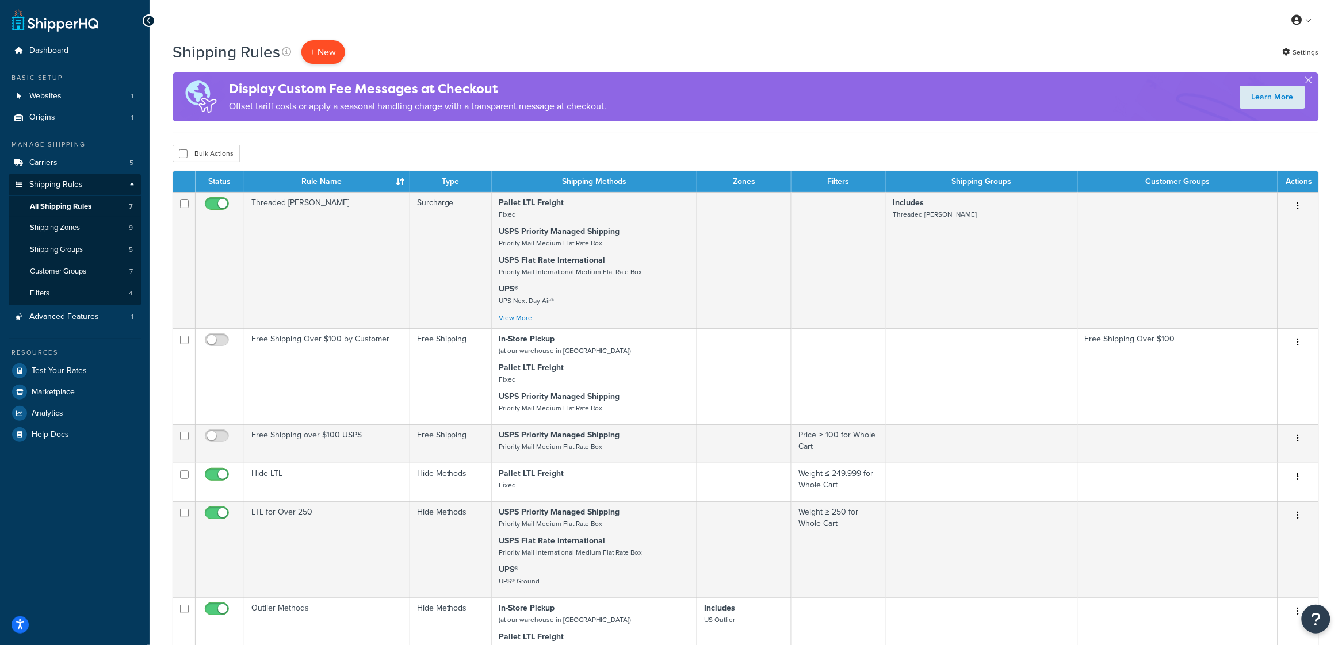
click at [333, 51] on p "+ New" at bounding box center [323, 52] width 44 height 24
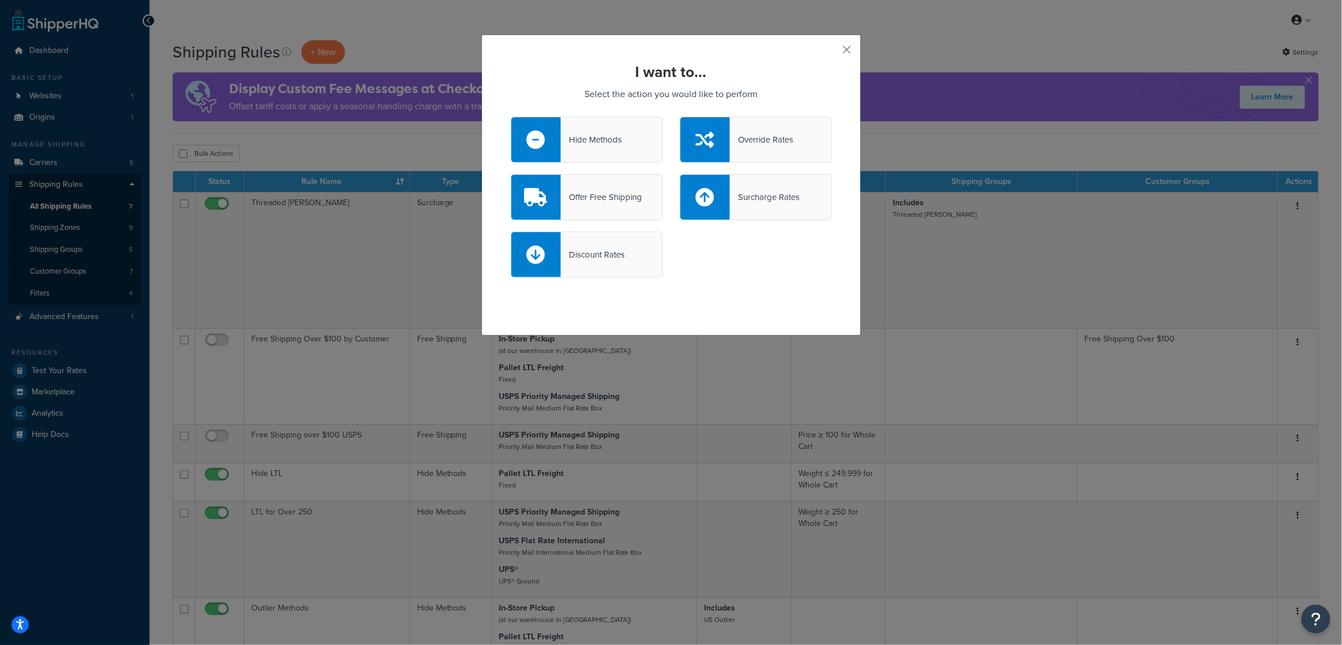
click at [757, 208] on div "Surcharge Rates" at bounding box center [756, 197] width 152 height 46
click at [0, 0] on input "Surcharge Rates" at bounding box center [0, 0] width 0 height 0
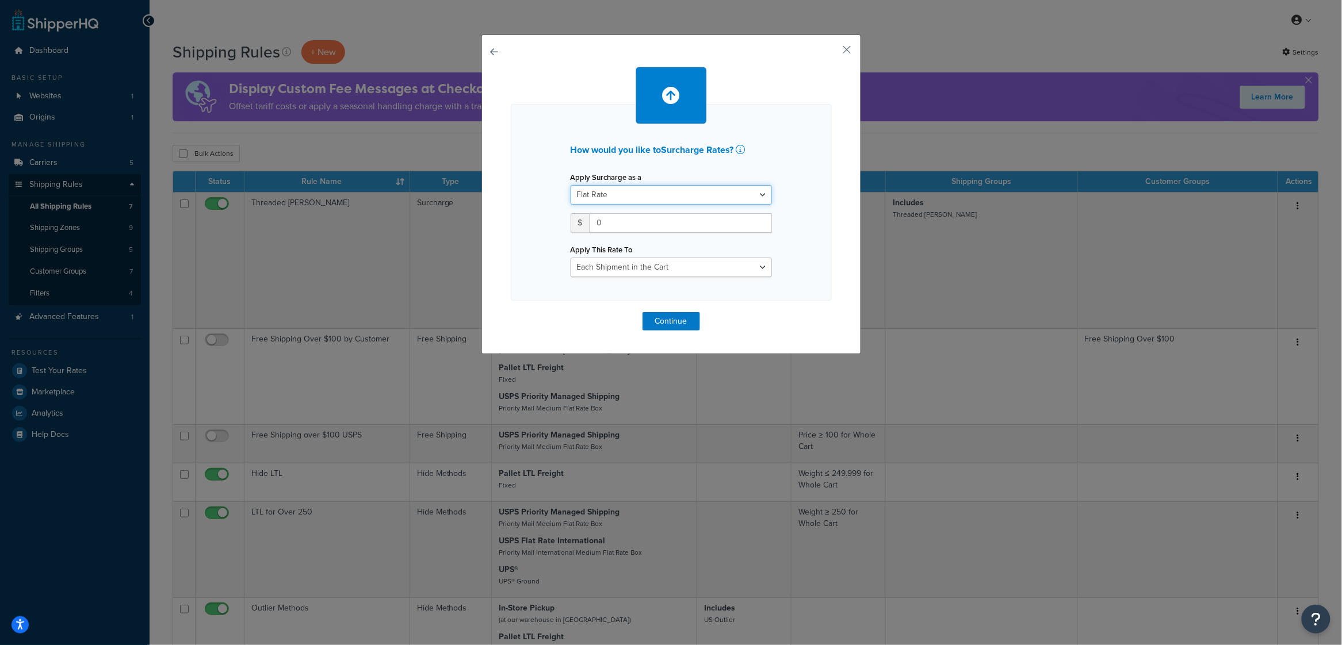
click at [713, 203] on select "Flat Rate Percentage Flat Rate & Percentage" at bounding box center [671, 195] width 201 height 20
select select "PERCENTAGE"
click at [571, 185] on select "Flat Rate Percentage Flat Rate & Percentage" at bounding box center [671, 195] width 201 height 20
click at [591, 219] on input "number" at bounding box center [607, 223] width 72 height 20
type input "25"
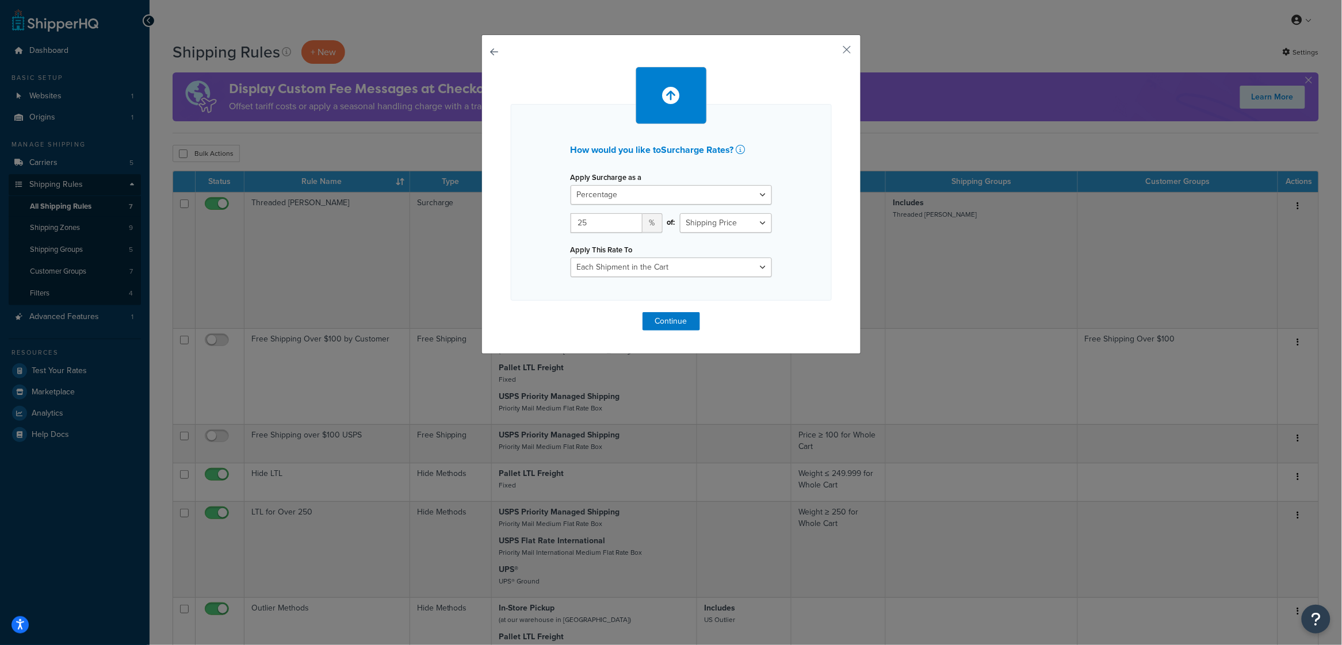
click at [819, 231] on div "How would you like to Surcharge Rates ? Apply Surcharge as a Flat Rate Percenta…" at bounding box center [671, 202] width 321 height 197
click at [662, 323] on button "Continue" at bounding box center [672, 321] width 58 height 18
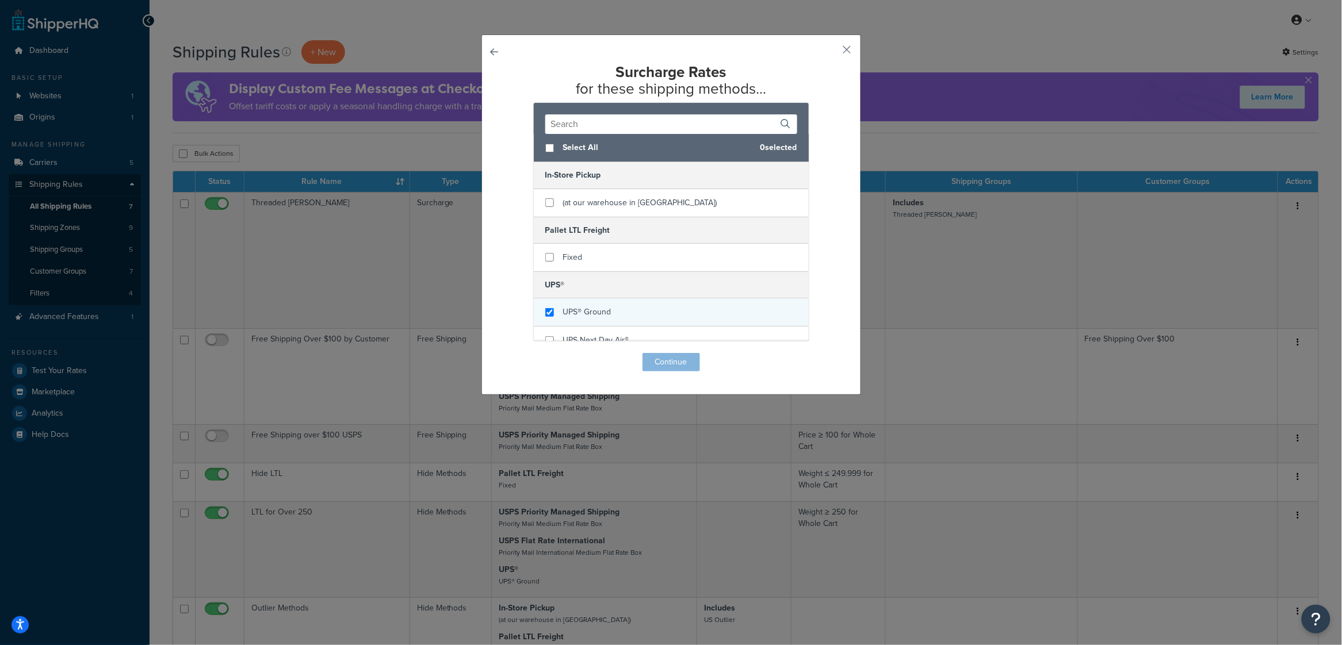
checkbox input "true"
click at [556, 311] on div "UPS® Ground" at bounding box center [671, 313] width 275 height 28
click at [678, 360] on button "Continue" at bounding box center [672, 362] width 58 height 18
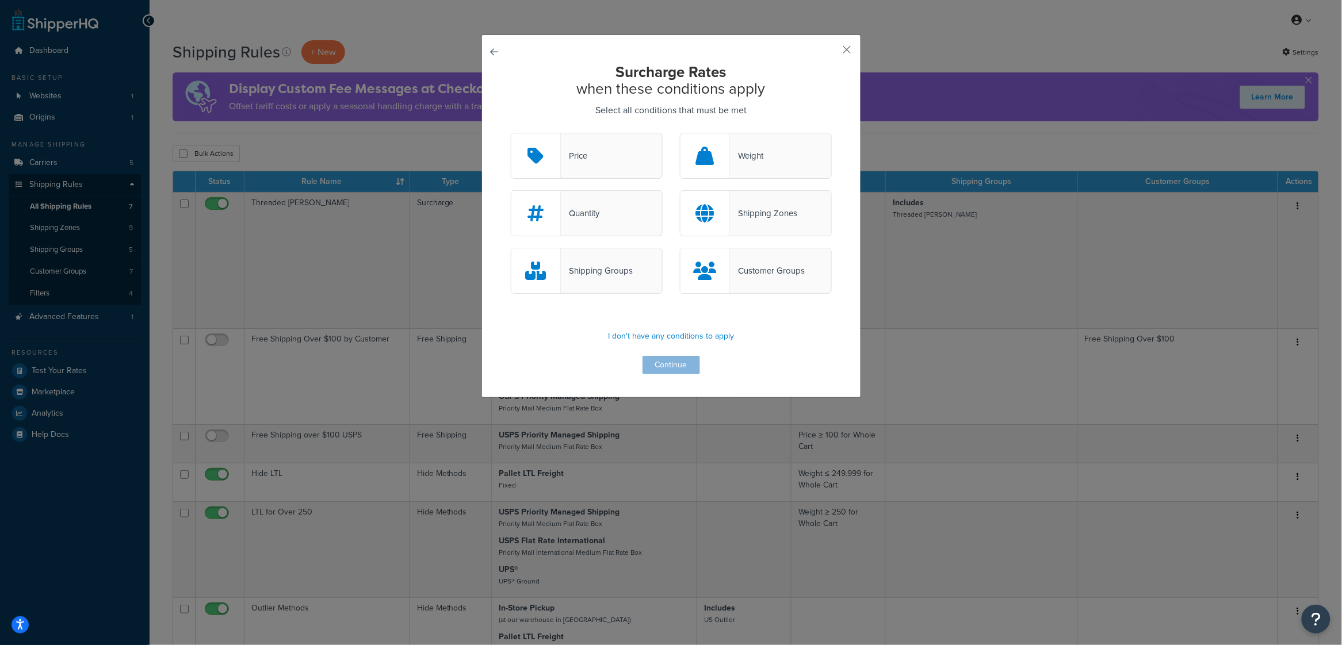
click at [603, 155] on div "Price" at bounding box center [587, 156] width 152 height 46
click at [0, 0] on input "Price" at bounding box center [0, 0] width 0 height 0
click at [674, 369] on button "Continue" at bounding box center [672, 365] width 58 height 18
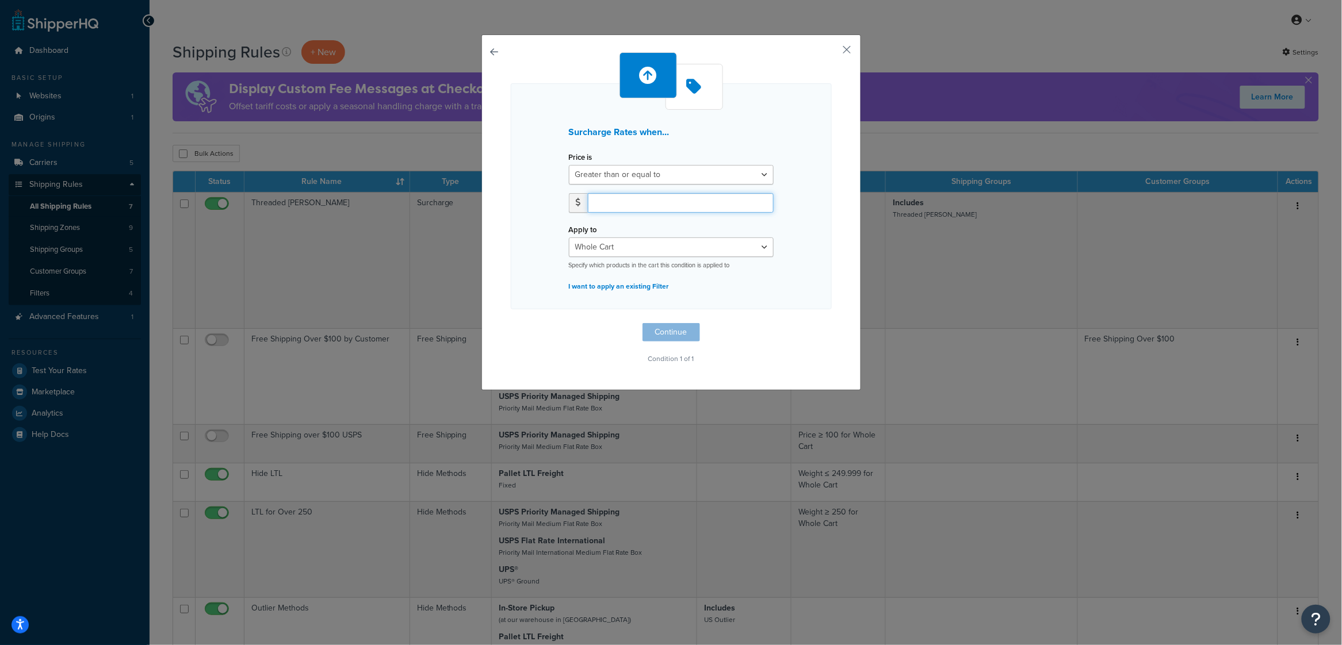
click at [628, 198] on input "number" at bounding box center [681, 203] width 186 height 20
type input "15.00"
click at [771, 299] on div "Surcharge Rates when... Price is Greater than or equal to Between or equal to L…" at bounding box center [671, 196] width 321 height 226
click at [681, 328] on button "Continue" at bounding box center [672, 332] width 58 height 18
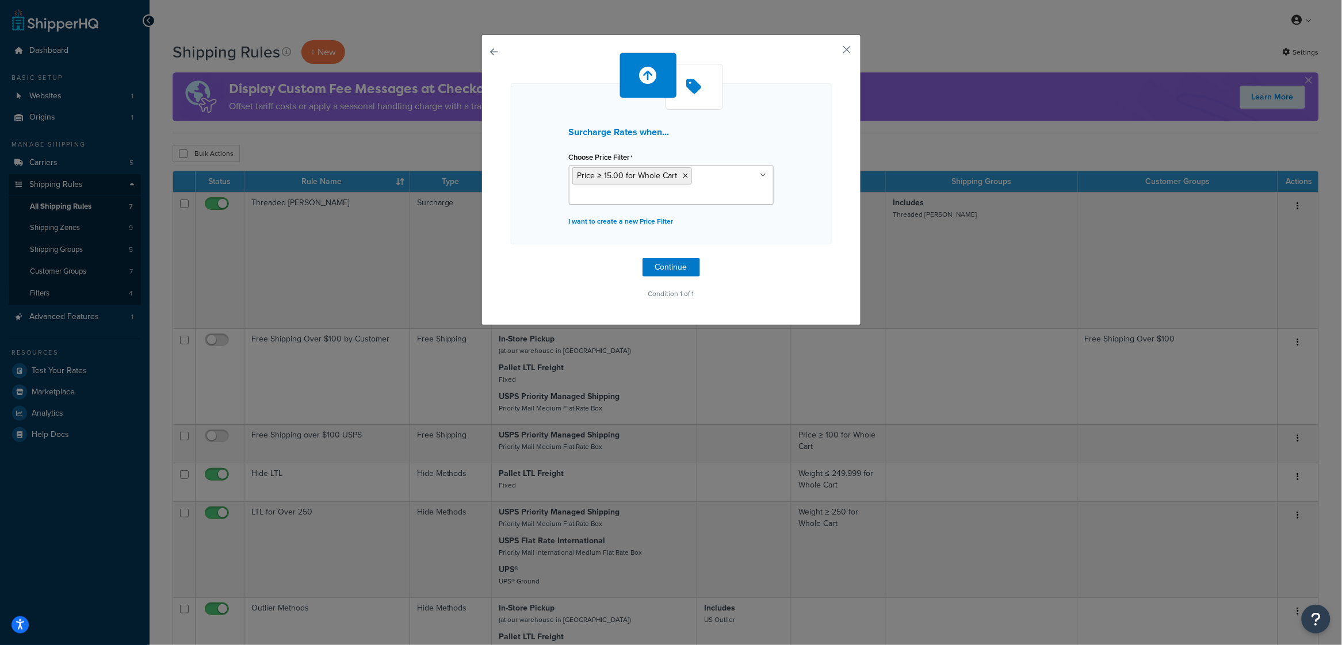
click at [511, 258] on button "button" at bounding box center [511, 258] width 0 height 0
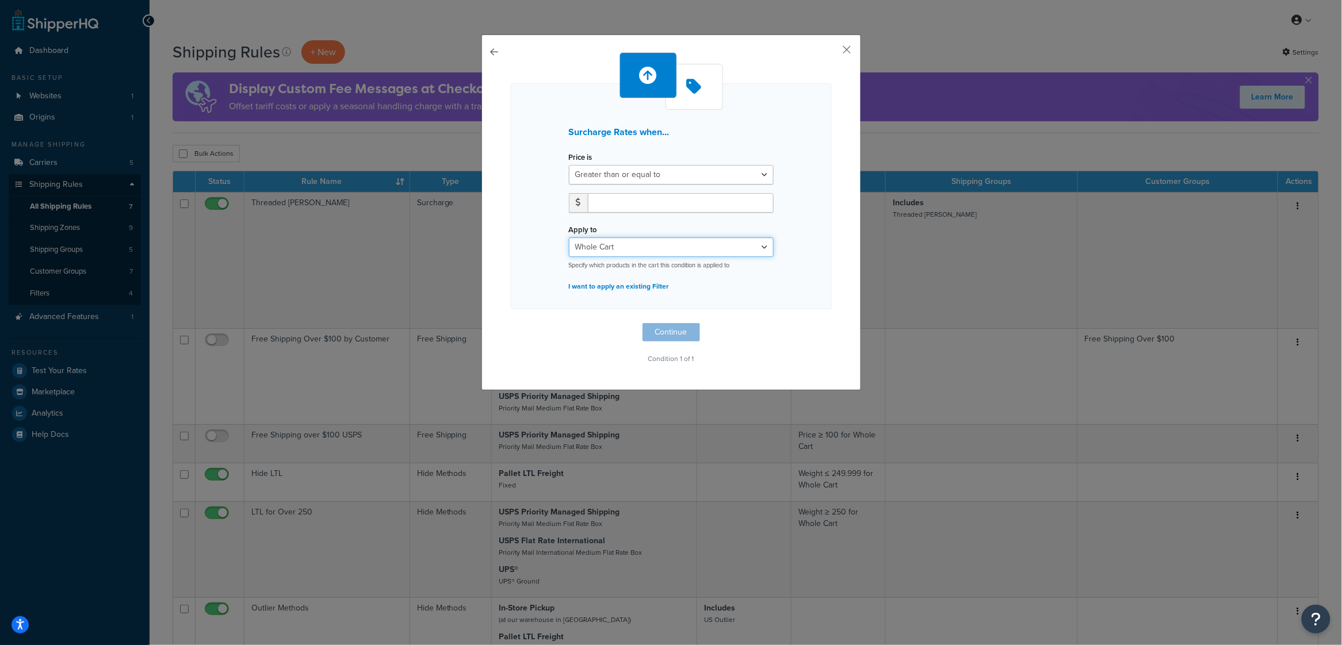
click at [669, 242] on select "Whole Cart Everything in Shipping Group Everything at Origin Each Item within S…" at bounding box center [671, 248] width 205 height 20
click at [670, 178] on select "Greater than or equal to Between or equal to Less than or equal to" at bounding box center [671, 175] width 205 height 20
click at [511, 323] on button "button" at bounding box center [511, 323] width 0 height 0
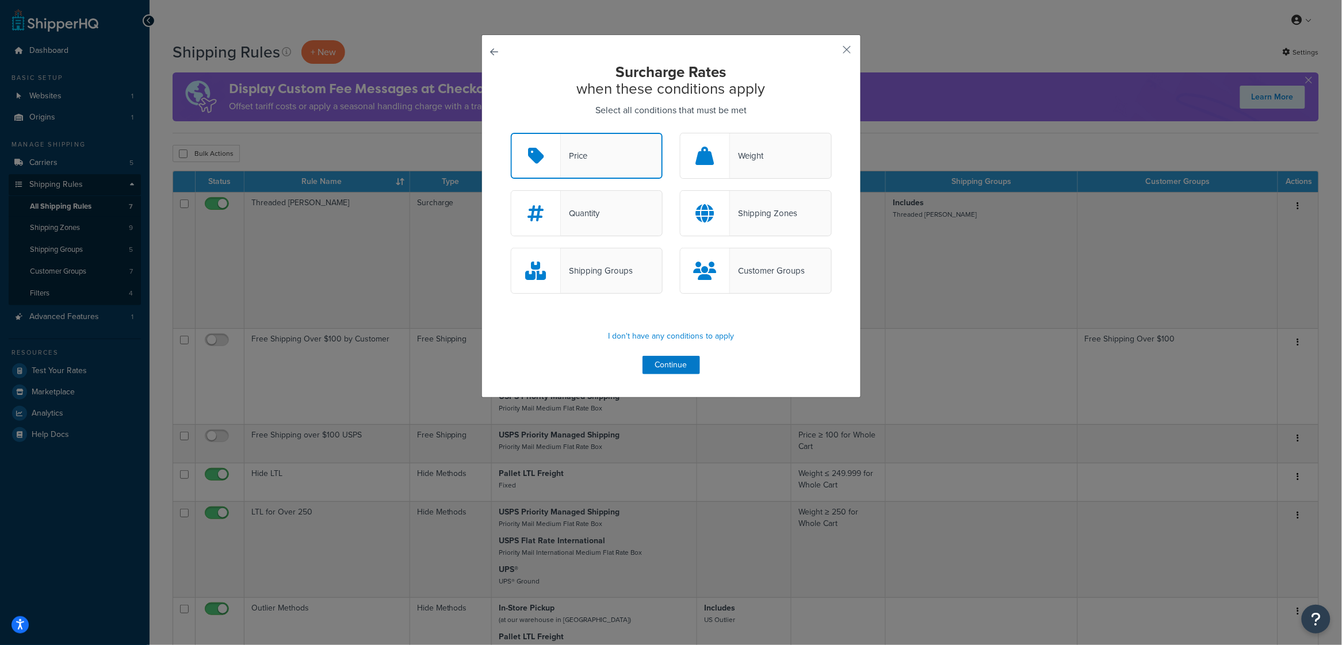
click at [761, 166] on div "Weight" at bounding box center [756, 156] width 152 height 46
click at [0, 0] on input "Weight" at bounding box center [0, 0] width 0 height 0
click at [610, 158] on div "Price" at bounding box center [587, 156] width 152 height 46
click at [0, 0] on input "Price" at bounding box center [0, 0] width 0 height 0
click at [677, 367] on button "Continue" at bounding box center [672, 365] width 58 height 18
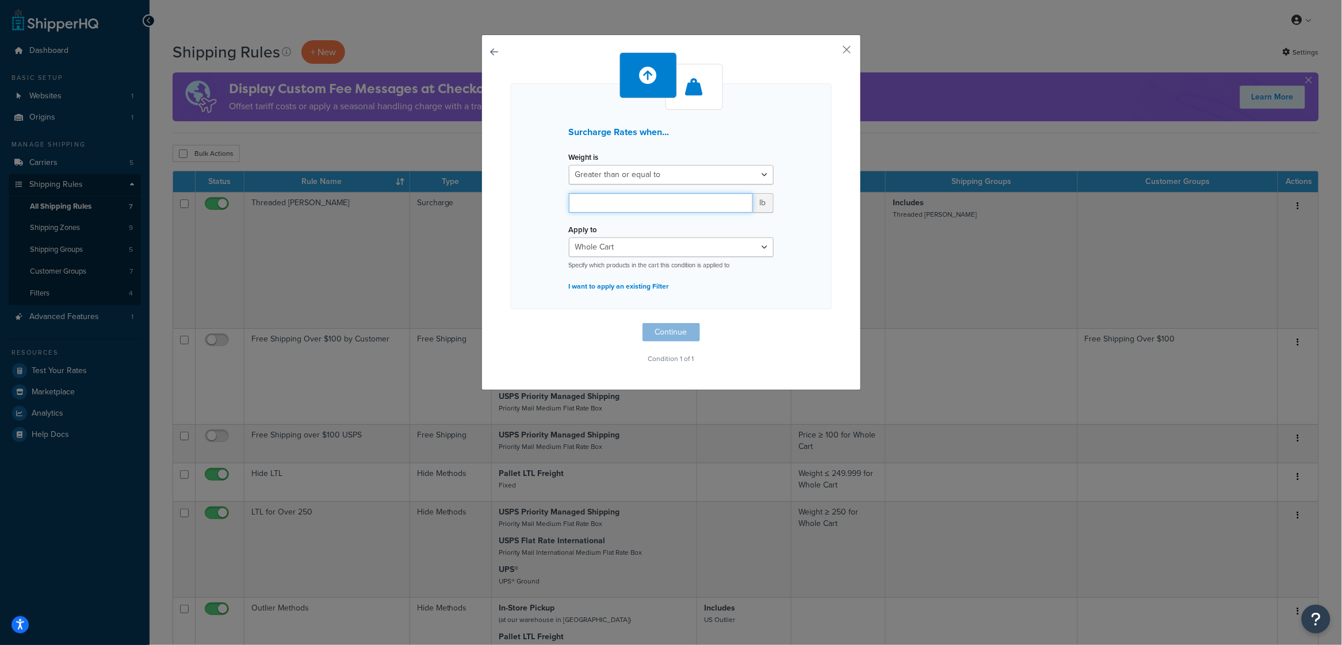
click at [676, 205] on input "number" at bounding box center [661, 203] width 184 height 20
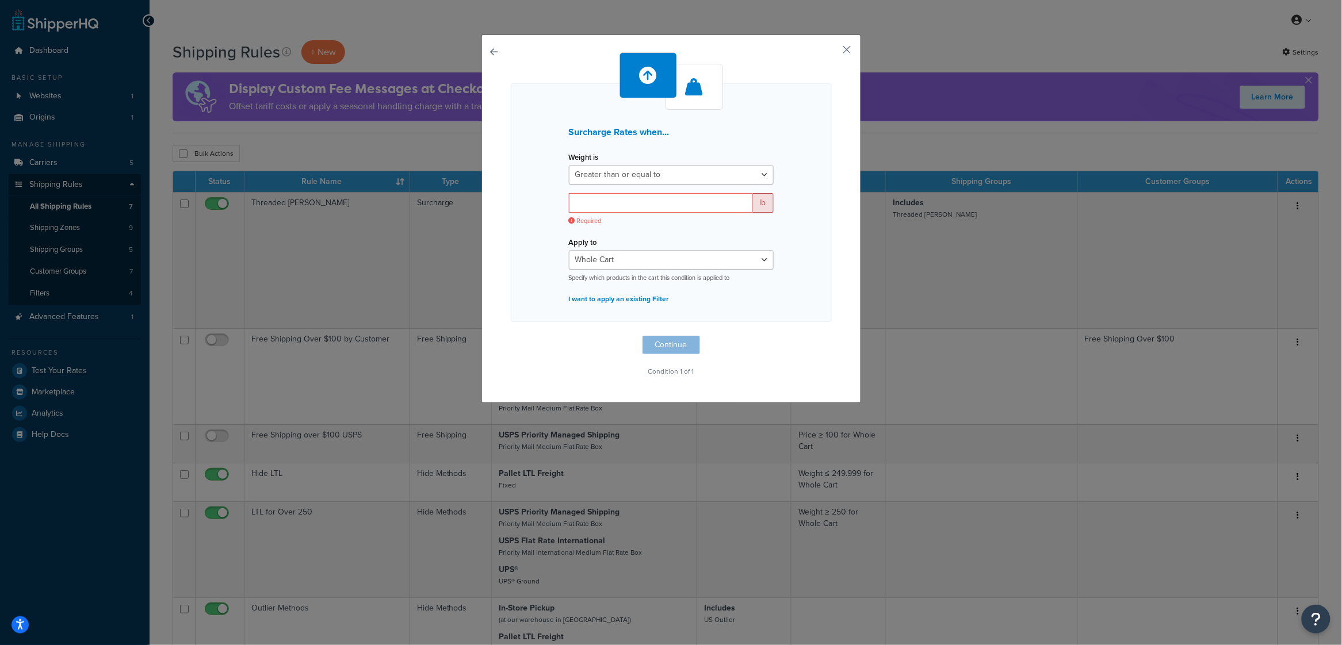
click at [511, 336] on button "button" at bounding box center [511, 336] width 0 height 0
